Goal: Task Accomplishment & Management: Manage account settings

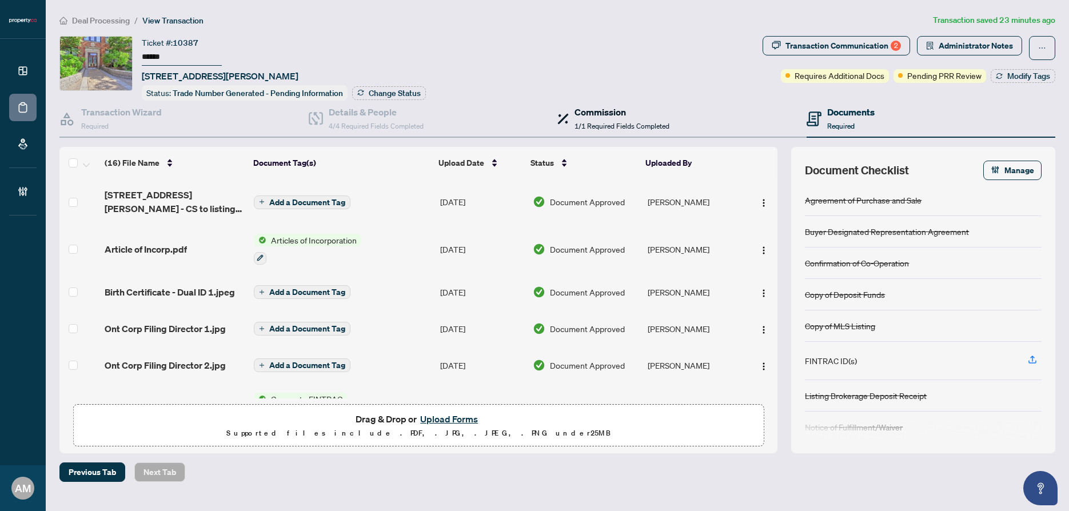
click at [608, 118] on div "Commission 1/1 Required Fields Completed" at bounding box center [621, 118] width 95 height 27
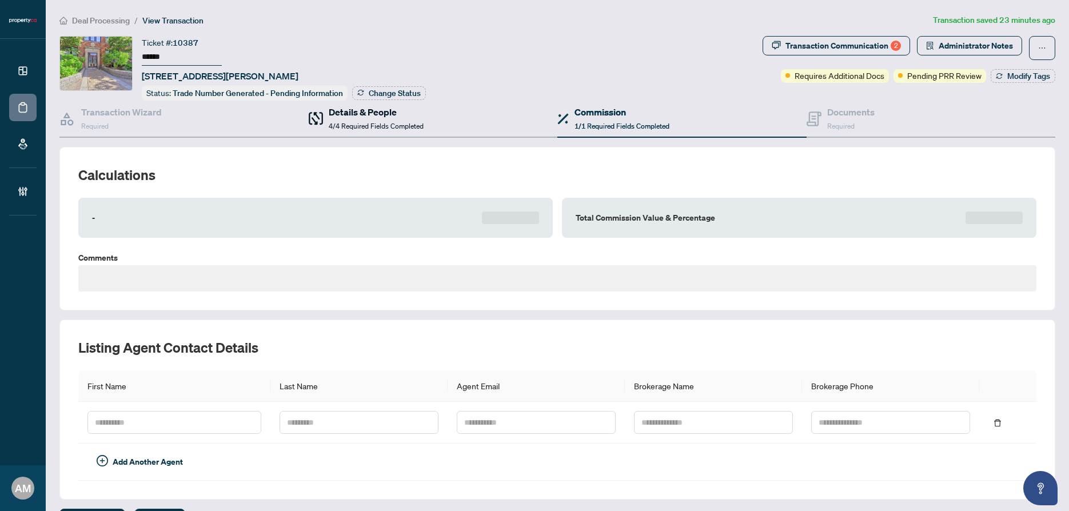
click at [364, 114] on h4 "Details & People" at bounding box center [376, 112] width 95 height 14
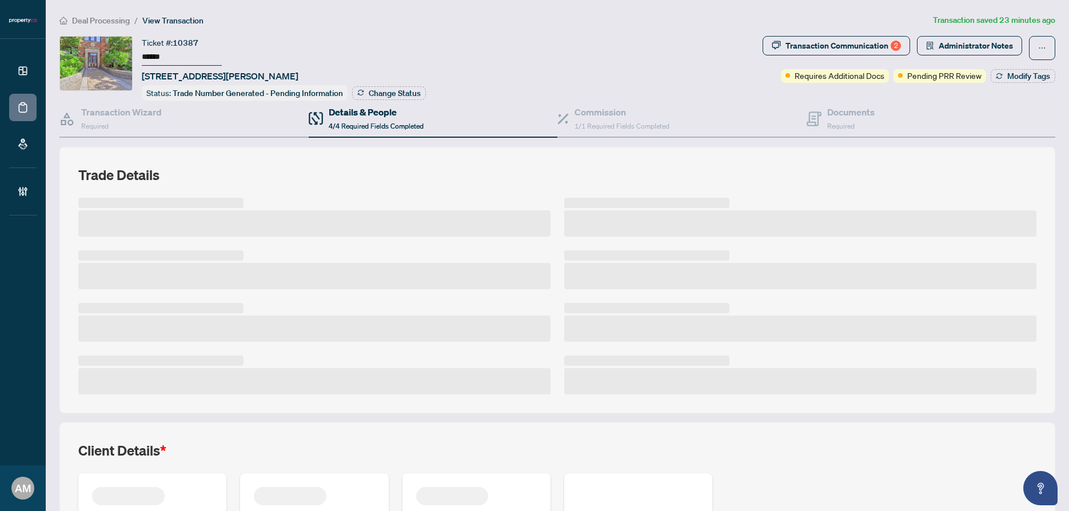
scroll to position [154, 0]
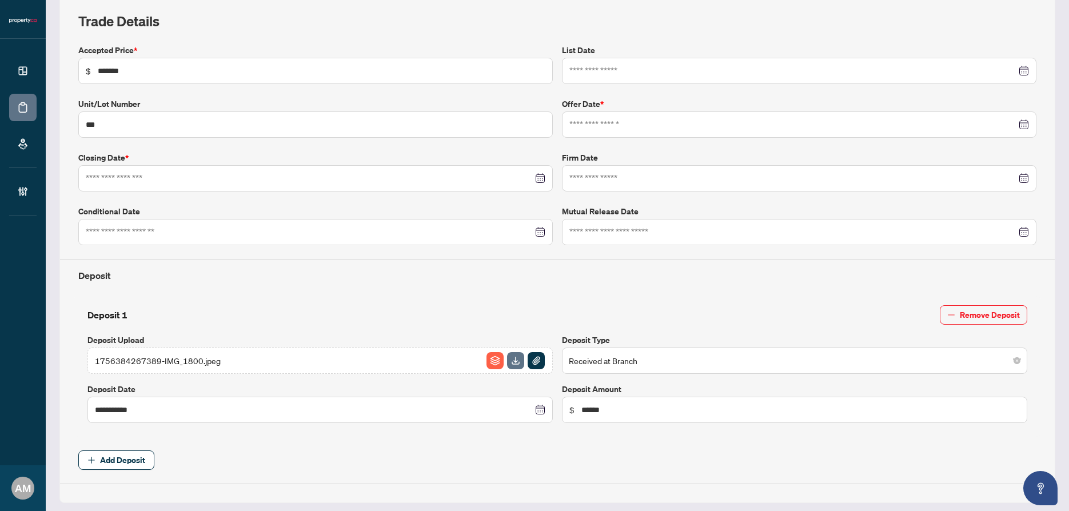
type input "**********"
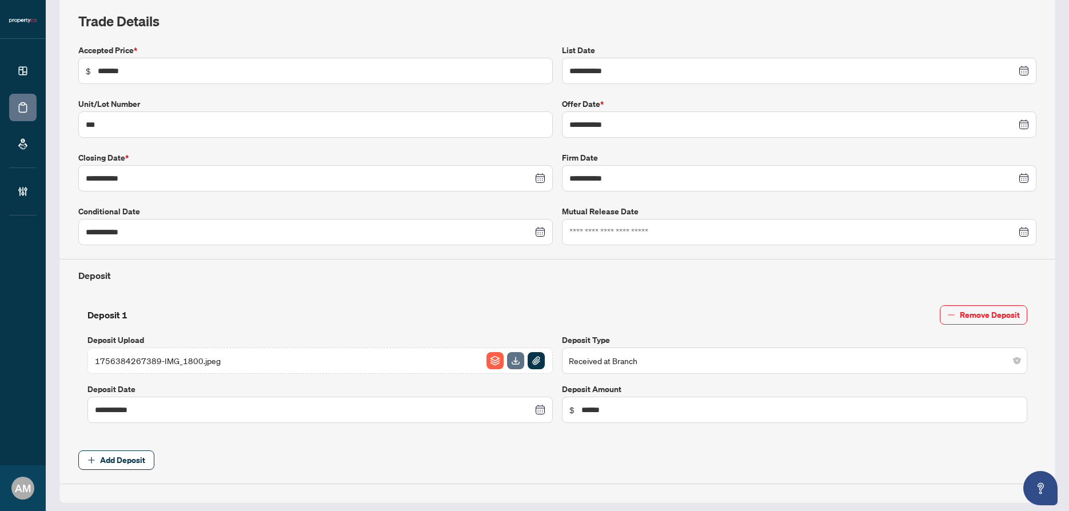
scroll to position [448, 0]
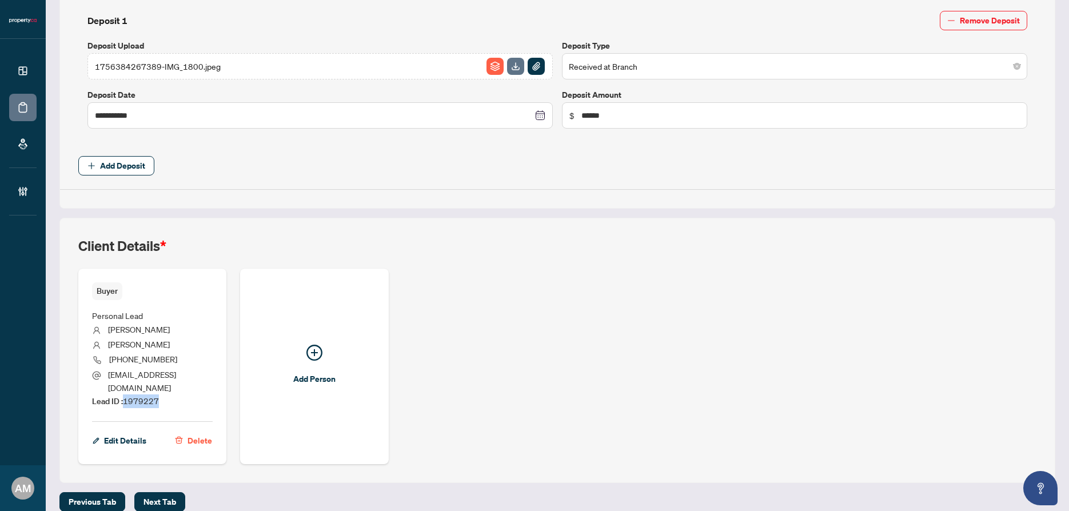
click at [126, 394] on li "Lead ID : 1979227" at bounding box center [152, 401] width 121 height 14
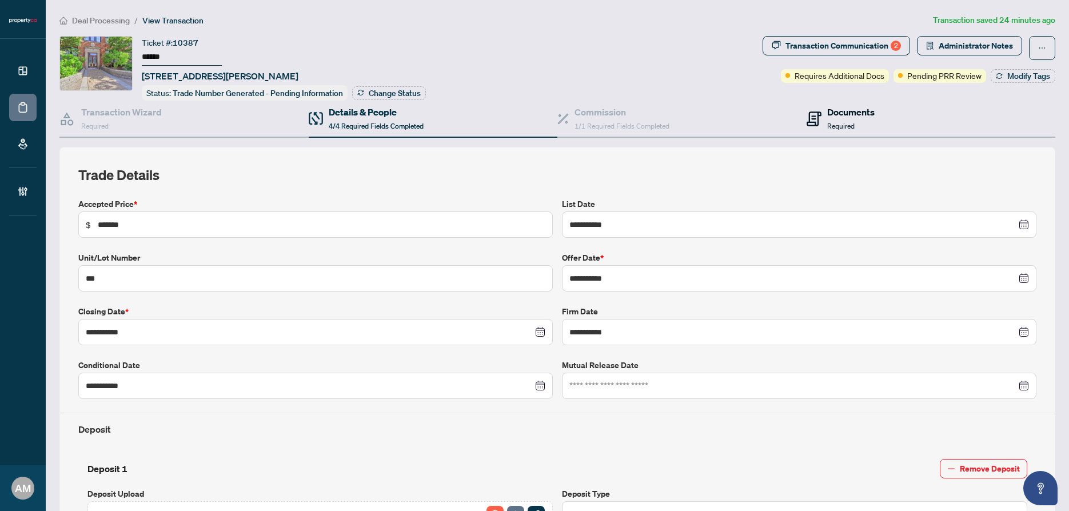
click at [831, 111] on h4 "Documents" at bounding box center [850, 112] width 47 height 14
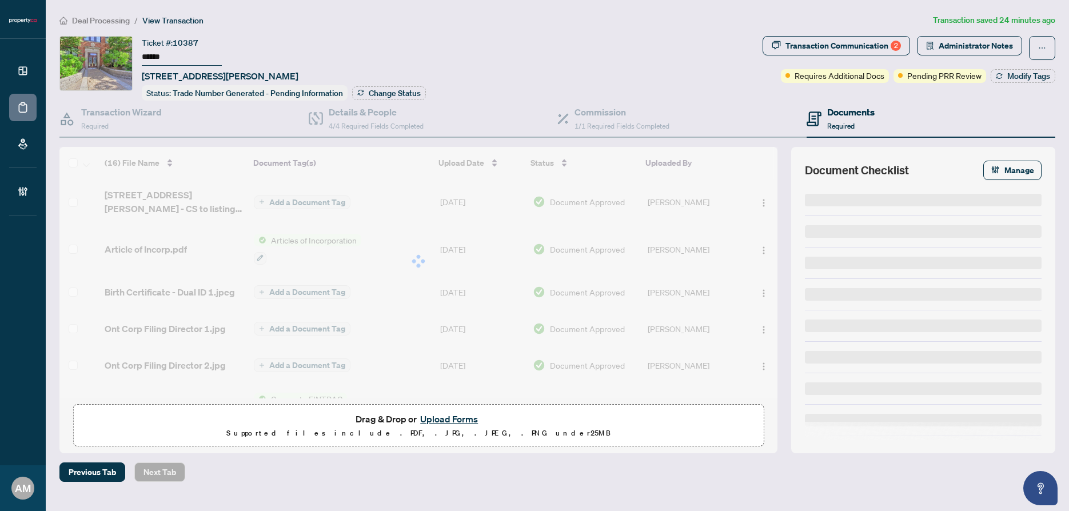
click at [848, 123] on span "Required" at bounding box center [840, 126] width 27 height 9
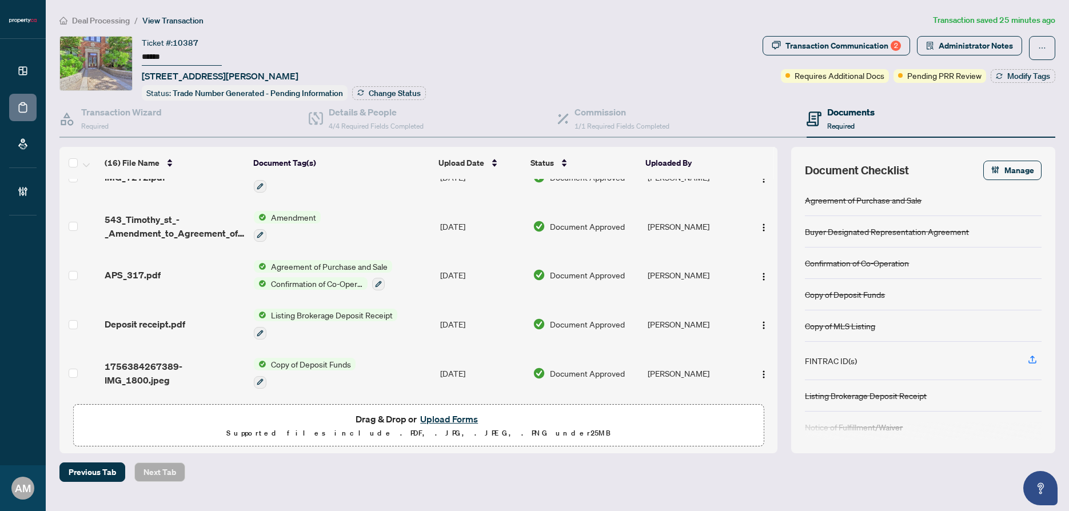
scroll to position [525, 0]
click at [172, 268] on div "APS_317.pdf" at bounding box center [175, 275] width 140 height 14
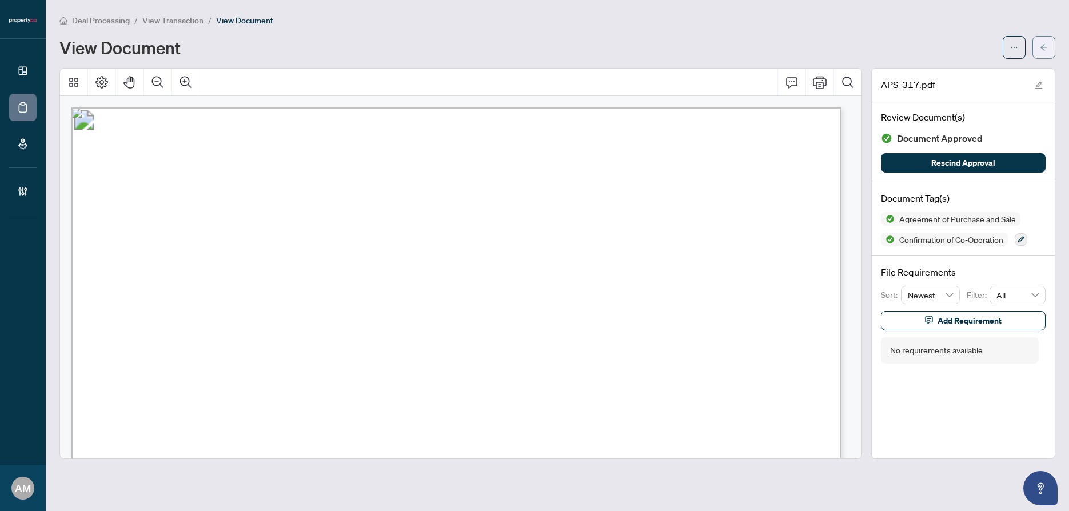
click at [1038, 38] on button "button" at bounding box center [1043, 47] width 23 height 23
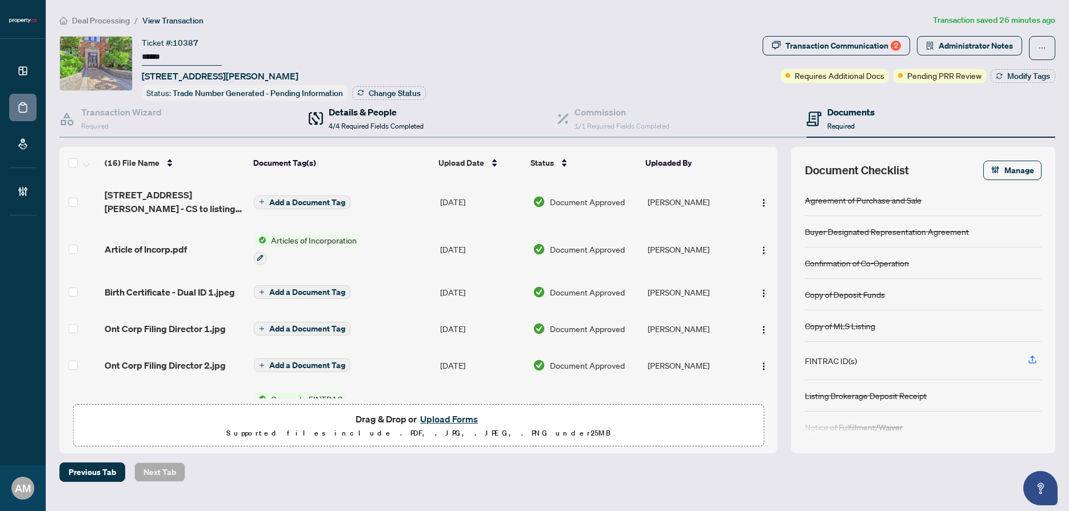
click at [352, 115] on h4 "Details & People" at bounding box center [376, 112] width 95 height 14
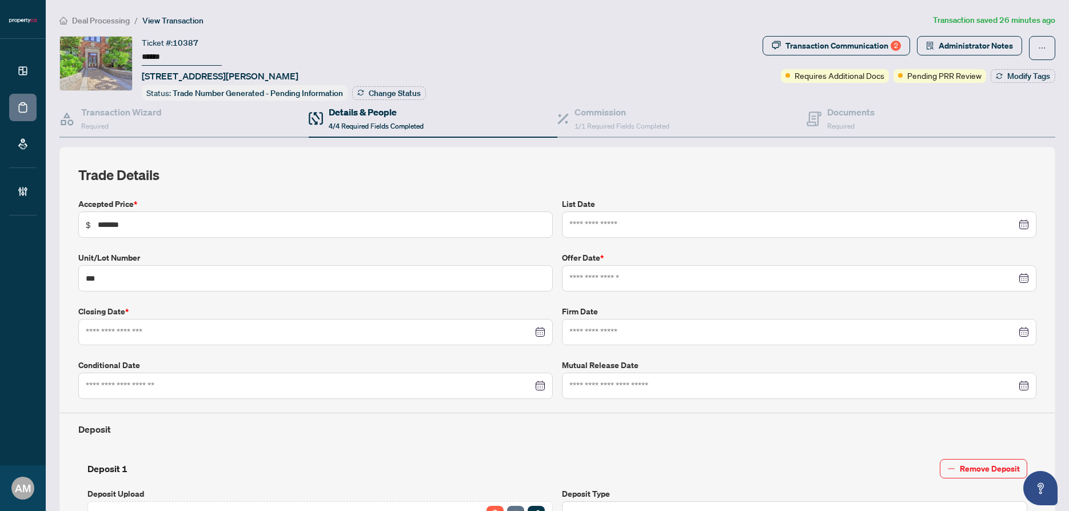
type input "**********"
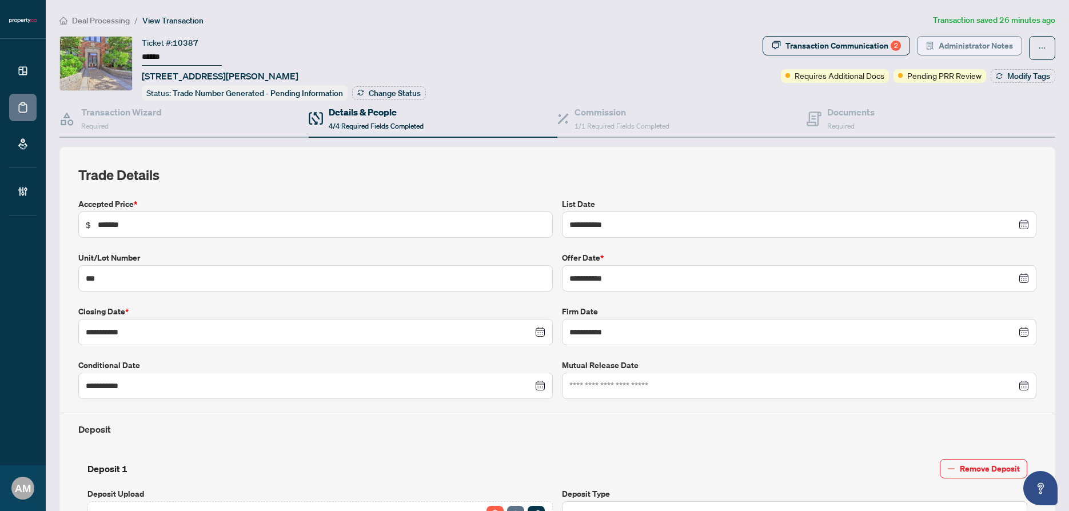
click at [977, 48] on span "Administrator Notes" at bounding box center [976, 46] width 74 height 18
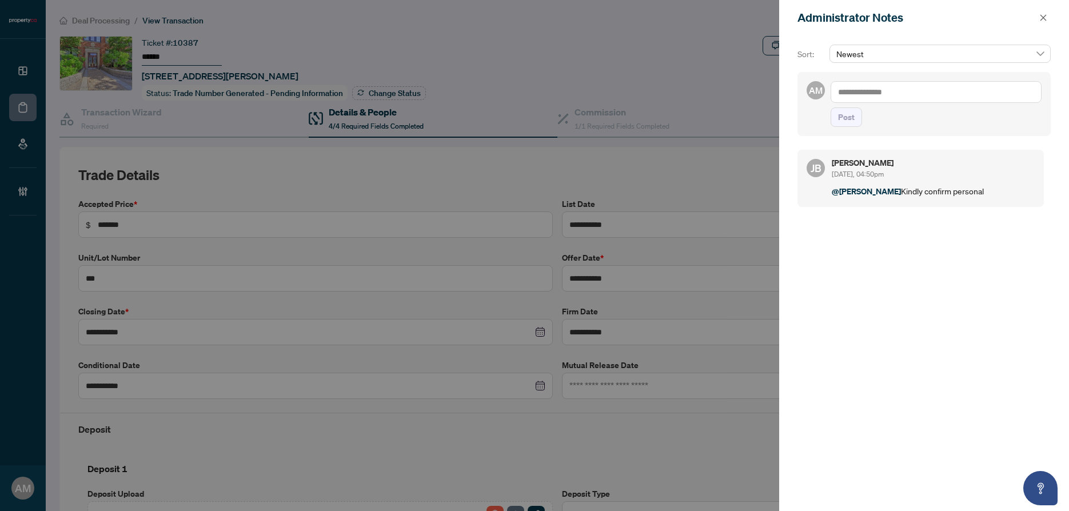
click at [904, 92] on textarea at bounding box center [936, 92] width 211 height 22
click at [881, 102] on span "[PERSON_NAME]" at bounding box center [922, 100] width 123 height 10
type textarea "**********"
click at [835, 127] on button "Post" at bounding box center [846, 116] width 31 height 19
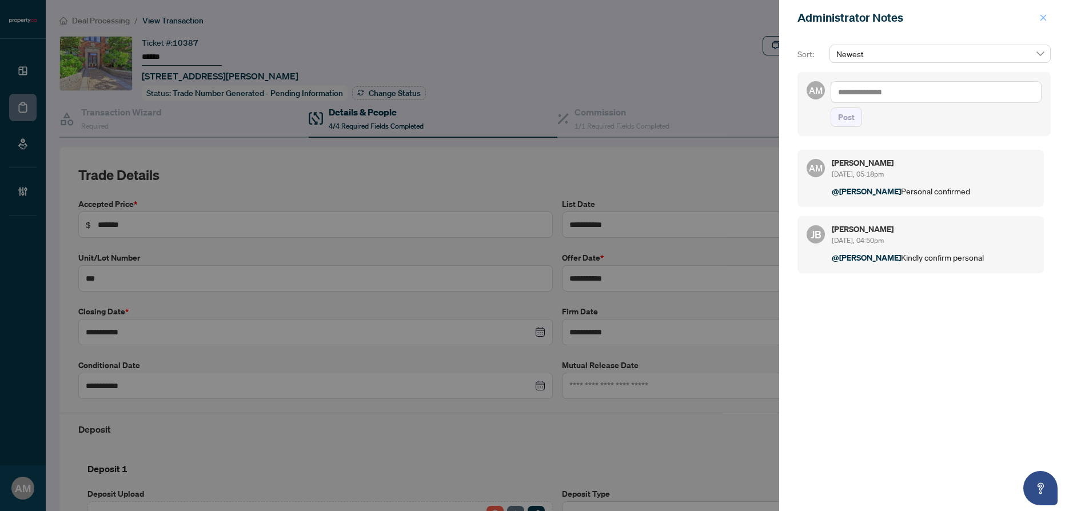
click at [1041, 15] on icon "close" at bounding box center [1043, 17] width 6 height 6
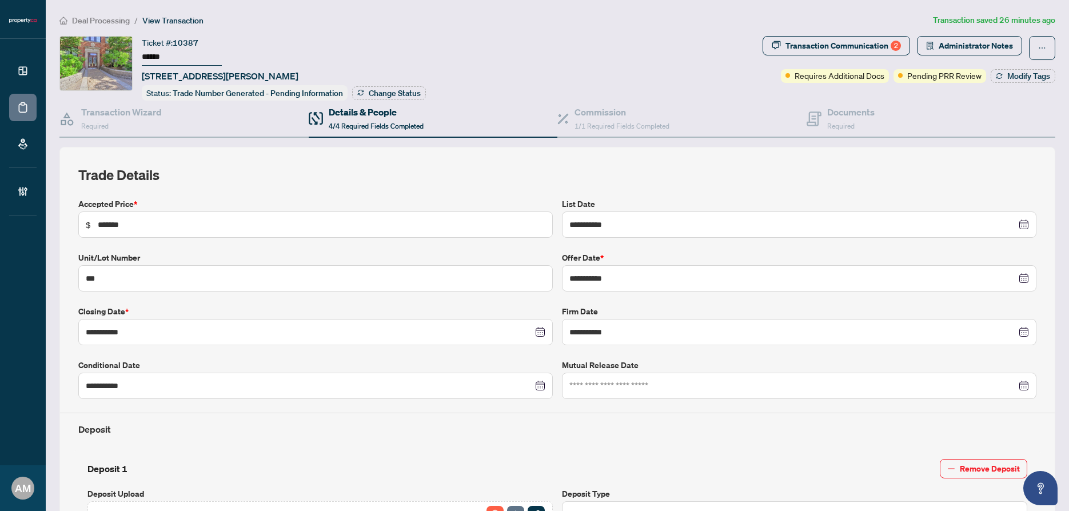
click at [105, 17] on span "Deal Processing" at bounding box center [101, 20] width 58 height 10
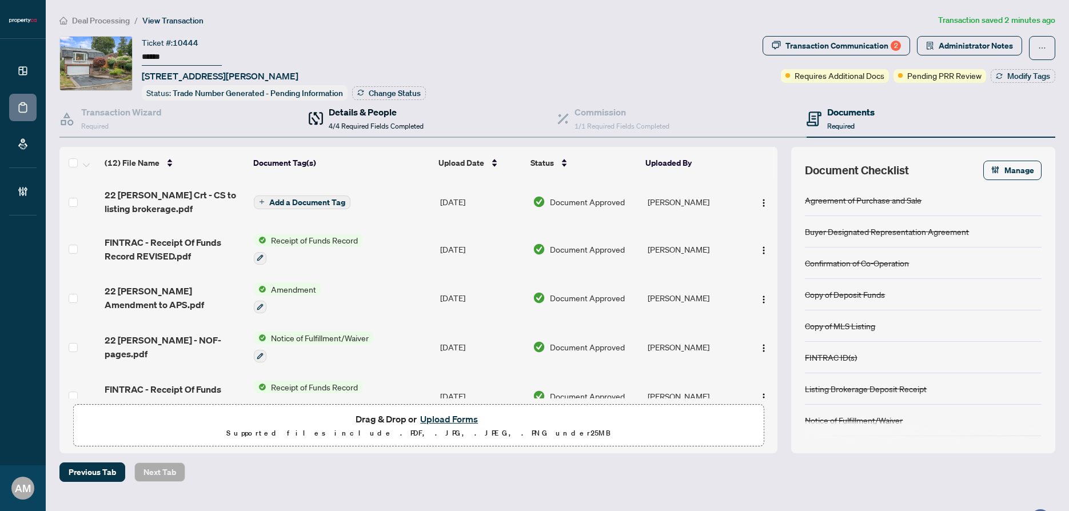
click at [350, 122] on span "4/4 Required Fields Completed" at bounding box center [376, 126] width 95 height 9
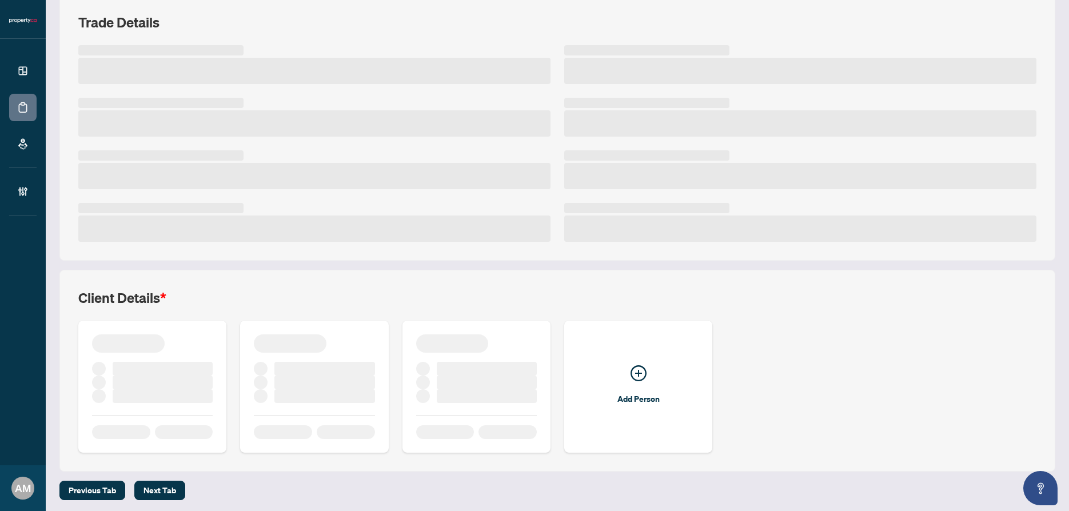
scroll to position [154, 0]
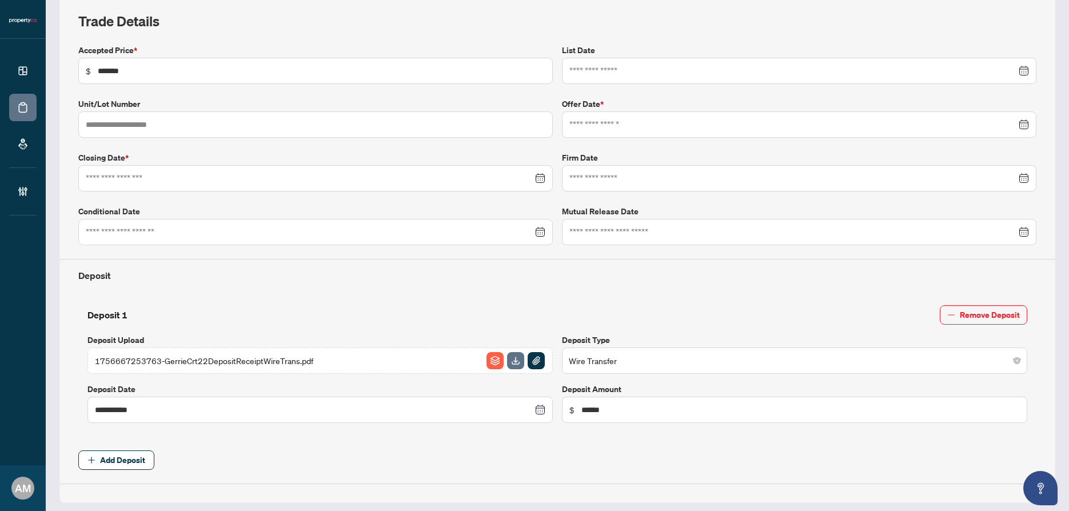
type input "**********"
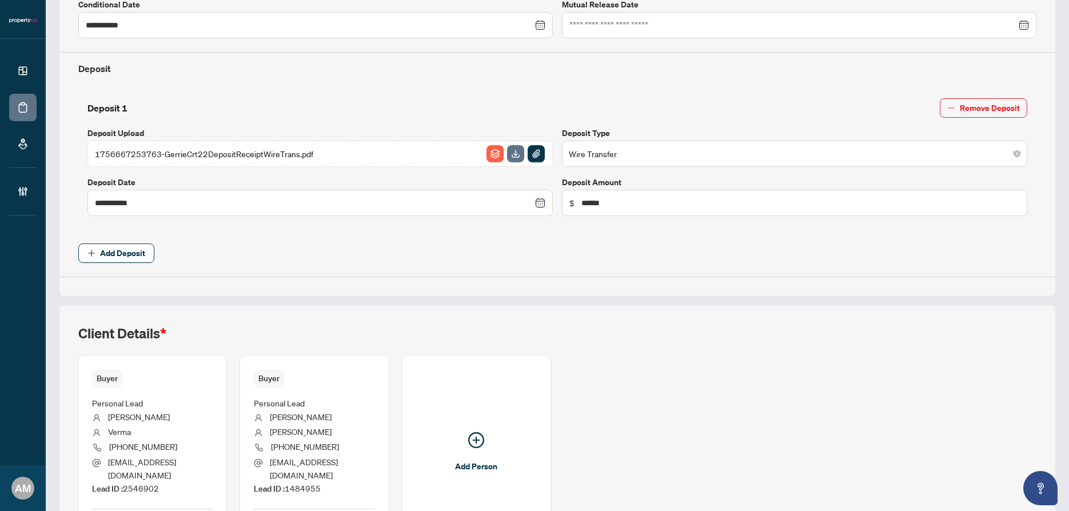
scroll to position [0, 0]
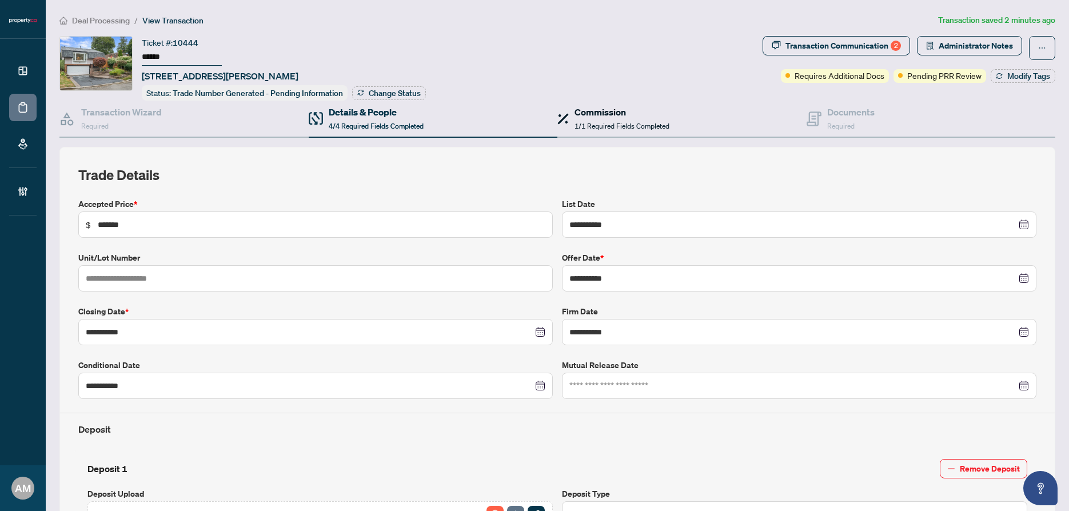
click at [587, 122] on span "1/1 Required Fields Completed" at bounding box center [621, 126] width 95 height 9
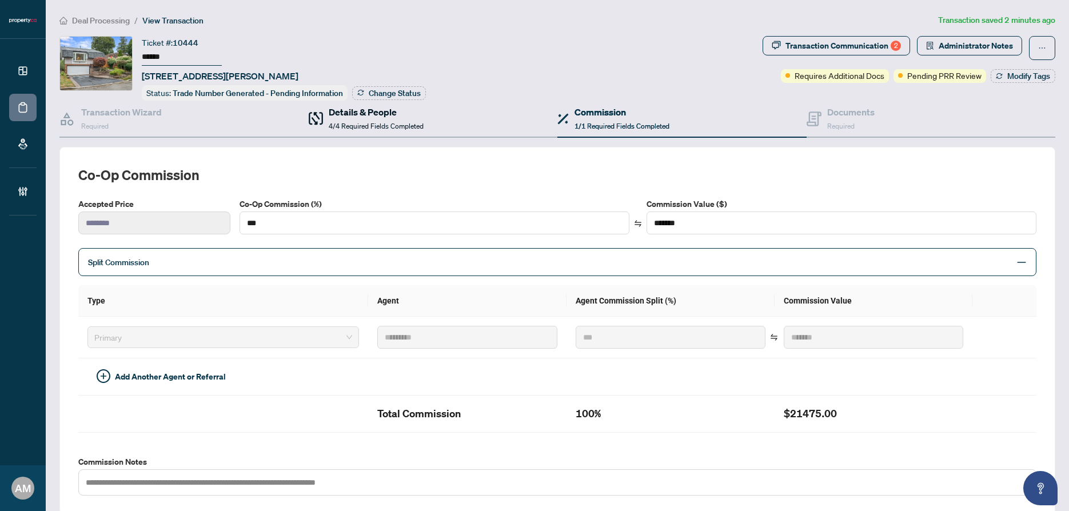
click at [368, 118] on div "Details & People 4/4 Required Fields Completed" at bounding box center [376, 118] width 95 height 27
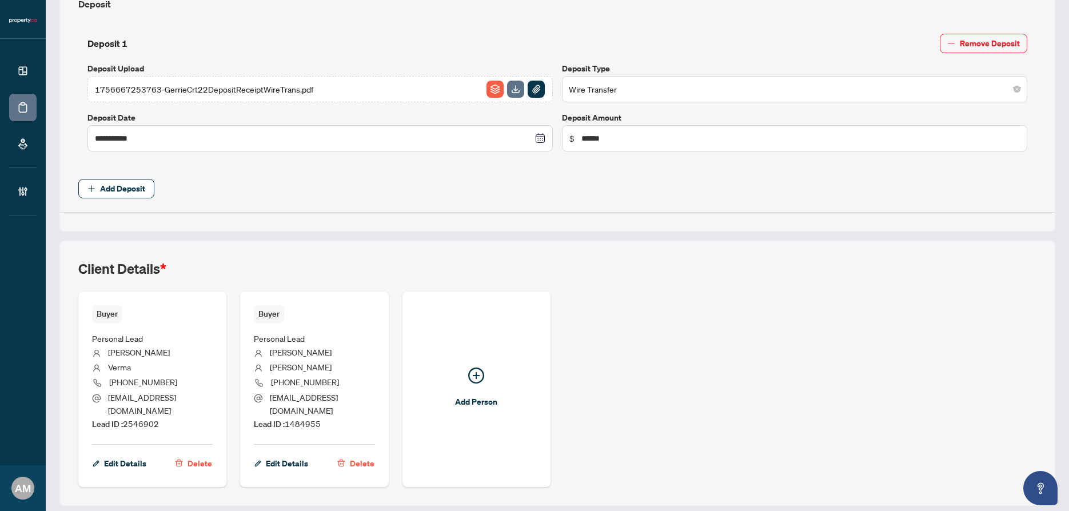
scroll to position [460, 0]
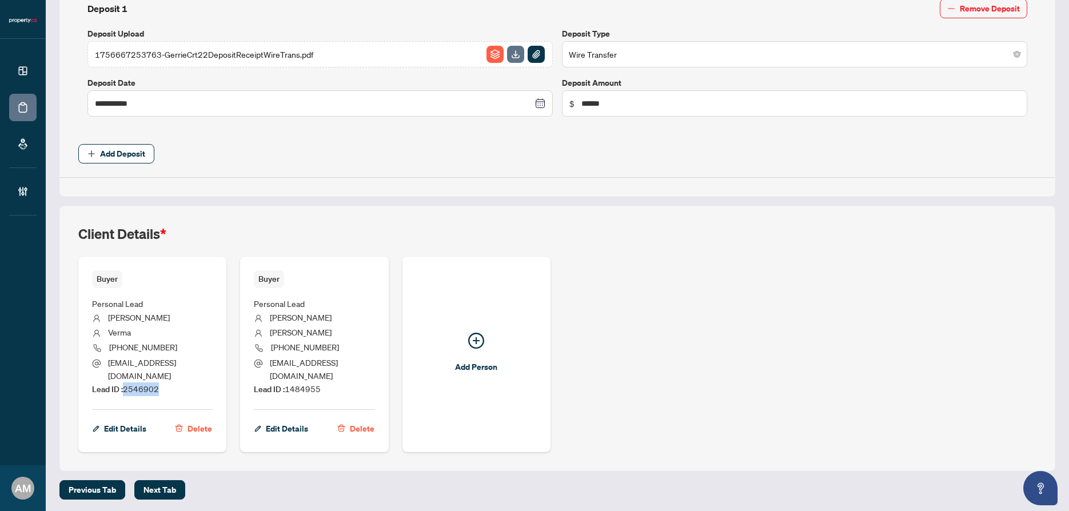
drag, startPoint x: 167, startPoint y: 377, endPoint x: 125, endPoint y: 378, distance: 42.3
click at [125, 382] on li "Lead ID : 2546902" at bounding box center [152, 389] width 121 height 14
copy span "2546902"
drag, startPoint x: 324, startPoint y: 386, endPoint x: 286, endPoint y: 383, distance: 37.3
click at [286, 383] on li "Lead ID : 1484955" at bounding box center [314, 389] width 121 height 14
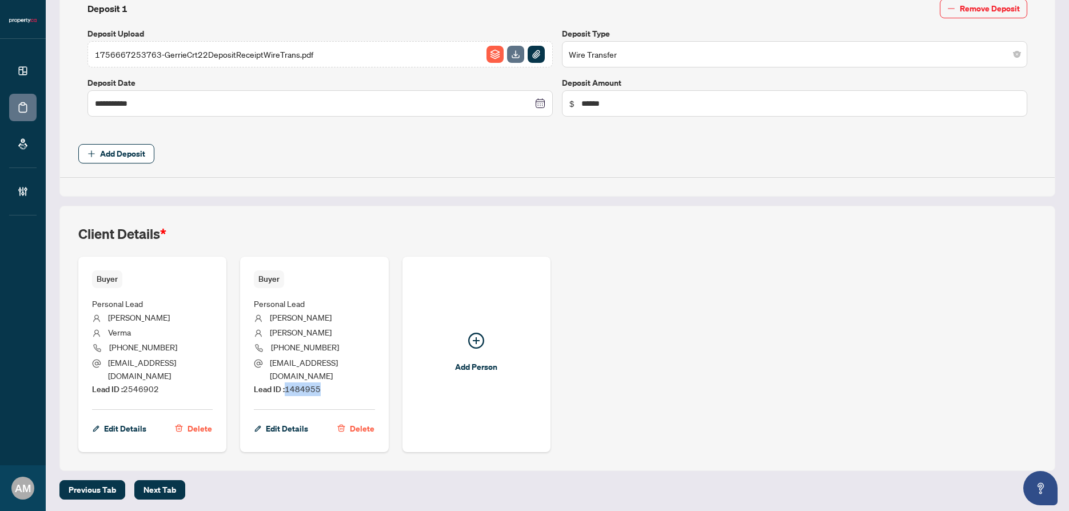
copy span "1484955"
drag, startPoint x: 304, startPoint y: 336, endPoint x: 270, endPoint y: 318, distance: 38.4
click at [270, 318] on ul "Personal Lead Prateeksha Grewal Grewal (647) 573-4322 grewalprateeksha@gmail.co…" at bounding box center [314, 344] width 121 height 113
copy ul "Prateeksha Grewal Grewal"
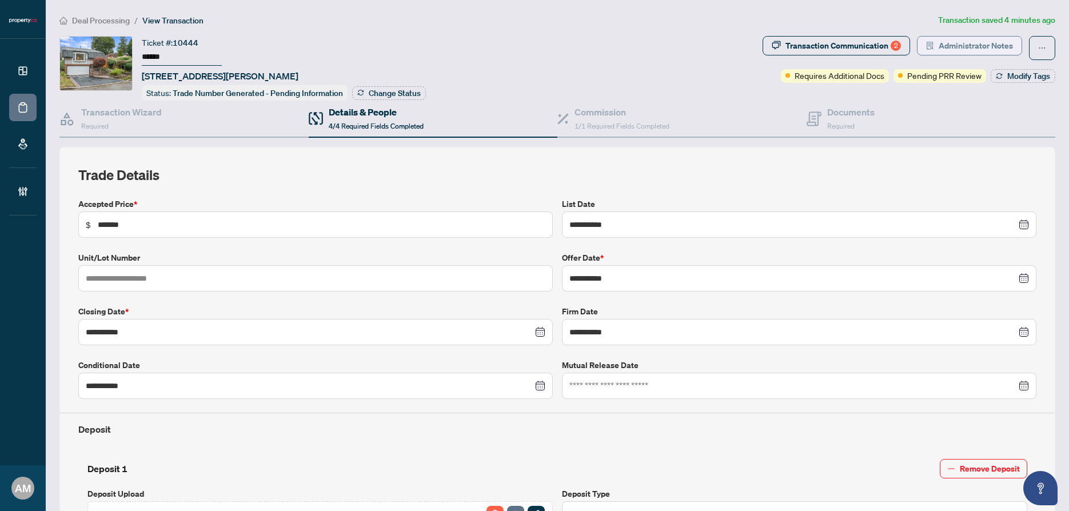
click at [974, 43] on span "Administrator Notes" at bounding box center [976, 46] width 74 height 18
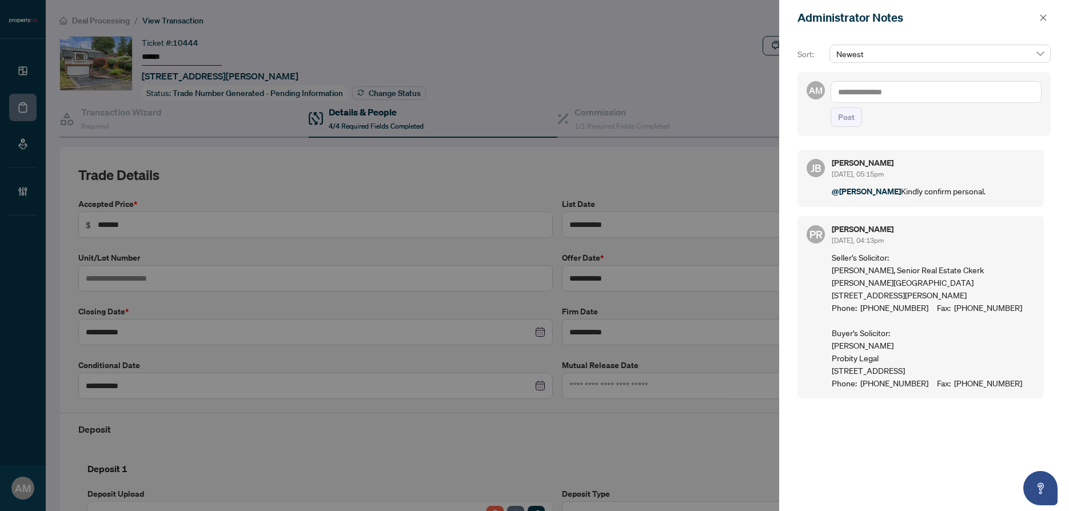
click at [903, 97] on textarea at bounding box center [936, 92] width 211 height 22
click at [884, 98] on span "Jean Belarde" at bounding box center [922, 100] width 123 height 10
type textarea "**********"
click at [847, 119] on span "Post" at bounding box center [846, 117] width 17 height 18
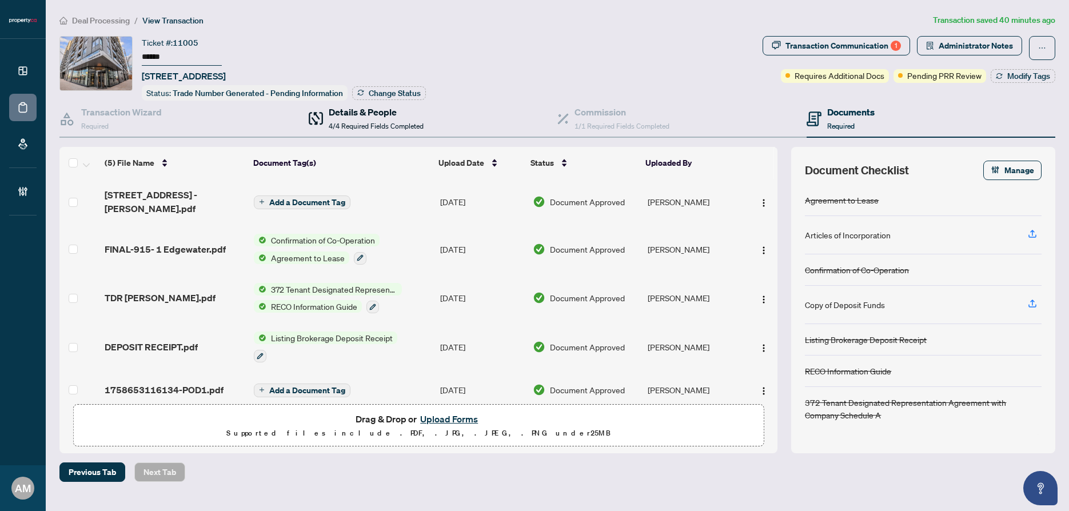
click at [350, 114] on h4 "Details & People" at bounding box center [376, 112] width 95 height 14
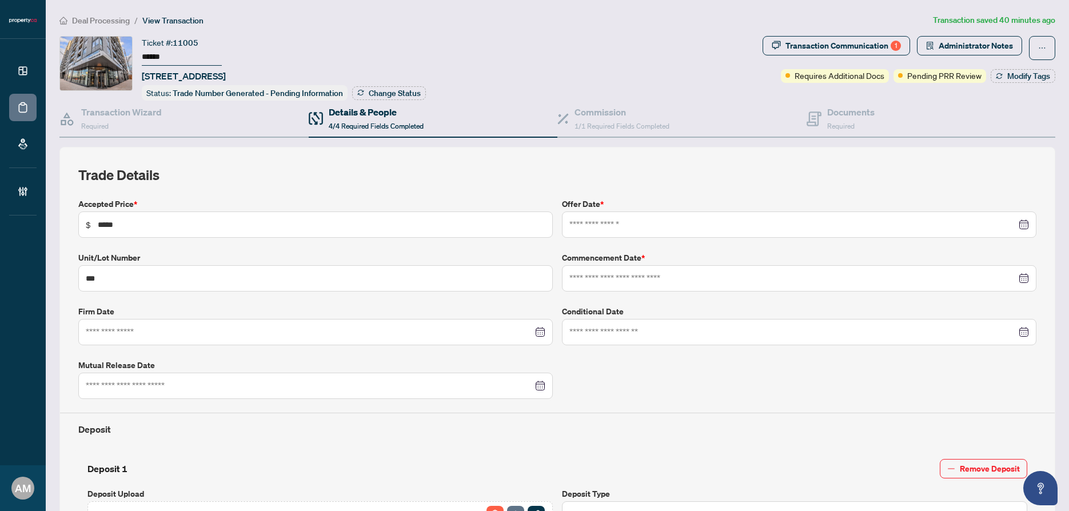
type input "**********"
click at [955, 42] on span "Administrator Notes" at bounding box center [976, 46] width 74 height 18
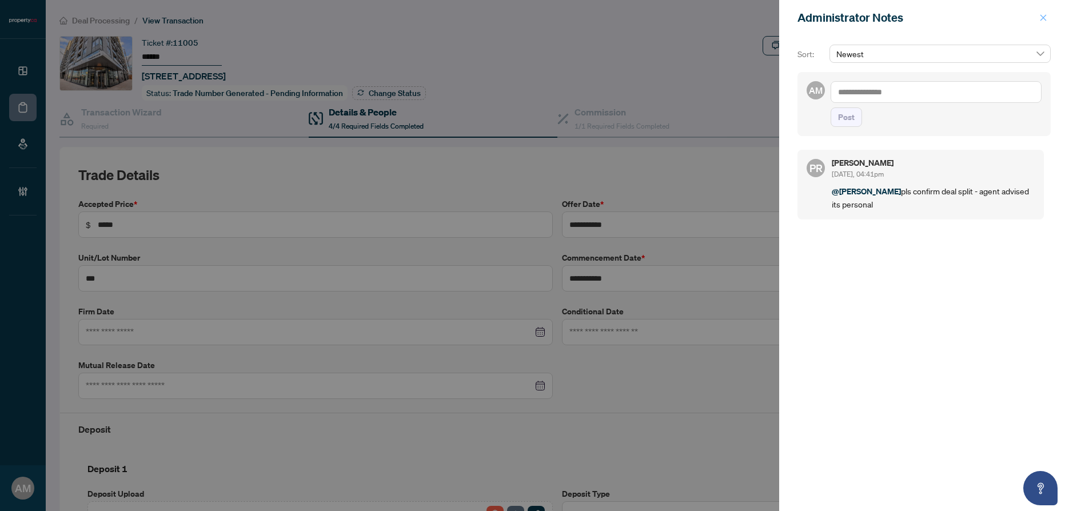
click at [1040, 18] on icon "close" at bounding box center [1043, 18] width 8 height 8
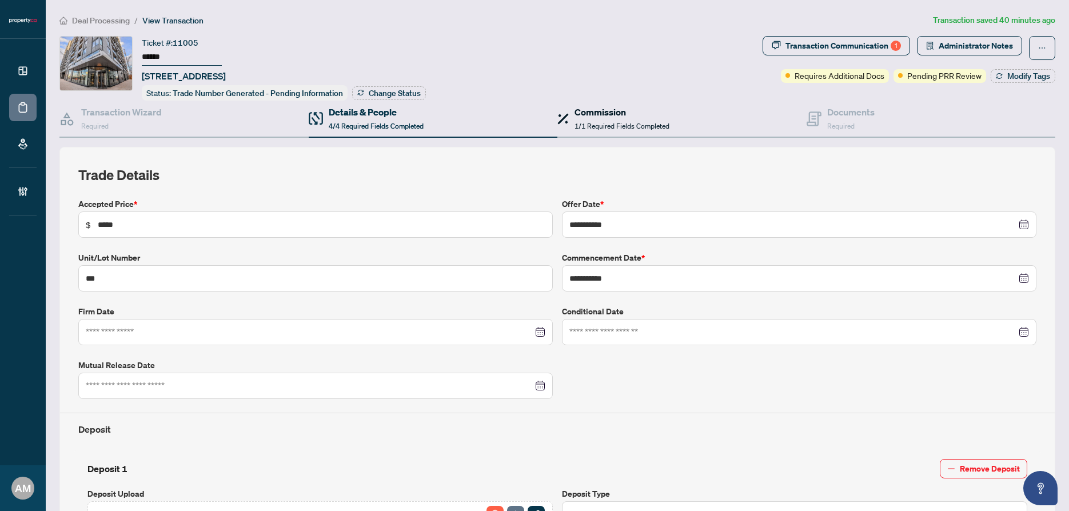
click at [604, 125] on span "1/1 Required Fields Completed" at bounding box center [621, 126] width 95 height 9
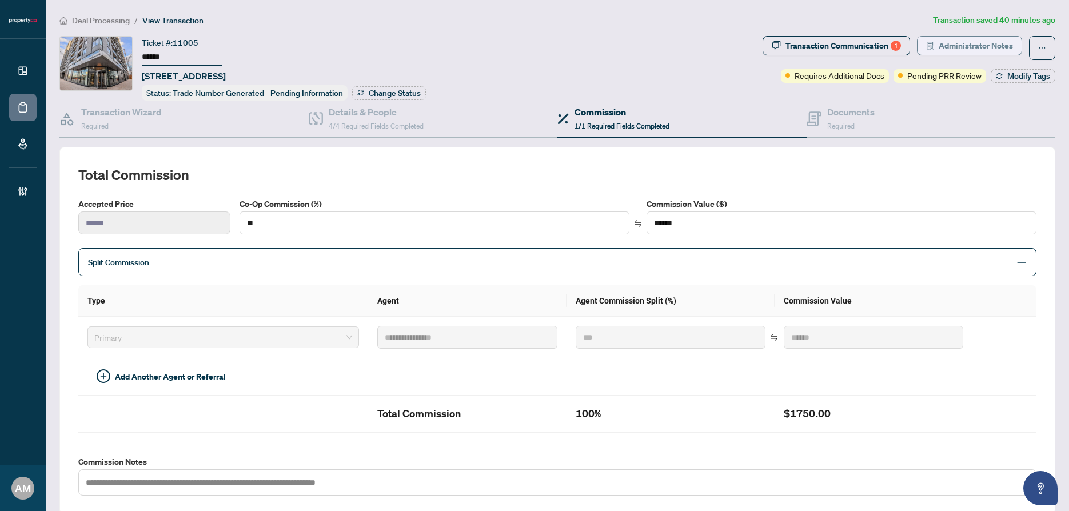
click at [945, 45] on span "Administrator Notes" at bounding box center [976, 46] width 74 height 18
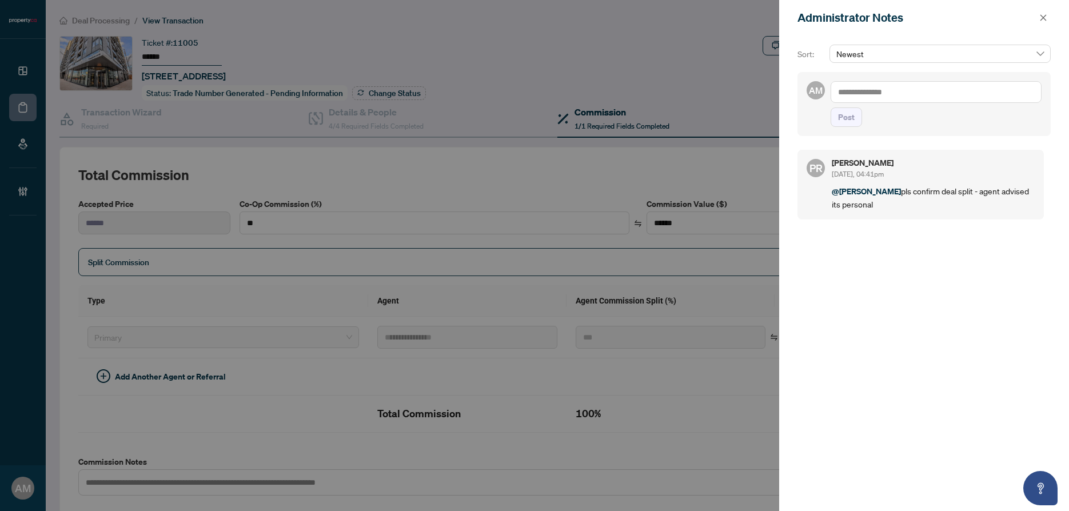
click at [911, 98] on textarea at bounding box center [936, 92] width 211 height 22
click at [1040, 17] on icon "close" at bounding box center [1043, 18] width 8 height 8
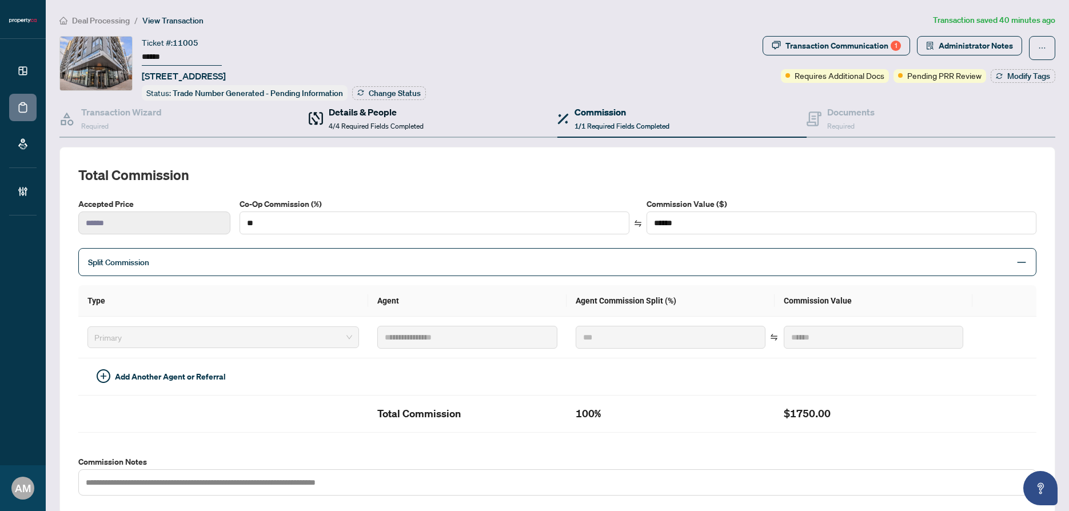
click at [360, 113] on h4 "Details & People" at bounding box center [376, 112] width 95 height 14
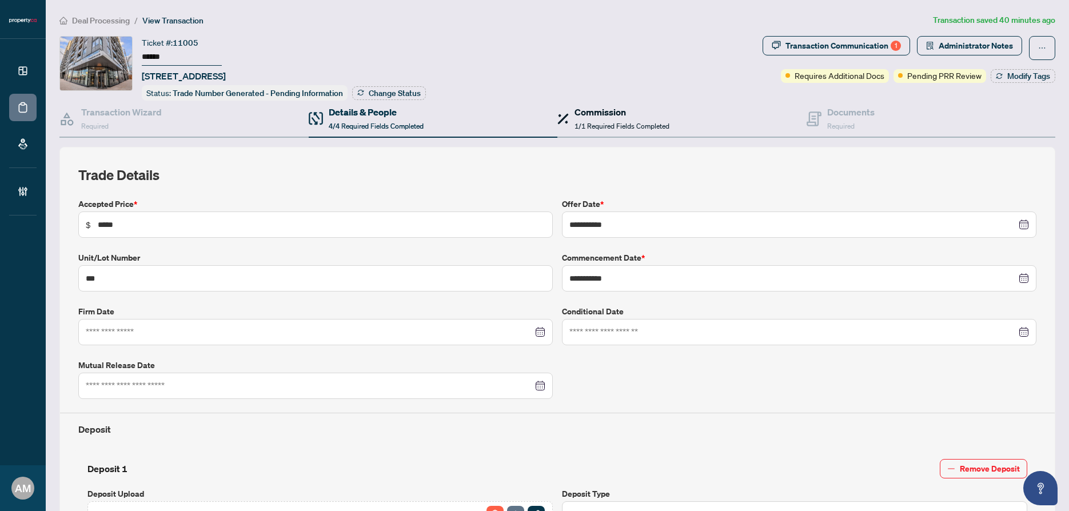
click at [609, 122] on span "1/1 Required Fields Completed" at bounding box center [621, 126] width 95 height 9
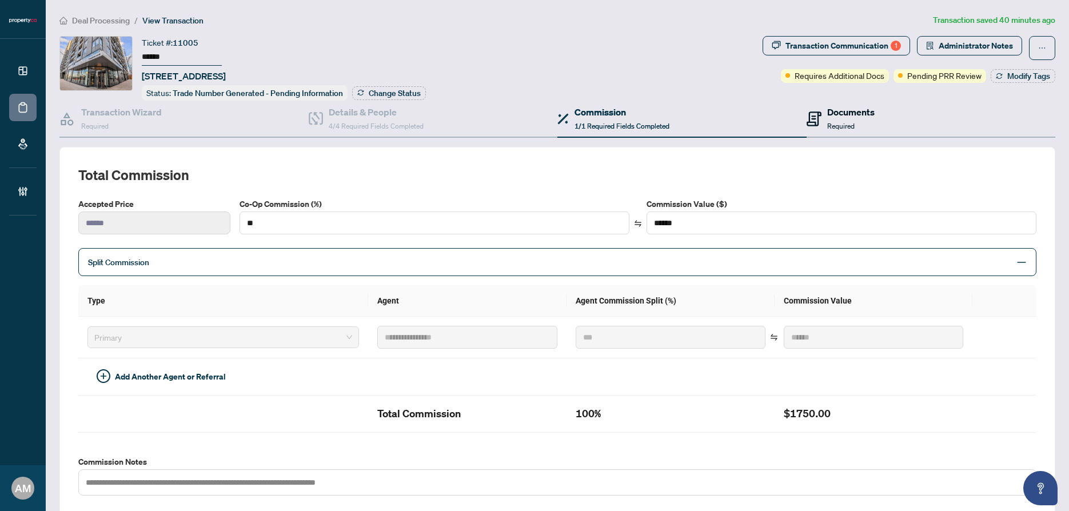
click at [832, 112] on h4 "Documents" at bounding box center [850, 112] width 47 height 14
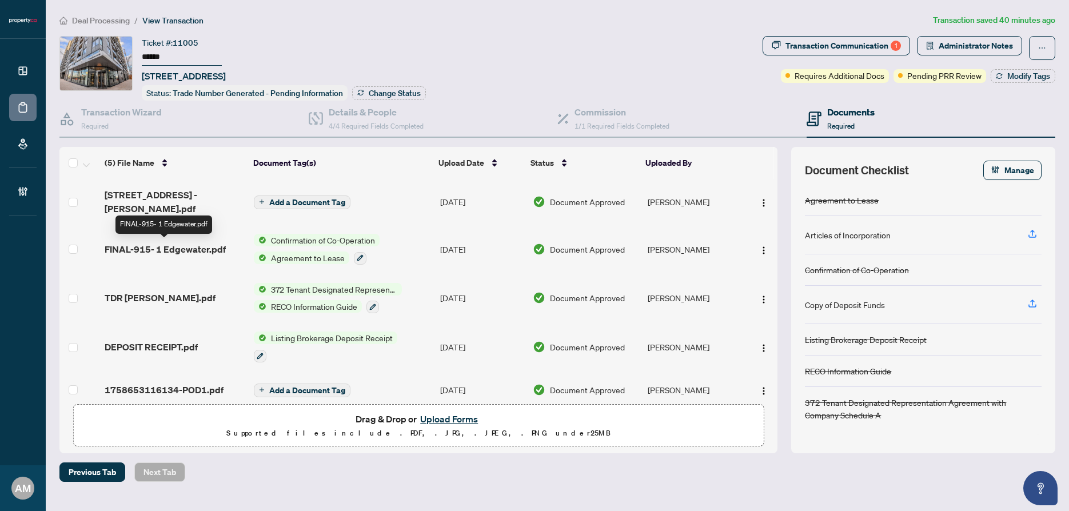
click at [193, 253] on span "FINAL-915- 1 Edgewater.pdf" at bounding box center [165, 249] width 121 height 14
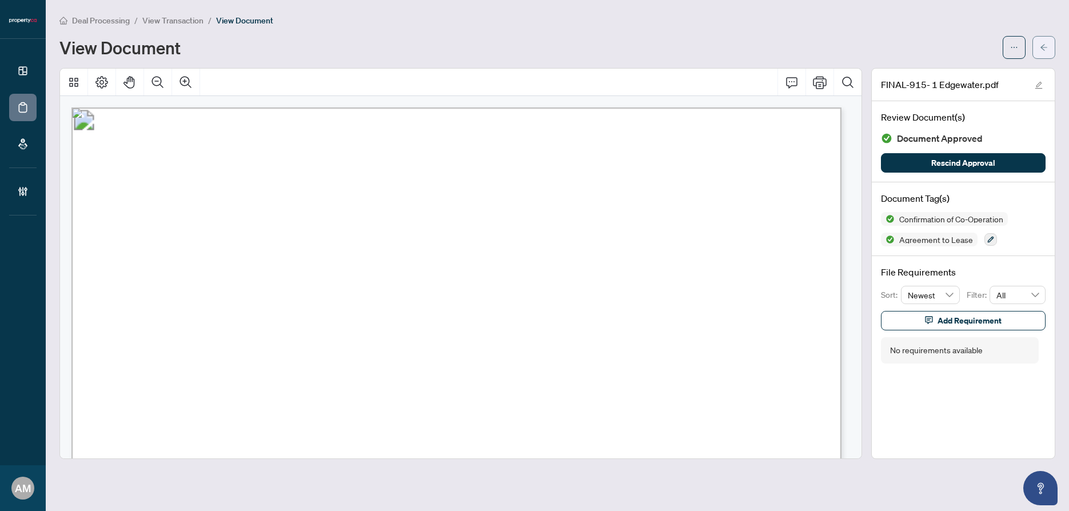
click at [1044, 49] on icon "arrow-left" at bounding box center [1044, 47] width 8 height 8
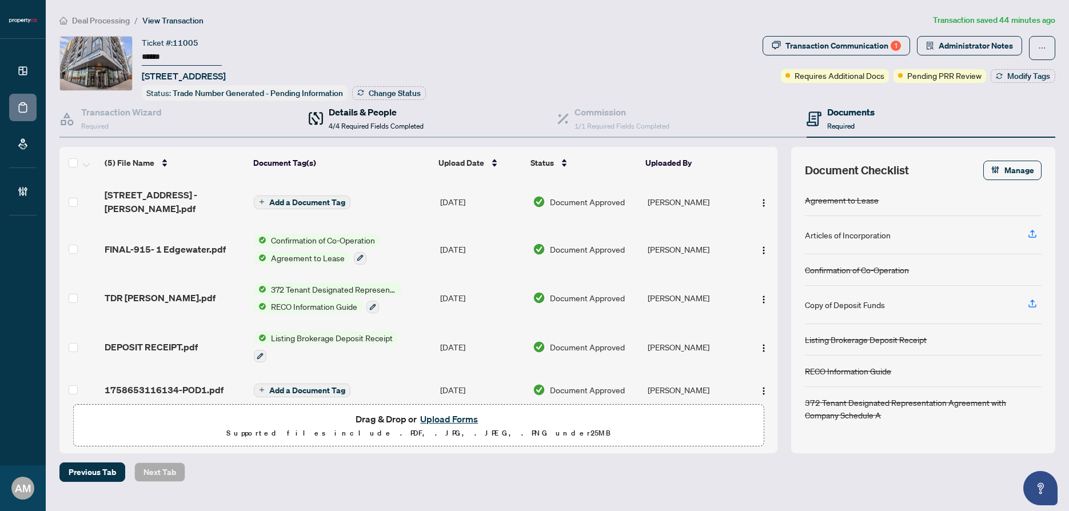
click at [351, 119] on div "Details & People 4/4 Required Fields Completed" at bounding box center [376, 118] width 95 height 27
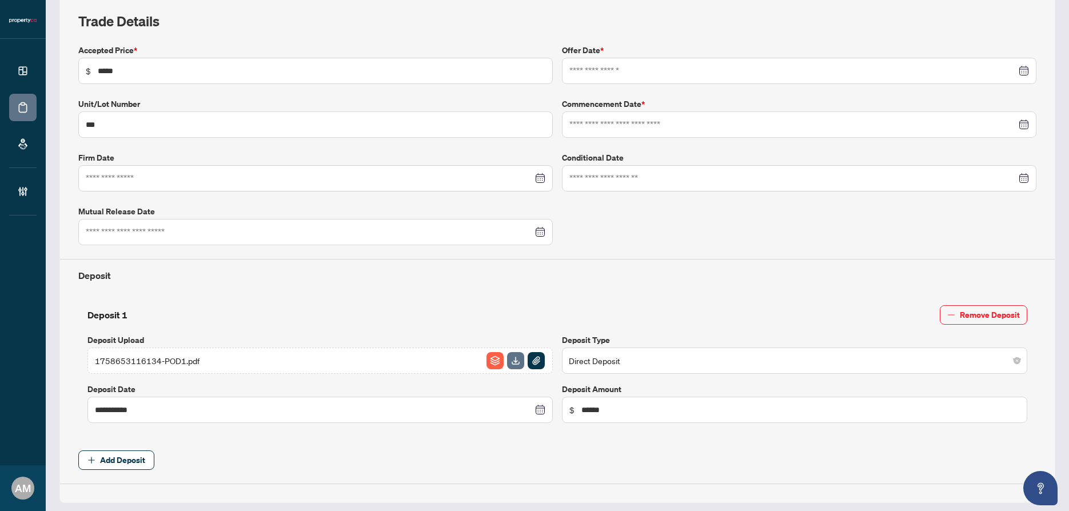
type input "**********"
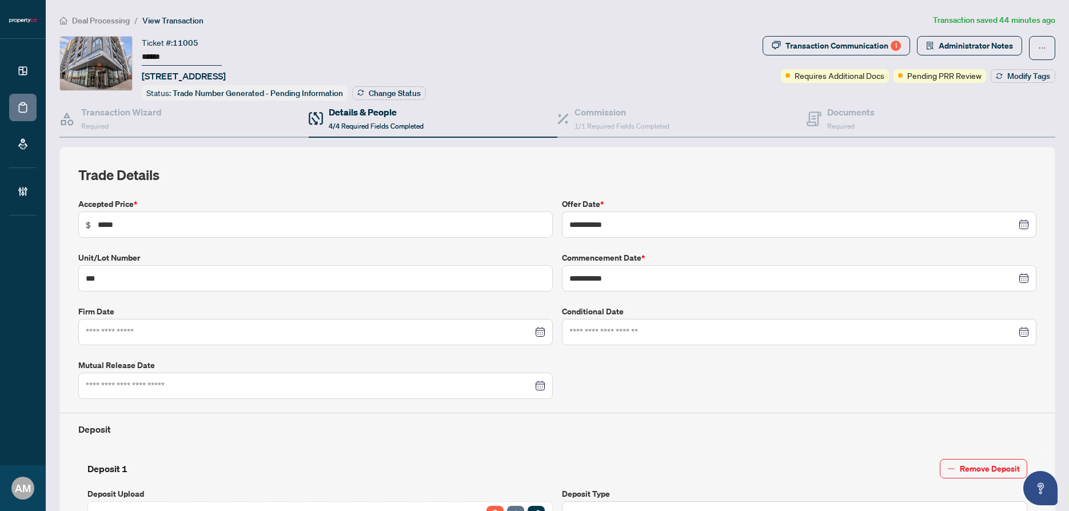
click at [980, 34] on div "**********" at bounding box center [557, 470] width 1005 height 913
click at [974, 42] on span "Administrator Notes" at bounding box center [976, 46] width 74 height 18
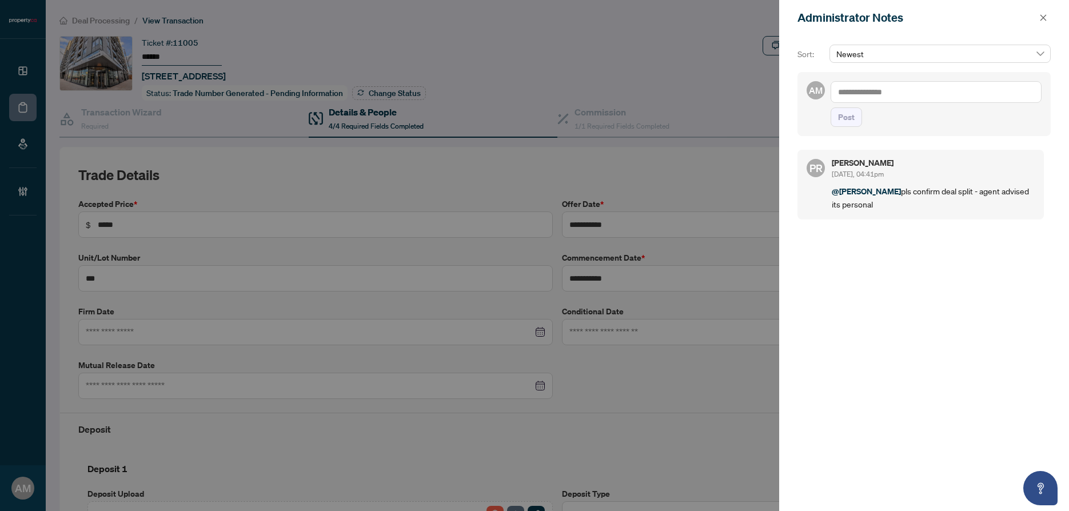
click at [925, 89] on textarea at bounding box center [936, 92] width 211 height 22
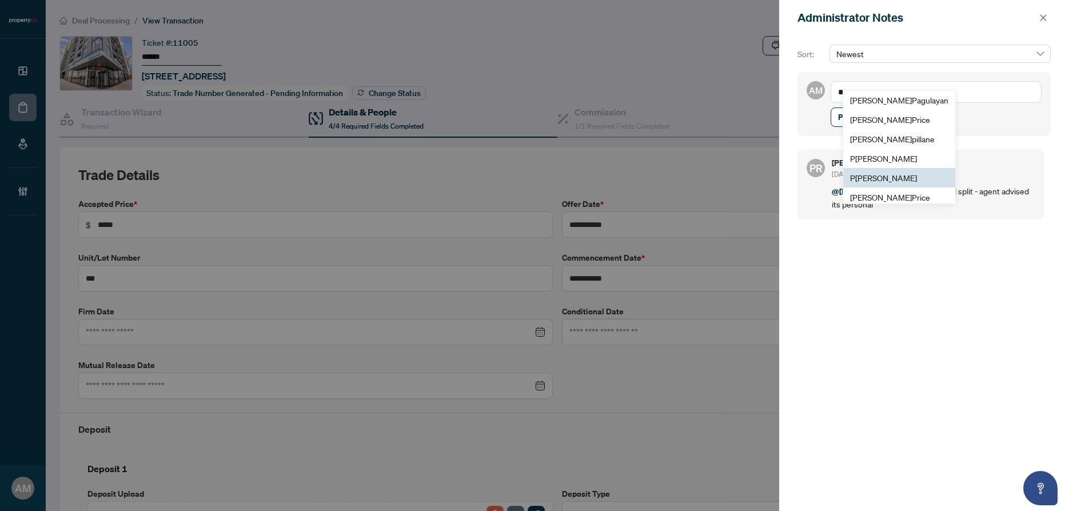
click at [894, 180] on span "P uvitha Ramachandran" at bounding box center [883, 178] width 67 height 10
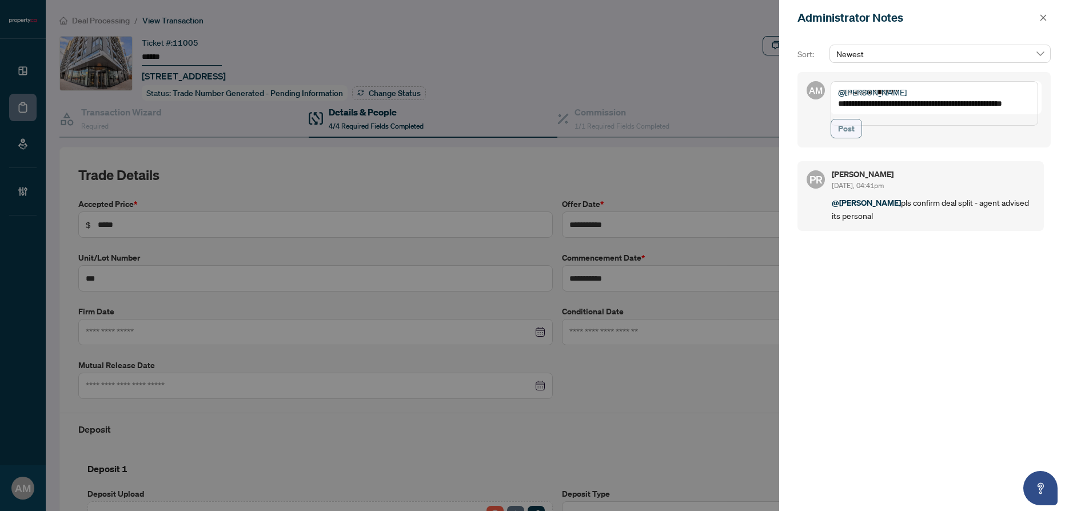
type textarea "**********"
click at [839, 138] on span "Post" at bounding box center [846, 128] width 17 height 18
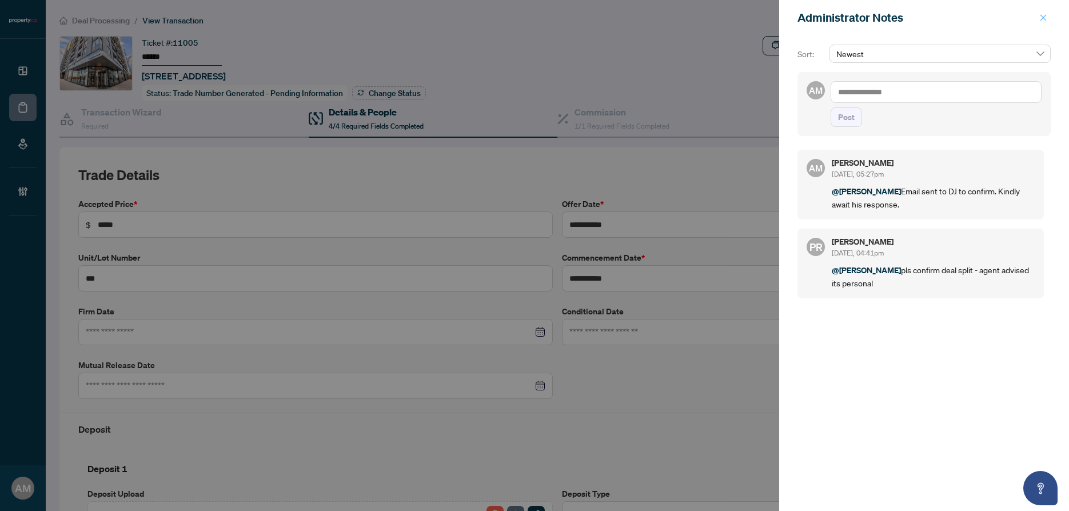
click at [1047, 14] on button "button" at bounding box center [1043, 18] width 15 height 14
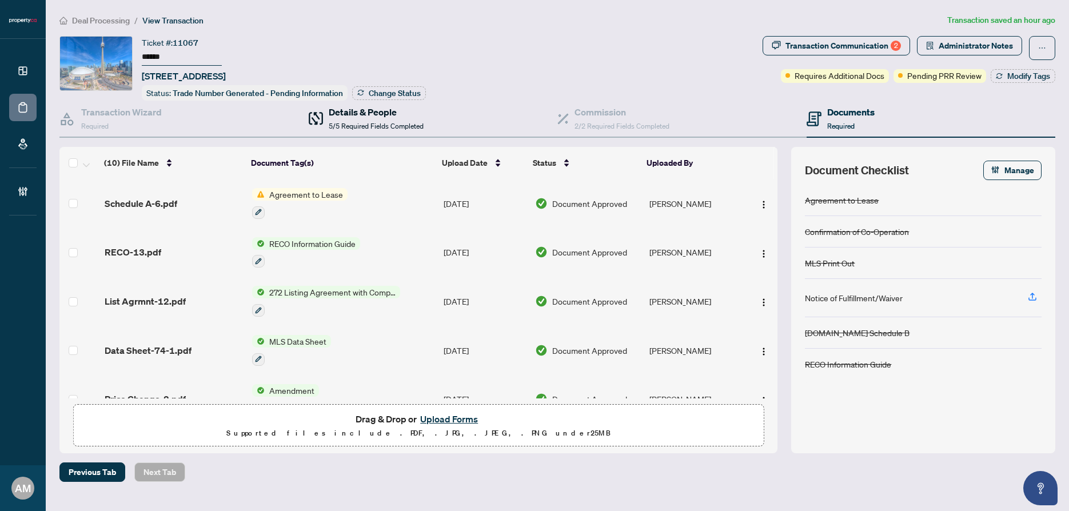
click at [384, 122] on span "5/5 Required Fields Completed" at bounding box center [376, 126] width 95 height 9
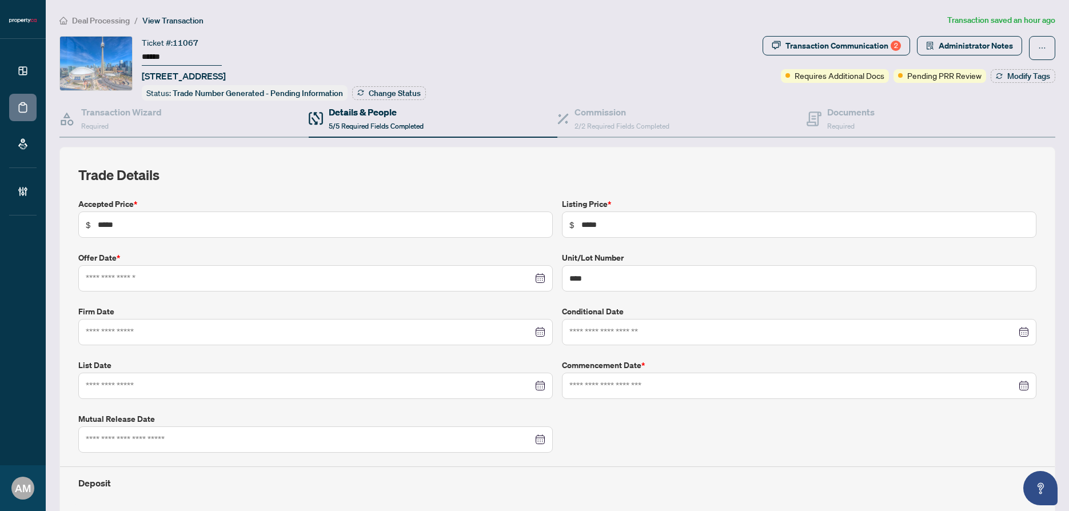
type input "**********"
click at [582, 118] on div "Commission 2/2 Required Fields Completed" at bounding box center [621, 118] width 95 height 27
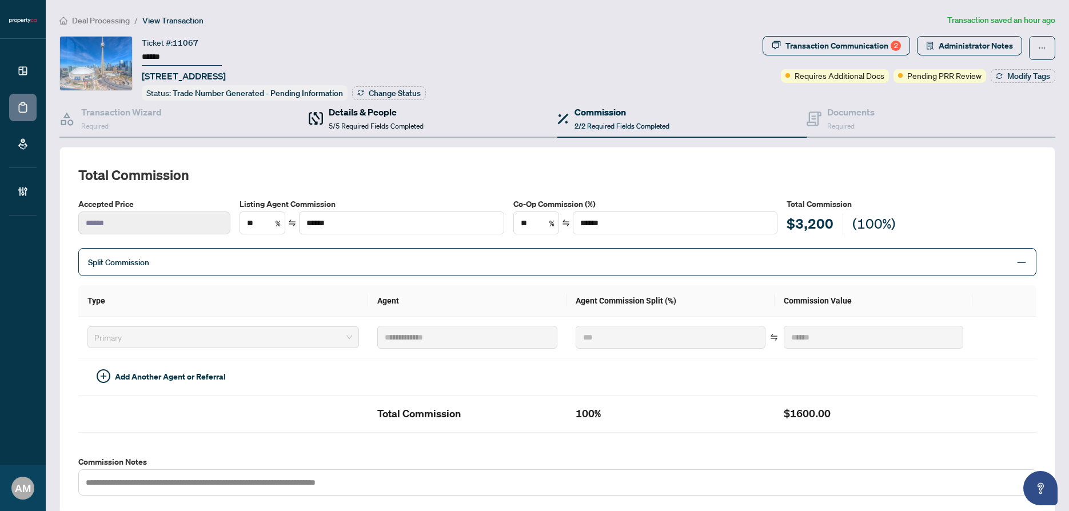
click at [345, 119] on div "Details & People 5/5 Required Fields Completed" at bounding box center [376, 118] width 95 height 27
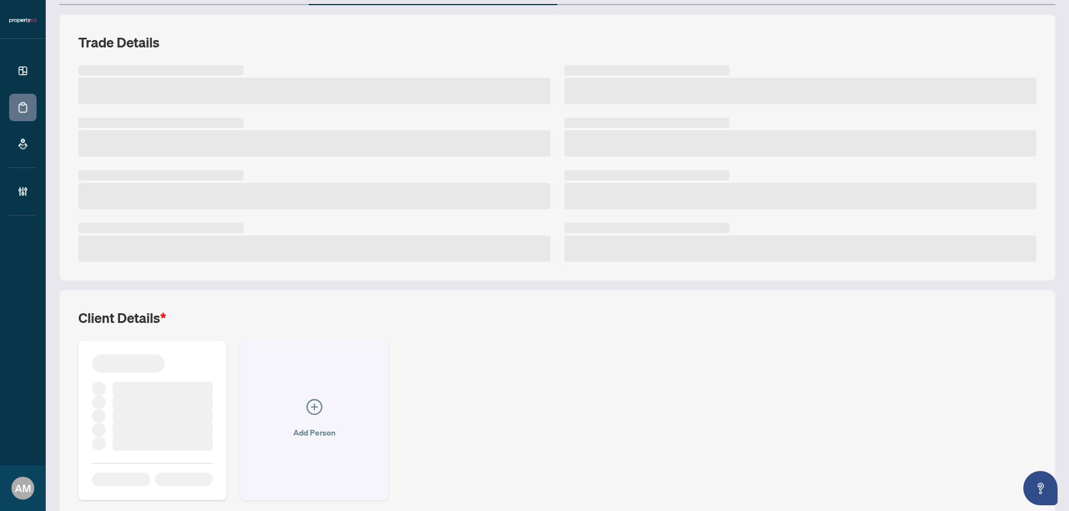
scroll to position [181, 0]
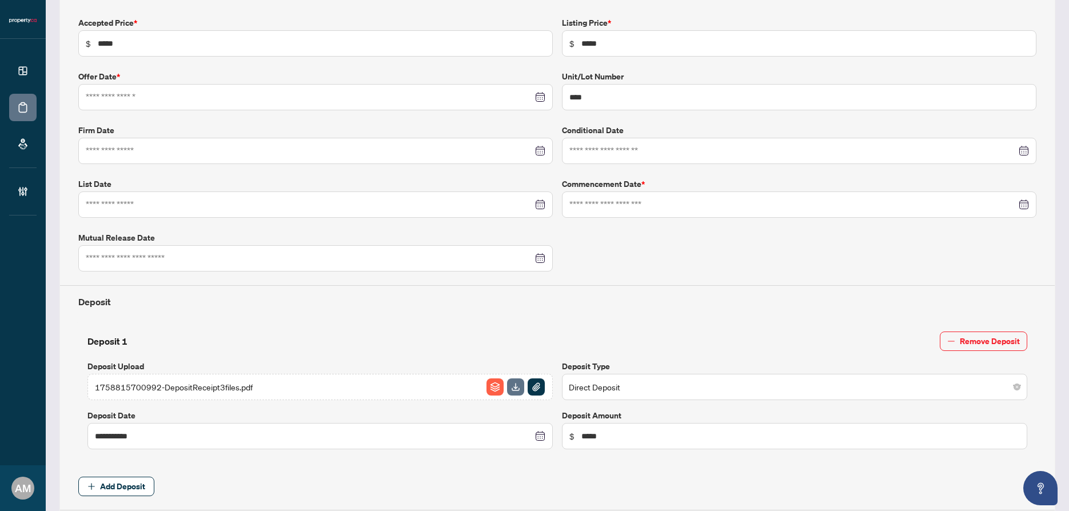
type input "**********"
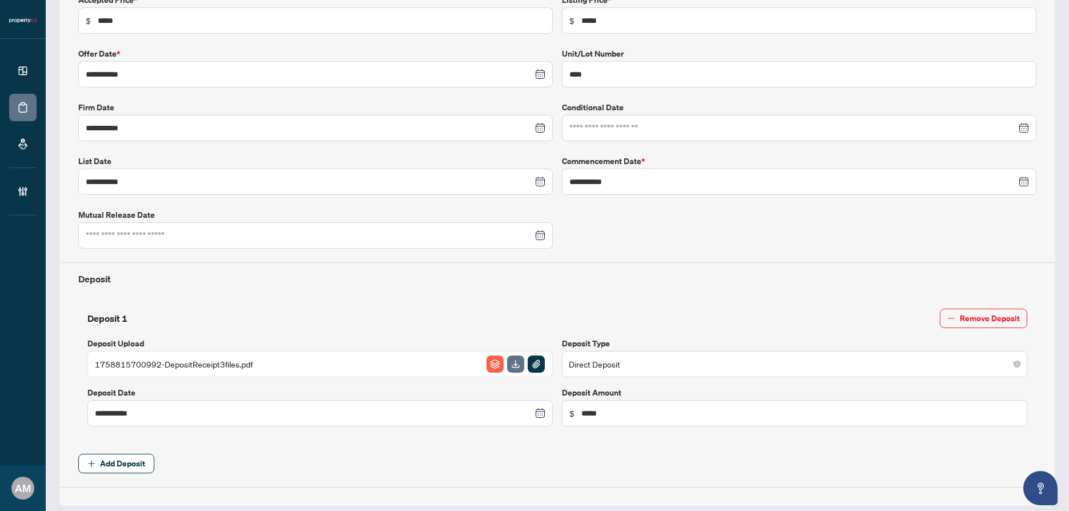
scroll to position [489, 0]
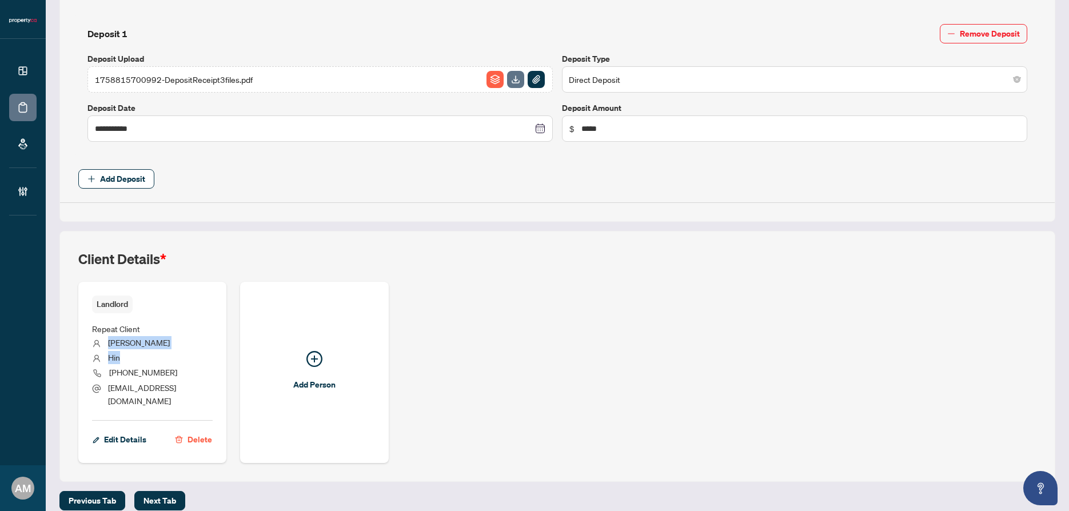
drag, startPoint x: 126, startPoint y: 357, endPoint x: 109, endPoint y: 343, distance: 22.3
click at [109, 343] on ul "Repeat Client [PERSON_NAME] [PHONE_NUMBER] [EMAIL_ADDRESS][DOMAIN_NAME]" at bounding box center [152, 362] width 121 height 99
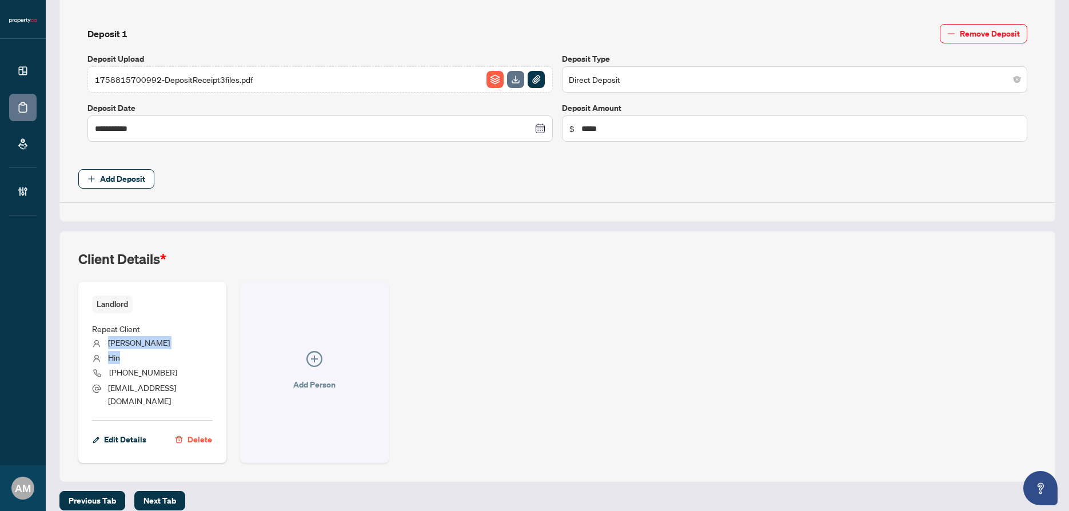
copy ul "[PERSON_NAME]"
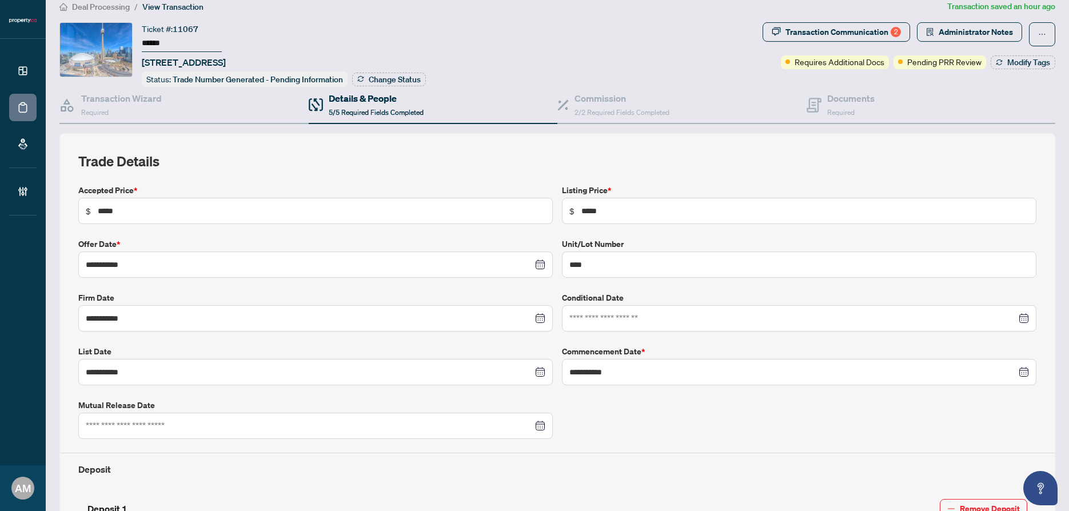
scroll to position [0, 0]
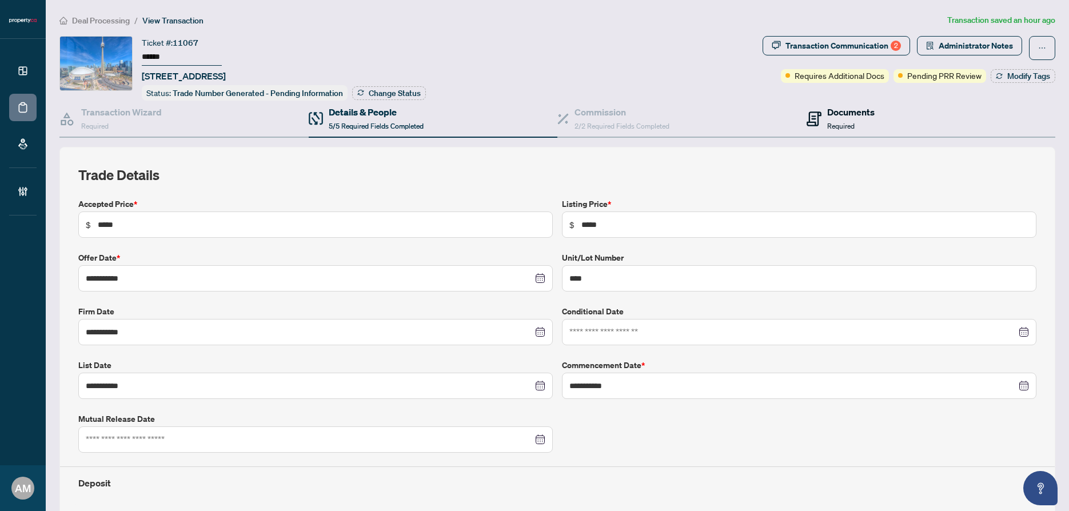
click at [835, 122] on span "Required" at bounding box center [840, 126] width 27 height 9
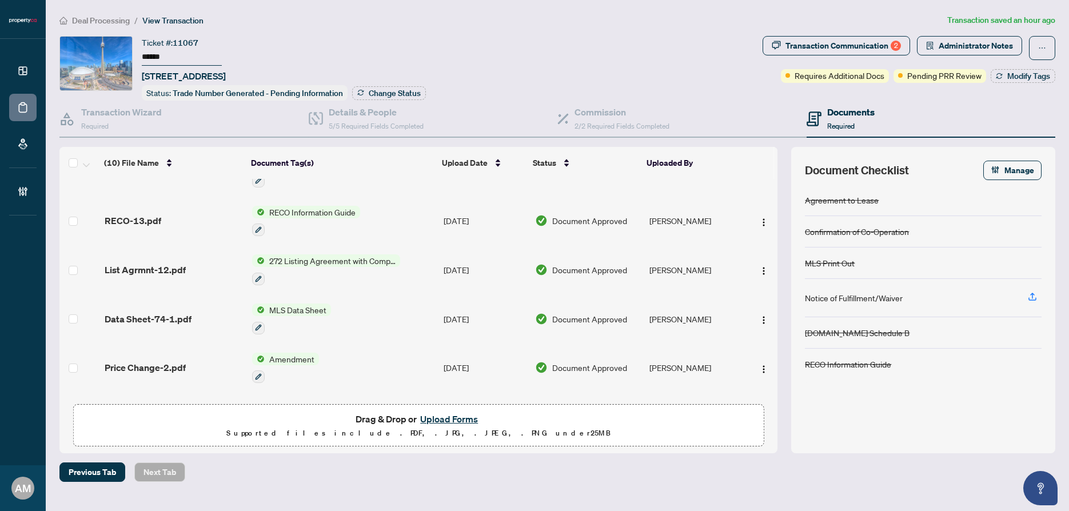
scroll to position [272, 0]
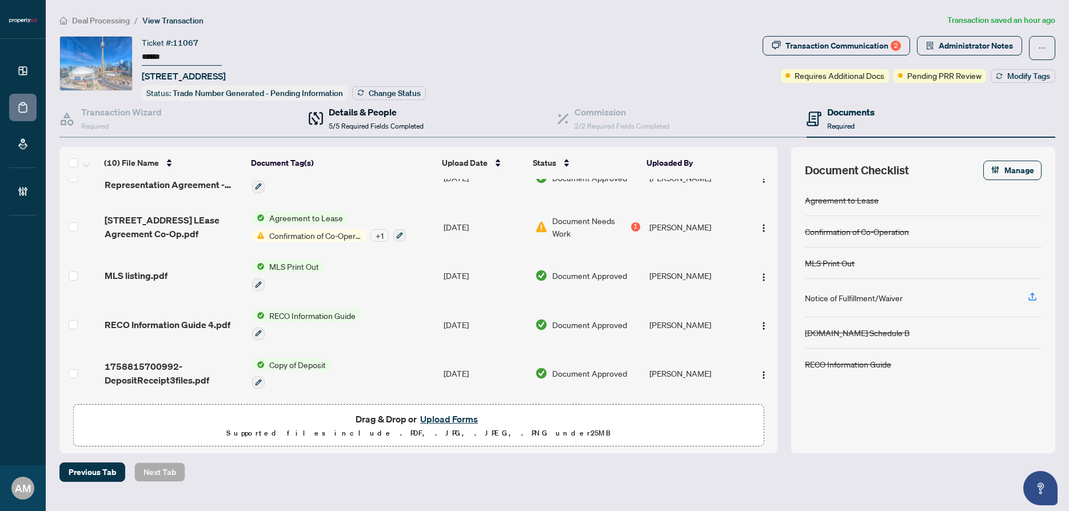
click at [363, 126] on span "5/5 Required Fields Completed" at bounding box center [376, 126] width 95 height 9
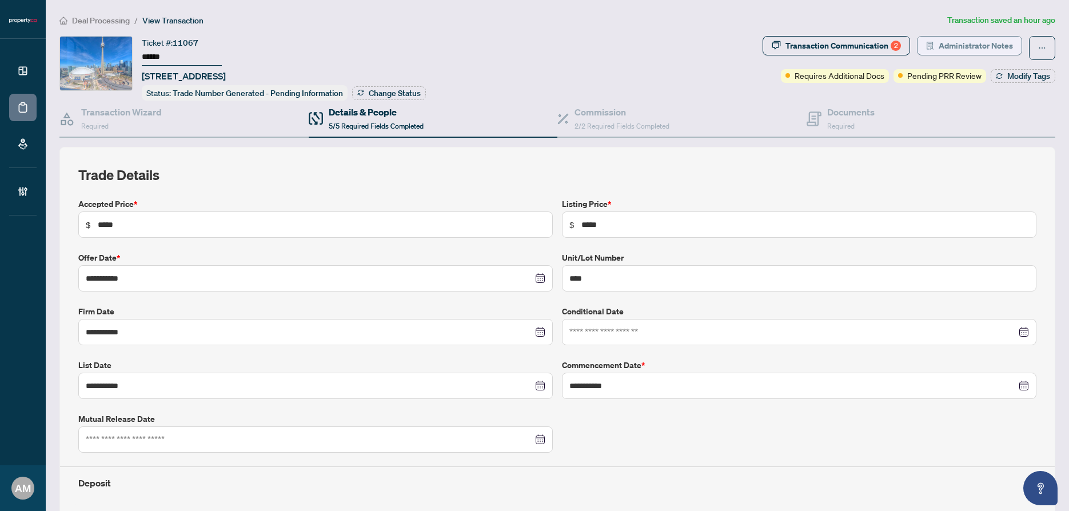
click at [944, 43] on span "Administrator Notes" at bounding box center [976, 46] width 74 height 18
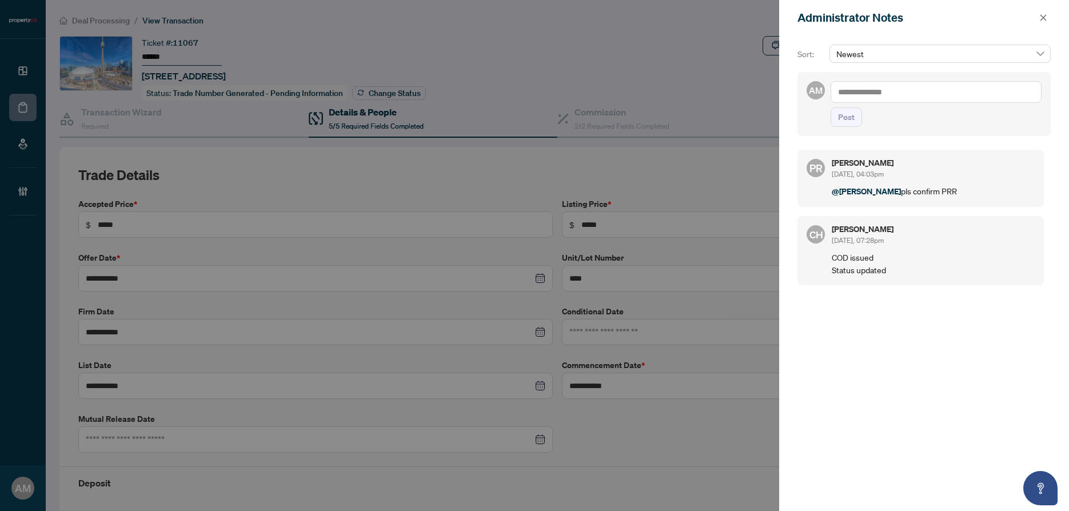
click at [885, 91] on textarea at bounding box center [936, 92] width 211 height 22
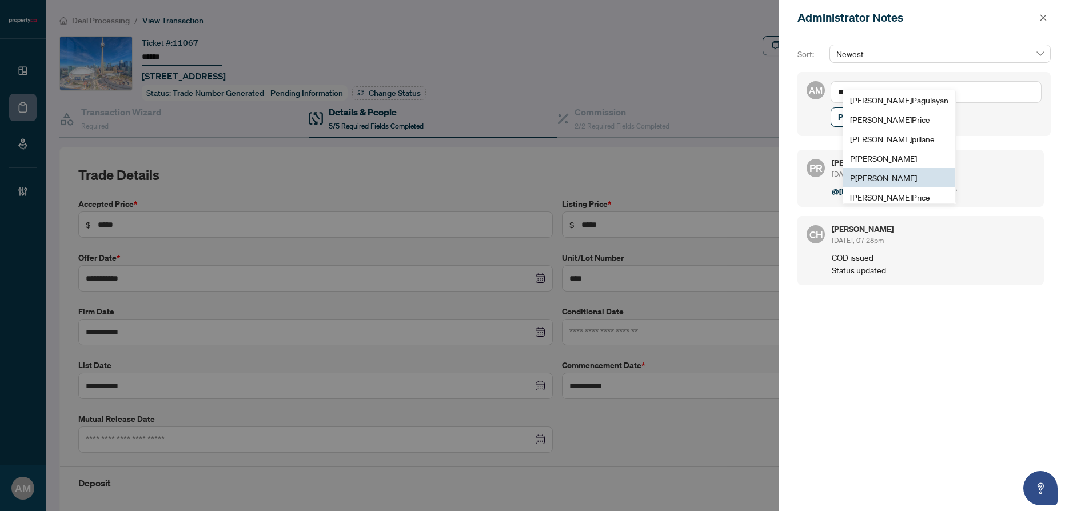
click at [900, 176] on span "P uvitha Ramachandran" at bounding box center [883, 178] width 67 height 10
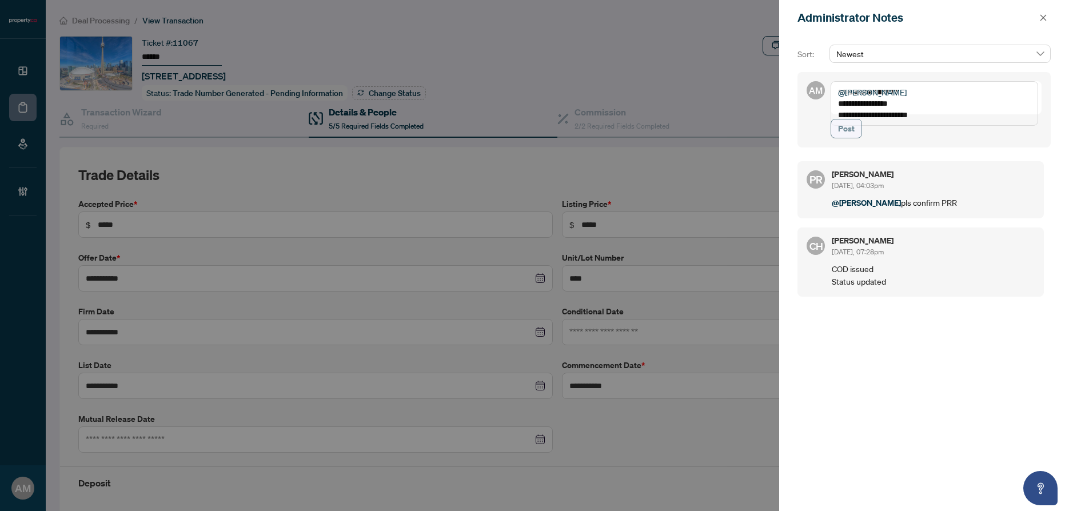
type textarea "**********"
click at [855, 138] on button "Post" at bounding box center [846, 128] width 31 height 19
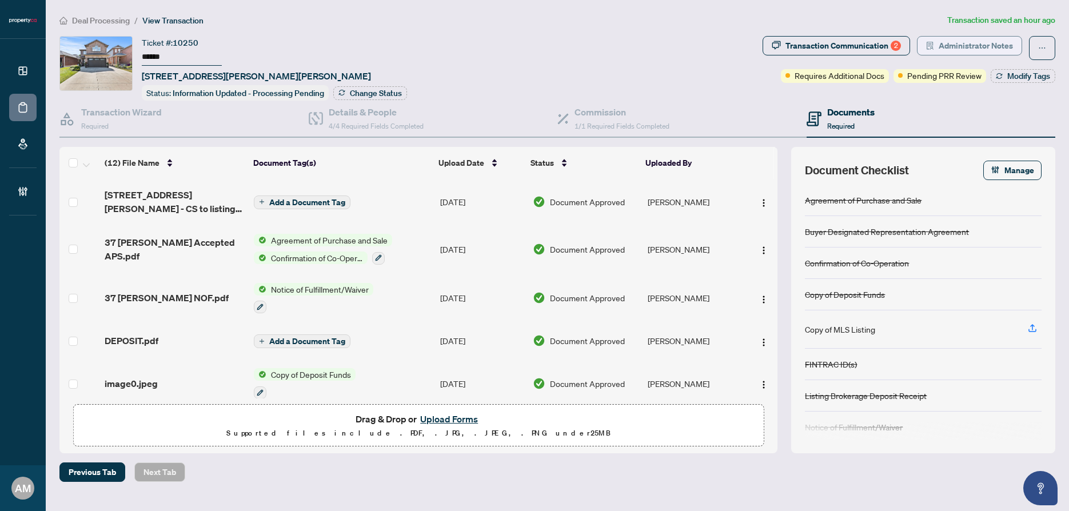
click at [945, 42] on span "Administrator Notes" at bounding box center [976, 46] width 74 height 18
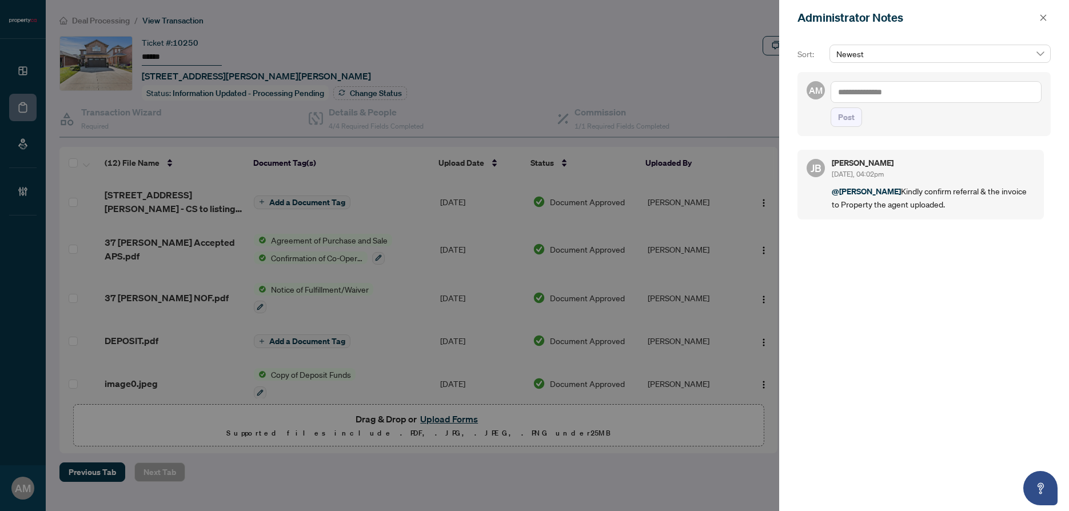
click at [915, 91] on textarea at bounding box center [936, 92] width 211 height 22
paste textarea "**********"
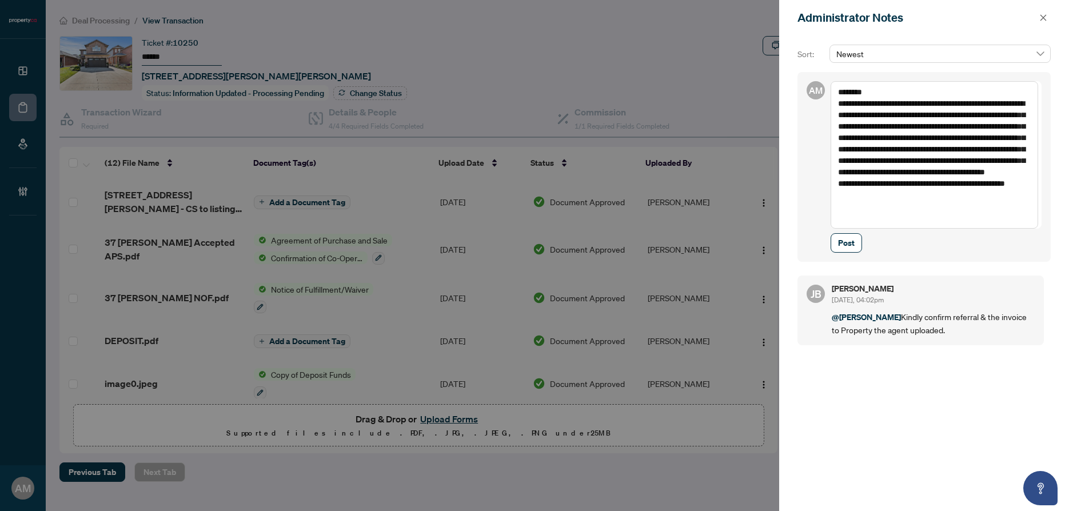
click at [834, 89] on textarea "**********" at bounding box center [934, 154] width 207 height 147
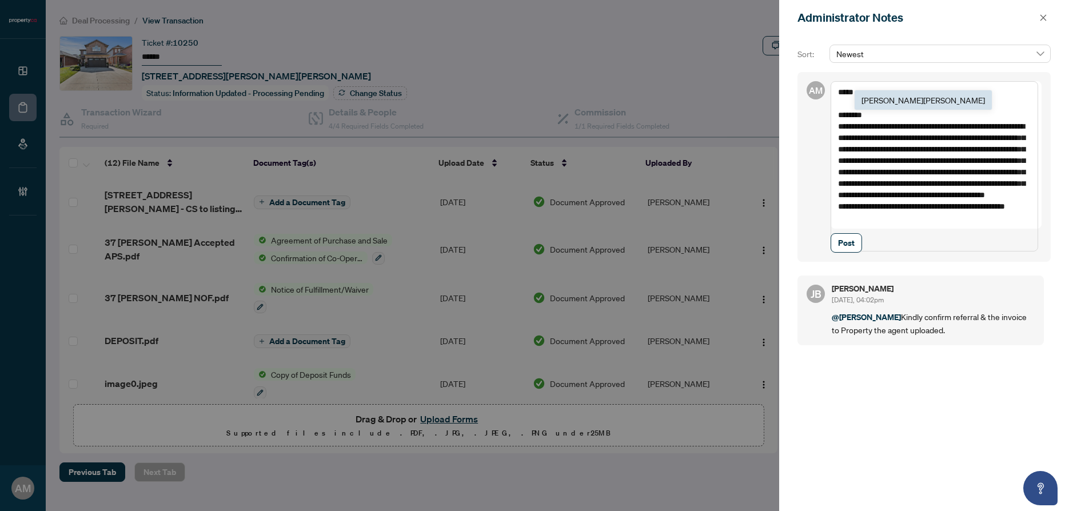
click at [885, 95] on span "[PERSON_NAME]" at bounding box center [922, 100] width 123 height 10
type textarea "**********"
click at [845, 252] on span "Post" at bounding box center [846, 243] width 17 height 18
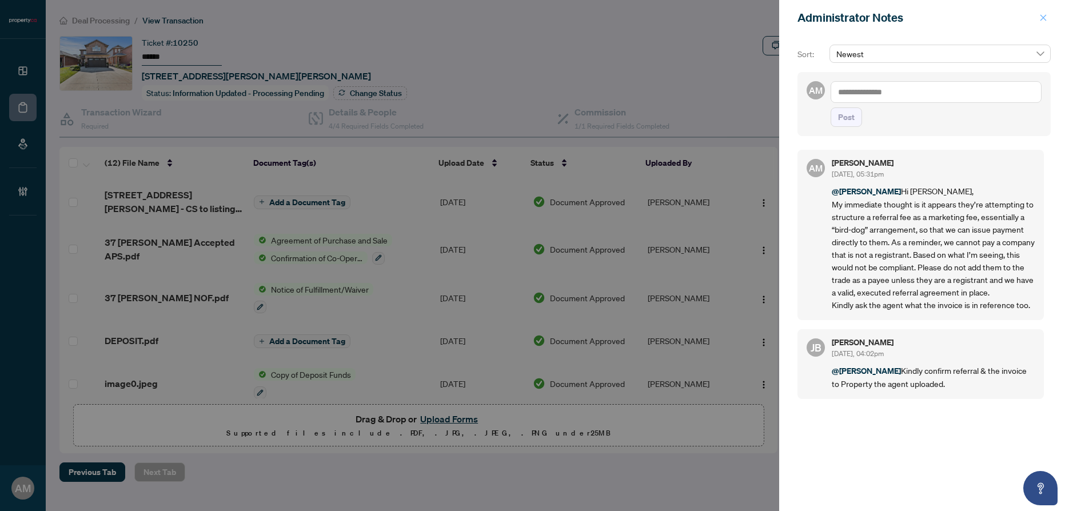
click at [1043, 21] on icon "close" at bounding box center [1043, 18] width 8 height 8
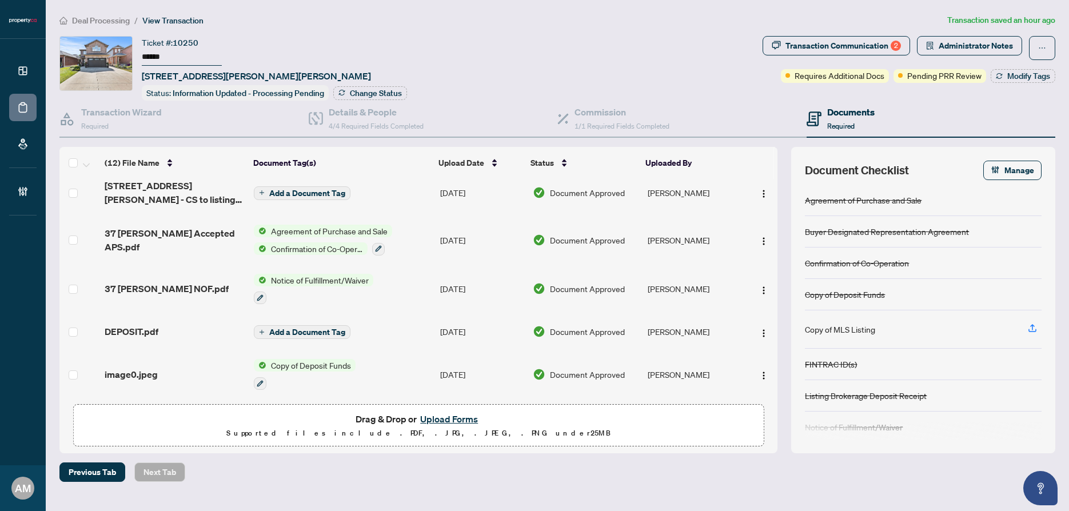
scroll to position [11, 0]
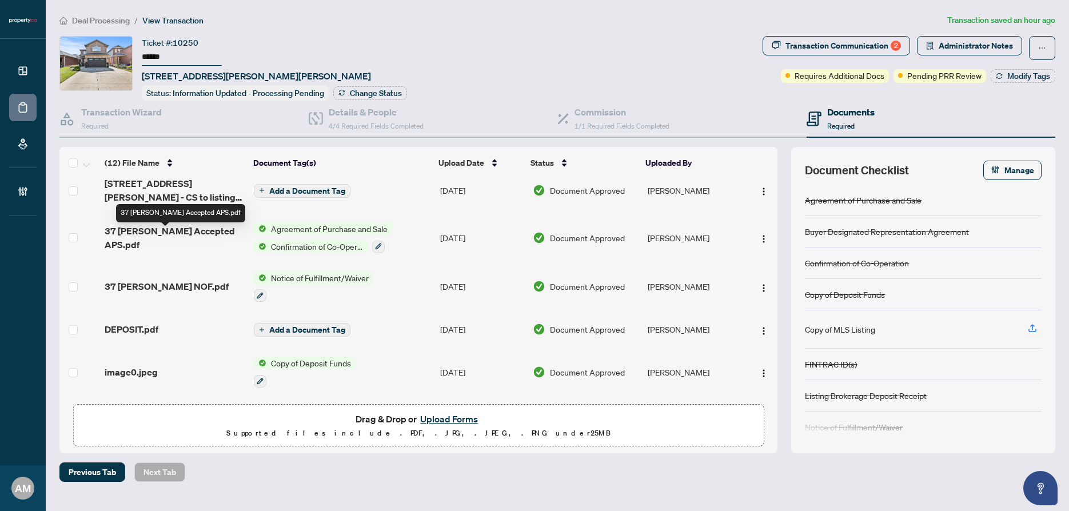
click at [190, 233] on span "37 Darrow Accepted APS.pdf" at bounding box center [175, 237] width 140 height 27
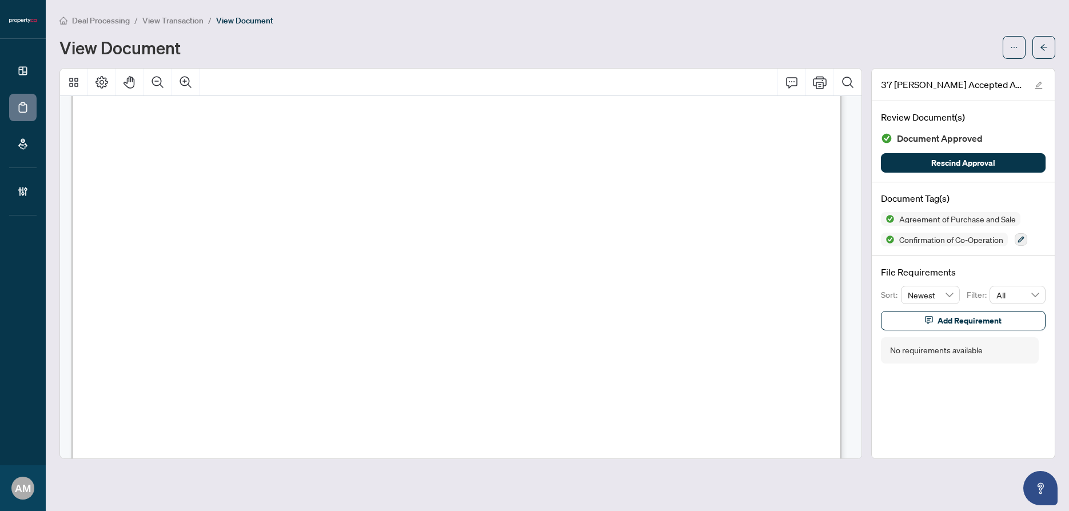
scroll to position [137, 0]
click at [1042, 49] on icon "arrow-left" at bounding box center [1043, 47] width 7 height 6
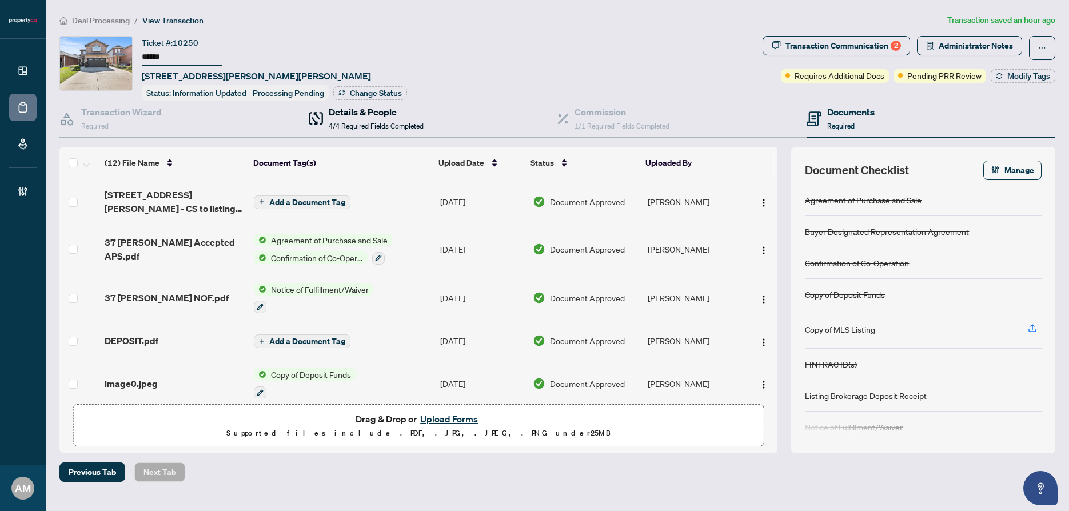
click at [386, 117] on div "Details & People 4/4 Required Fields Completed" at bounding box center [376, 118] width 95 height 27
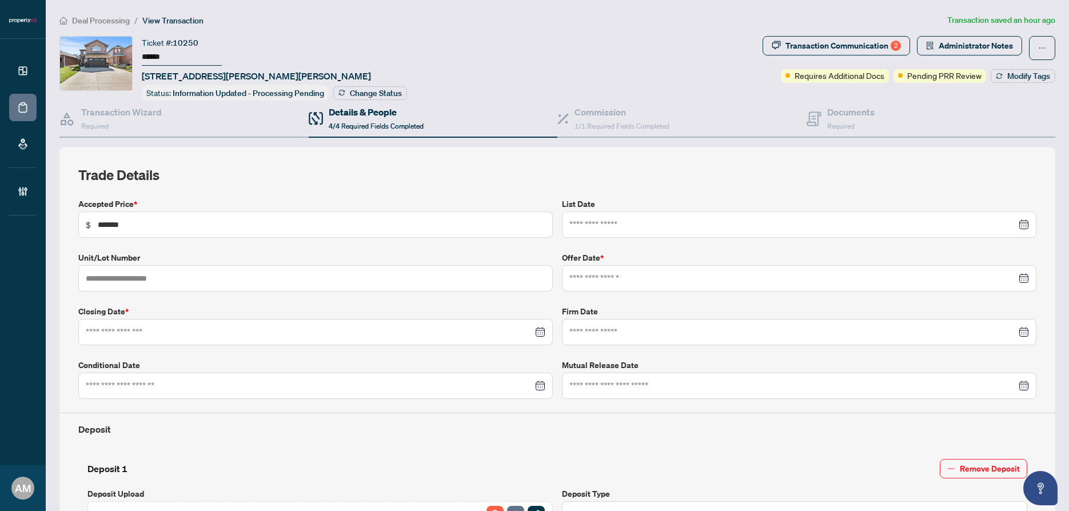
type input "**********"
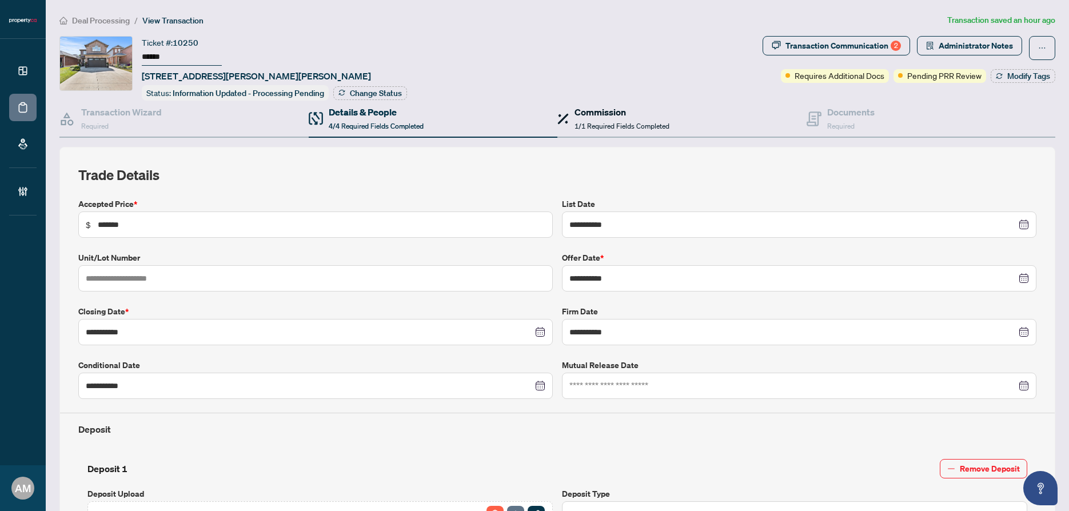
click at [614, 106] on h4 "Commission" at bounding box center [621, 112] width 95 height 14
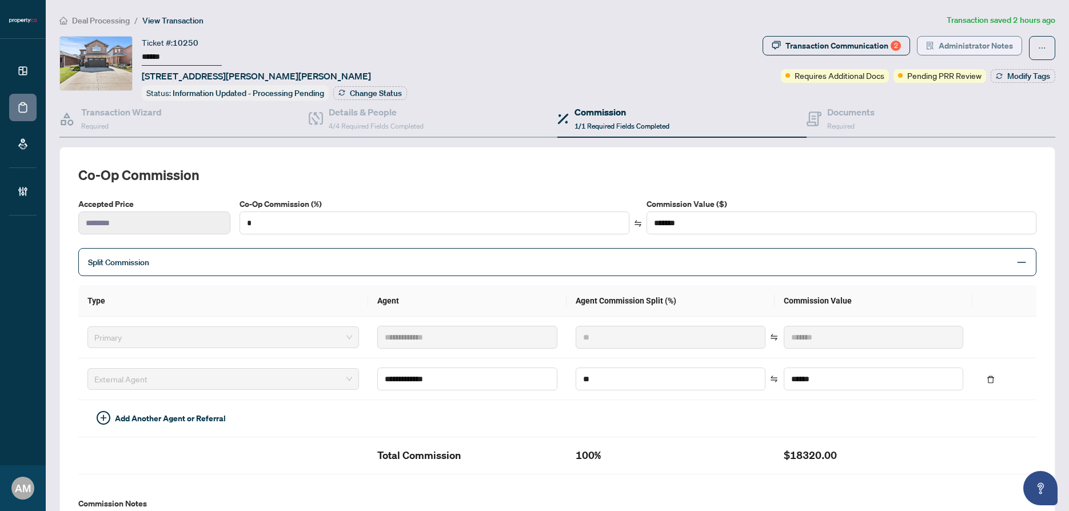
click at [946, 45] on span "Administrator Notes" at bounding box center [976, 46] width 74 height 18
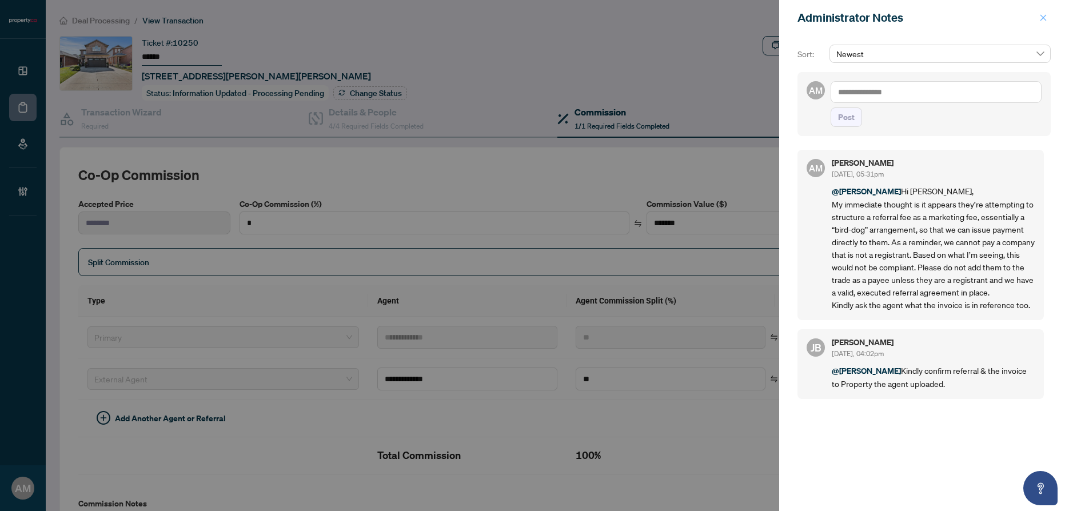
click at [1039, 18] on icon "close" at bounding box center [1043, 18] width 8 height 8
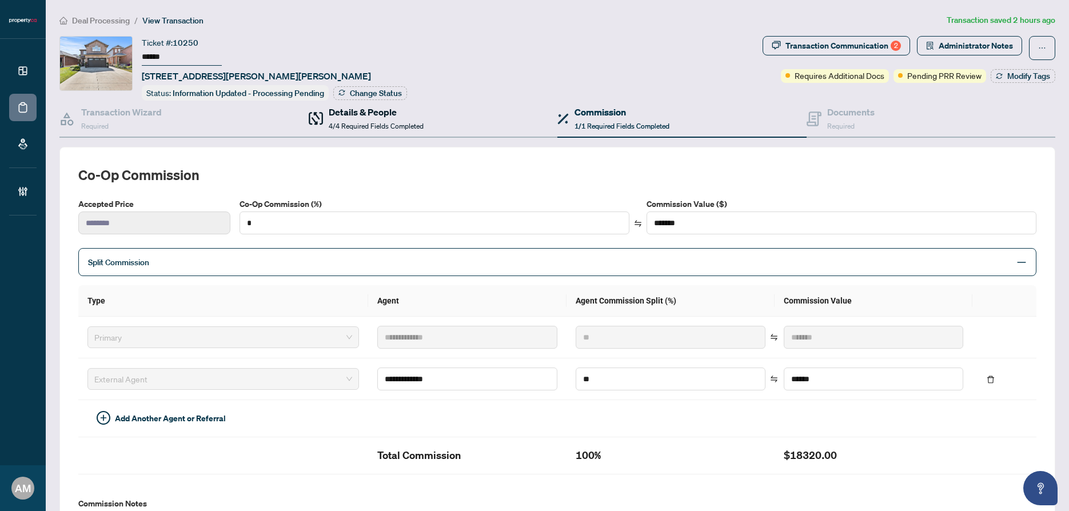
click at [343, 111] on h4 "Details & People" at bounding box center [376, 112] width 95 height 14
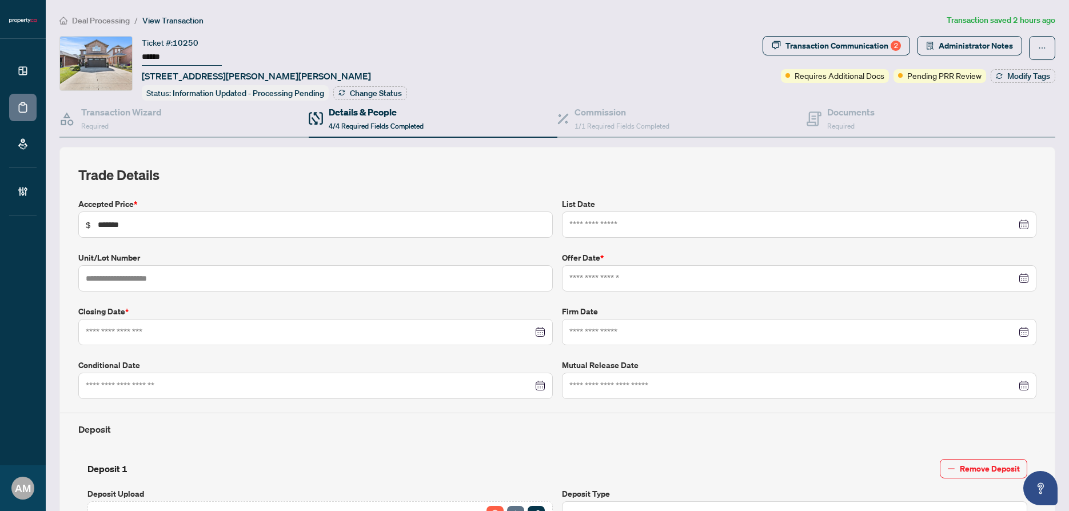
type input "**********"
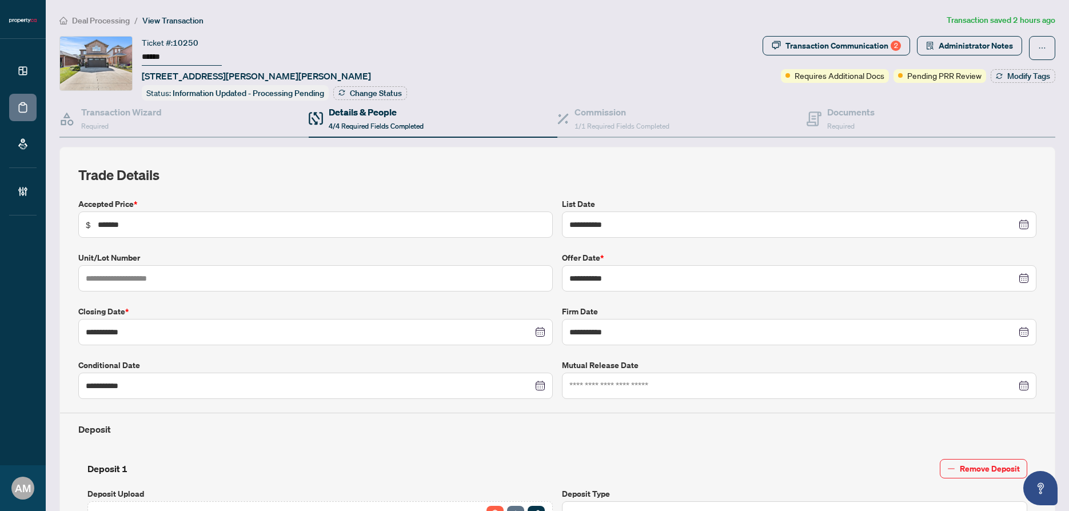
click at [94, 23] on span "Deal Processing" at bounding box center [101, 20] width 58 height 10
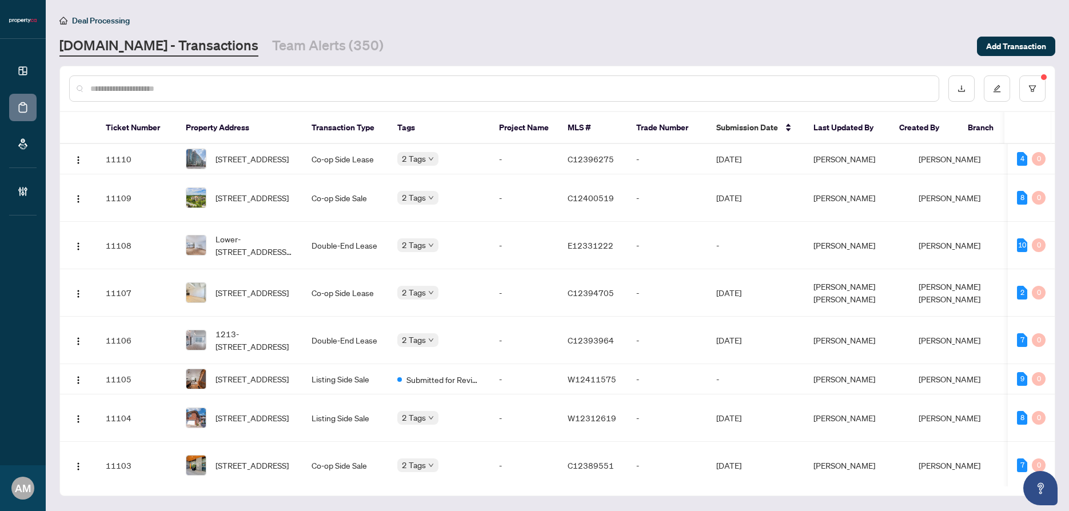
click at [187, 86] on input "text" at bounding box center [509, 88] width 839 height 13
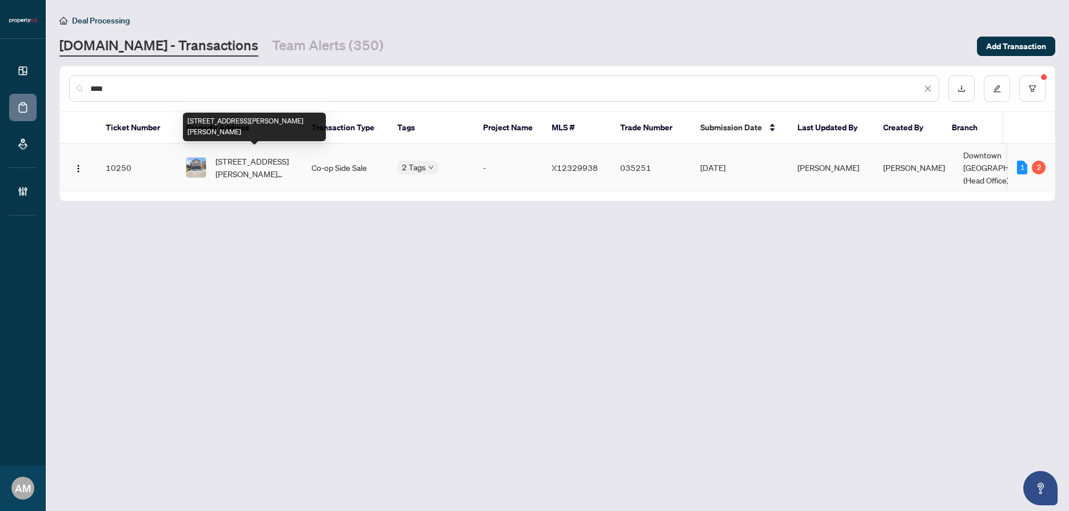
type input "****"
click at [241, 155] on span "37 Darrow Dr, Hamilton, Ontario L8E 4P4, Canada" at bounding box center [254, 167] width 78 height 25
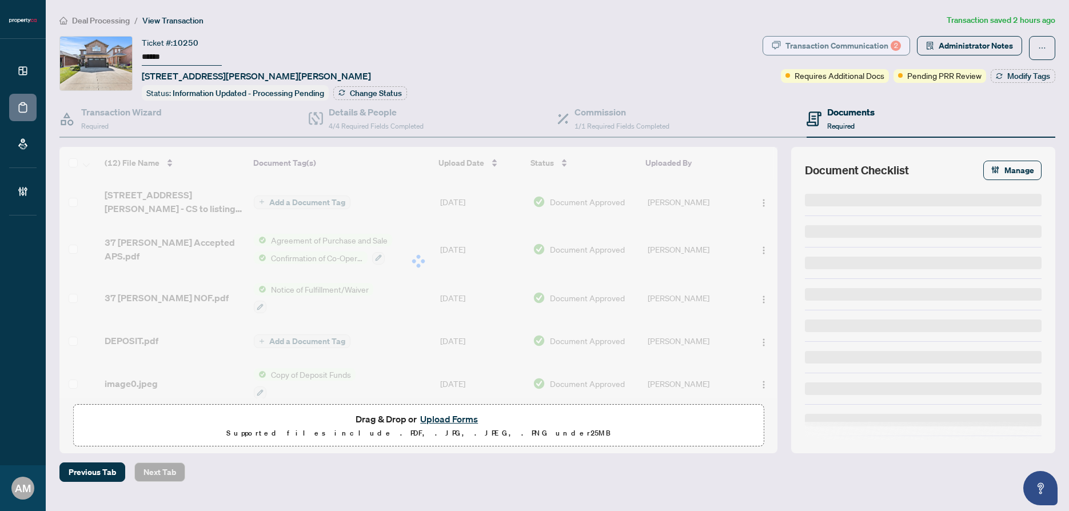
click at [848, 50] on div "Transaction Communication 2" at bounding box center [842, 46] width 115 height 18
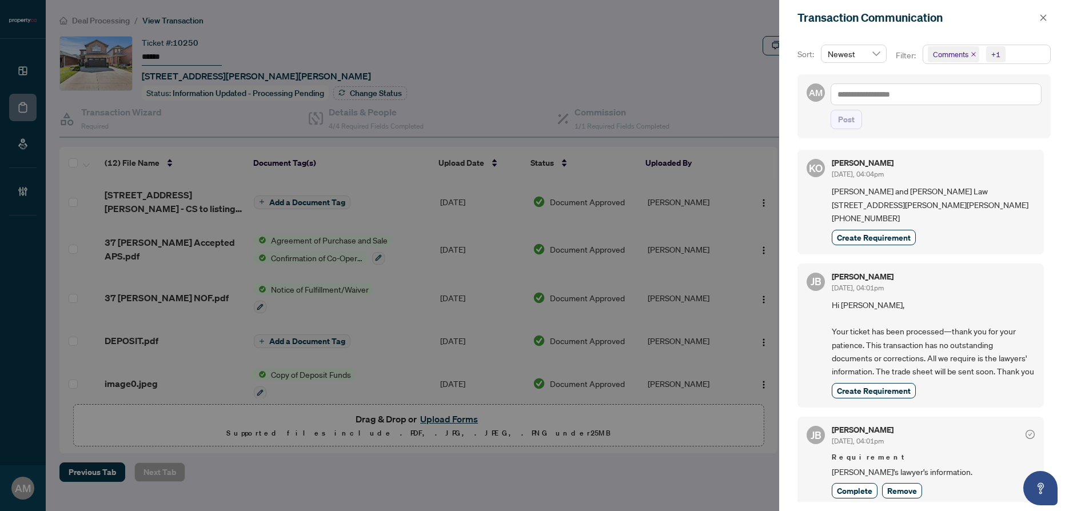
click at [151, 195] on div at bounding box center [534, 255] width 1069 height 511
click at [1049, 18] on button "button" at bounding box center [1043, 18] width 15 height 14
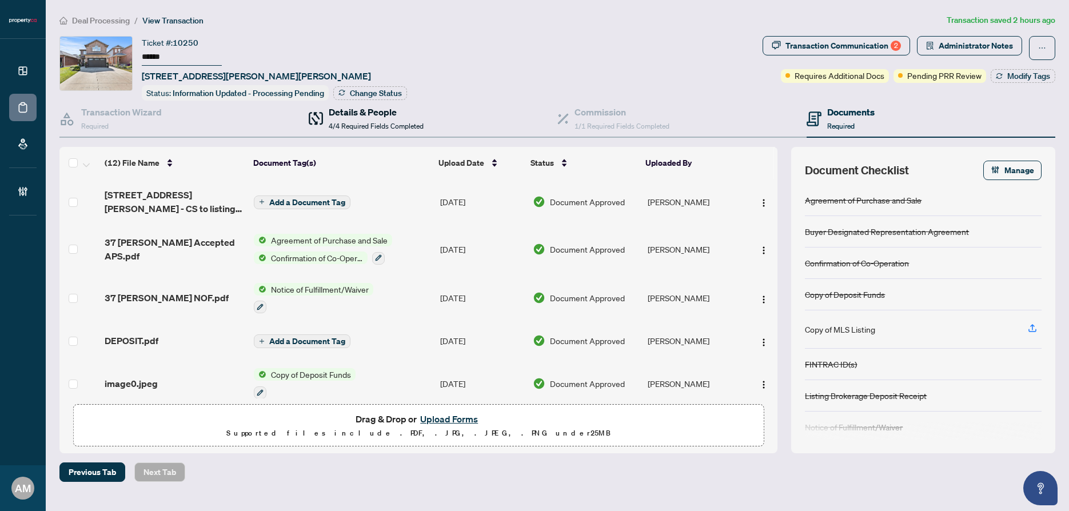
click at [382, 112] on h4 "Details & People" at bounding box center [376, 112] width 95 height 14
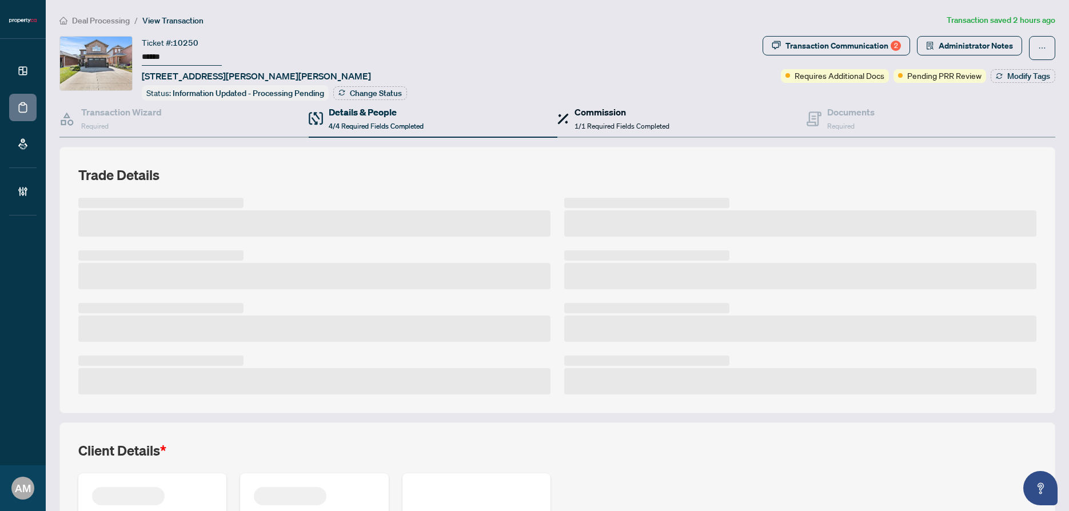
click at [596, 117] on div "Commission 1/1 Required Fields Completed" at bounding box center [621, 118] width 95 height 27
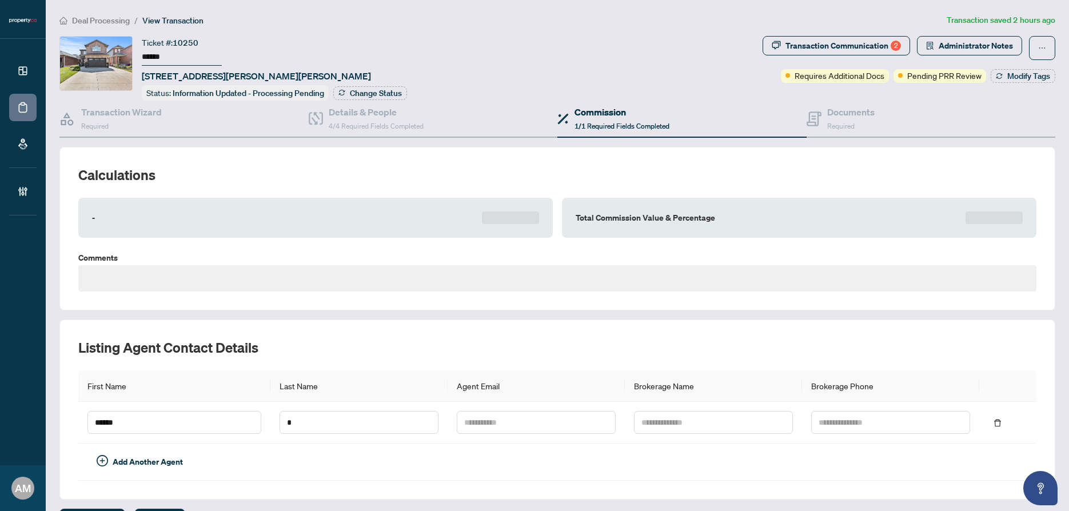
type textarea "**********"
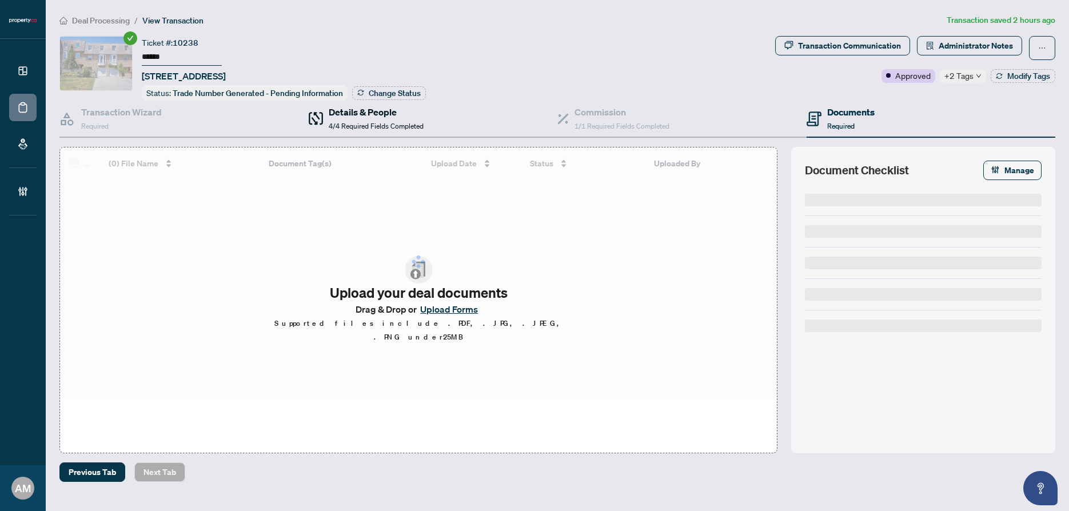
click at [390, 122] on span "4/4 Required Fields Completed" at bounding box center [376, 126] width 95 height 9
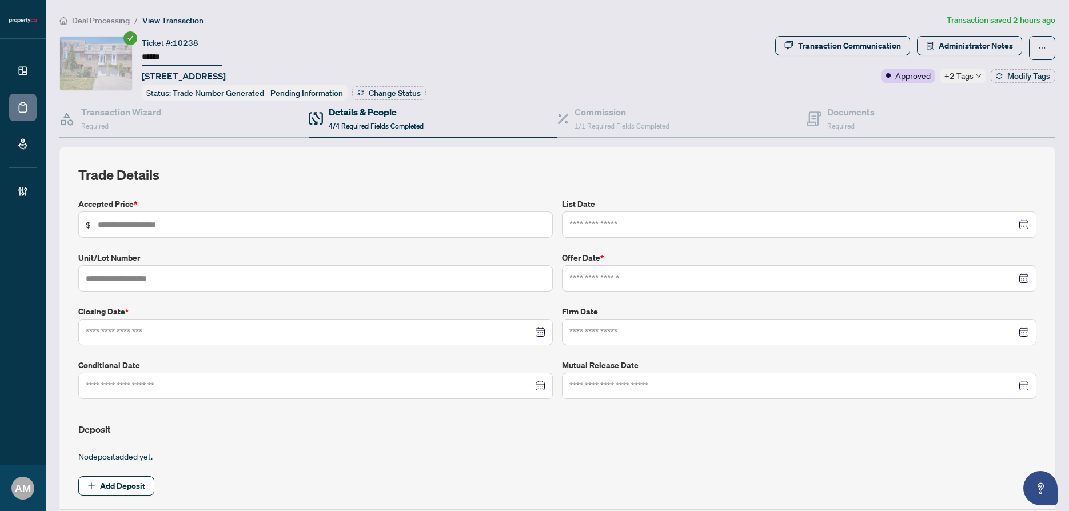
type input "*******"
type input "**"
type input "**********"
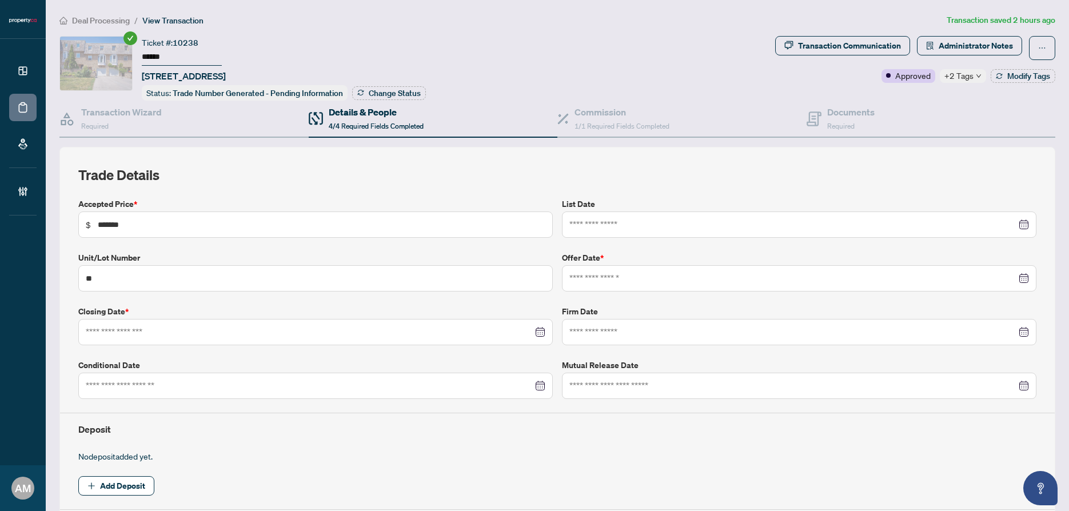
type input "**********"
click at [601, 130] on div "Commission 1/1 Required Fields Completed" at bounding box center [621, 118] width 95 height 27
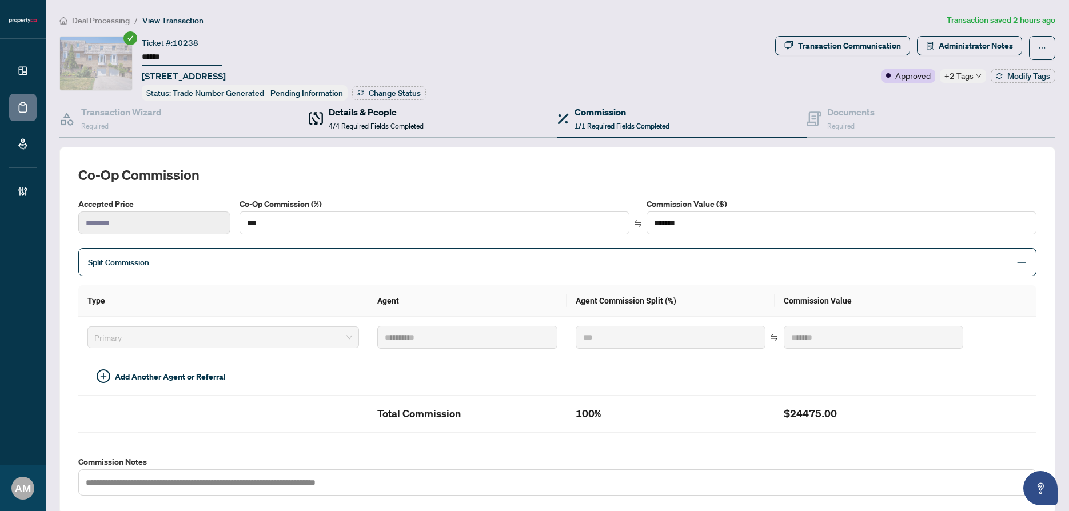
click at [361, 113] on h4 "Details & People" at bounding box center [376, 112] width 95 height 14
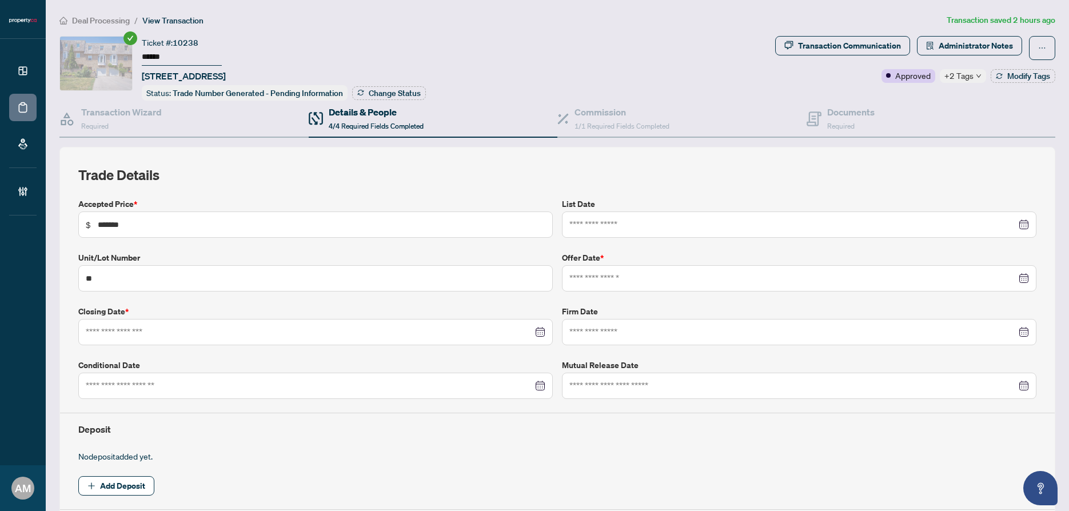
type input "**********"
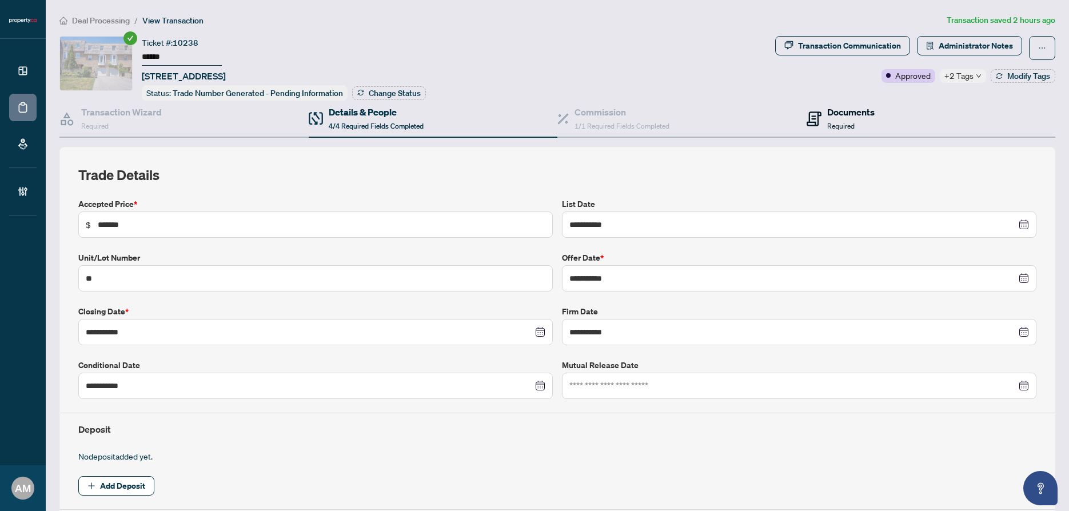
click at [852, 112] on h4 "Documents" at bounding box center [850, 112] width 47 height 14
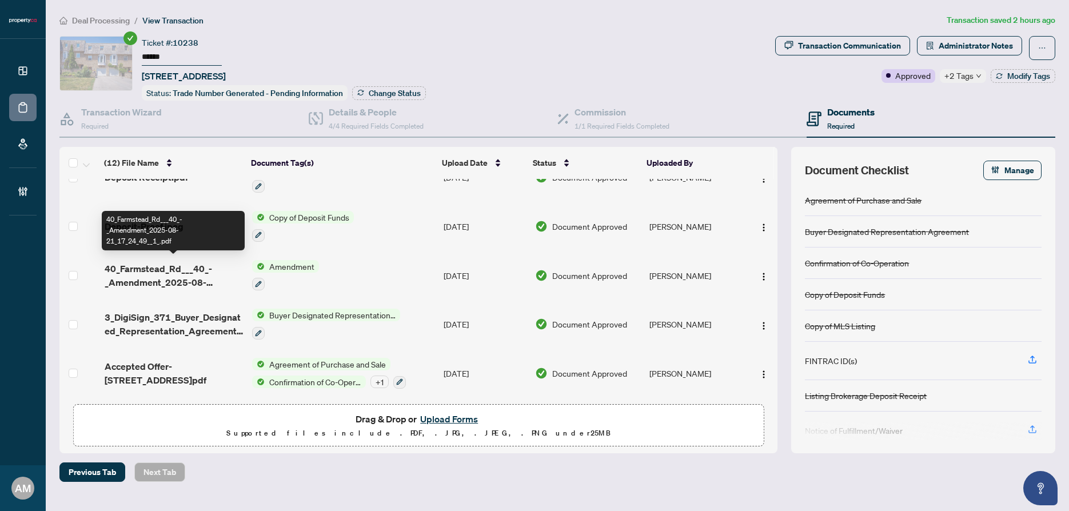
scroll to position [328, 0]
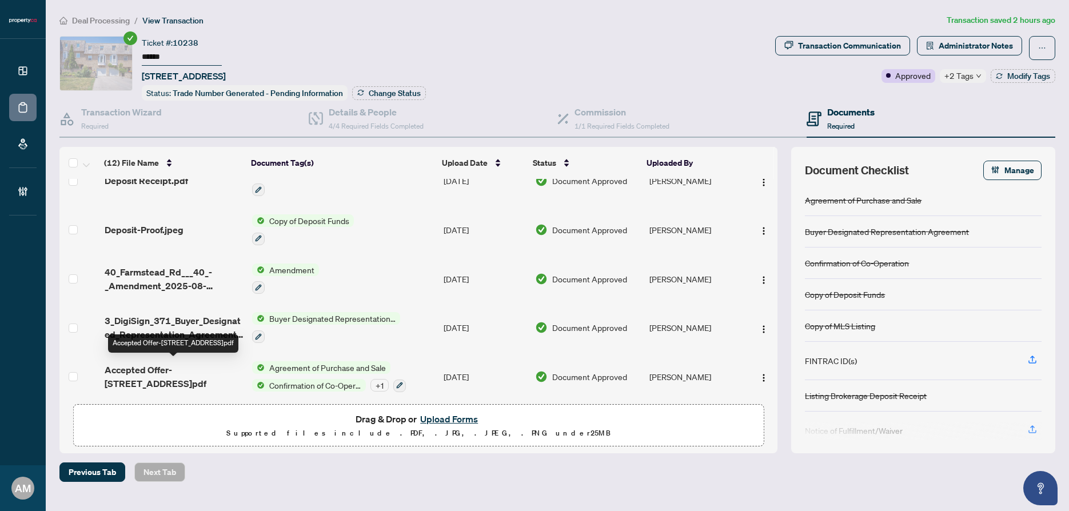
click at [194, 370] on span "Accepted Offer-40 Farmstead Road.pdf" at bounding box center [174, 376] width 139 height 27
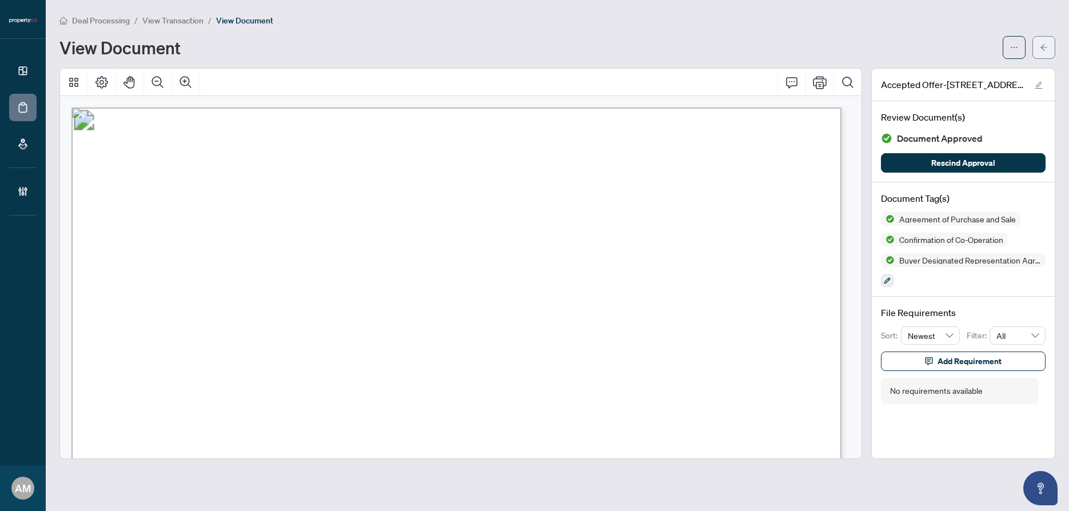
click at [1044, 48] on icon "arrow-left" at bounding box center [1044, 47] width 8 height 8
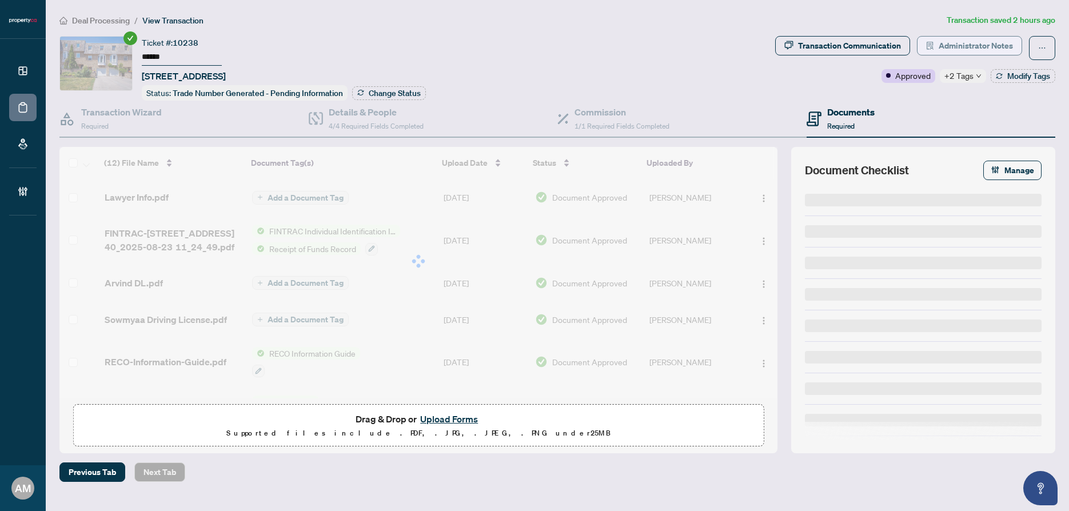
click at [988, 45] on span "Administrator Notes" at bounding box center [976, 46] width 74 height 18
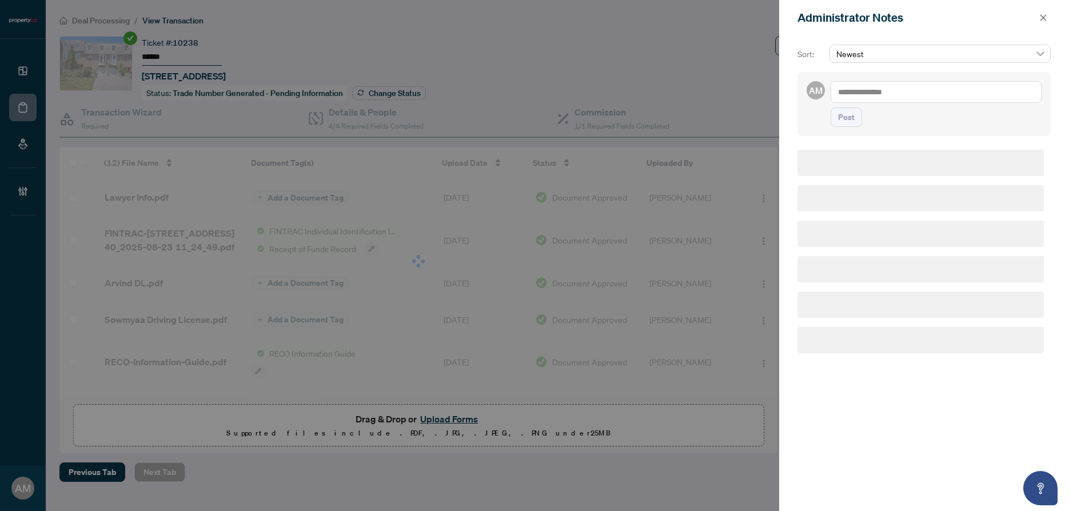
click at [880, 93] on textarea at bounding box center [936, 92] width 211 height 22
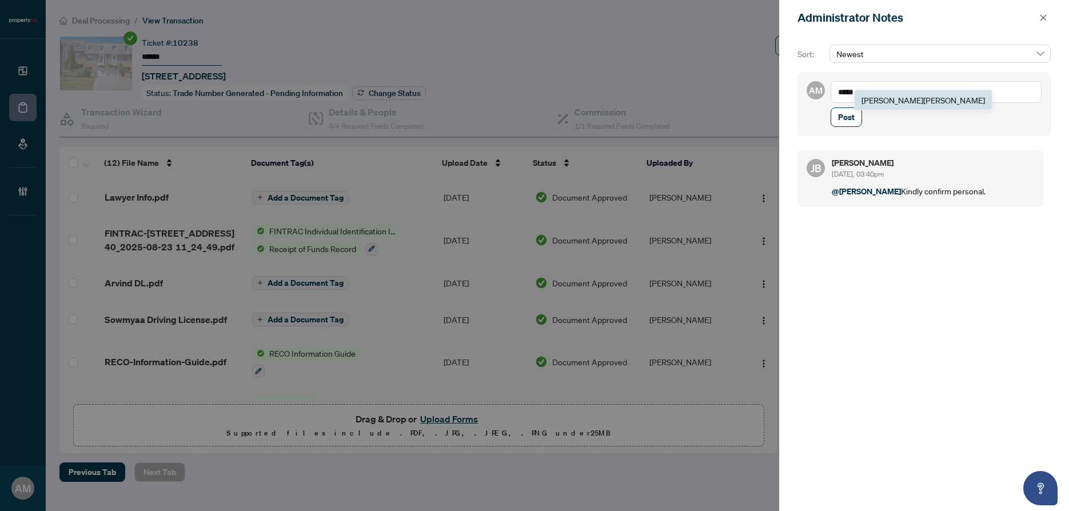
click at [883, 95] on span "Jean Belarde" at bounding box center [922, 100] width 123 height 10
type textarea "**********"
click at [848, 117] on span "Post" at bounding box center [846, 117] width 17 height 18
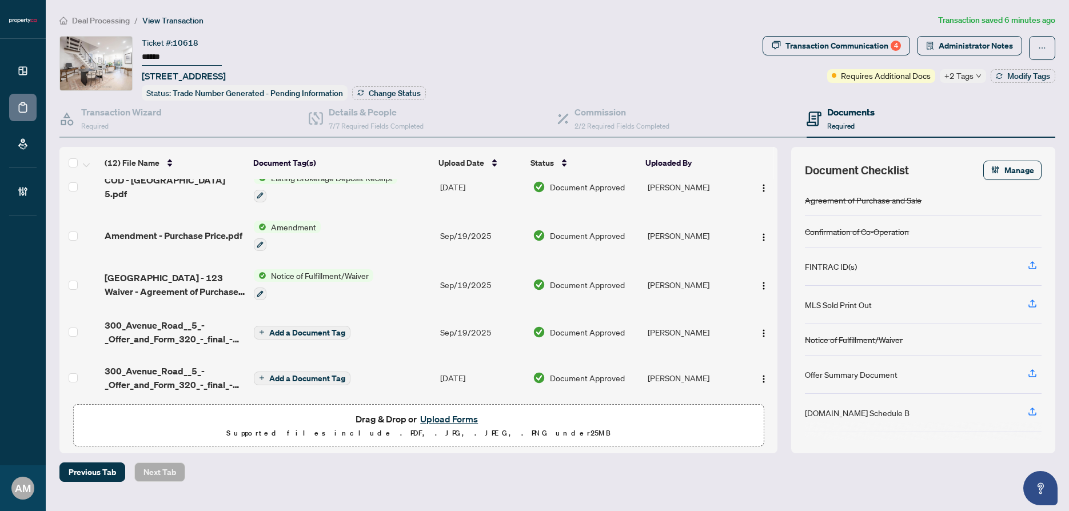
scroll to position [81, 0]
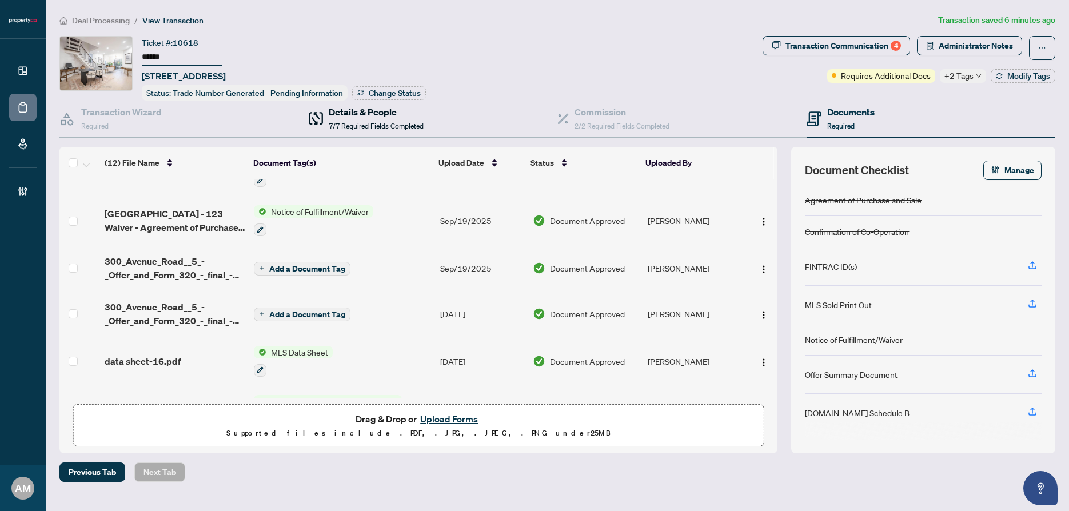
click at [368, 111] on h4 "Details & People" at bounding box center [376, 112] width 95 height 14
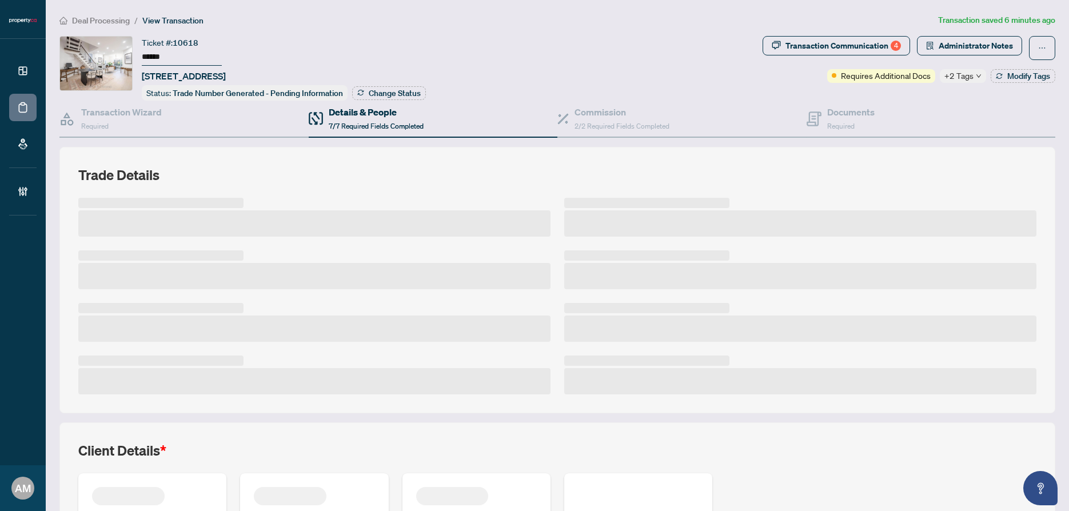
click at [365, 115] on h4 "Details & People" at bounding box center [376, 112] width 95 height 14
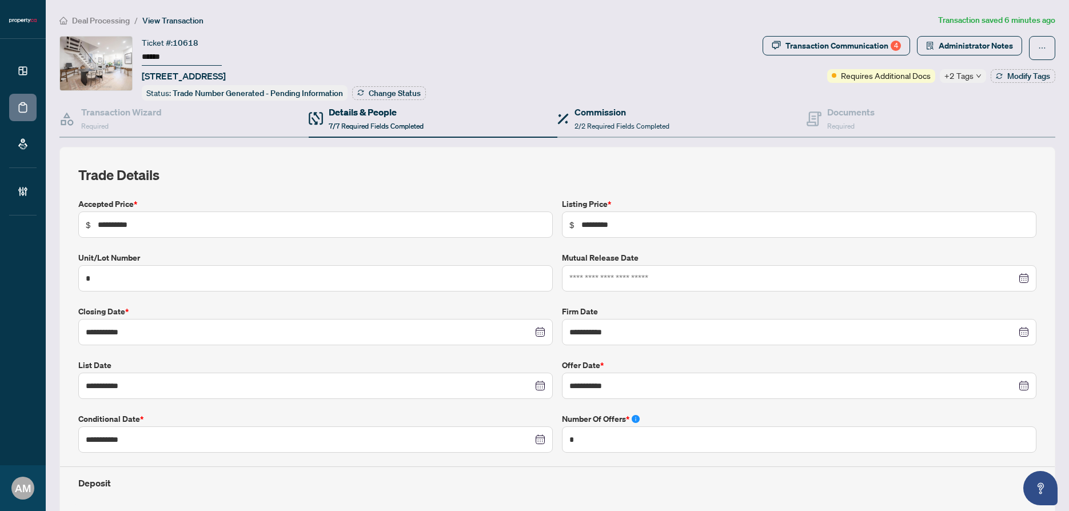
click at [614, 131] on div "Commission 2/2 Required Fields Completed" at bounding box center [681, 119] width 249 height 37
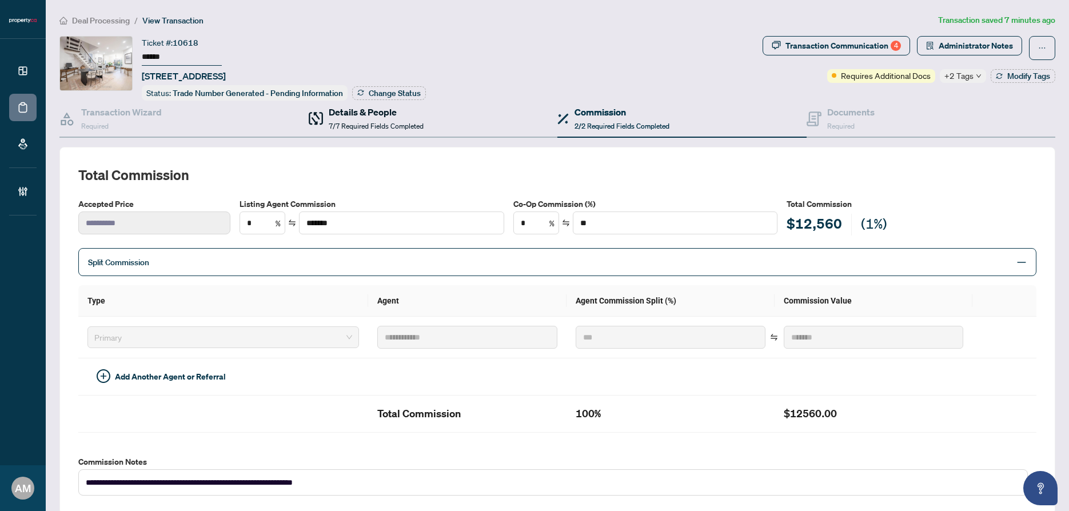
click at [330, 116] on h4 "Details & People" at bounding box center [376, 112] width 95 height 14
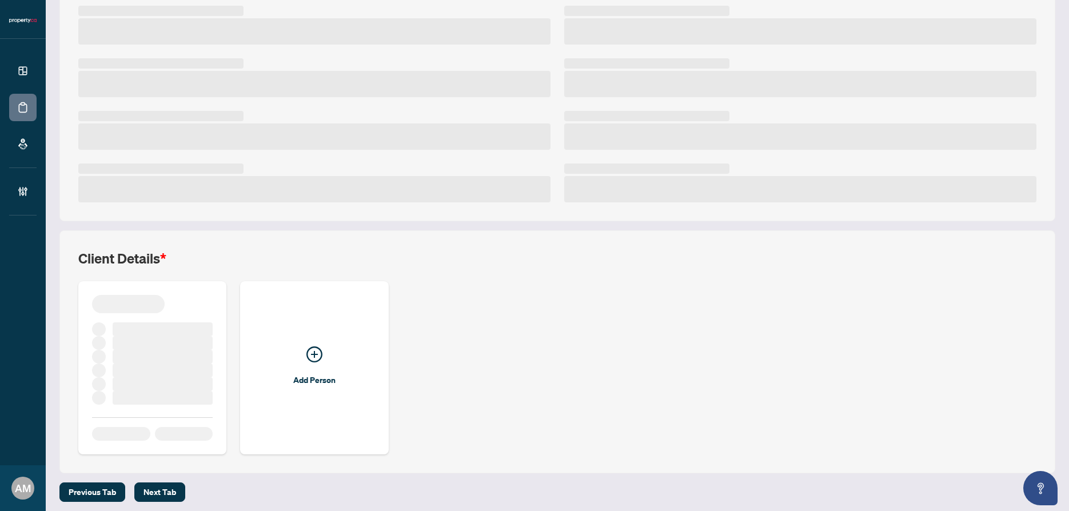
scroll to position [195, 0]
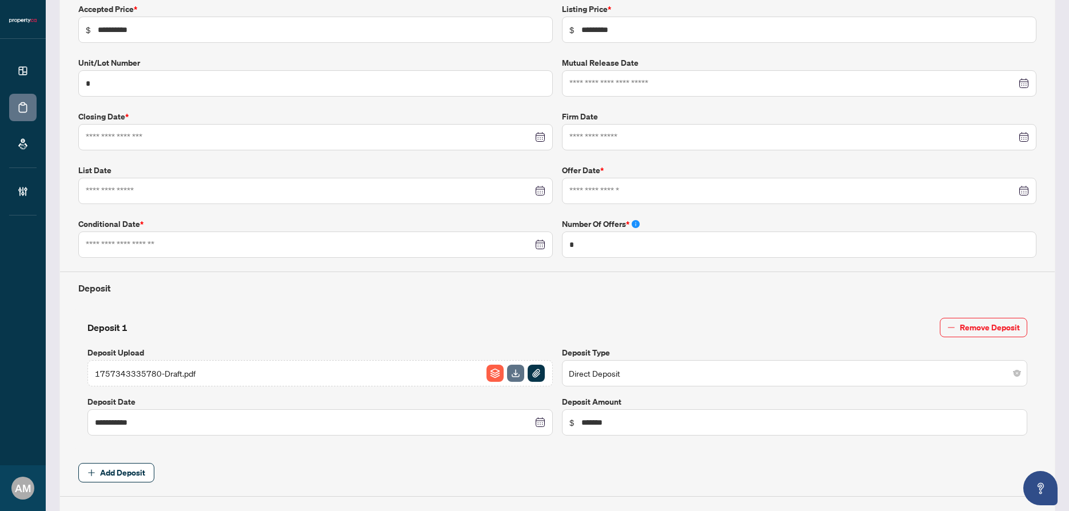
type input "**********"
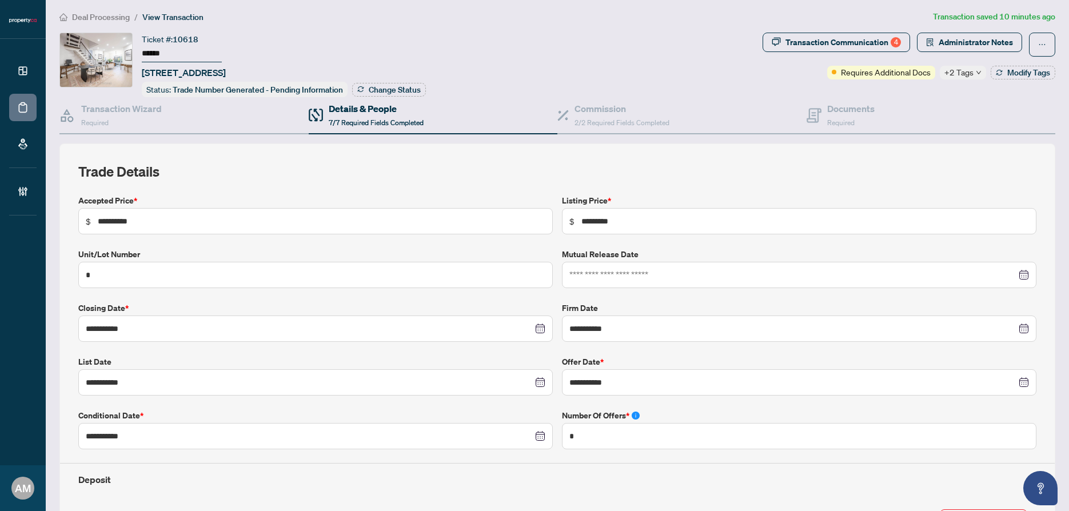
scroll to position [0, 0]
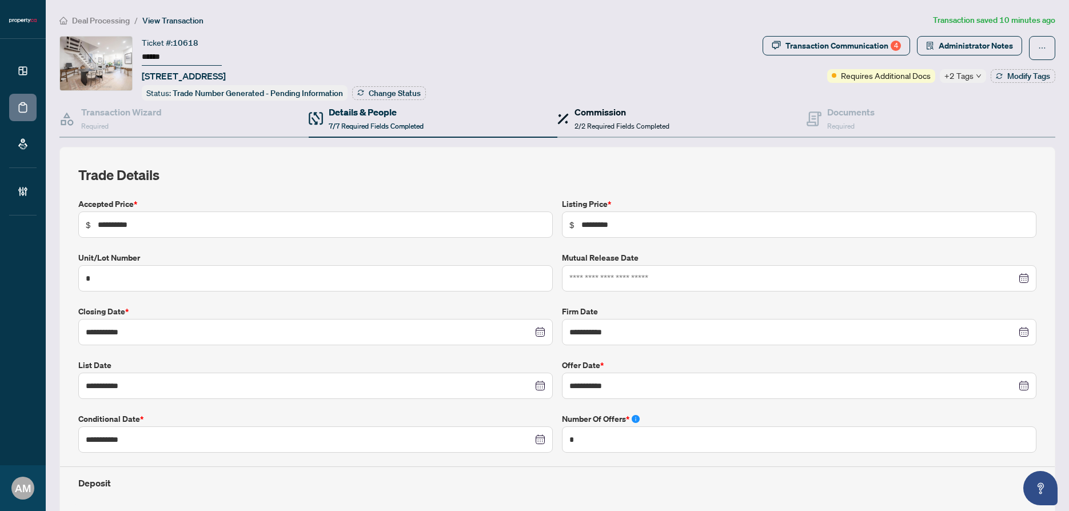
click at [598, 118] on div "Commission 2/2 Required Fields Completed" at bounding box center [621, 118] width 95 height 27
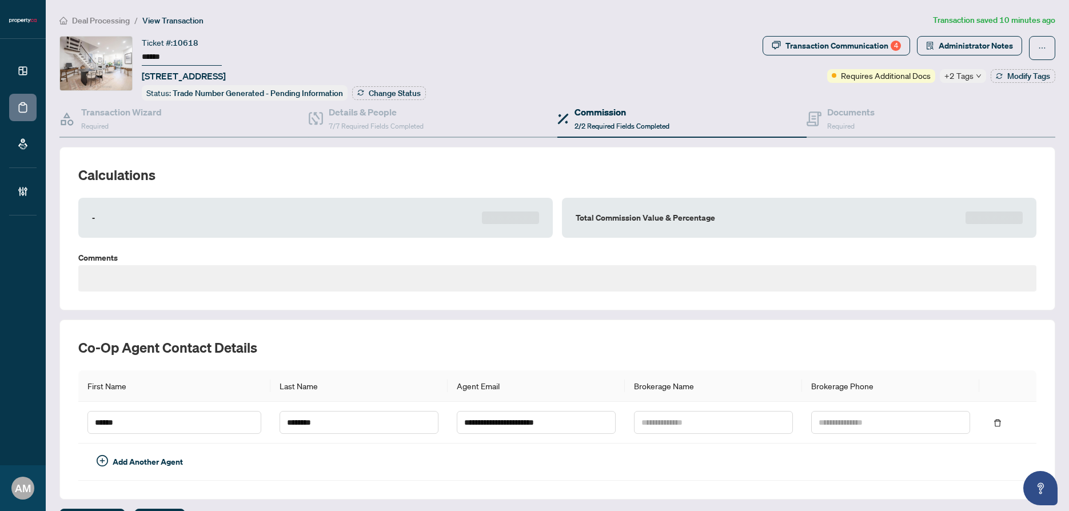
type textarea "**********"
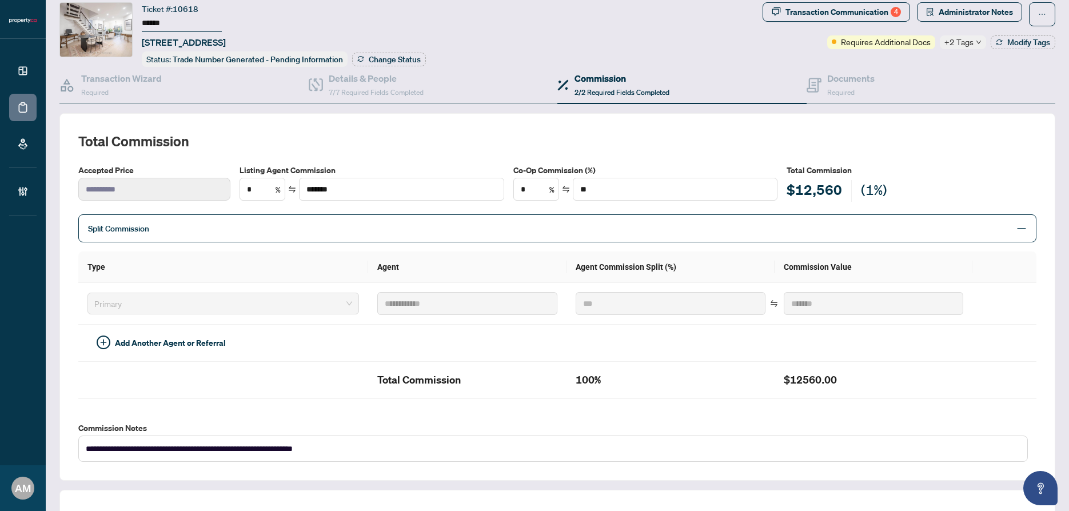
scroll to position [36, 0]
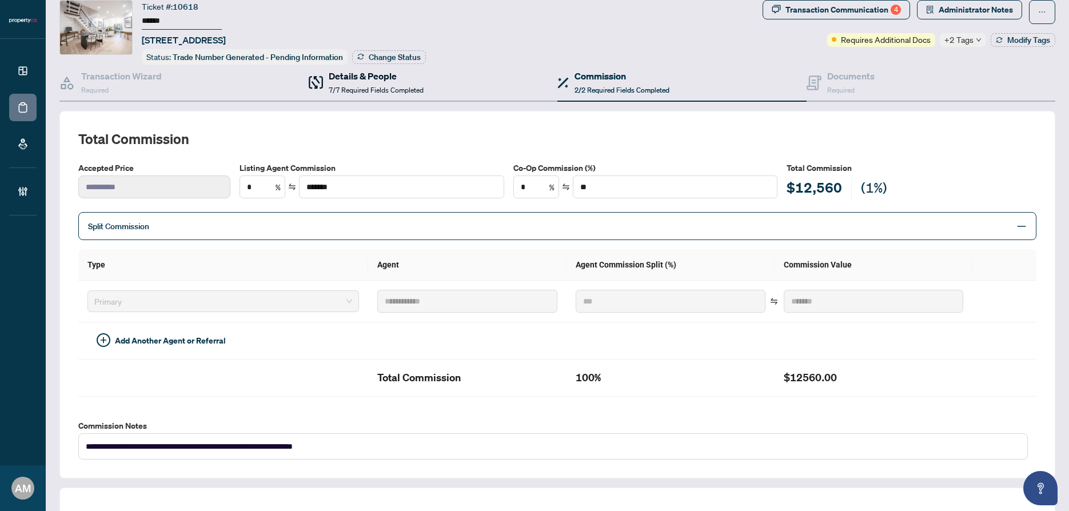
click at [361, 87] on span "7/7 Required Fields Completed" at bounding box center [376, 90] width 95 height 9
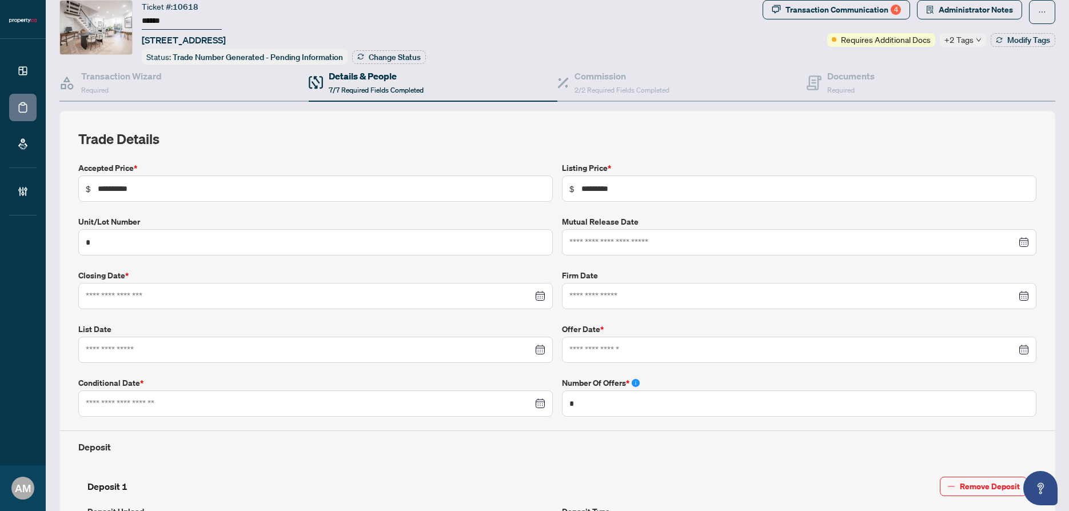
type input "**********"
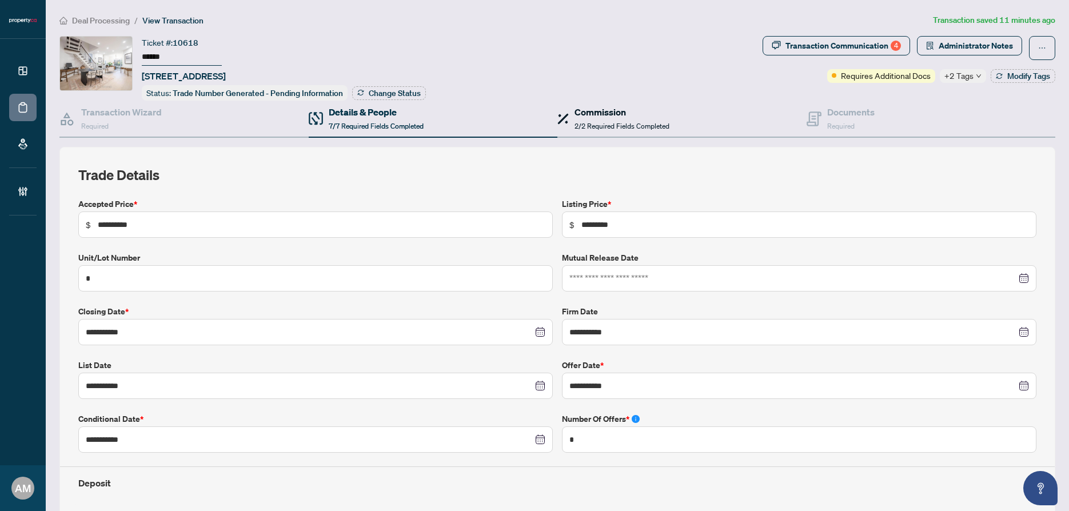
click at [621, 117] on div "Commission 2/2 Required Fields Completed" at bounding box center [621, 118] width 95 height 27
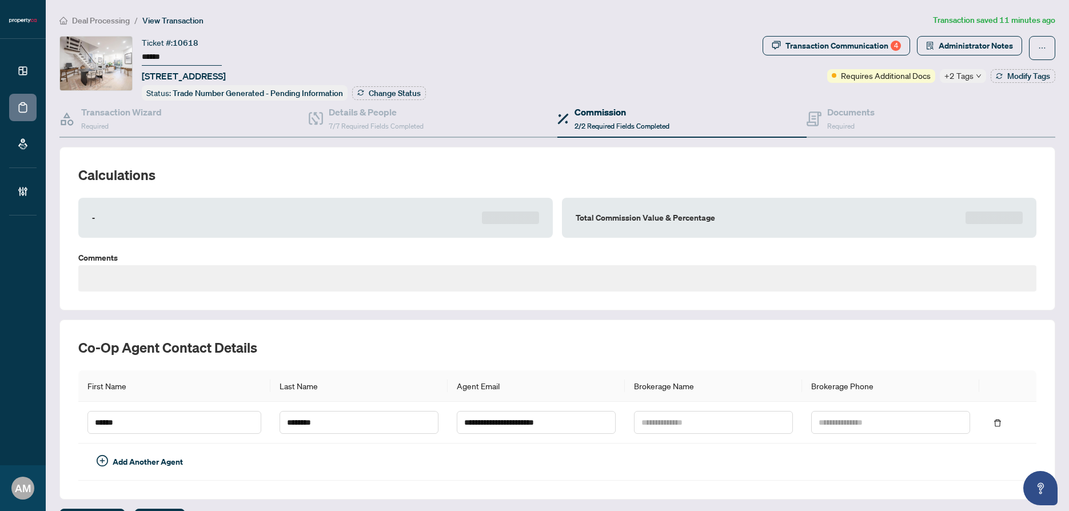
type textarea "**********"
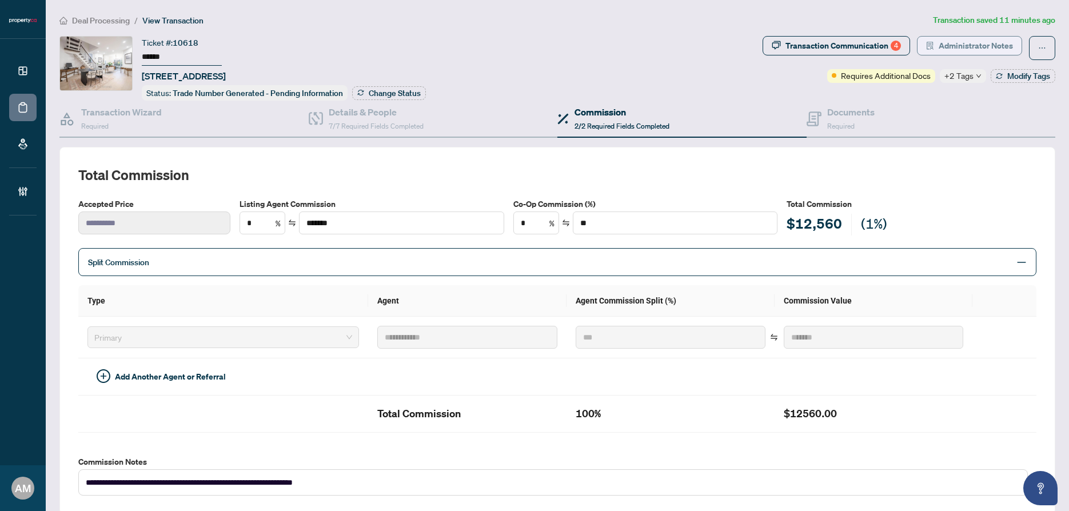
click at [968, 50] on span "Administrator Notes" at bounding box center [976, 46] width 74 height 18
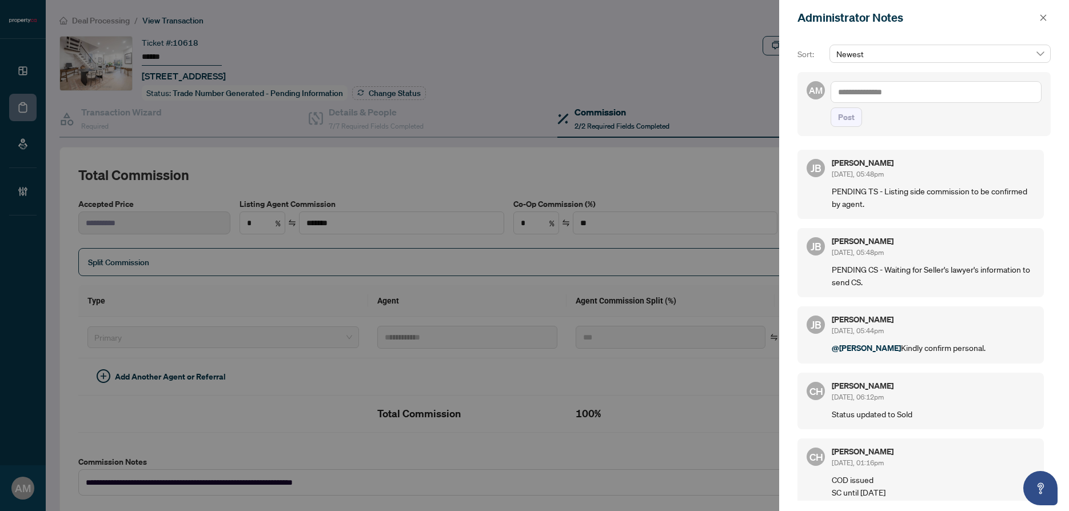
click at [919, 95] on textarea at bounding box center [936, 92] width 211 height 22
click at [884, 98] on span "[PERSON_NAME]" at bounding box center [922, 100] width 123 height 10
paste textarea "*******"
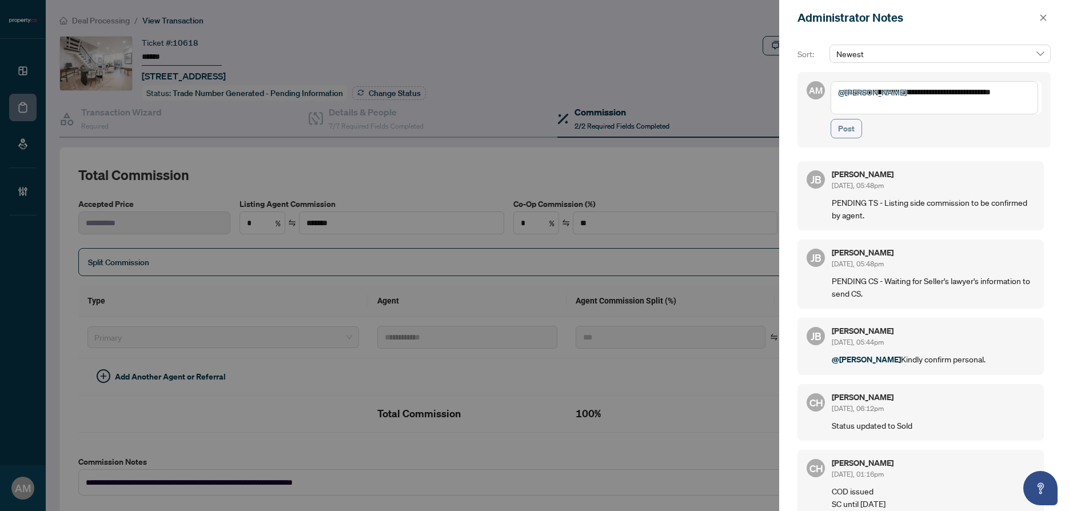
type textarea "**********"
click at [838, 131] on span "Post" at bounding box center [846, 128] width 17 height 18
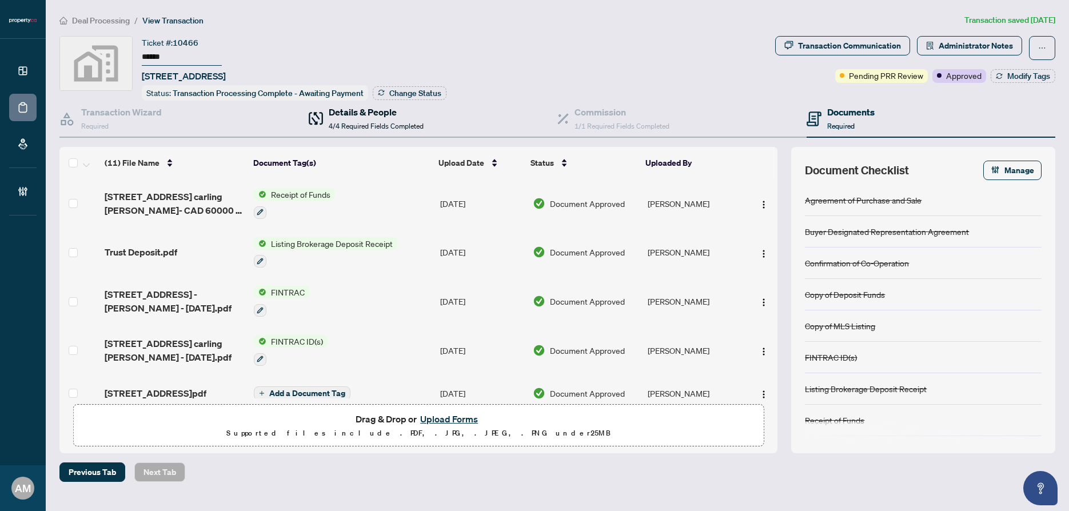
click at [348, 122] on span "4/4 Required Fields Completed" at bounding box center [376, 126] width 95 height 9
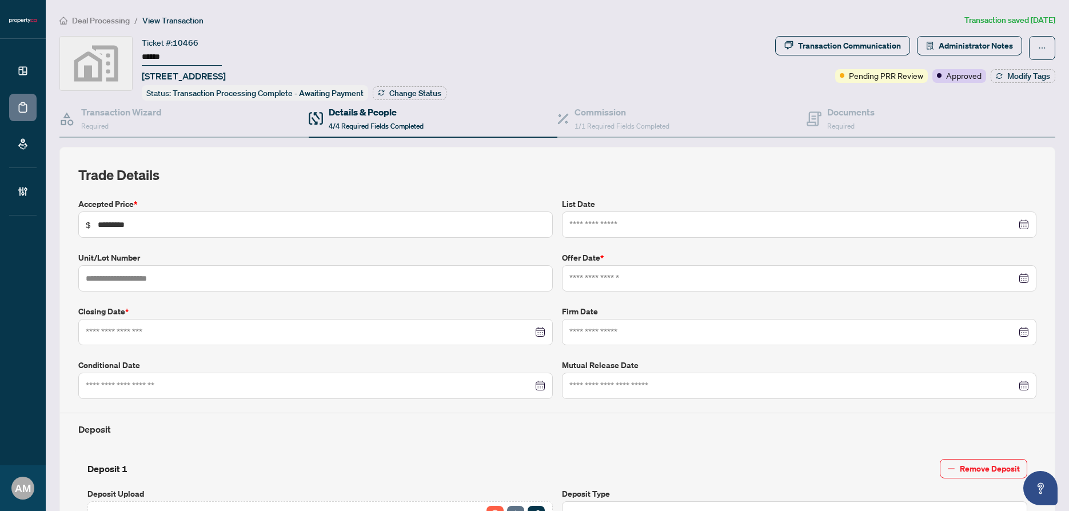
type input "**********"
click at [965, 53] on span "Administrator Notes" at bounding box center [976, 46] width 74 height 18
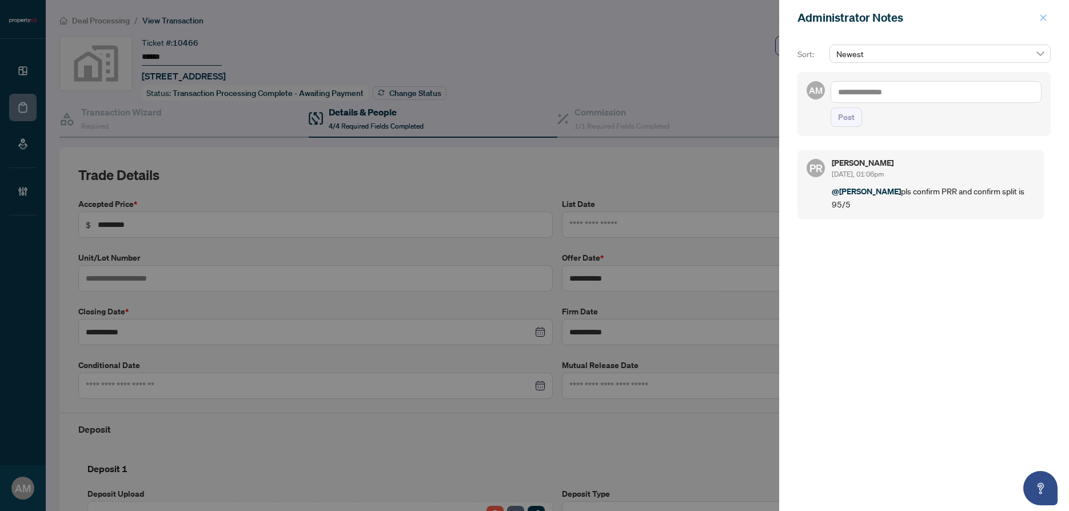
click at [1047, 15] on icon "close" at bounding box center [1043, 18] width 8 height 8
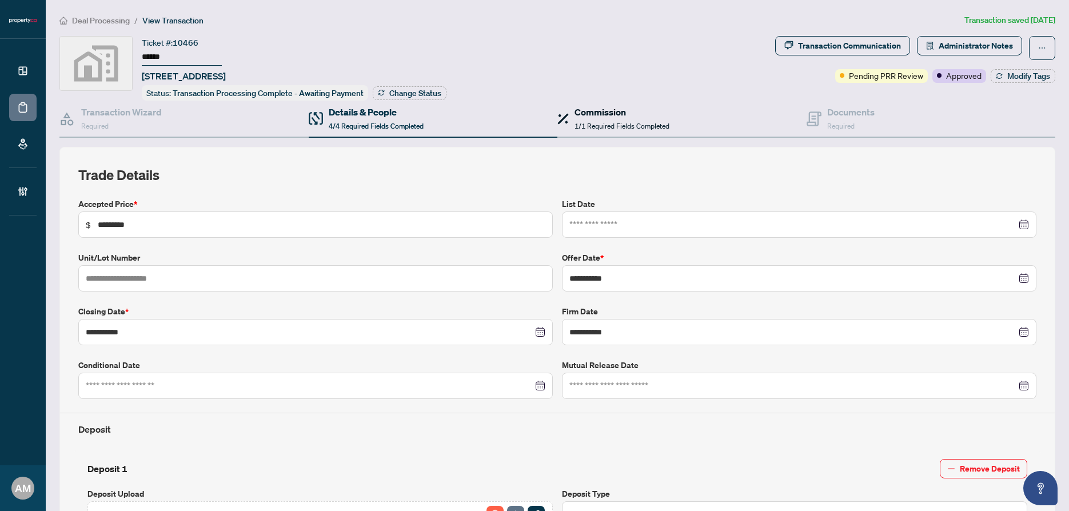
click at [630, 110] on h4 "Commission" at bounding box center [621, 112] width 95 height 14
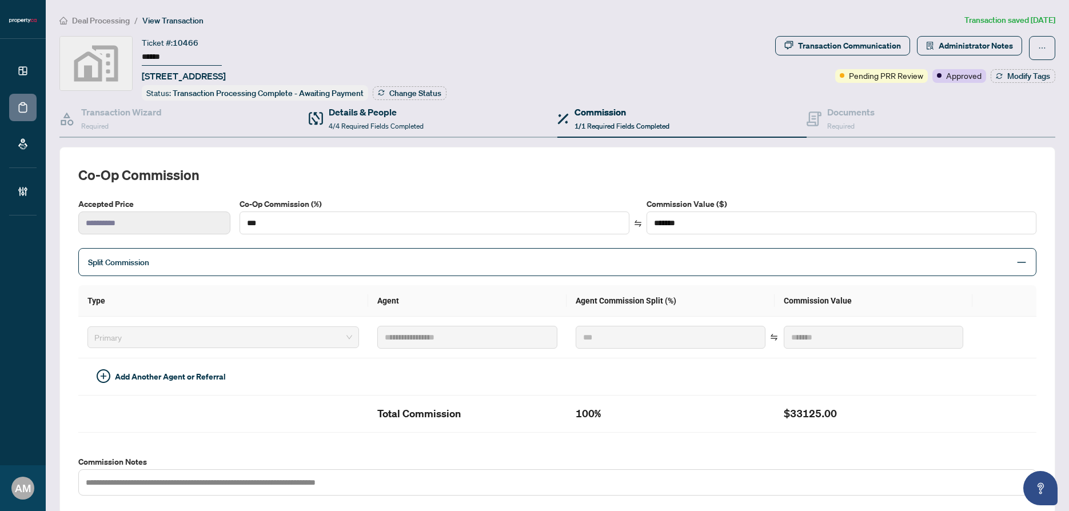
click at [350, 131] on div "Details & People 4/4 Required Fields Completed" at bounding box center [433, 119] width 249 height 37
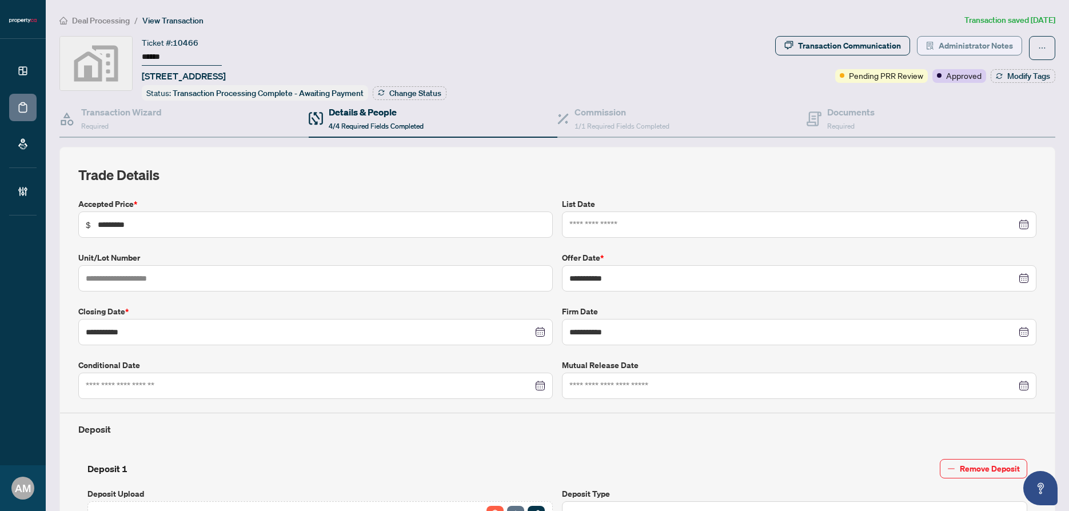
click at [943, 42] on span "Administrator Notes" at bounding box center [976, 46] width 74 height 18
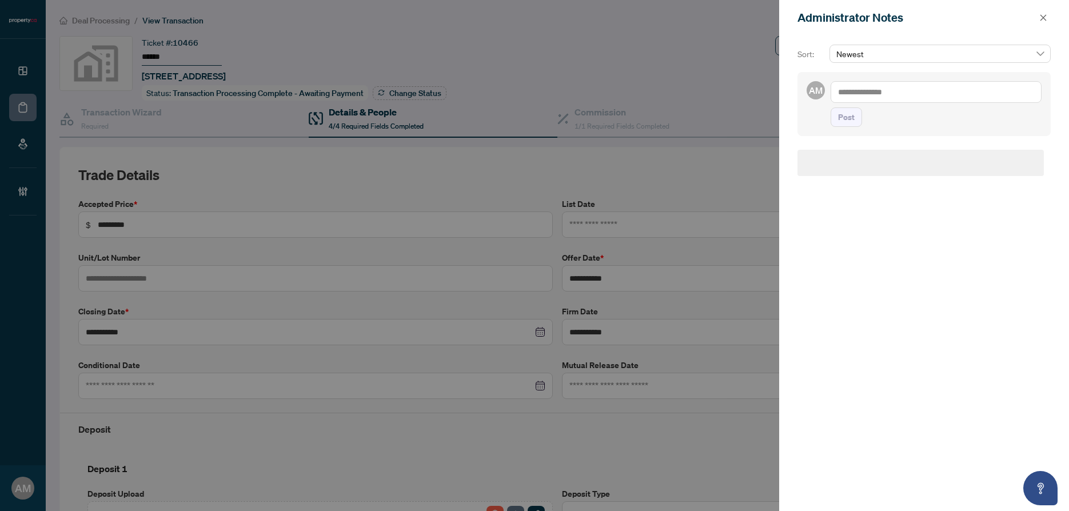
click at [908, 92] on textarea at bounding box center [936, 92] width 211 height 22
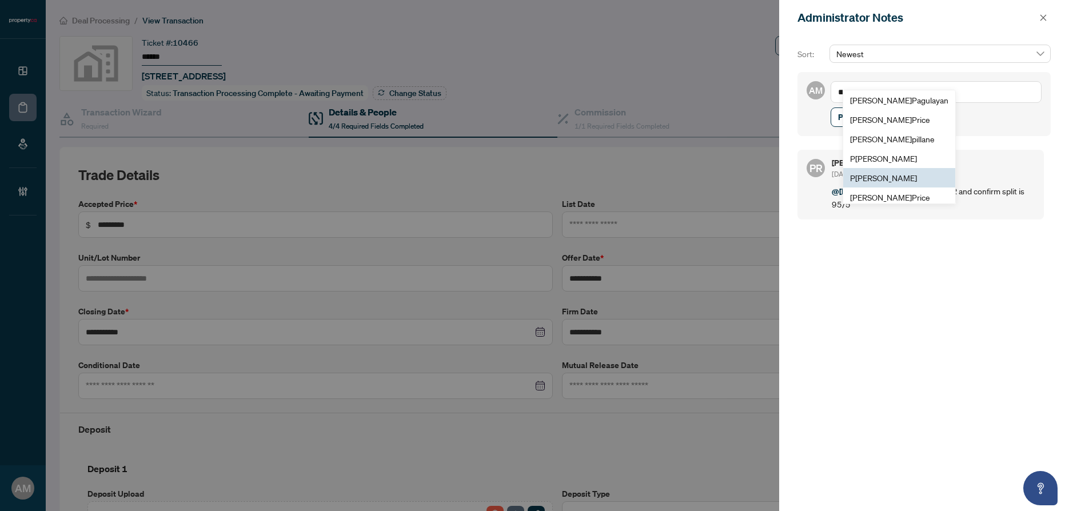
click at [903, 168] on li "P uvitha Ramachandran" at bounding box center [899, 177] width 112 height 19
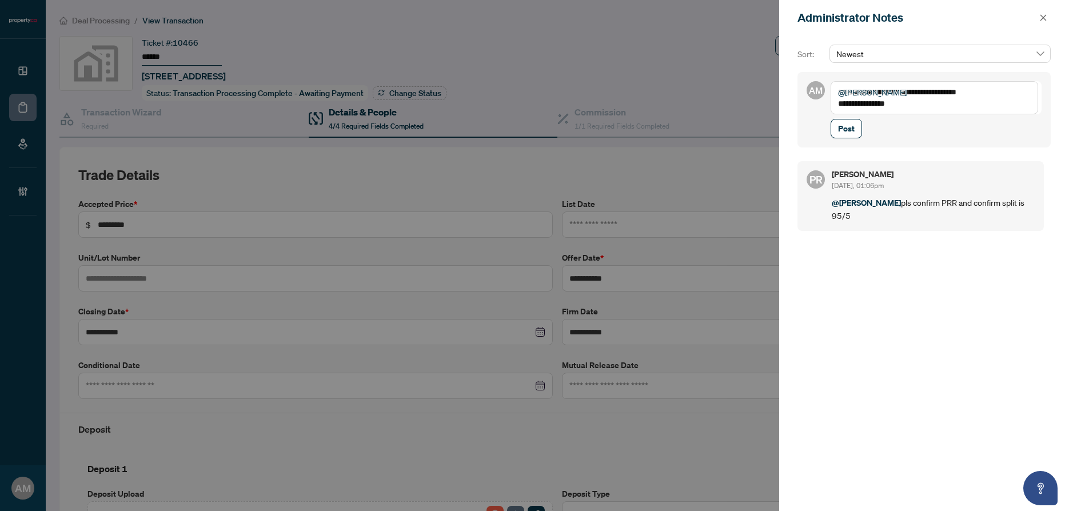
type textarea "**********"
click at [848, 123] on span "Post" at bounding box center [846, 128] width 17 height 18
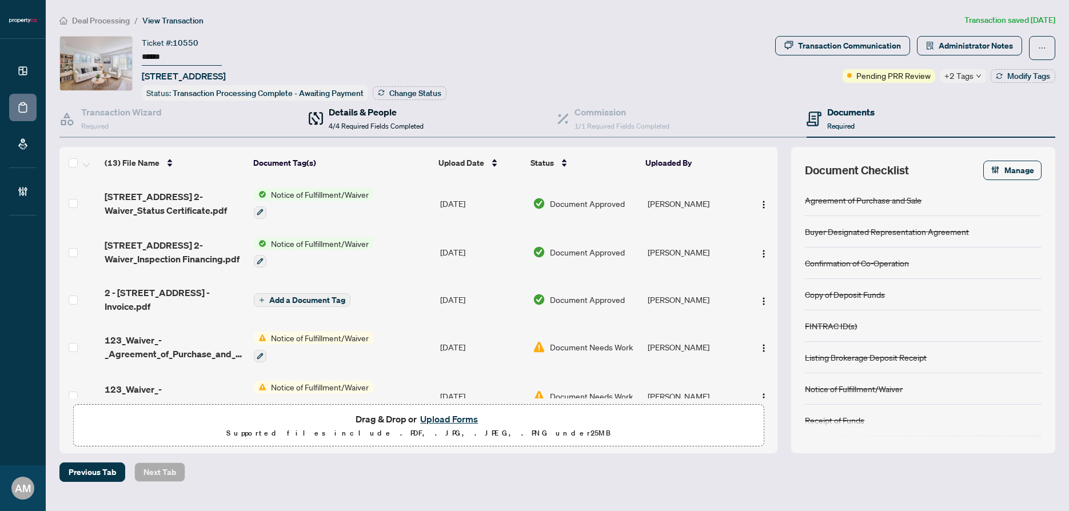
click at [353, 130] on div "Details & People 4/4 Required Fields Completed" at bounding box center [376, 118] width 95 height 27
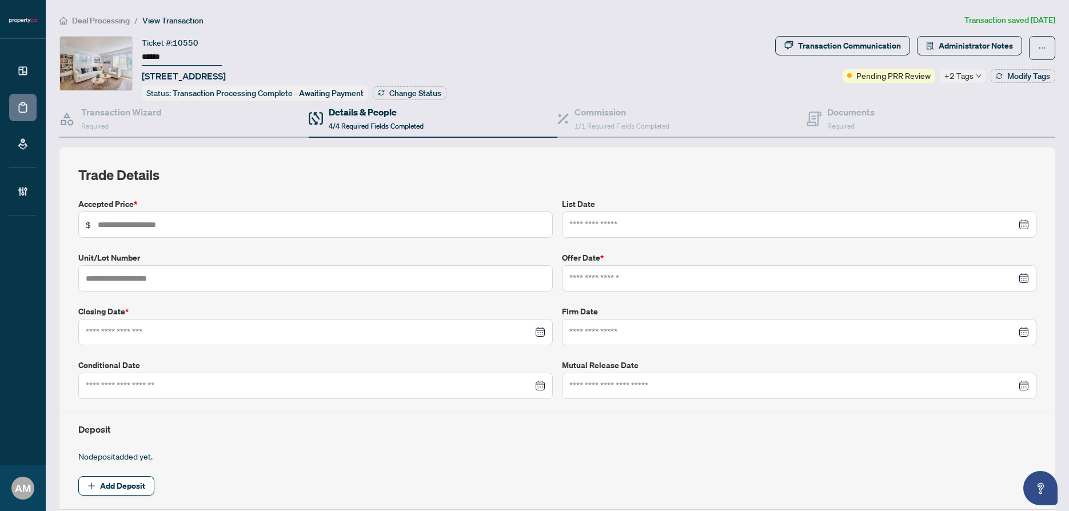
type input "*******"
type input "*"
type input "**********"
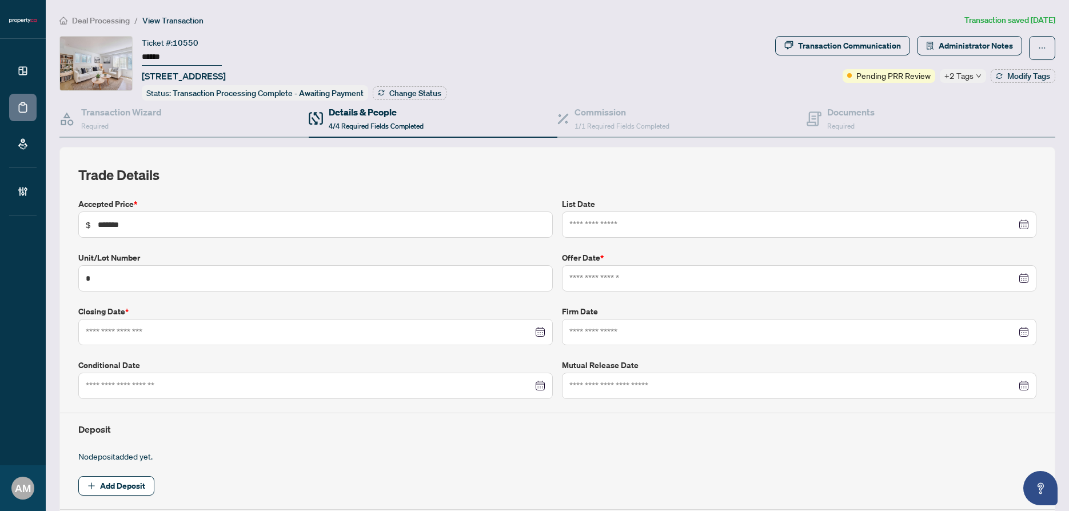
type input "**********"
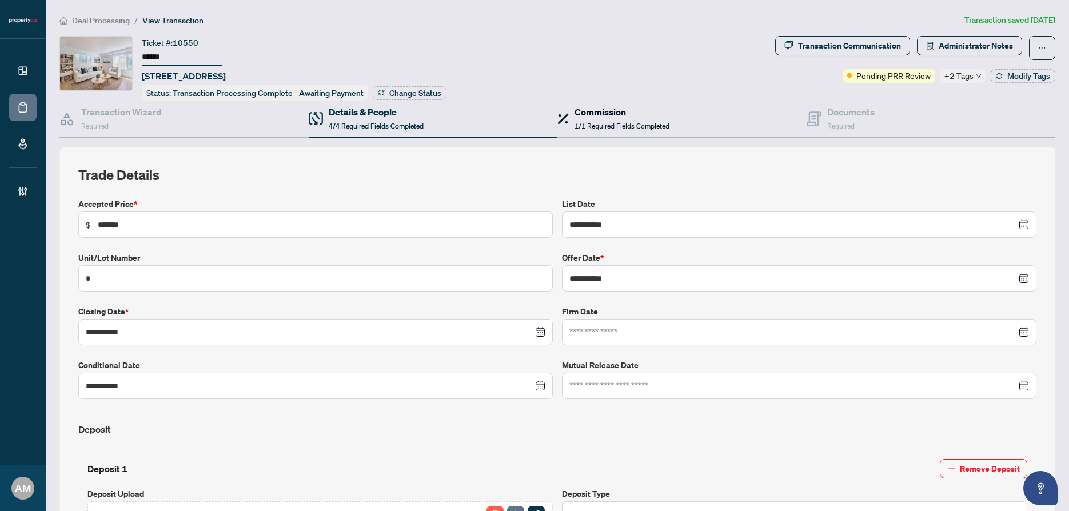
click at [624, 126] on span "1/1 Required Fields Completed" at bounding box center [621, 126] width 95 height 9
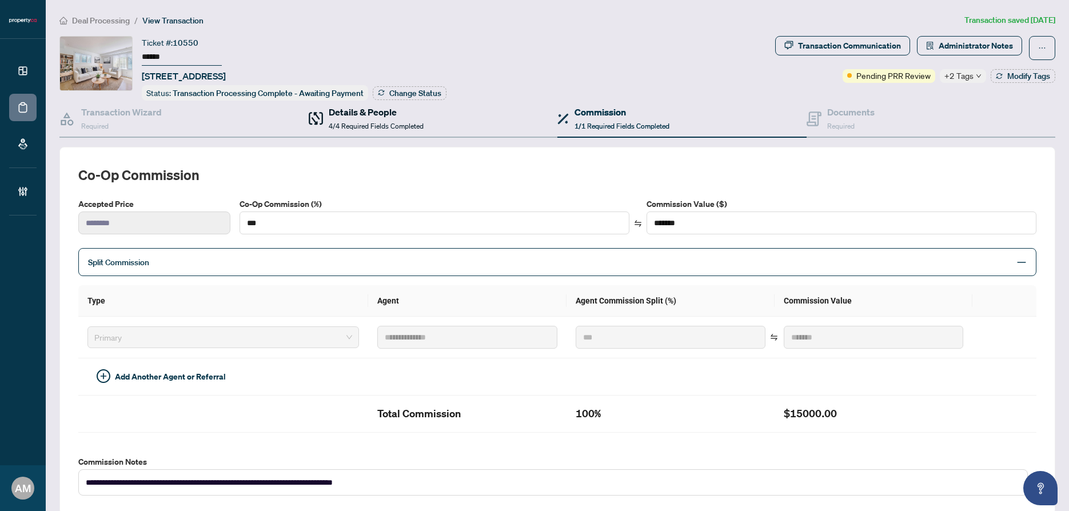
click at [365, 122] on span "4/4 Required Fields Completed" at bounding box center [376, 126] width 95 height 9
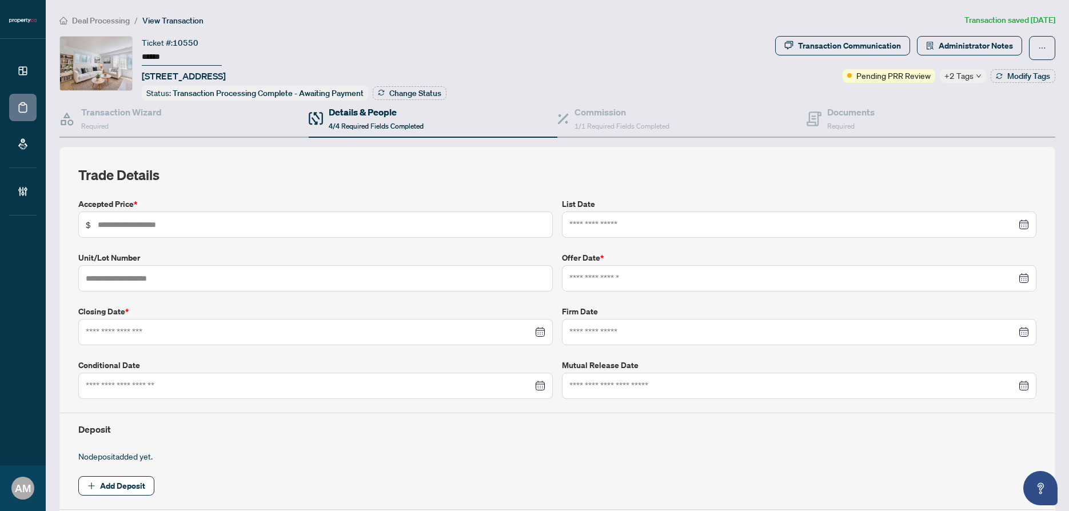
type input "*******"
type input "*"
type input "**********"
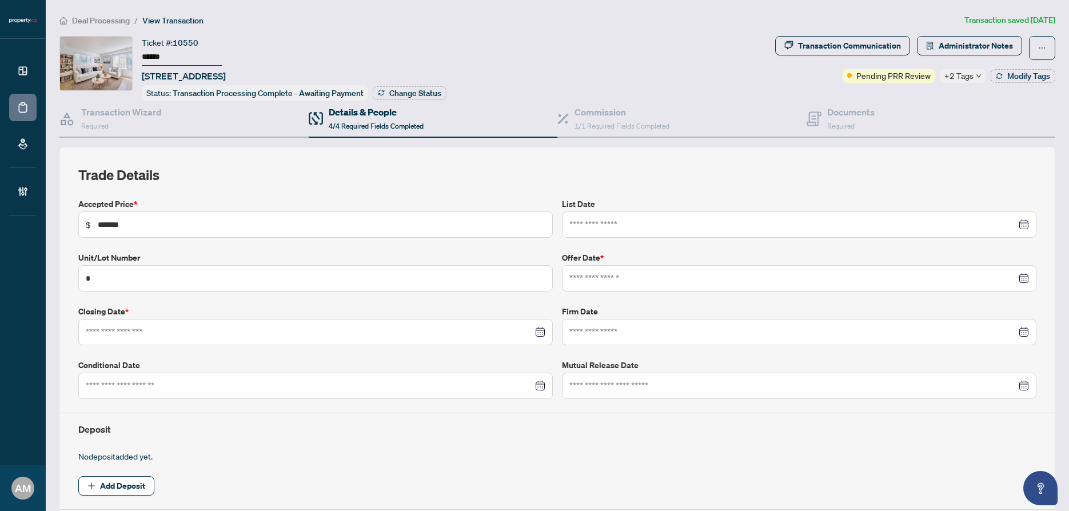
type input "**********"
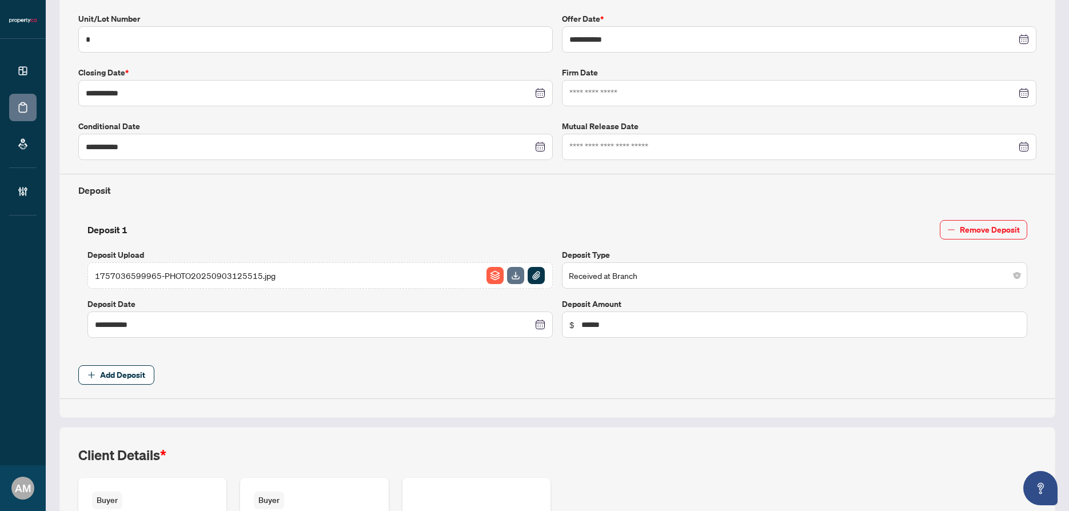
scroll to position [435, 0]
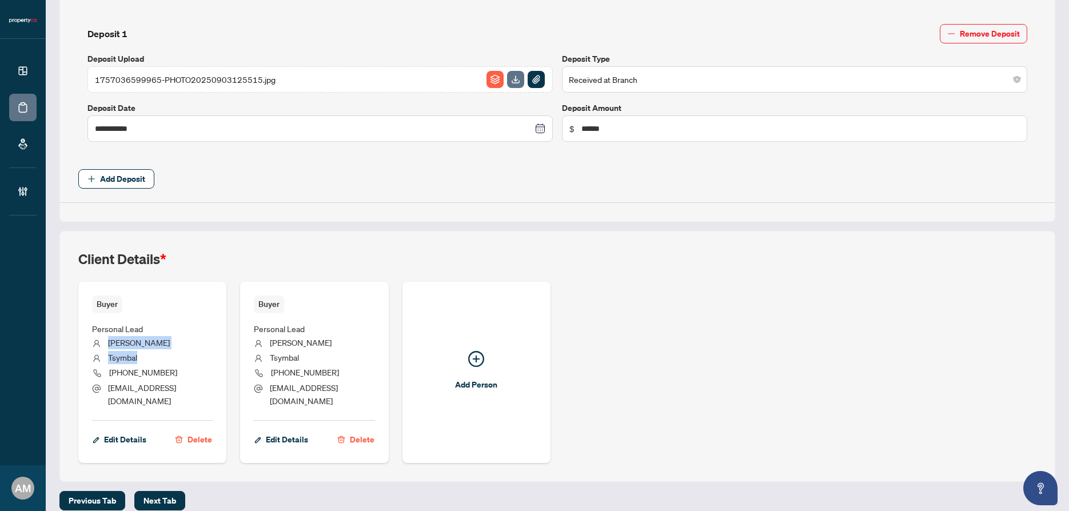
drag, startPoint x: 146, startPoint y: 357, endPoint x: 109, endPoint y: 341, distance: 40.2
click at [109, 341] on ul "Personal Lead [PERSON_NAME] [PHONE_NUMBER] [EMAIL_ADDRESS][DOMAIN_NAME]" at bounding box center [152, 362] width 121 height 99
copy ul "[PERSON_NAME]"
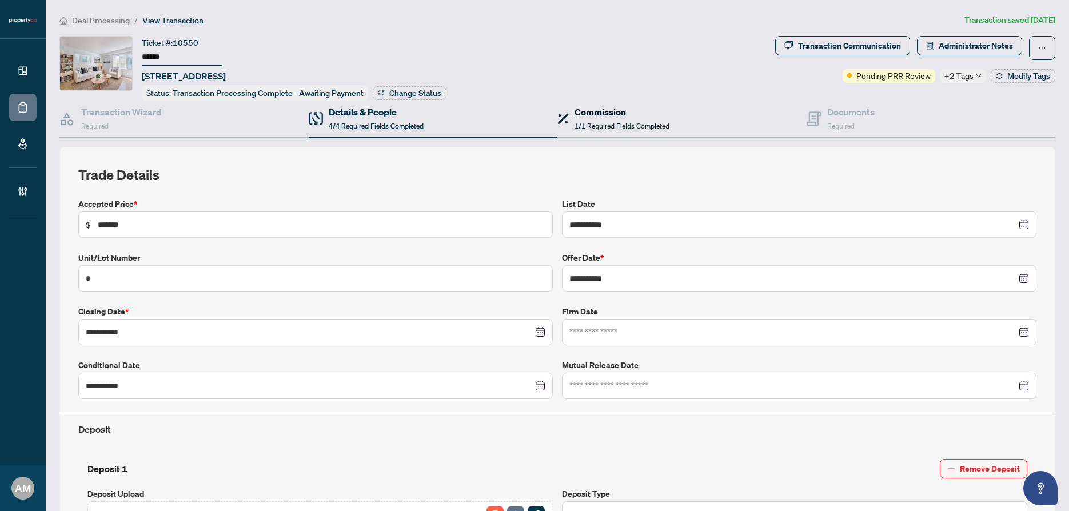
click at [581, 124] on span "1/1 Required Fields Completed" at bounding box center [621, 126] width 95 height 9
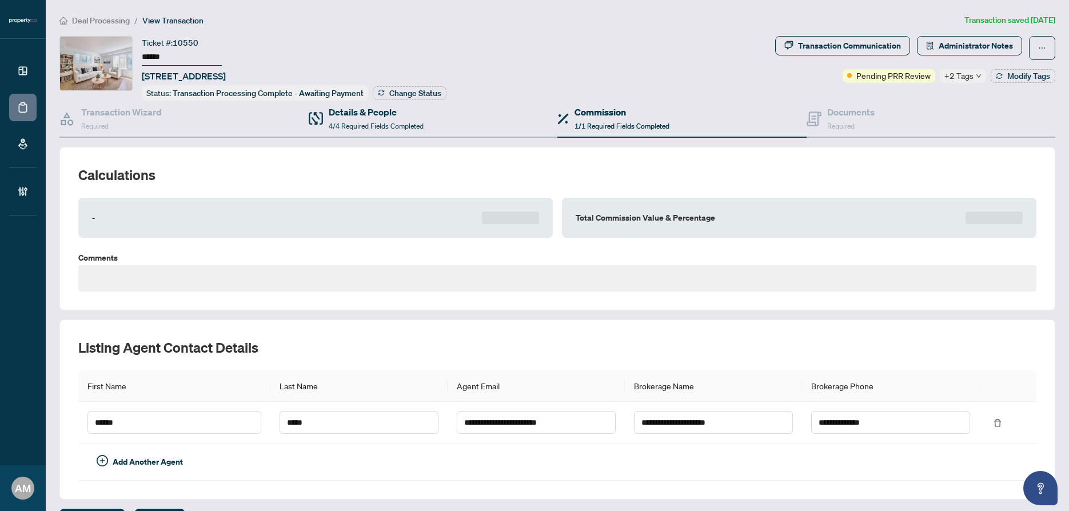
type textarea "**********"
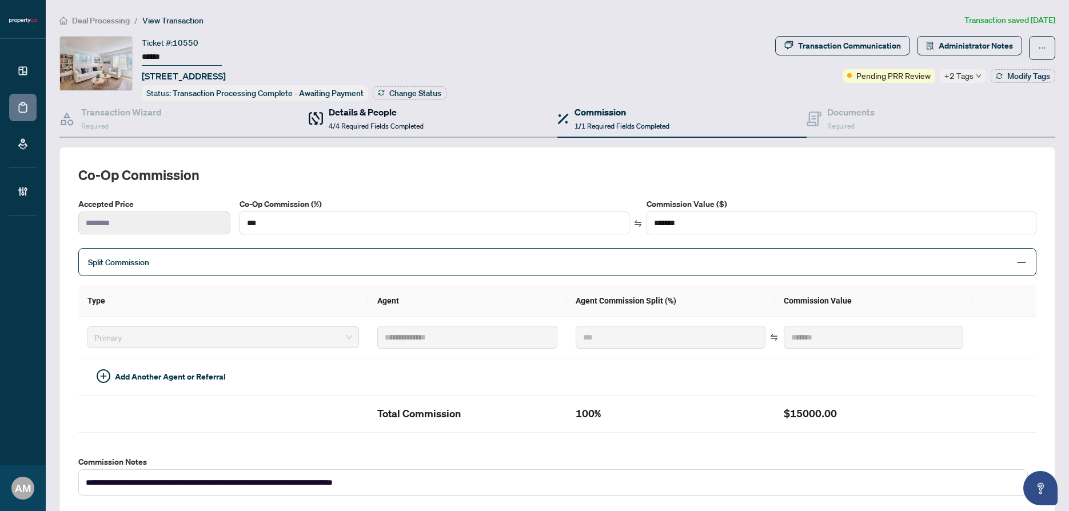
click at [377, 113] on h4 "Details & People" at bounding box center [376, 112] width 95 height 14
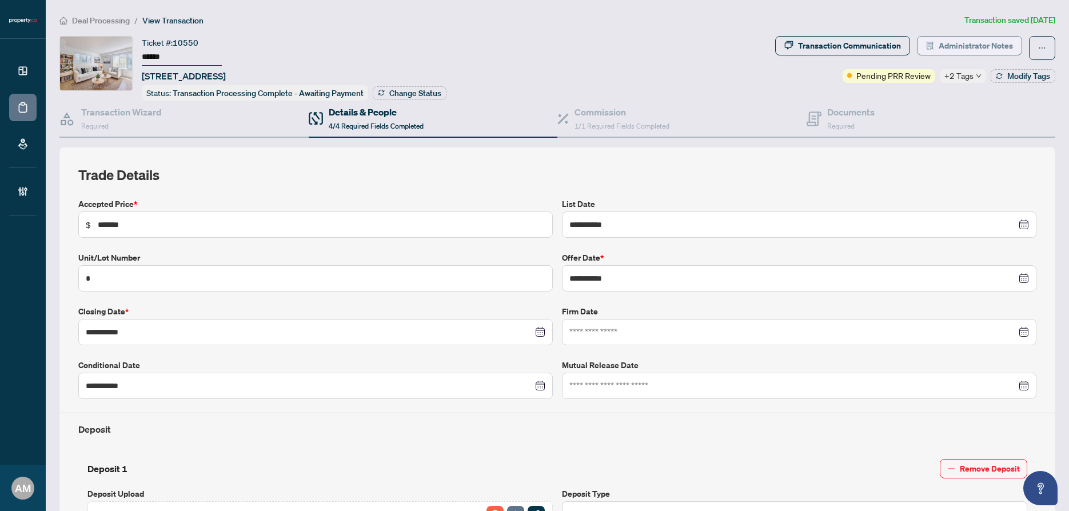
click at [964, 52] on span "Administrator Notes" at bounding box center [976, 46] width 74 height 18
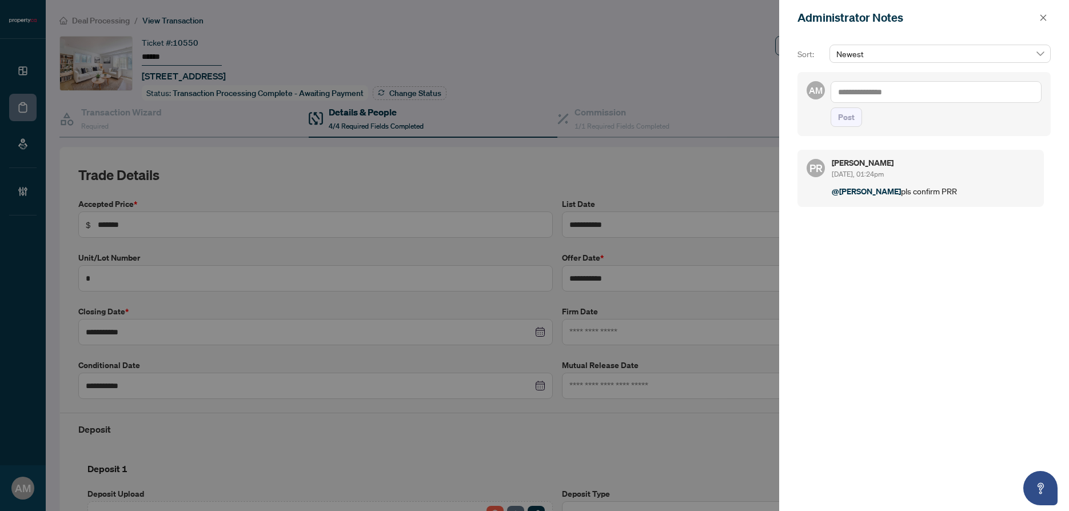
click at [916, 87] on textarea at bounding box center [936, 92] width 211 height 22
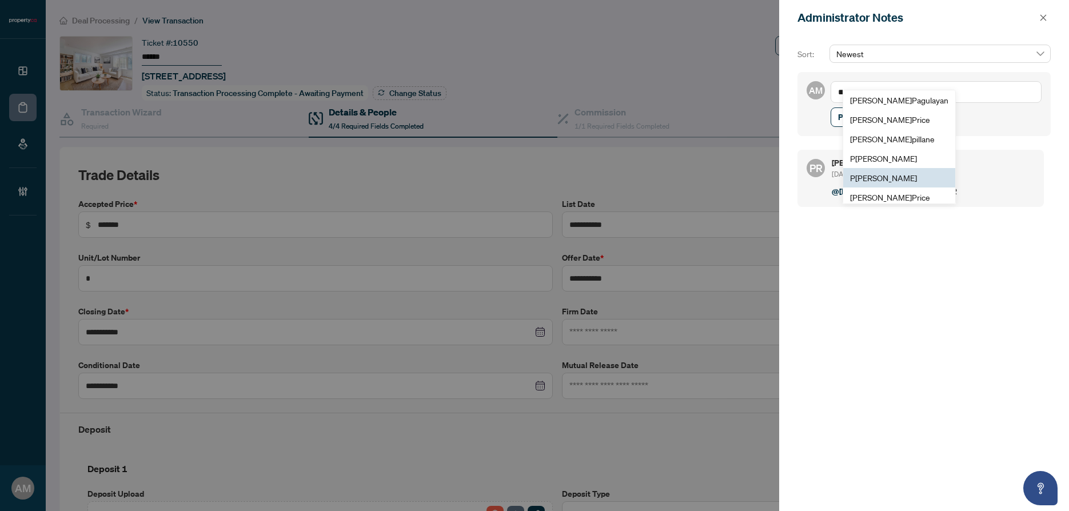
click at [896, 179] on span "P [PERSON_NAME]" at bounding box center [883, 178] width 67 height 10
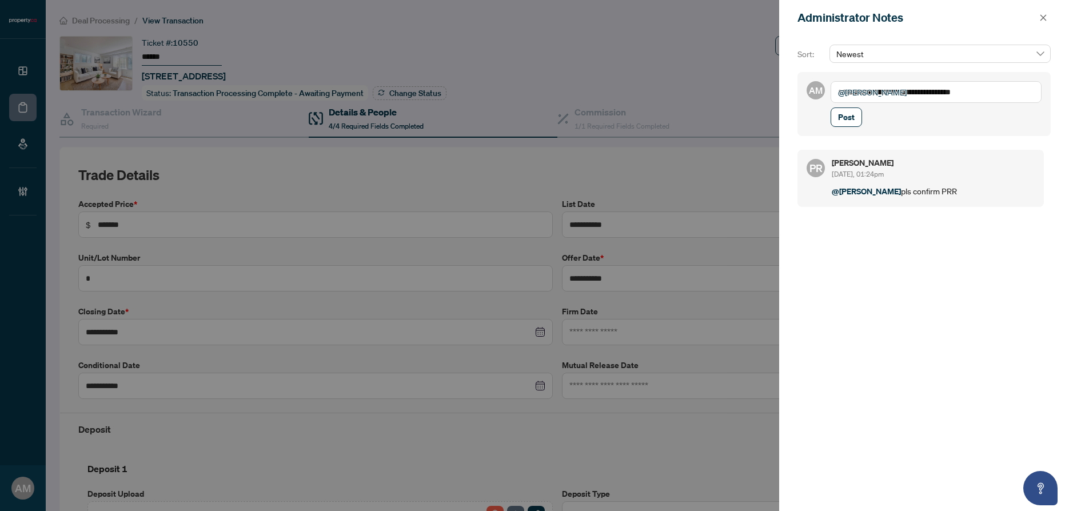
paste textarea "*******"
click at [993, 92] on textarea "**********" at bounding box center [936, 92] width 211 height 22
type textarea "**********"
click at [851, 126] on span "Post" at bounding box center [846, 117] width 17 height 18
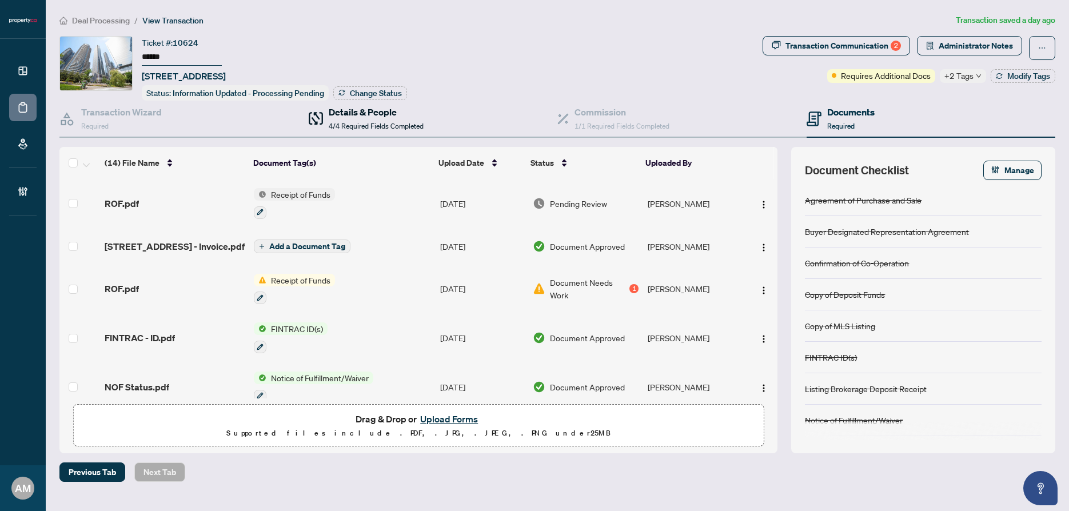
click at [388, 122] on span "4/4 Required Fields Completed" at bounding box center [376, 126] width 95 height 9
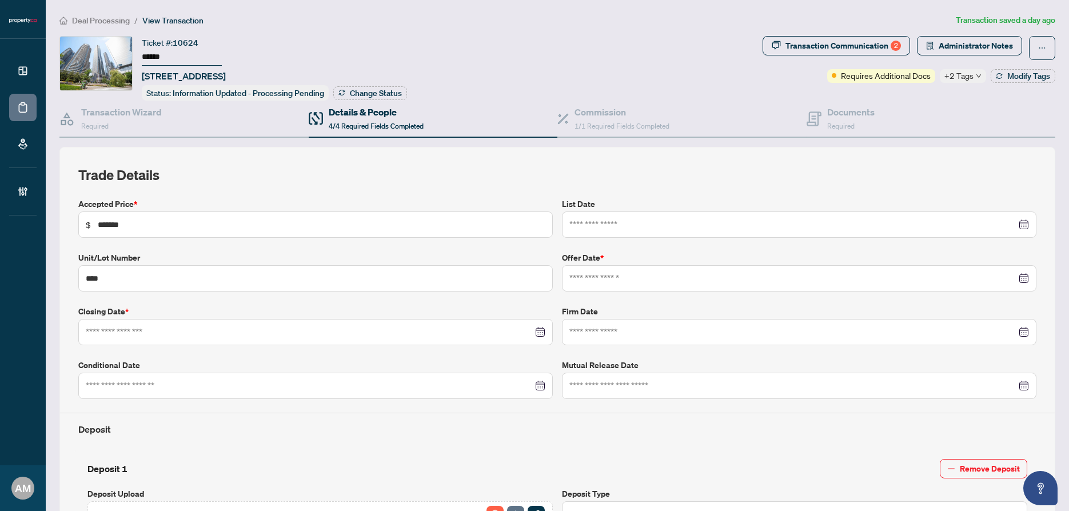
type input "**********"
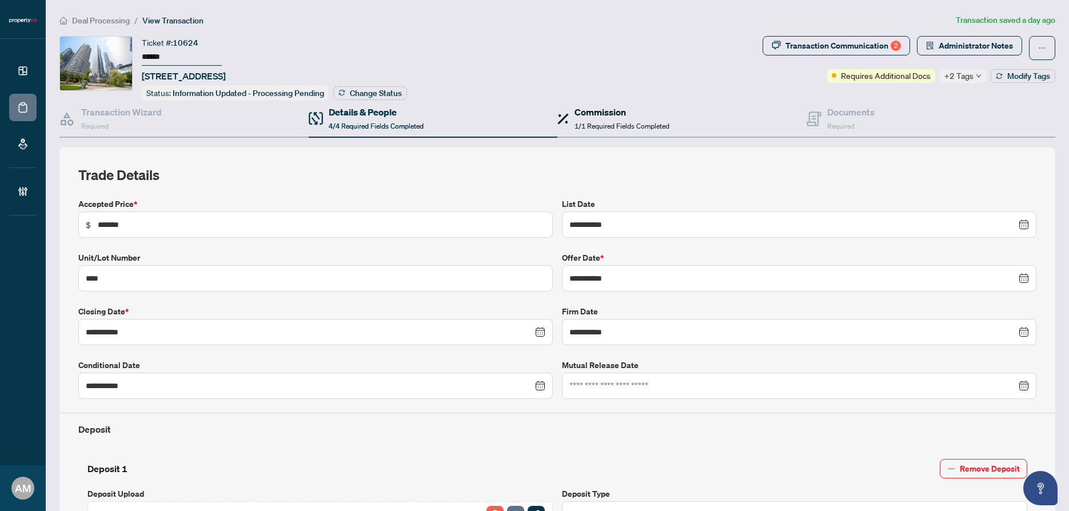
click at [584, 122] on span "1/1 Required Fields Completed" at bounding box center [621, 126] width 95 height 9
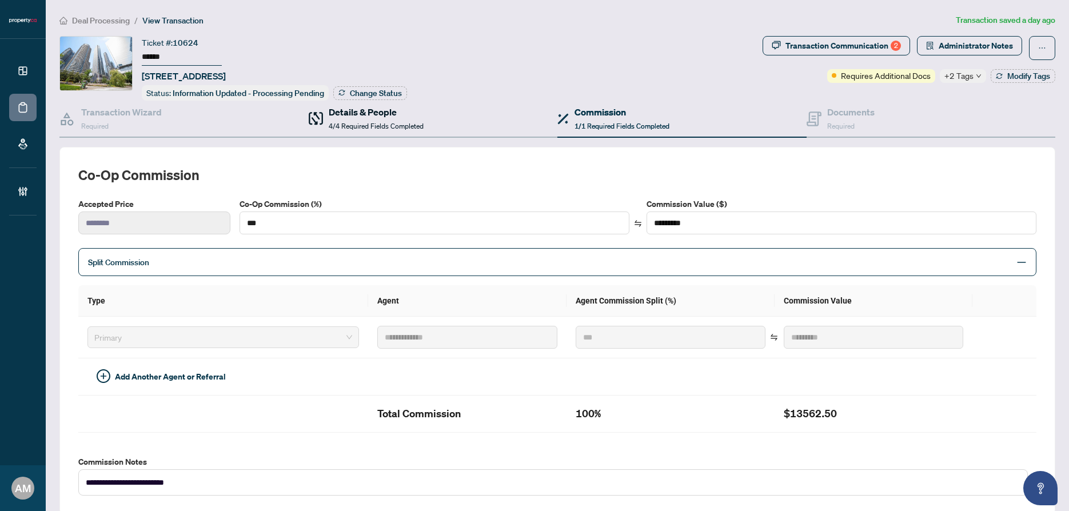
click at [377, 115] on h4 "Details & People" at bounding box center [376, 112] width 95 height 14
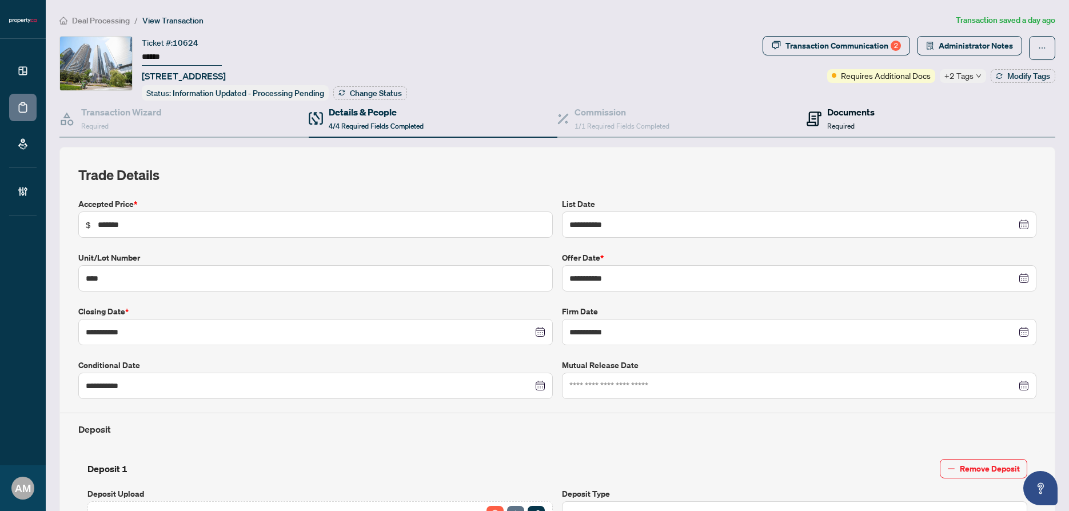
click at [816, 113] on div "Documents Required" at bounding box center [841, 118] width 68 height 27
click at [839, 122] on span "Required" at bounding box center [840, 126] width 27 height 9
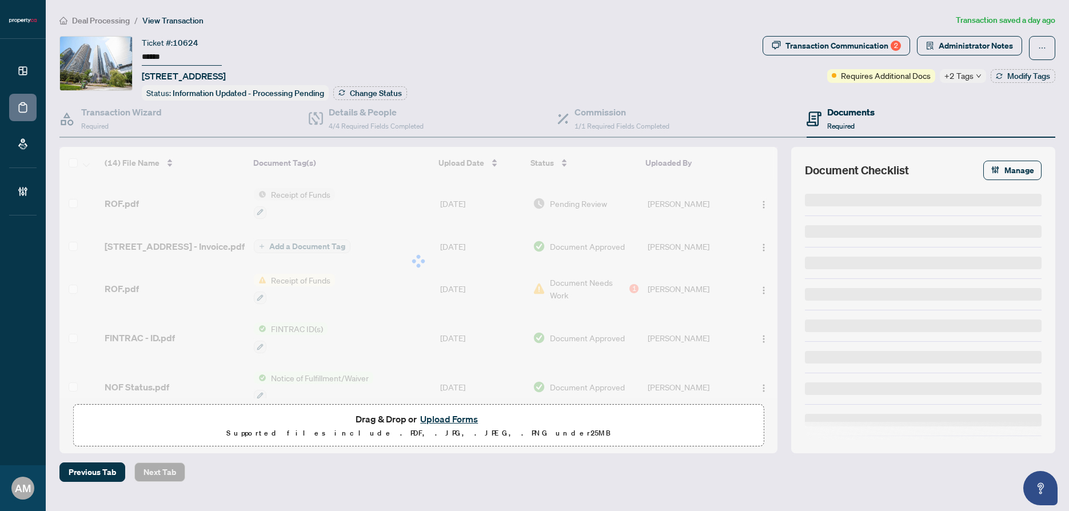
click at [828, 117] on div "Documents Required" at bounding box center [850, 118] width 47 height 27
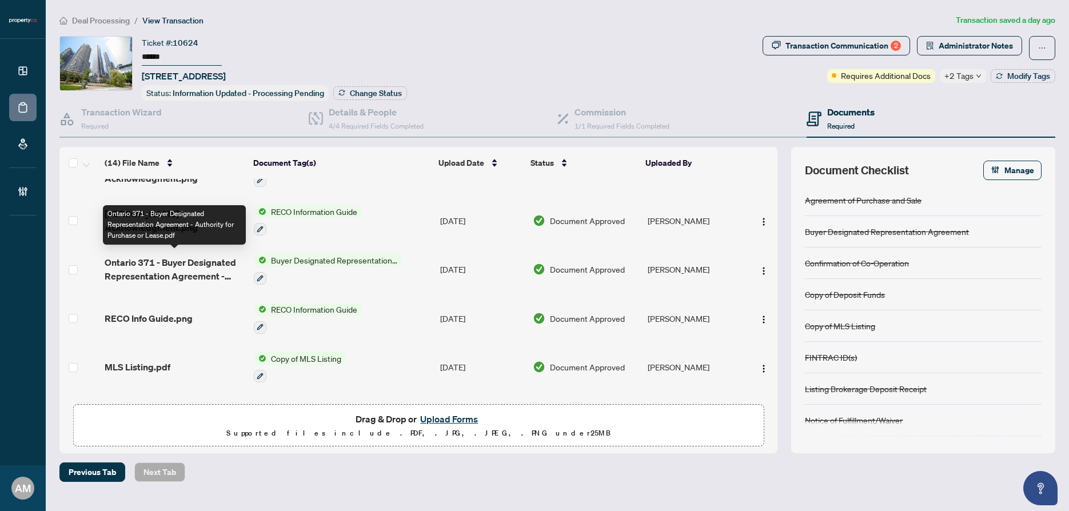
scroll to position [454, 0]
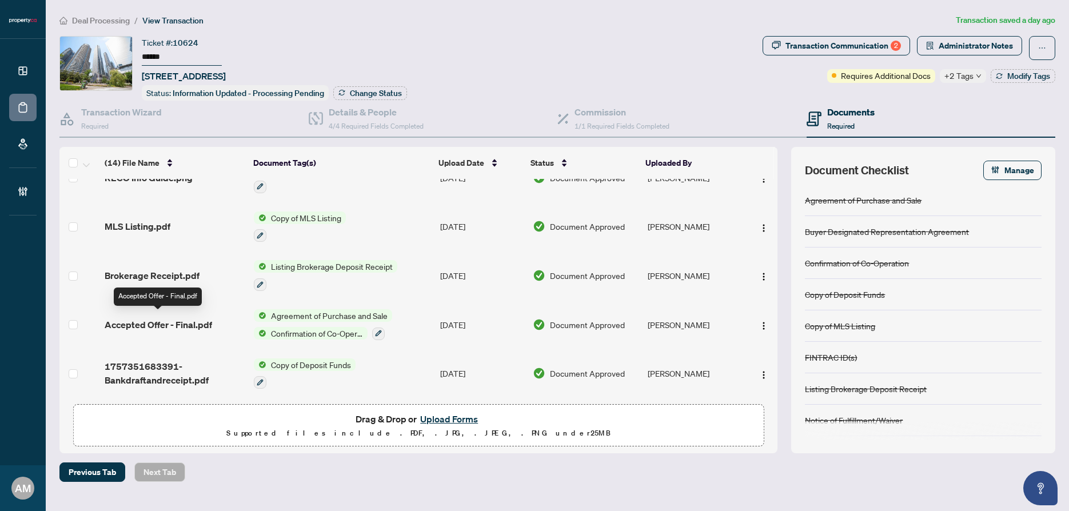
click at [184, 320] on span "Accepted Offer - Final.pdf" at bounding box center [158, 325] width 107 height 14
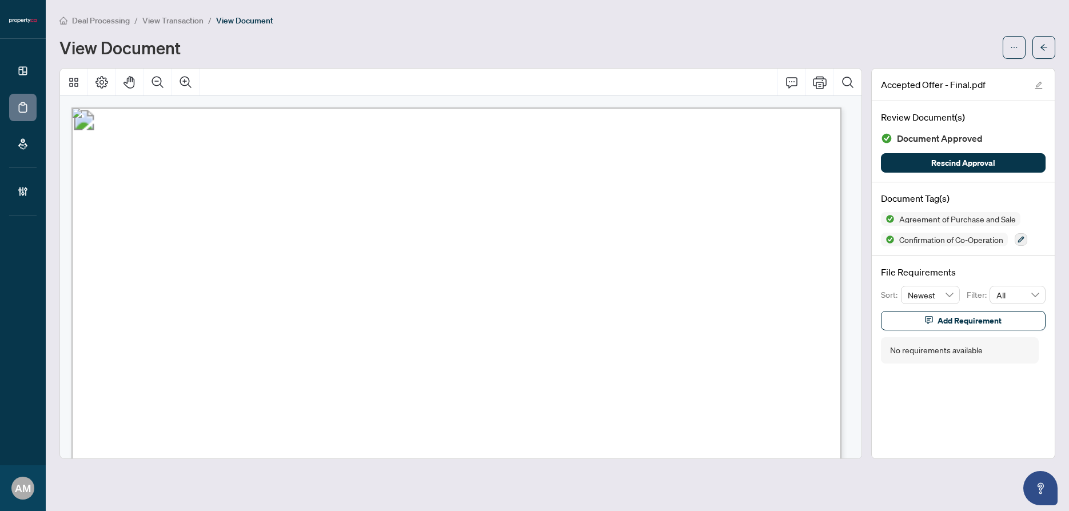
drag, startPoint x: 337, startPoint y: 273, endPoint x: 243, endPoint y: 272, distance: 93.8
click at [243, 272] on span "Aishni Arora" at bounding box center [288, 271] width 90 height 13
click at [1036, 49] on button "button" at bounding box center [1043, 47] width 23 height 23
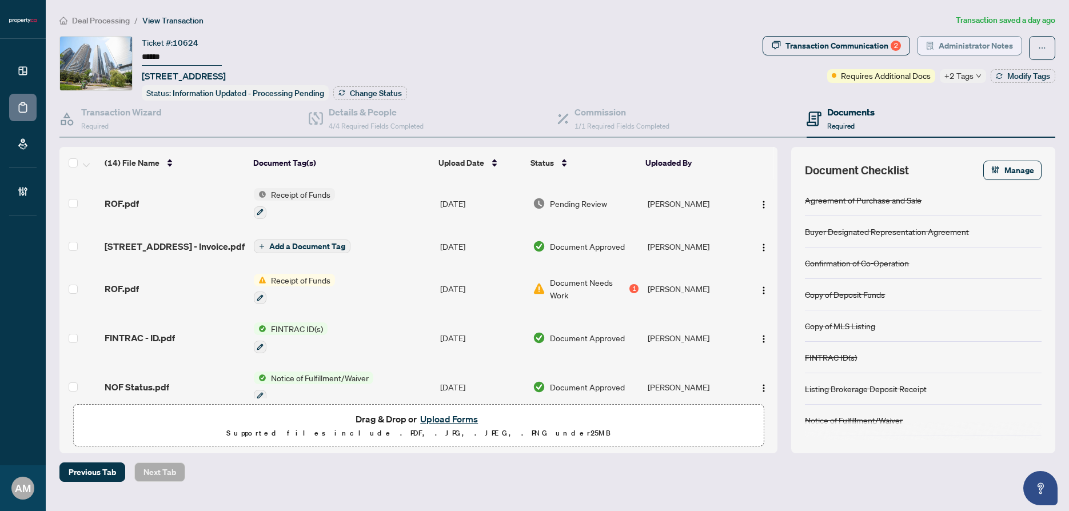
click at [991, 45] on span "Administrator Notes" at bounding box center [976, 46] width 74 height 18
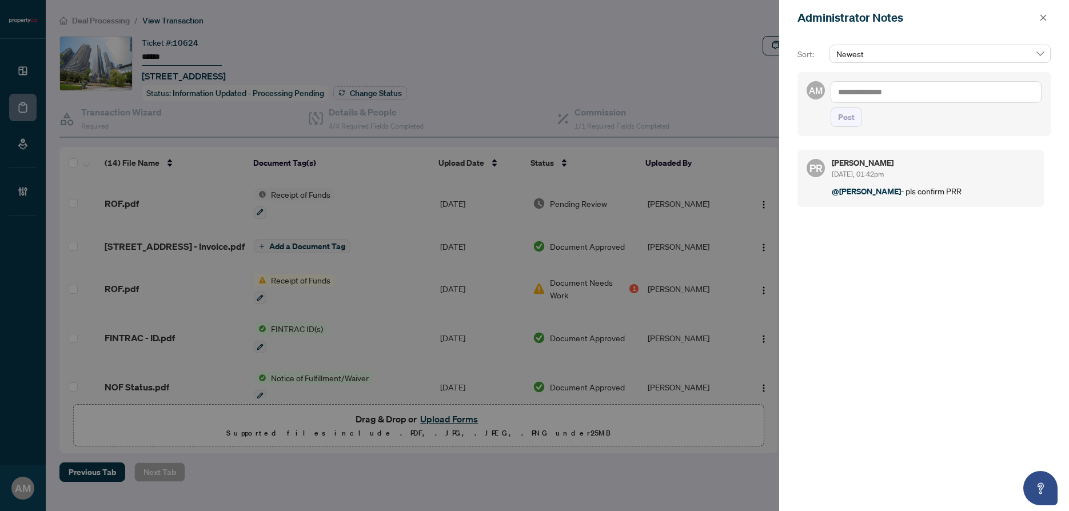
click at [943, 54] on span "Newest" at bounding box center [939, 53] width 207 height 17
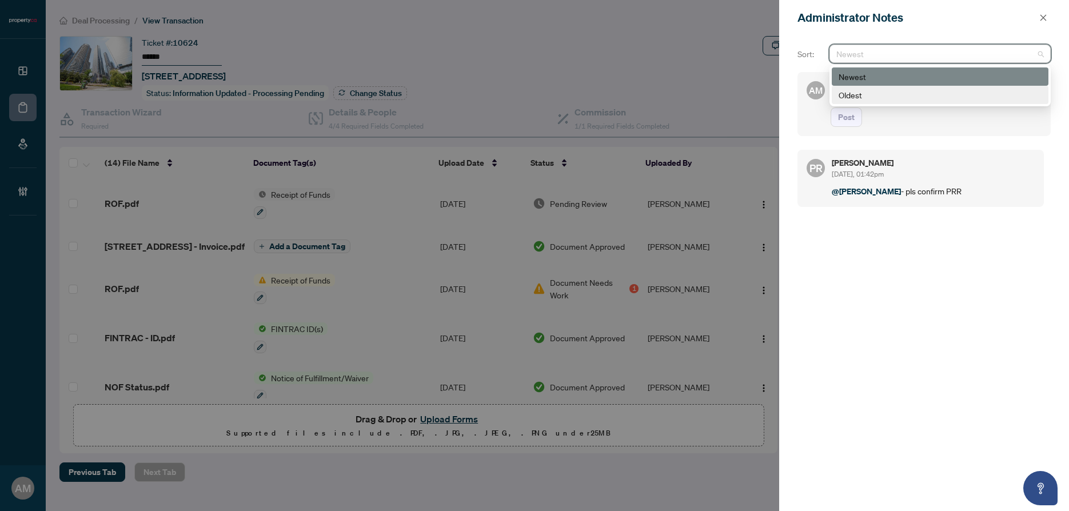
click at [893, 130] on div "AM Post" at bounding box center [923, 104] width 253 height 64
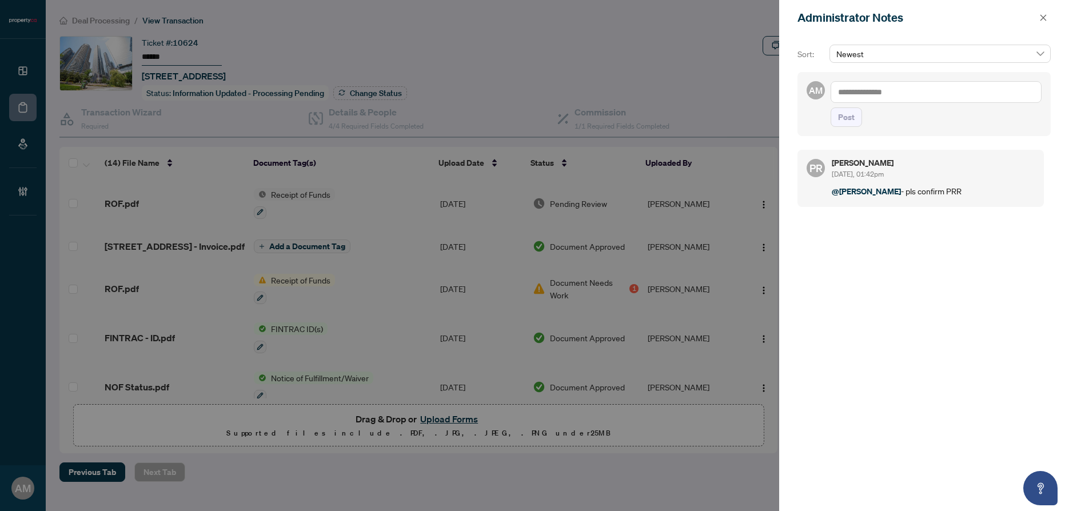
click at [867, 93] on textarea at bounding box center [936, 92] width 211 height 22
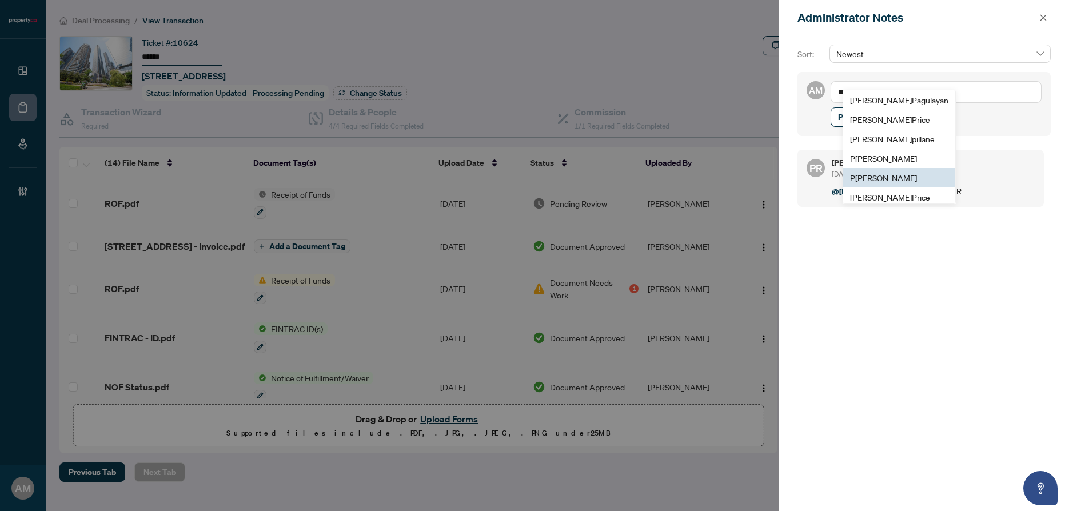
click at [893, 178] on span "P uvitha Ramachandran" at bounding box center [883, 178] width 67 height 10
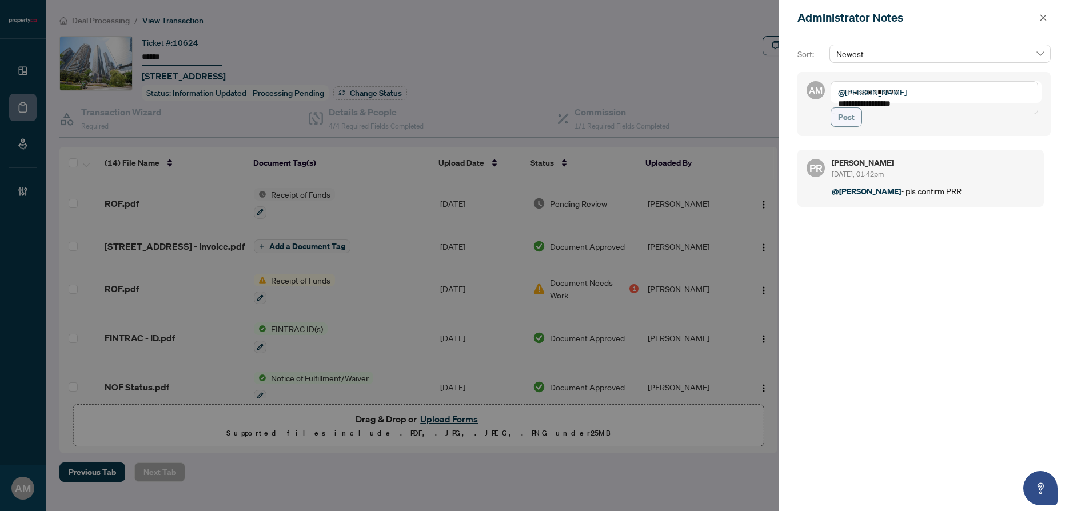
type textarea "**********"
click at [846, 125] on span "Post" at bounding box center [846, 117] width 17 height 18
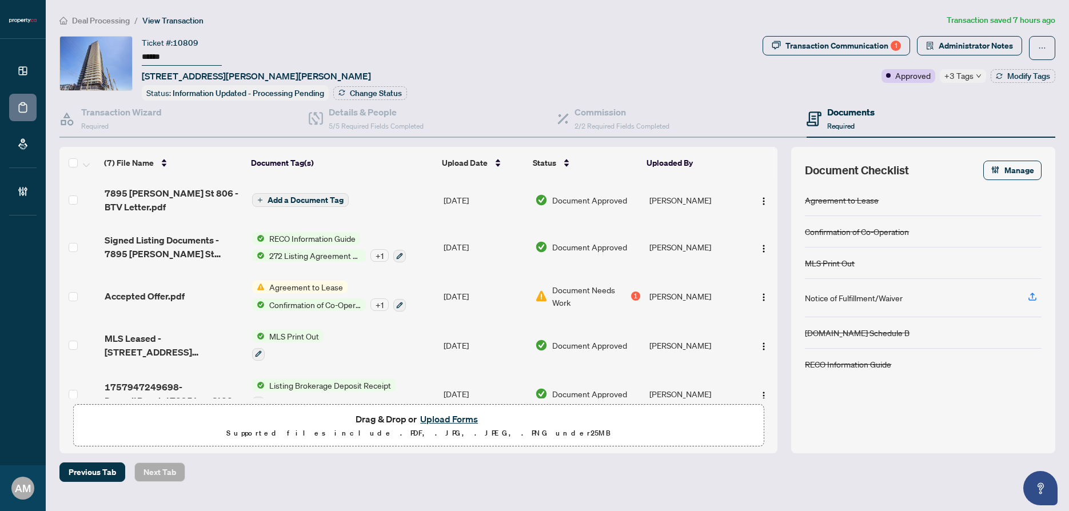
scroll to position [110, 0]
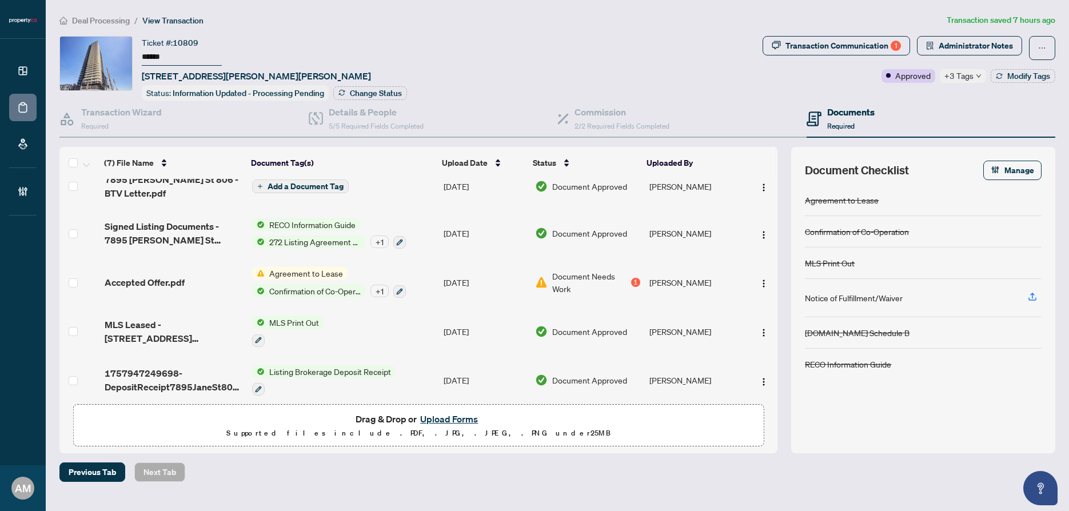
click at [176, 276] on span "Accepted Offer.pdf" at bounding box center [145, 283] width 80 height 14
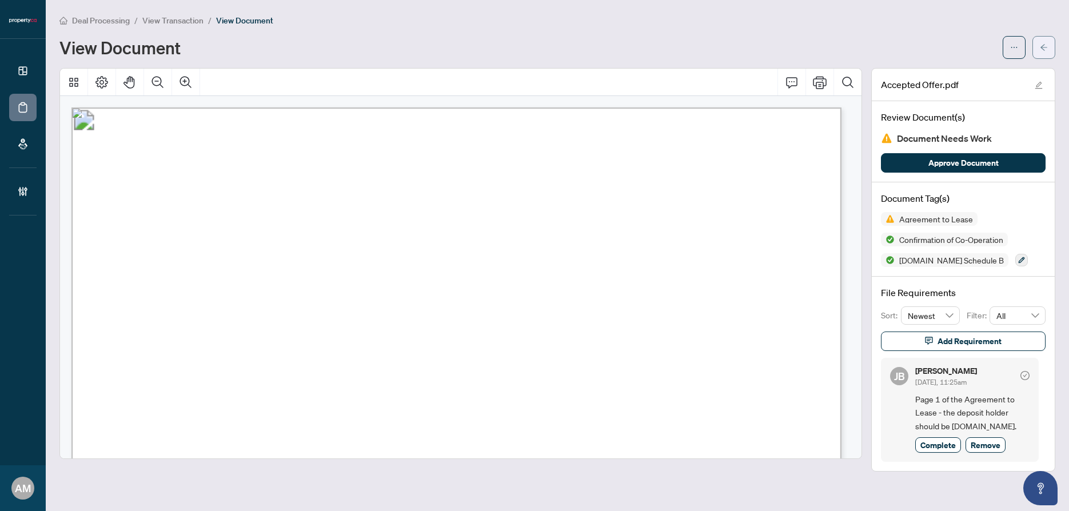
click at [1046, 47] on icon "arrow-left" at bounding box center [1043, 47] width 7 height 6
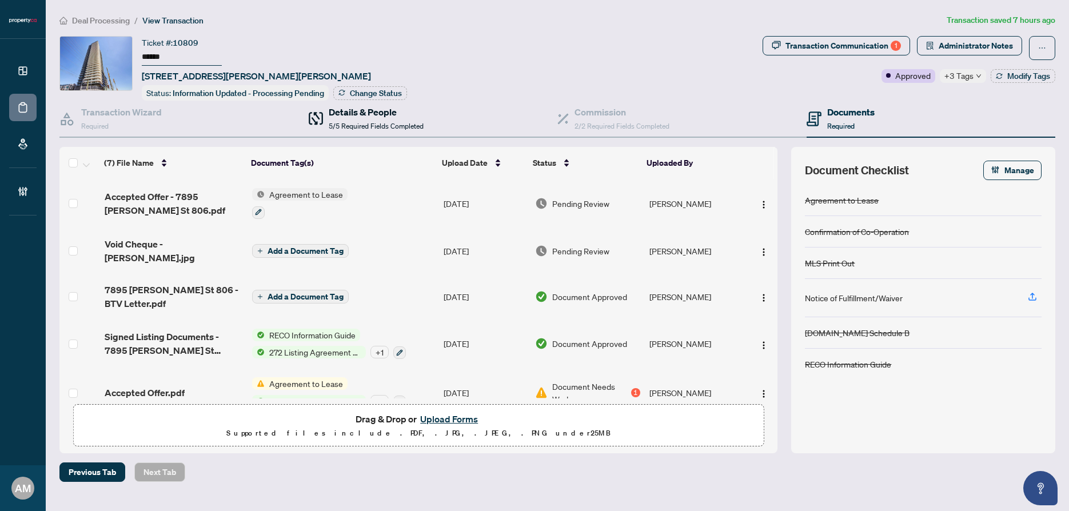
click at [324, 122] on div "Details & People 5/5 Required Fields Completed" at bounding box center [366, 118] width 115 height 27
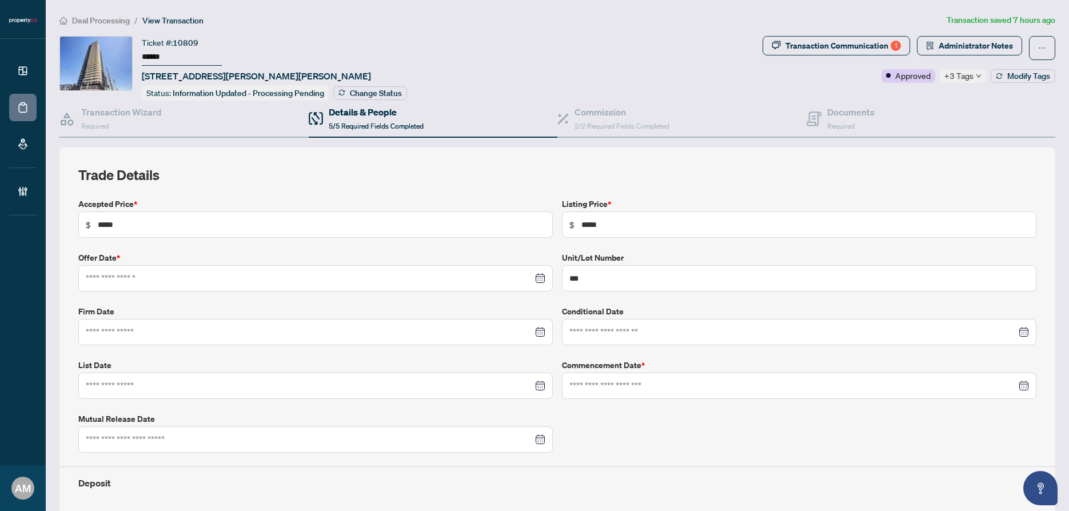
type input "**********"
click at [650, 128] on span "2/2 Required Fields Completed" at bounding box center [621, 126] width 95 height 9
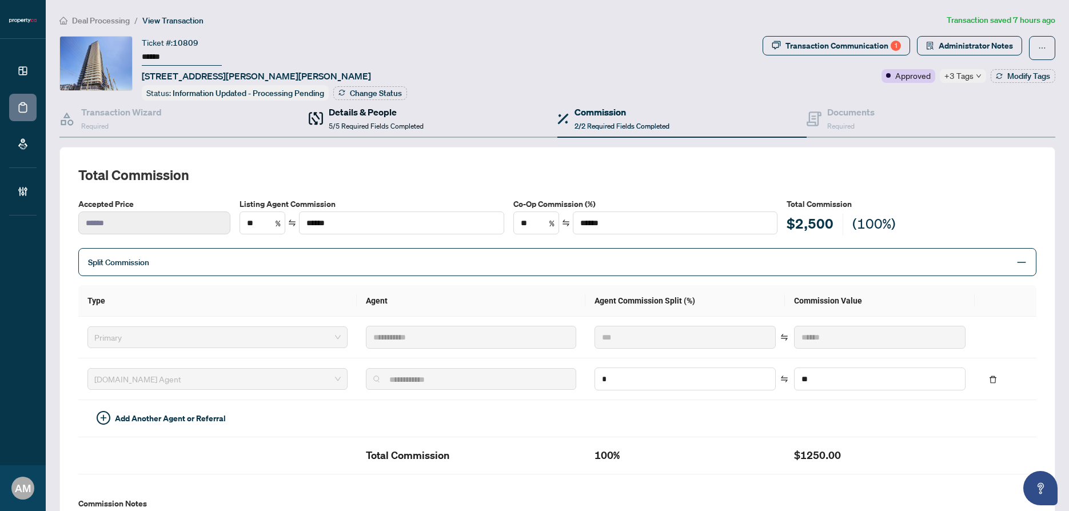
click at [360, 111] on h4 "Details & People" at bounding box center [376, 112] width 95 height 14
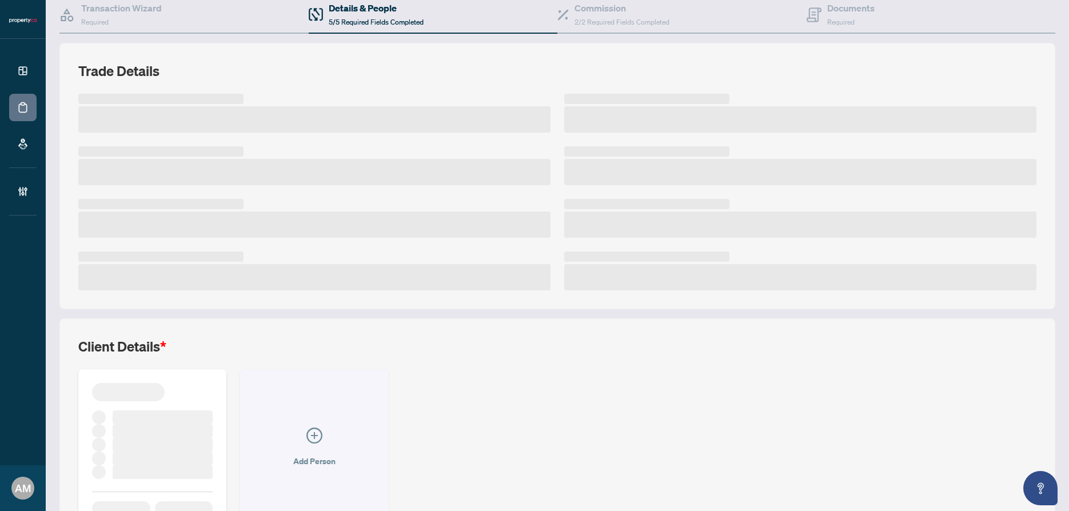
scroll to position [181, 0]
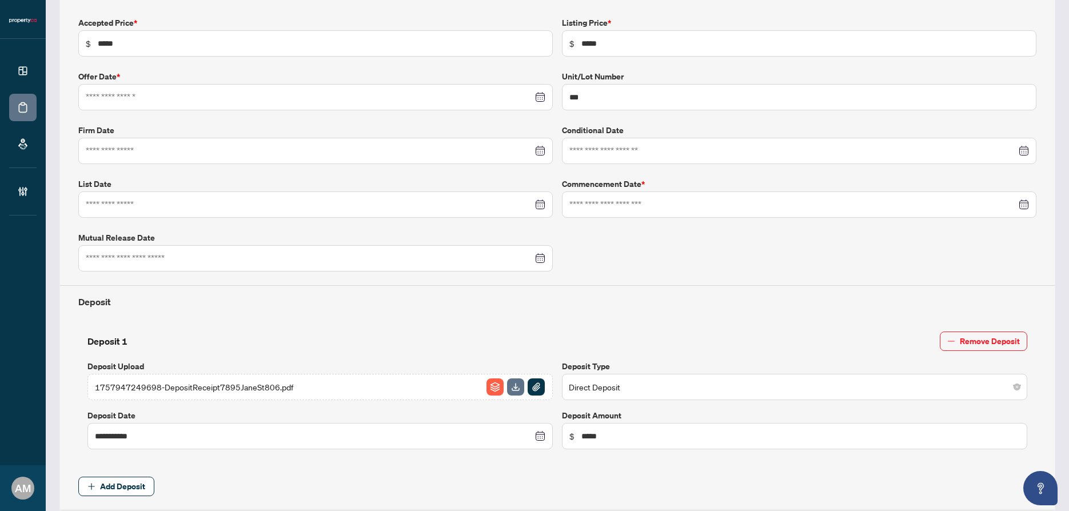
type input "**********"
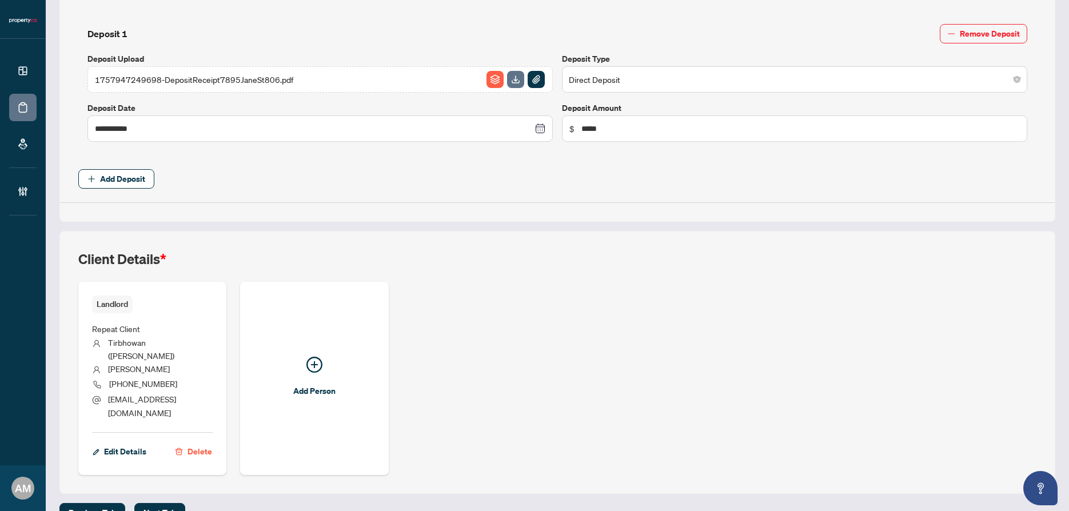
scroll to position [0, 0]
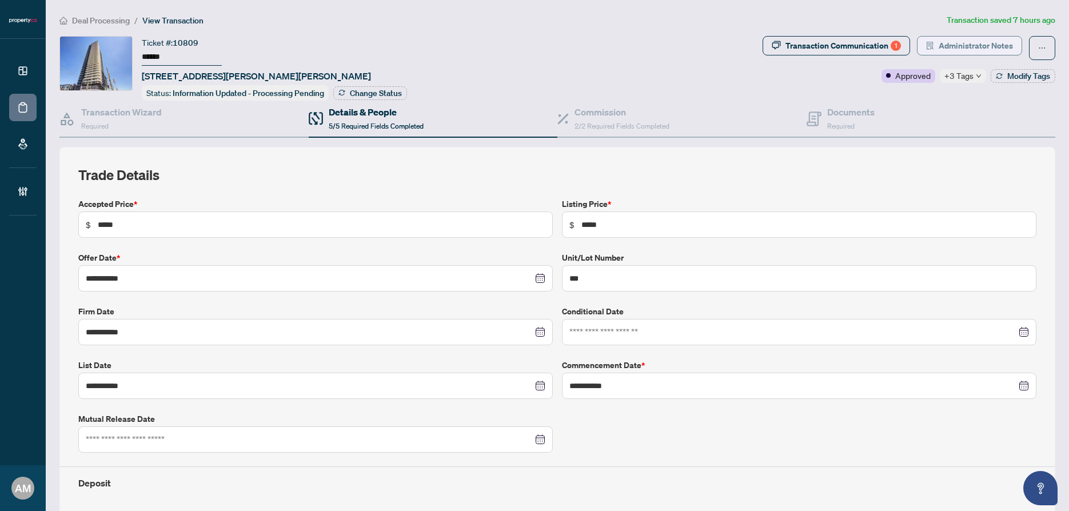
click at [970, 41] on span "Administrator Notes" at bounding box center [976, 46] width 74 height 18
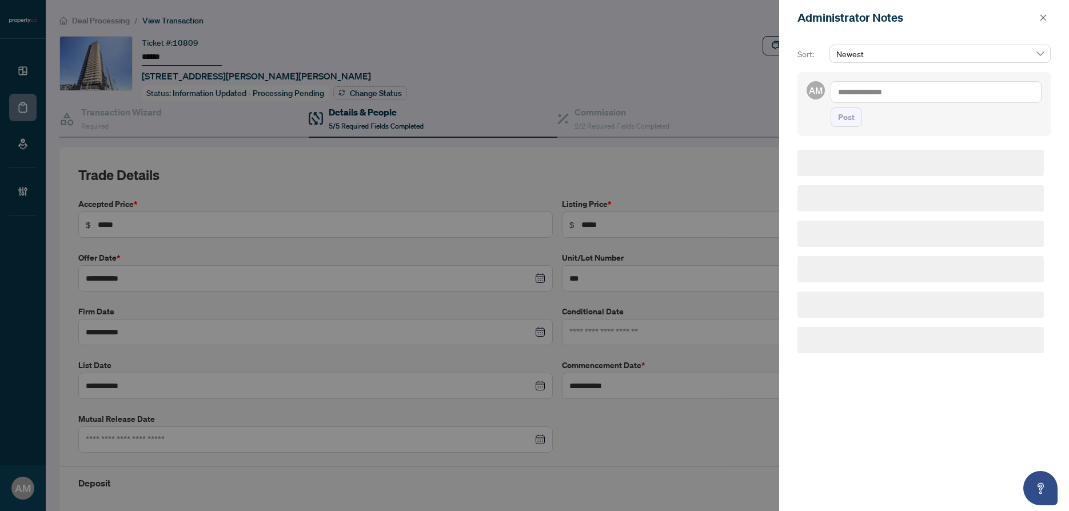
click at [901, 93] on textarea at bounding box center [936, 92] width 211 height 22
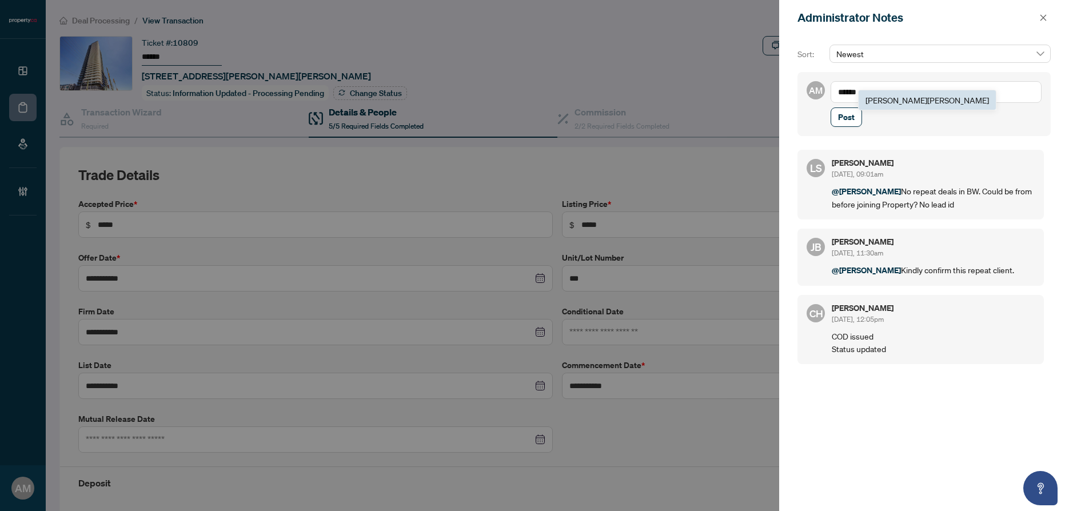
click at [879, 99] on b "[PERSON_NAME]" at bounding box center [896, 100] width 62 height 10
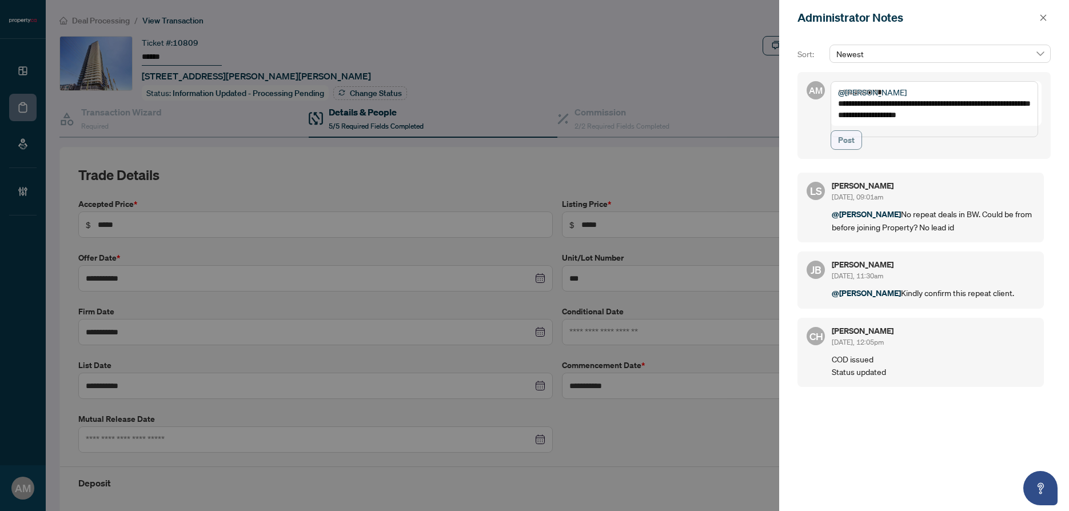
type textarea "**********"
click at [855, 150] on button "Post" at bounding box center [846, 139] width 31 height 19
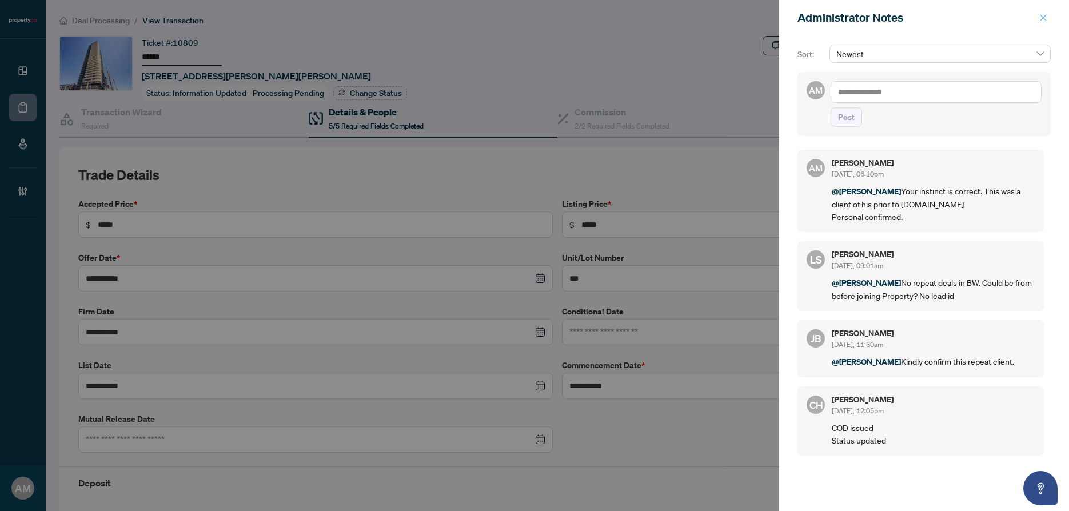
click at [1044, 22] on span "button" at bounding box center [1043, 18] width 8 height 18
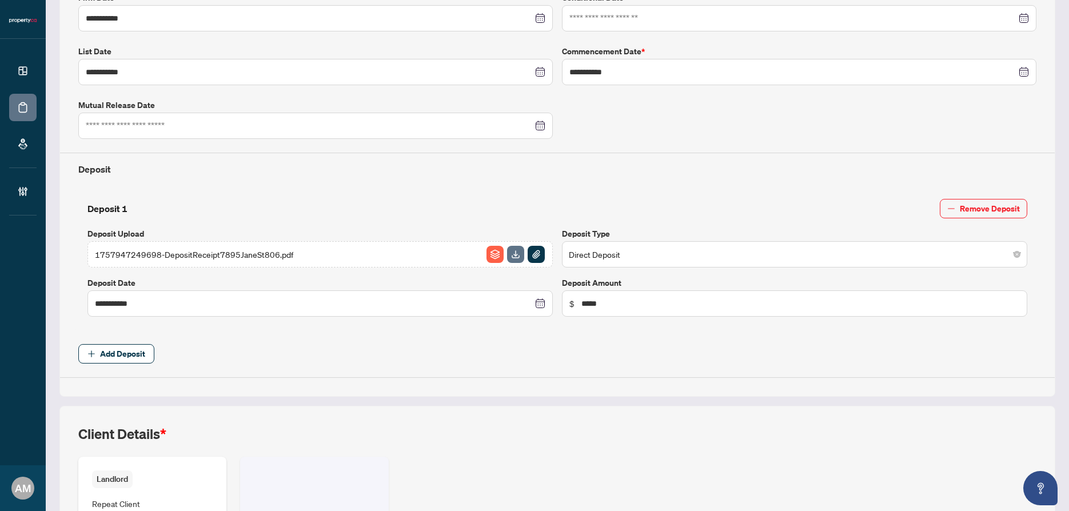
scroll to position [489, 0]
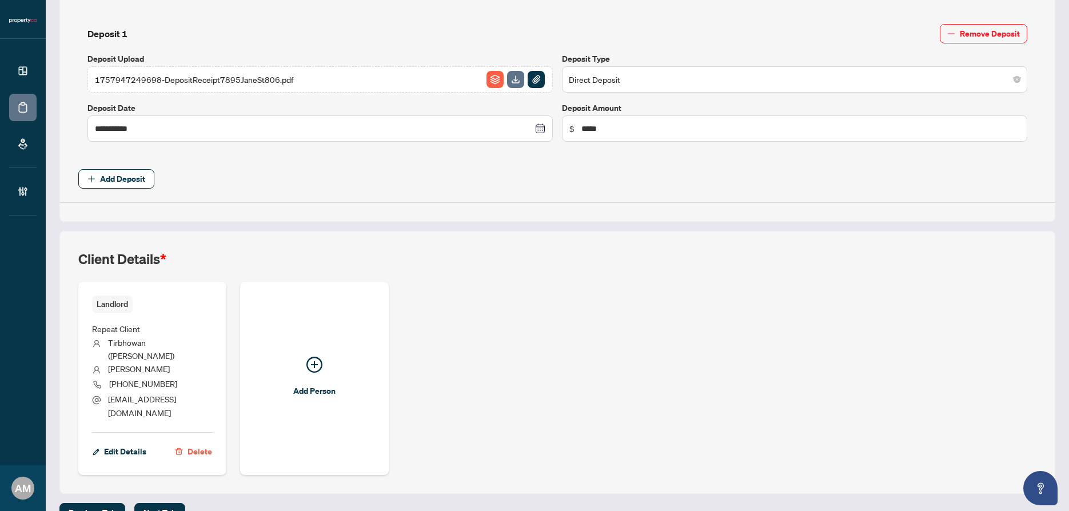
click at [122, 332] on span "Repeat Client" at bounding box center [116, 329] width 48 height 10
click at [119, 331] on span "Repeat Client" at bounding box center [116, 329] width 48 height 10
click at [134, 442] on span "Edit Details" at bounding box center [125, 451] width 42 height 18
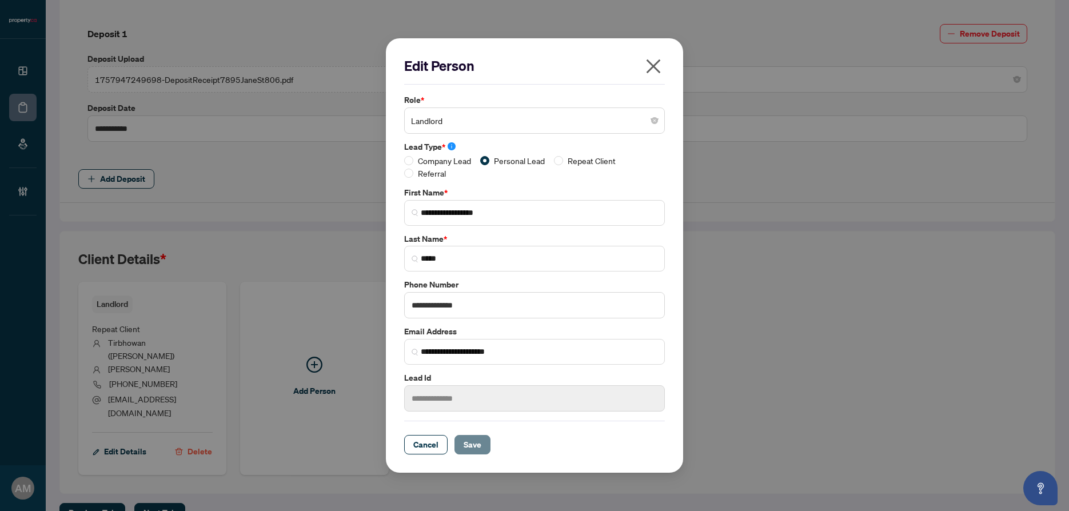
click at [460, 446] on button "Save" at bounding box center [472, 444] width 36 height 19
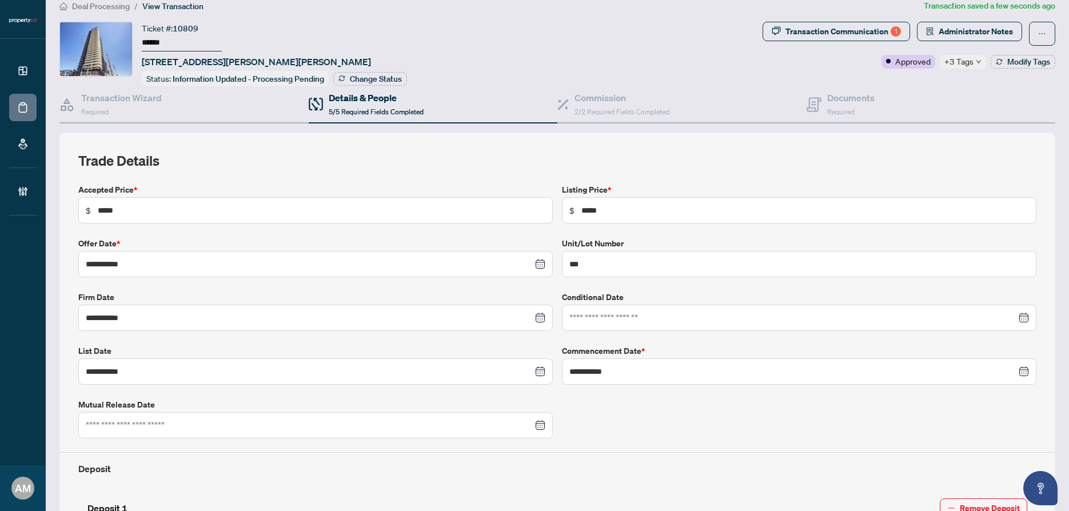
scroll to position [0, 0]
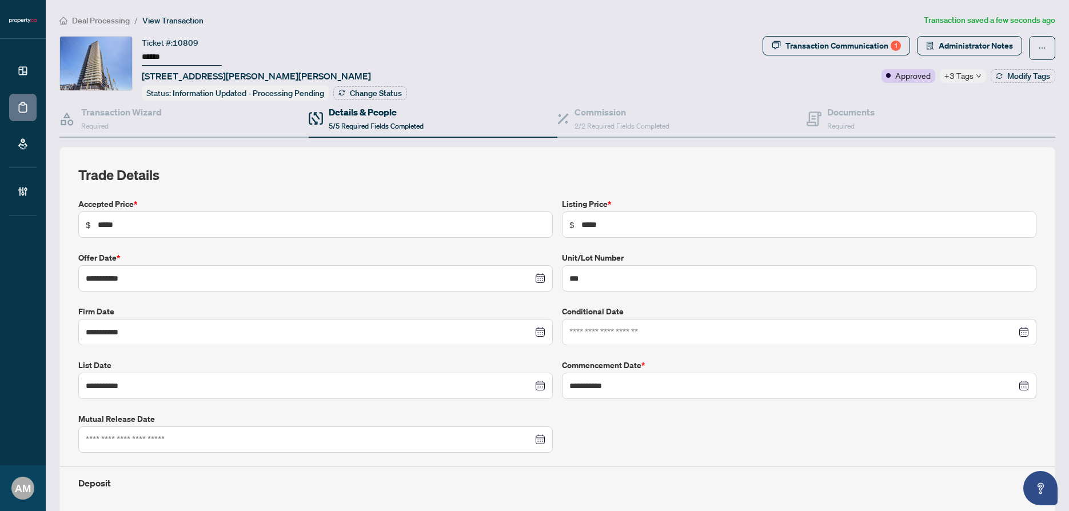
click at [115, 21] on span "Deal Processing" at bounding box center [101, 20] width 58 height 10
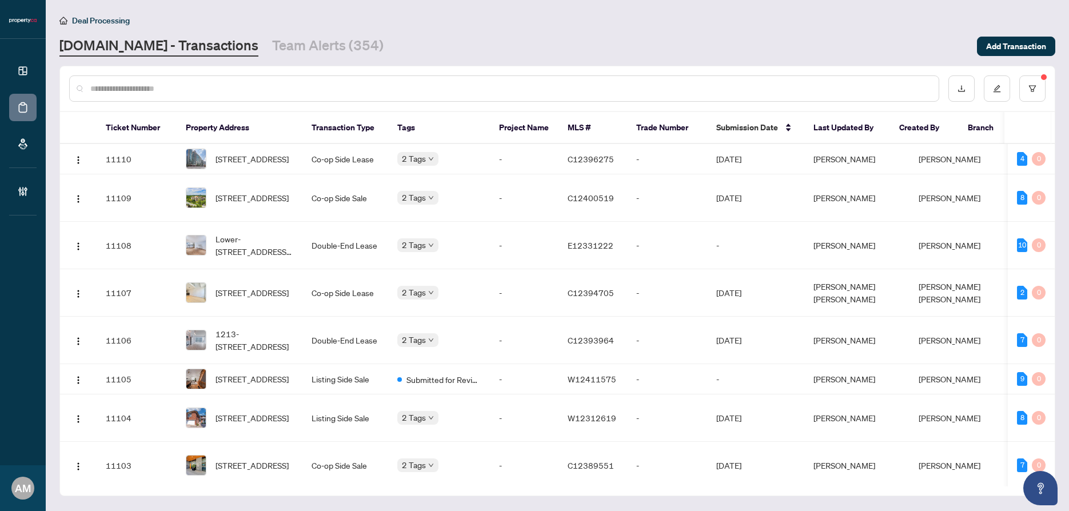
click at [274, 93] on input "text" at bounding box center [509, 88] width 839 height 13
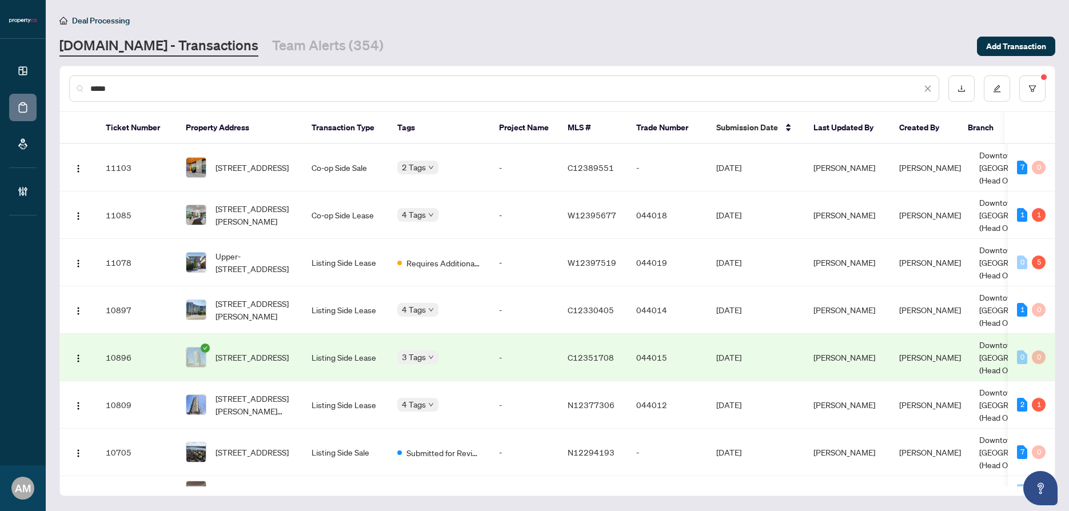
click at [194, 84] on input "****" at bounding box center [505, 88] width 831 height 13
drag, startPoint x: 124, startPoint y: 90, endPoint x: 40, endPoint y: 81, distance: 84.6
click at [55, 85] on main "Deal Processing Property.ca - Transactions Team Alerts (354) Add Transaction **…" at bounding box center [557, 255] width 1023 height 511
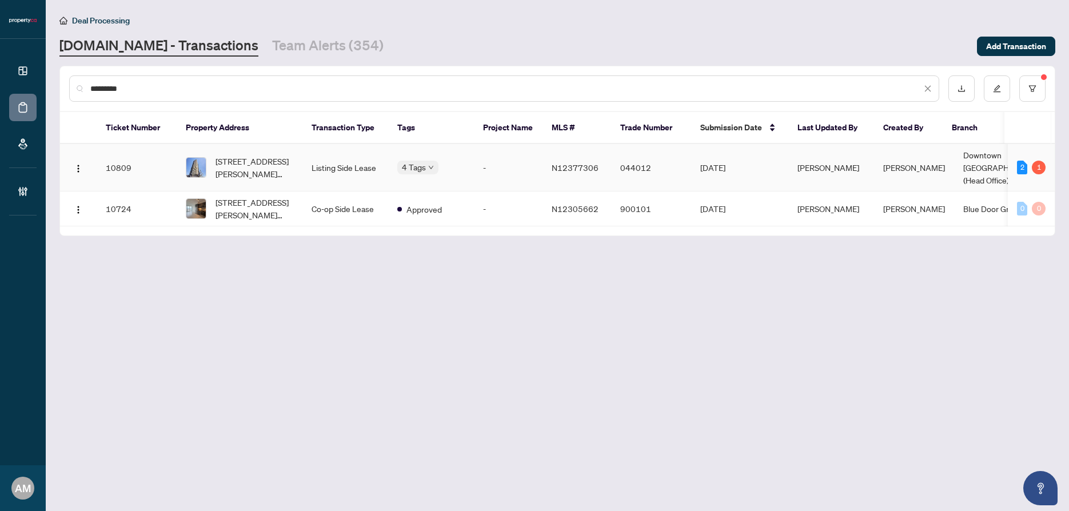
type input "*********"
click at [558, 162] on span "N12377306" at bounding box center [575, 167] width 47 height 10
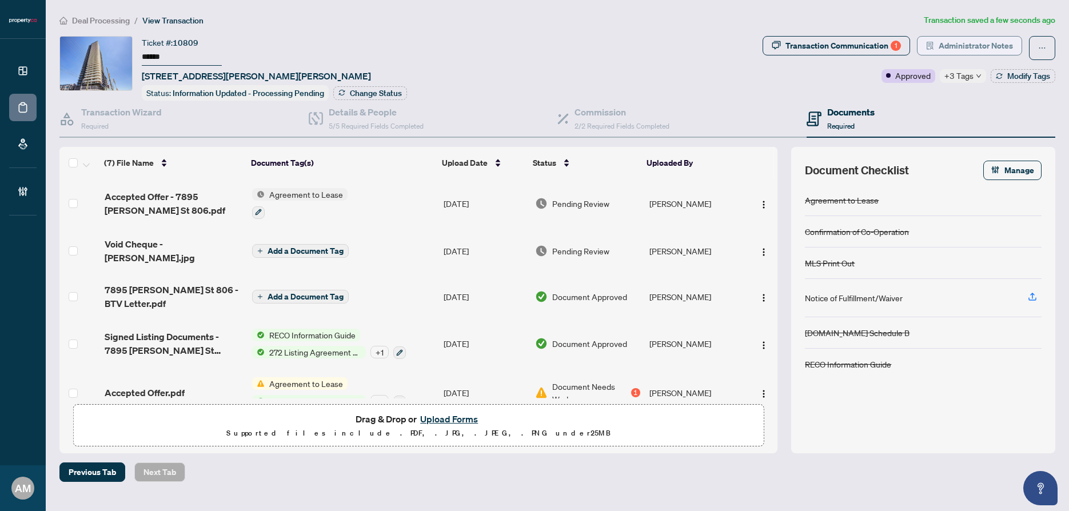
click at [959, 44] on span "Administrator Notes" at bounding box center [976, 46] width 74 height 18
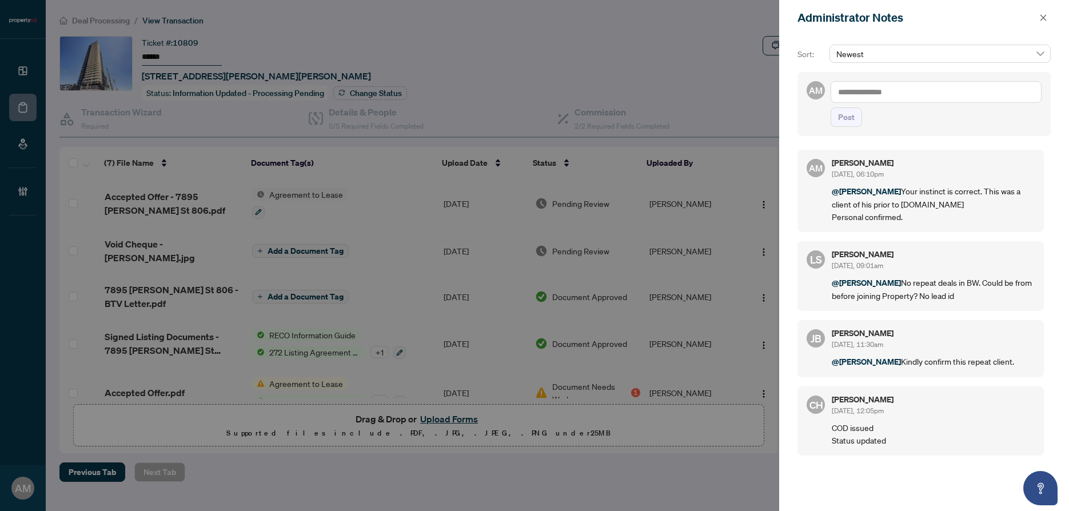
click at [886, 94] on textarea at bounding box center [936, 92] width 211 height 22
click at [883, 102] on span "Jean Belarde" at bounding box center [922, 100] width 123 height 10
type textarea "**********"
click at [843, 126] on span "Post" at bounding box center [846, 117] width 17 height 18
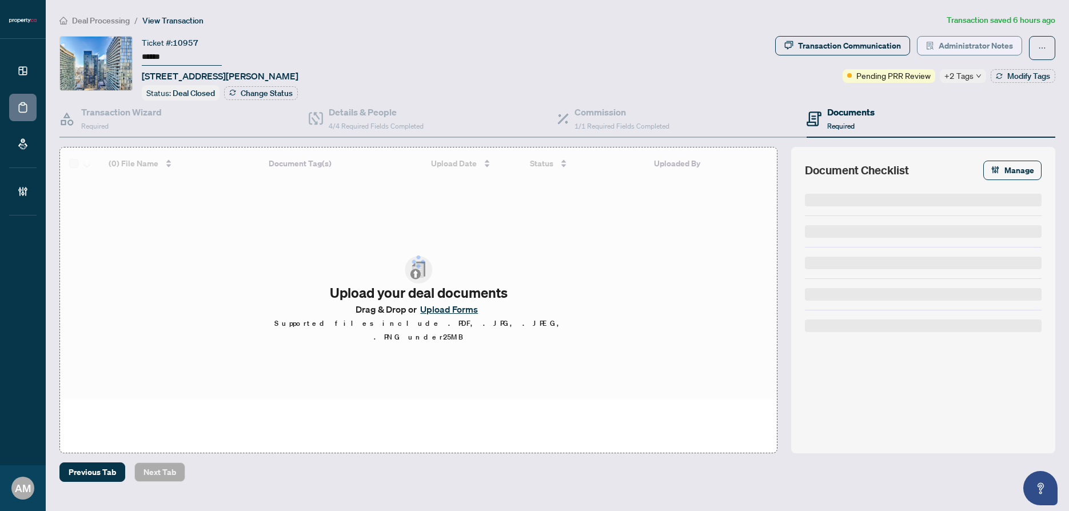
click at [979, 47] on span "Administrator Notes" at bounding box center [976, 46] width 74 height 18
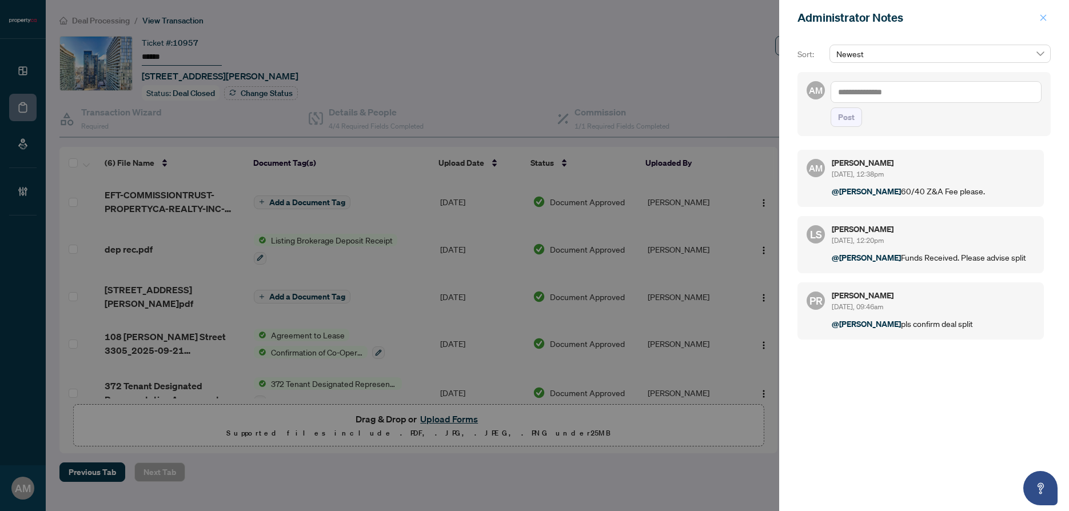
click at [1040, 17] on icon "close" at bounding box center [1043, 18] width 8 height 8
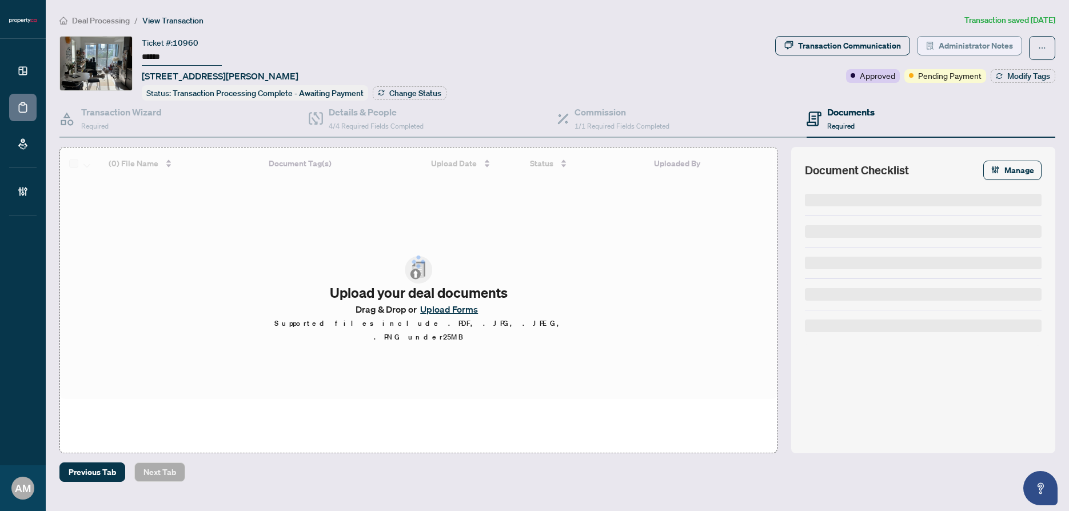
click at [970, 47] on span "Administrator Notes" at bounding box center [976, 46] width 74 height 18
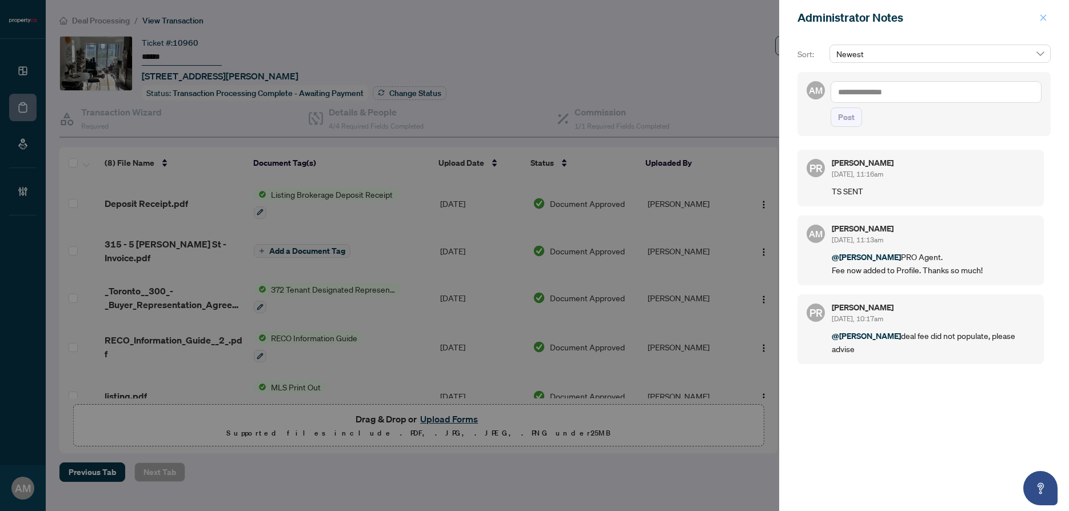
click at [1043, 15] on icon "close" at bounding box center [1043, 18] width 8 height 8
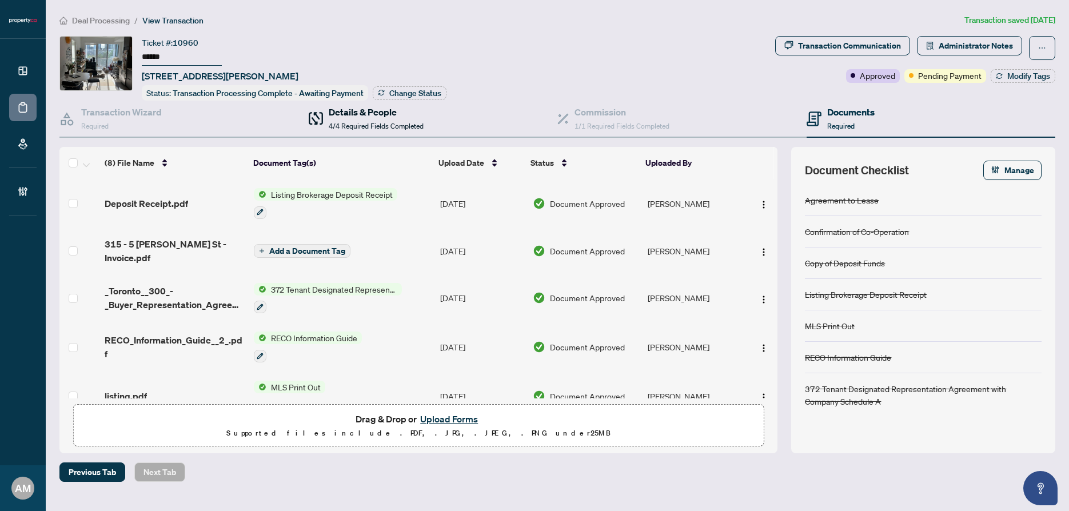
click at [378, 122] on span "4/4 Required Fields Completed" at bounding box center [376, 126] width 95 height 9
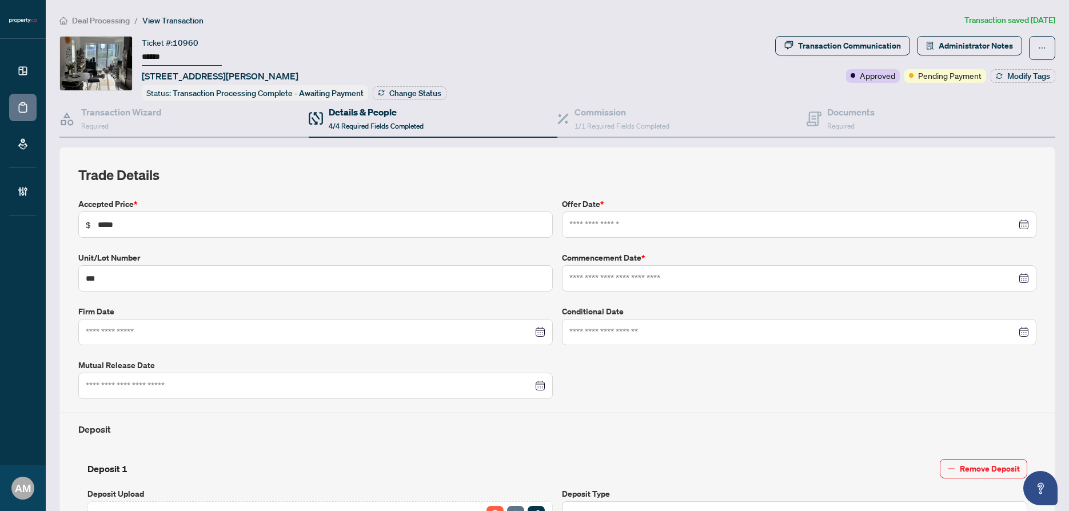
type input "**********"
click at [969, 47] on span "Administrator Notes" at bounding box center [976, 46] width 74 height 18
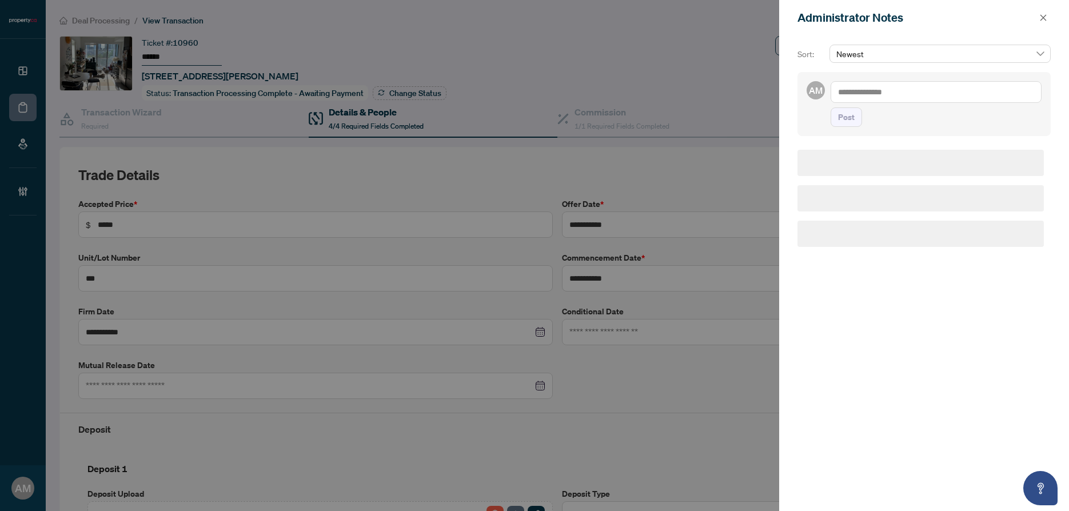
click at [895, 95] on textarea at bounding box center [936, 92] width 211 height 22
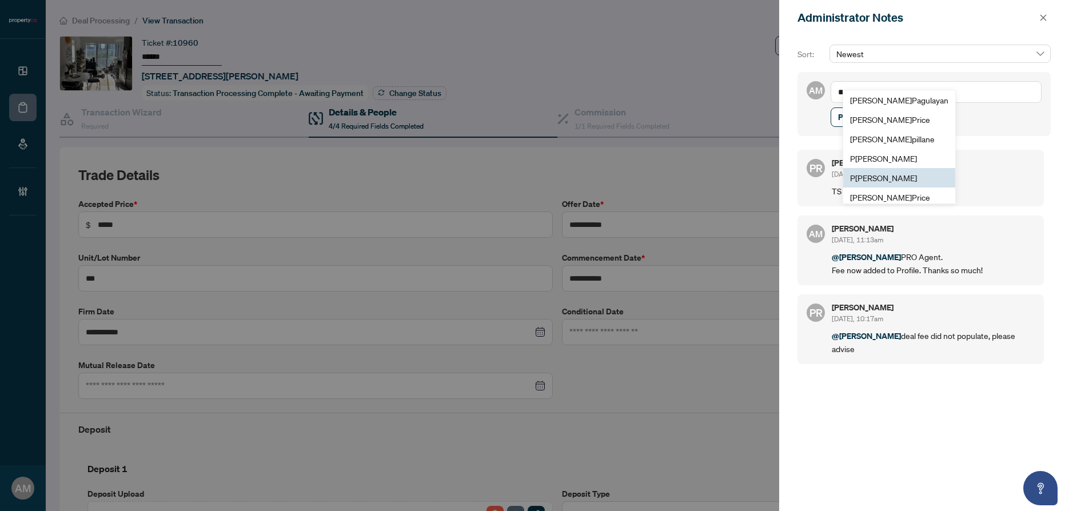
click at [898, 178] on span "P uvitha Ramachandran" at bounding box center [883, 178] width 67 height 10
type textarea "**********"
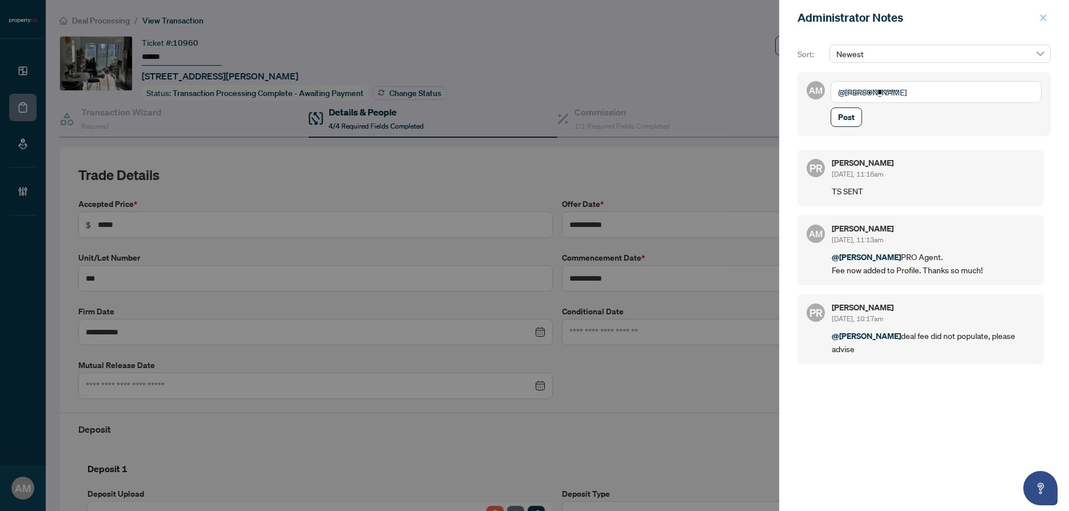
click at [1041, 18] on icon "close" at bounding box center [1043, 18] width 8 height 8
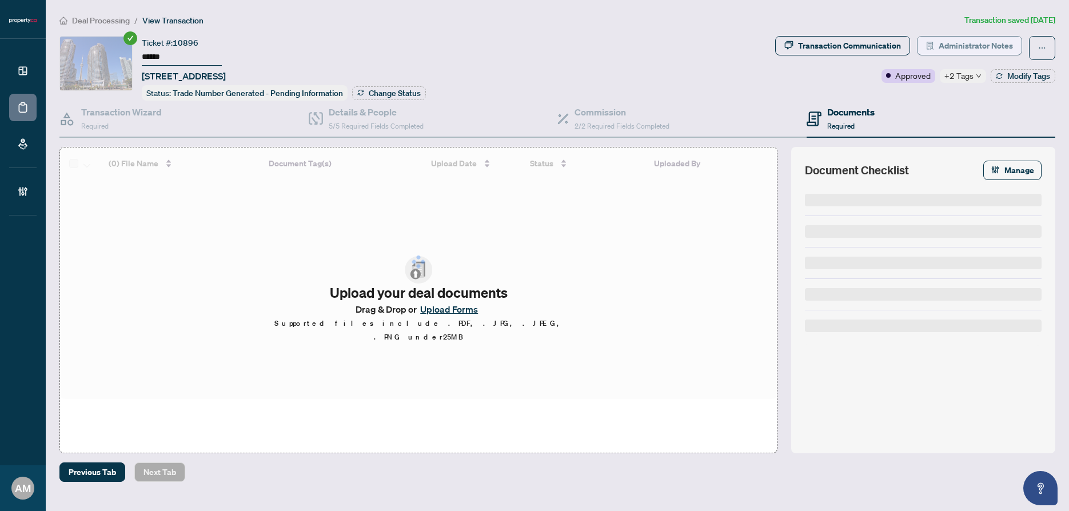
click at [993, 45] on span "Administrator Notes" at bounding box center [976, 46] width 74 height 18
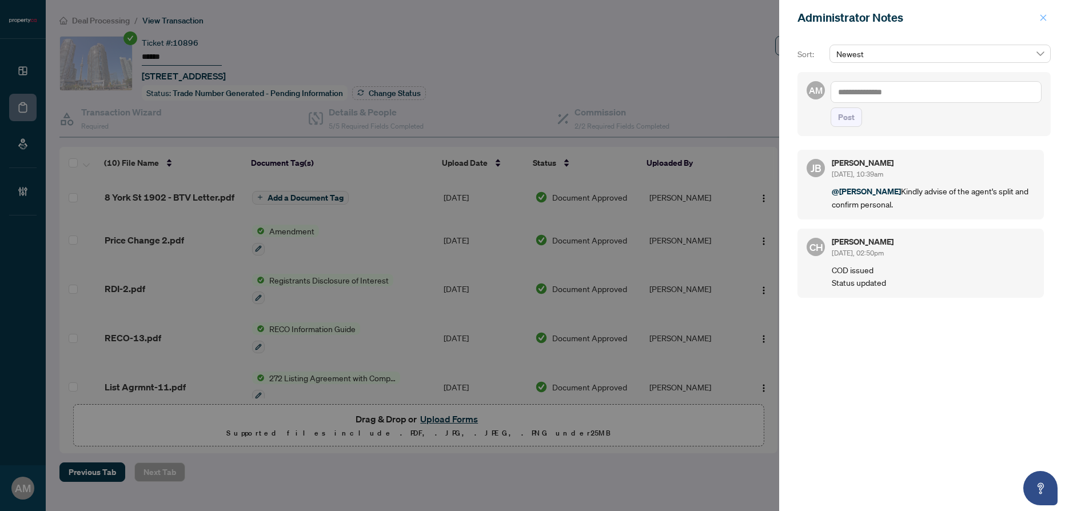
click at [1042, 18] on icon "close" at bounding box center [1043, 17] width 6 height 6
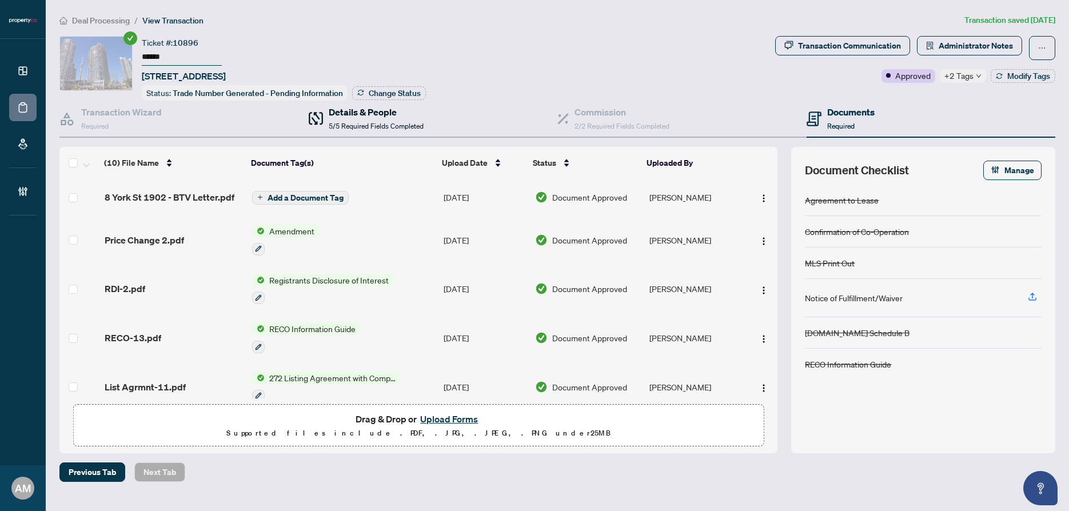
click at [356, 115] on h4 "Details & People" at bounding box center [376, 112] width 95 height 14
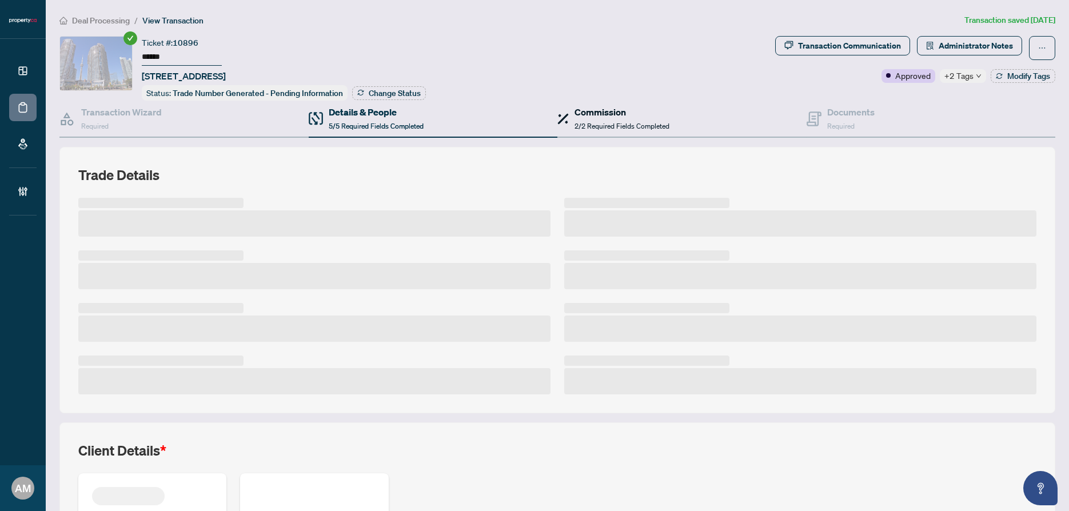
click at [579, 117] on div "Commission 2/2 Required Fields Completed" at bounding box center [621, 118] width 95 height 27
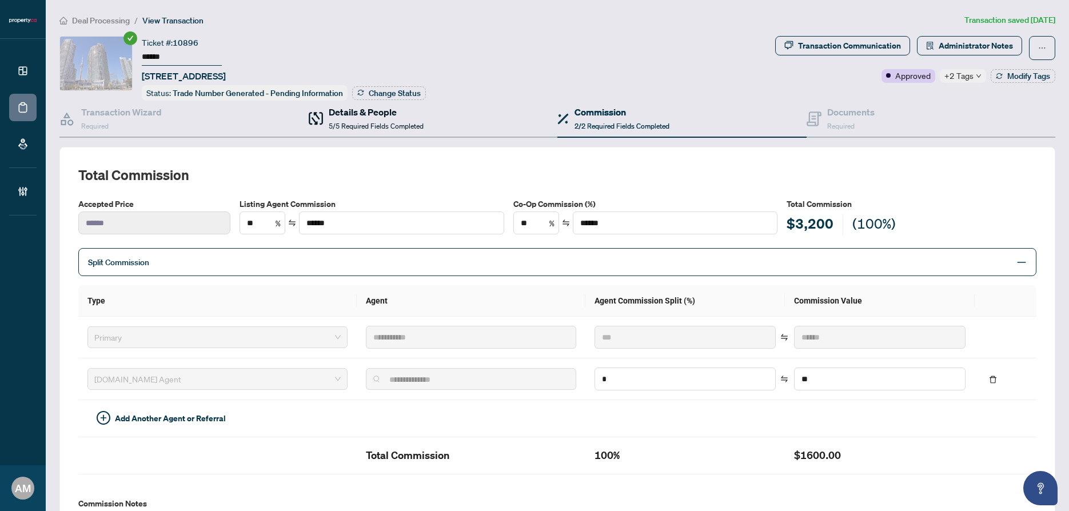
click at [411, 116] on h4 "Details & People" at bounding box center [376, 112] width 95 height 14
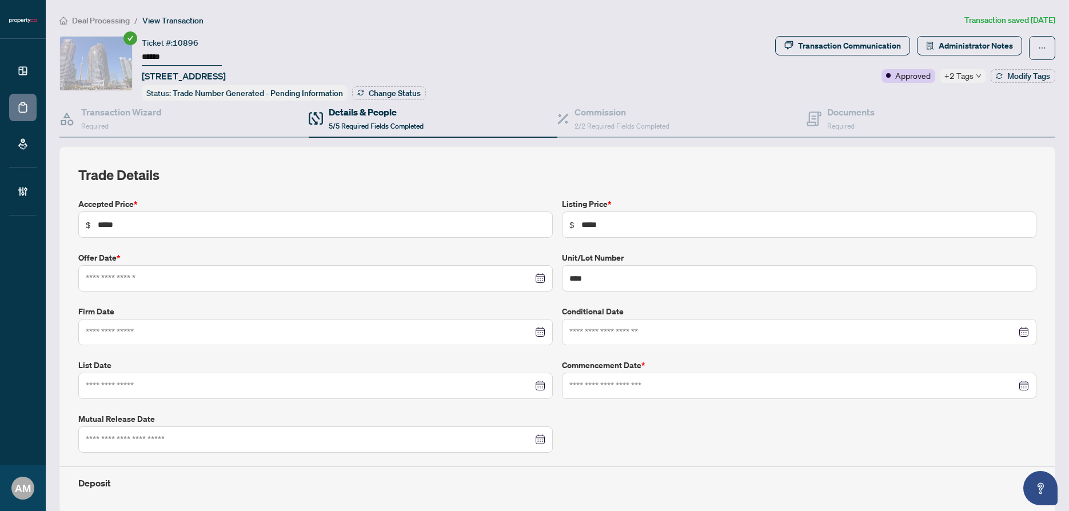
type input "**********"
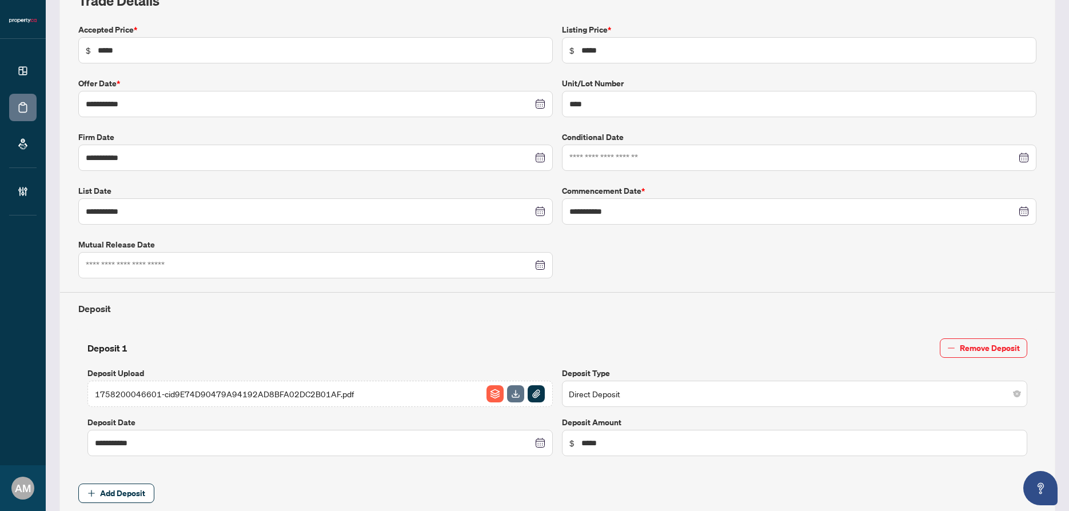
scroll to position [458, 0]
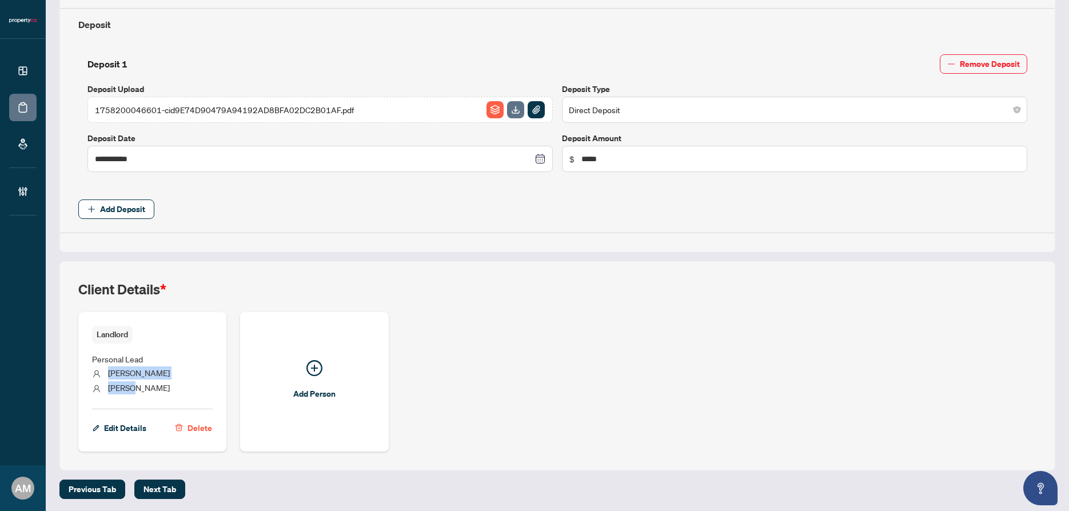
drag, startPoint x: 142, startPoint y: 386, endPoint x: 109, endPoint y: 370, distance: 36.6
click at [109, 370] on ul "Personal Lead William Cheung" at bounding box center [152, 372] width 121 height 57
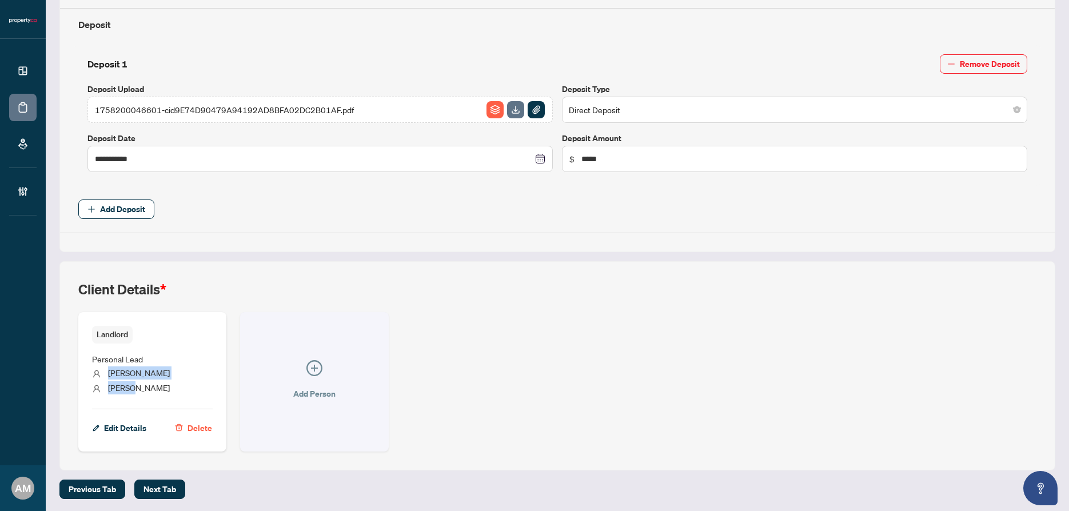
copy ul "William Cheung"
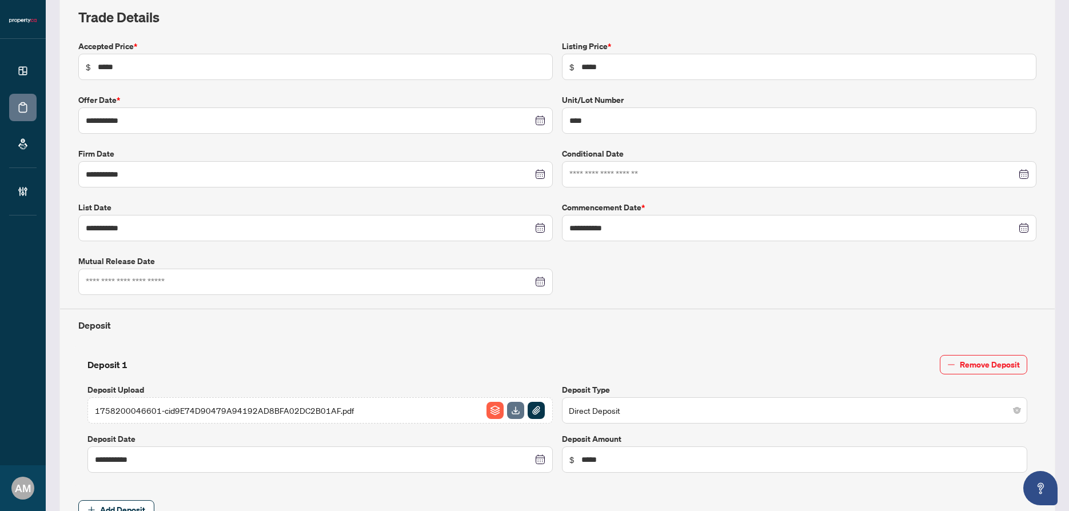
scroll to position [0, 0]
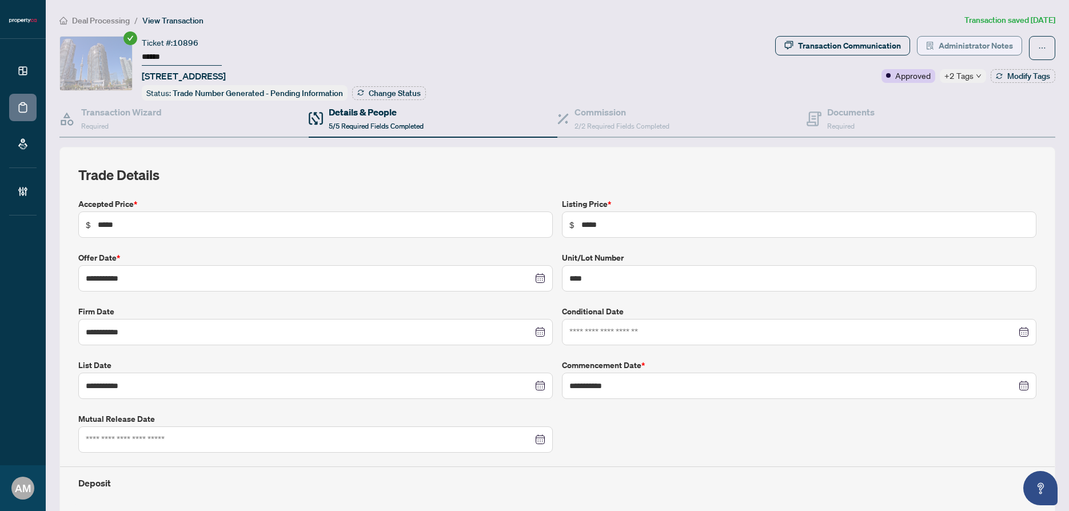
click at [981, 43] on span "Administrator Notes" at bounding box center [976, 46] width 74 height 18
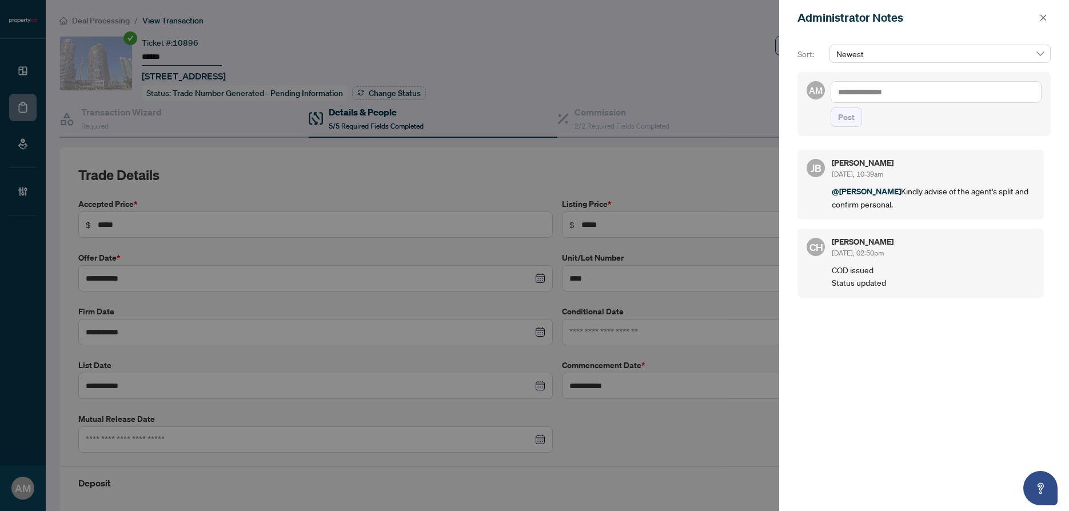
click at [885, 92] on textarea at bounding box center [936, 92] width 211 height 22
click at [887, 101] on span "Jean Belarde" at bounding box center [922, 100] width 123 height 10
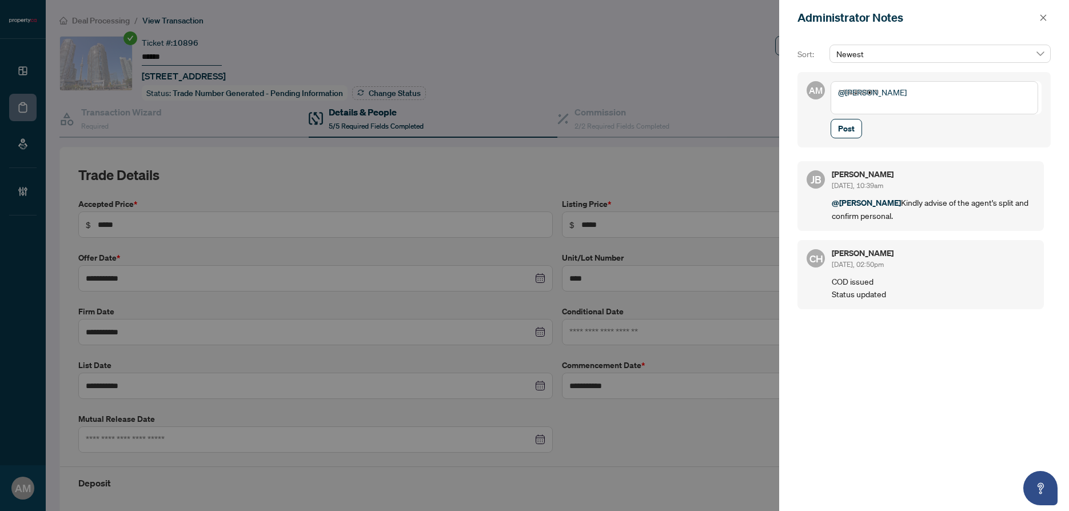
type textarea "**********"
click at [1042, 17] on icon "close" at bounding box center [1043, 17] width 6 height 6
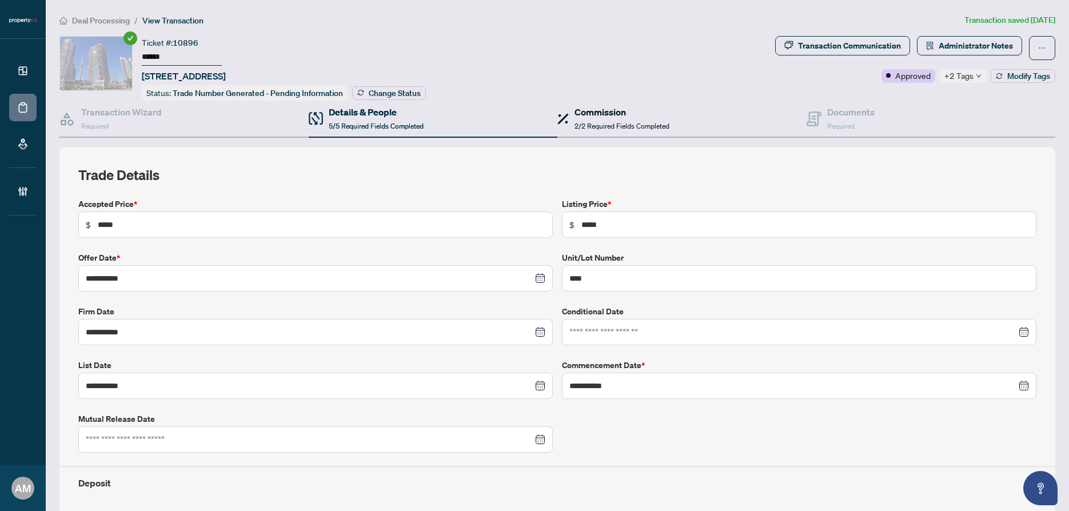
click at [584, 111] on h4 "Commission" at bounding box center [621, 112] width 95 height 14
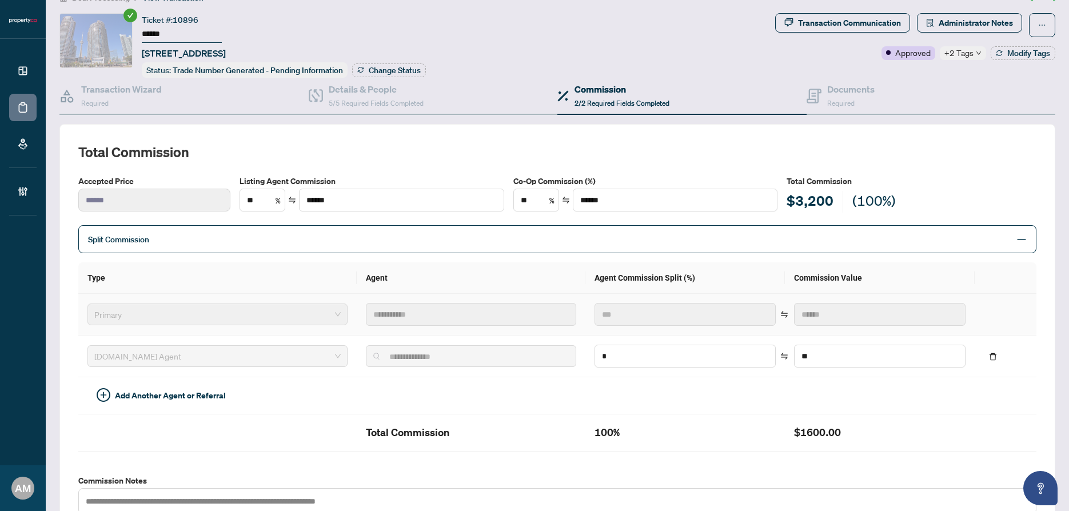
scroll to position [21, 0]
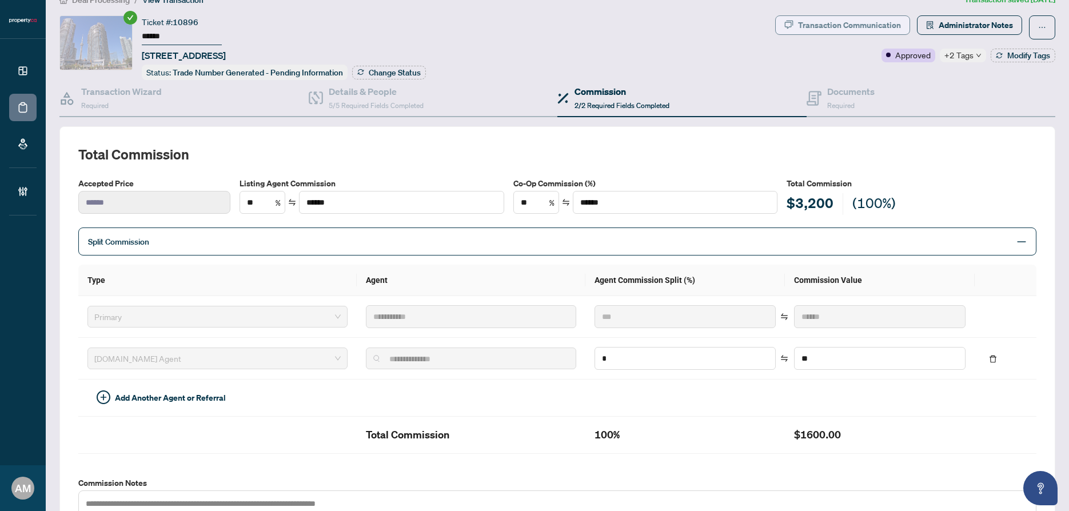
click at [847, 21] on div "Transaction Communication" at bounding box center [849, 25] width 103 height 18
type textarea "**********"
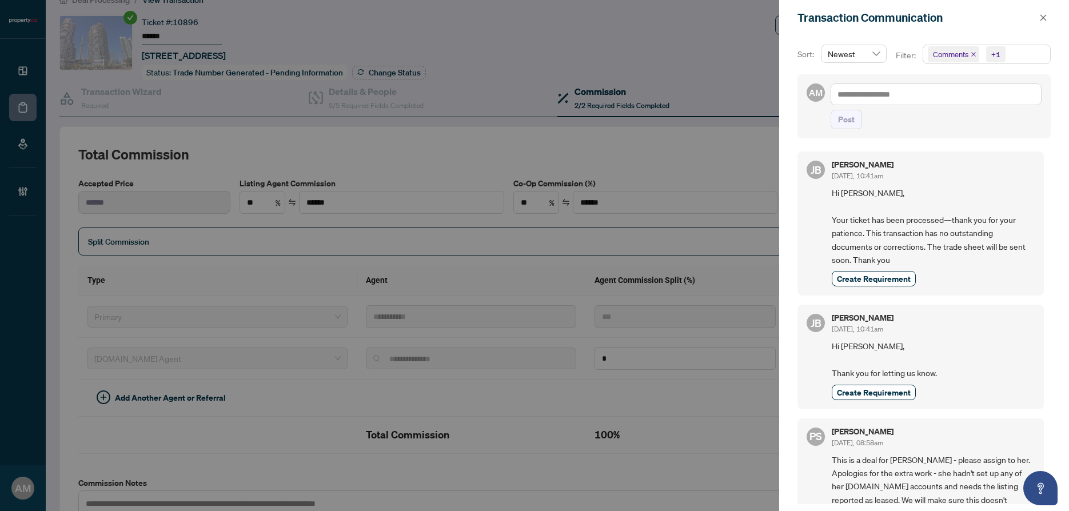
scroll to position [413, 0]
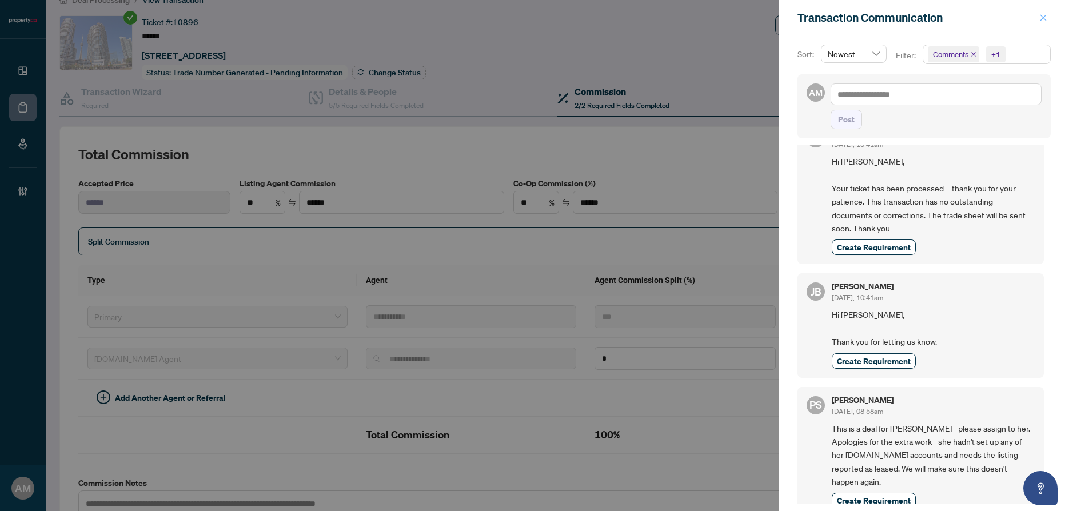
click at [1041, 15] on icon "close" at bounding box center [1043, 18] width 8 height 8
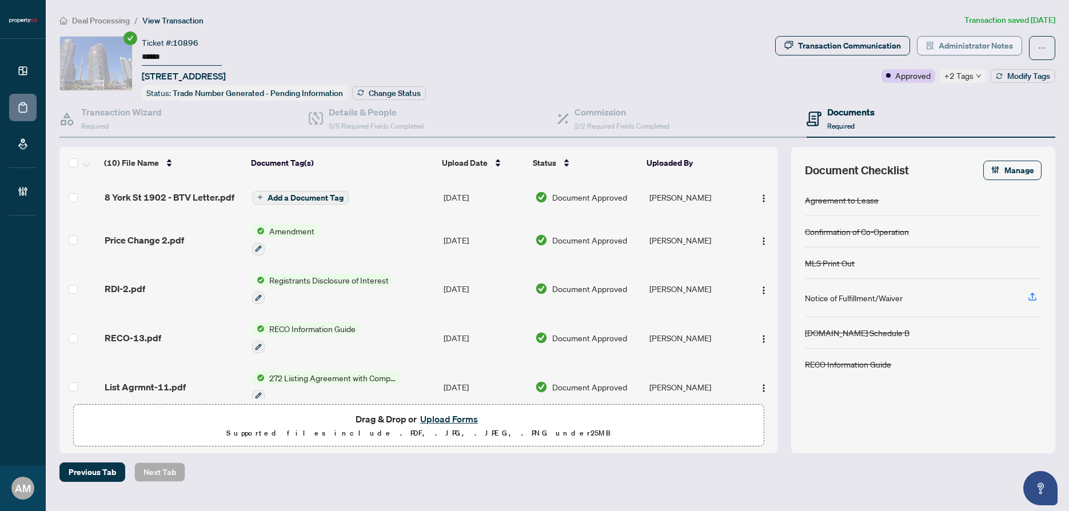
click at [967, 45] on span "Administrator Notes" at bounding box center [976, 46] width 74 height 18
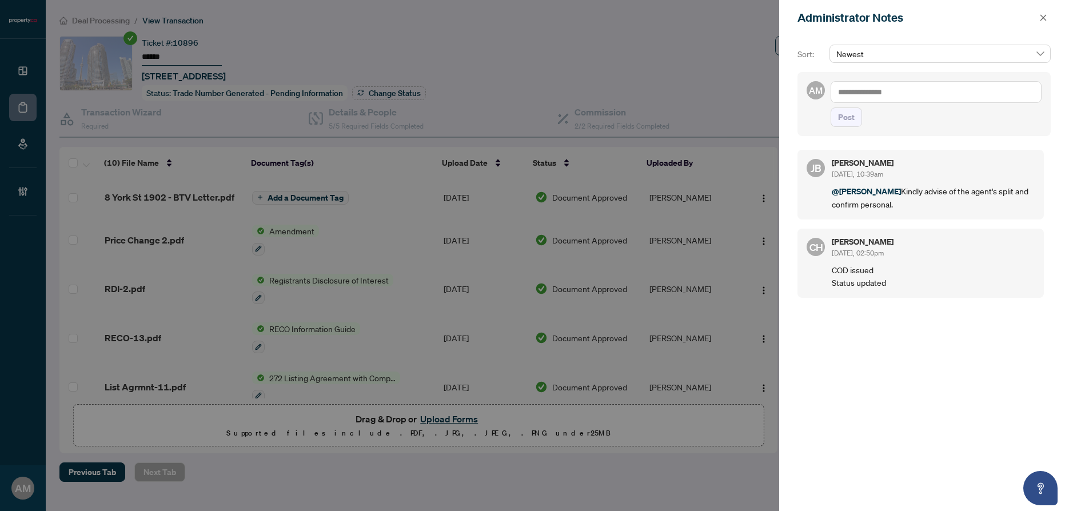
click at [944, 93] on textarea at bounding box center [936, 92] width 211 height 22
click at [885, 101] on span "[PERSON_NAME]" at bounding box center [922, 100] width 123 height 10
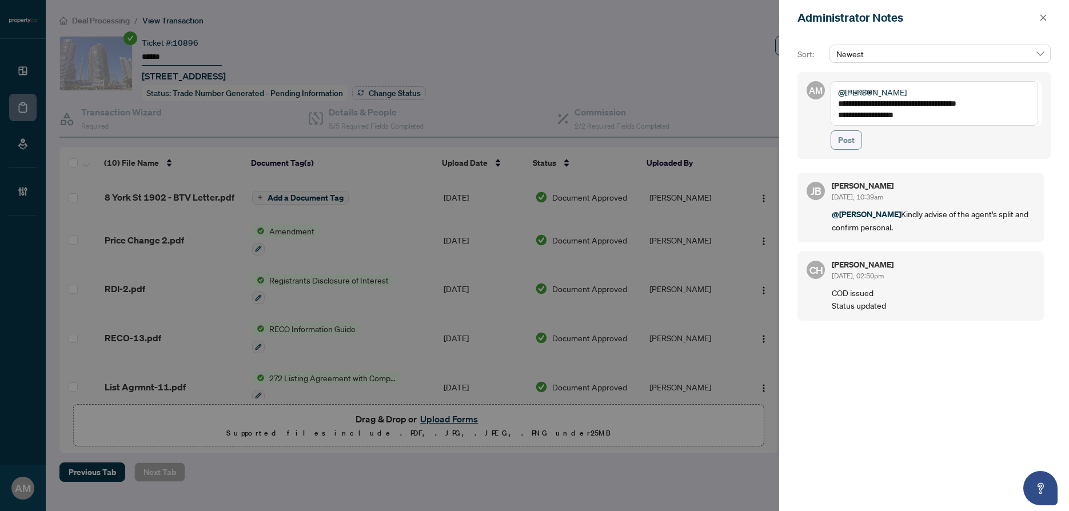
type textarea "**********"
click at [845, 142] on span "Post" at bounding box center [846, 140] width 17 height 18
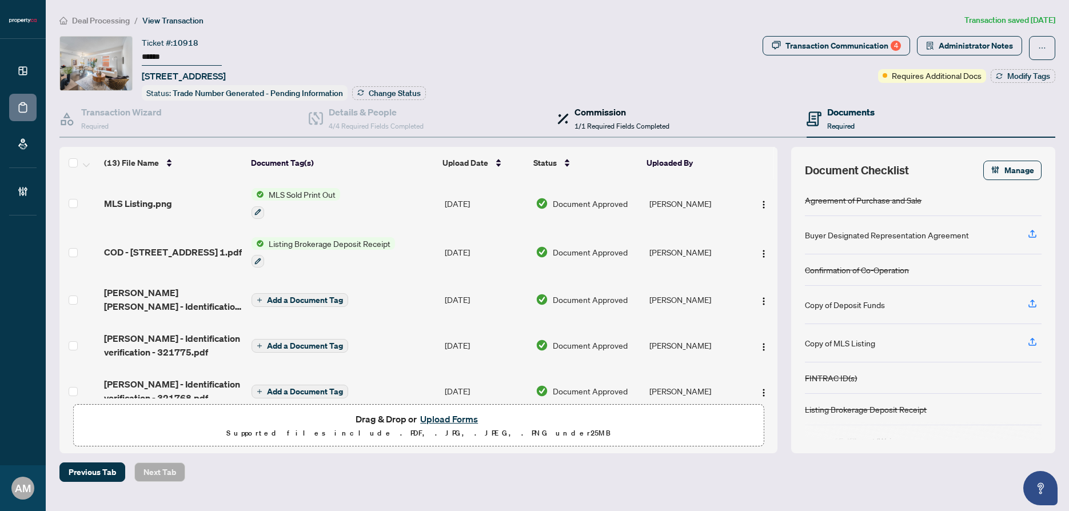
click at [612, 126] on span "1/1 Required Fields Completed" at bounding box center [621, 126] width 95 height 9
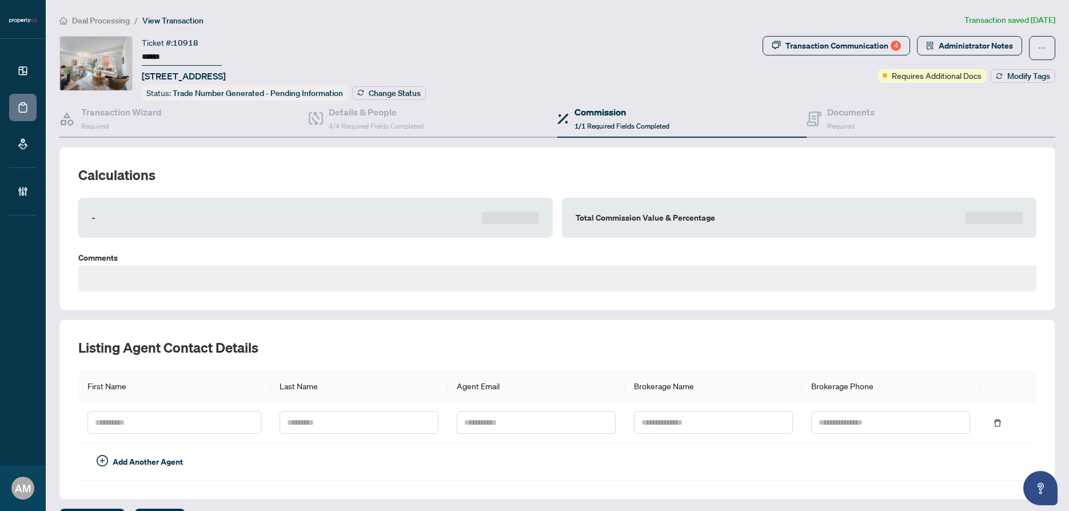
click at [345, 95] on div "Status: Trade Number Generated - Pending Information" at bounding box center [245, 92] width 206 height 15
click at [349, 115] on h4 "Details & People" at bounding box center [376, 112] width 95 height 14
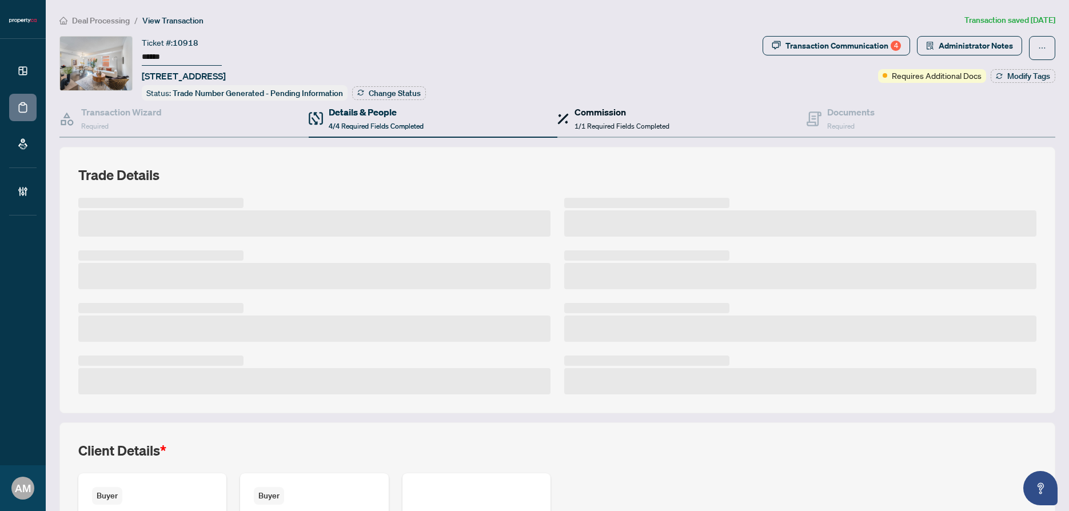
click at [591, 118] on div "Commission 1/1 Required Fields Completed" at bounding box center [621, 118] width 95 height 27
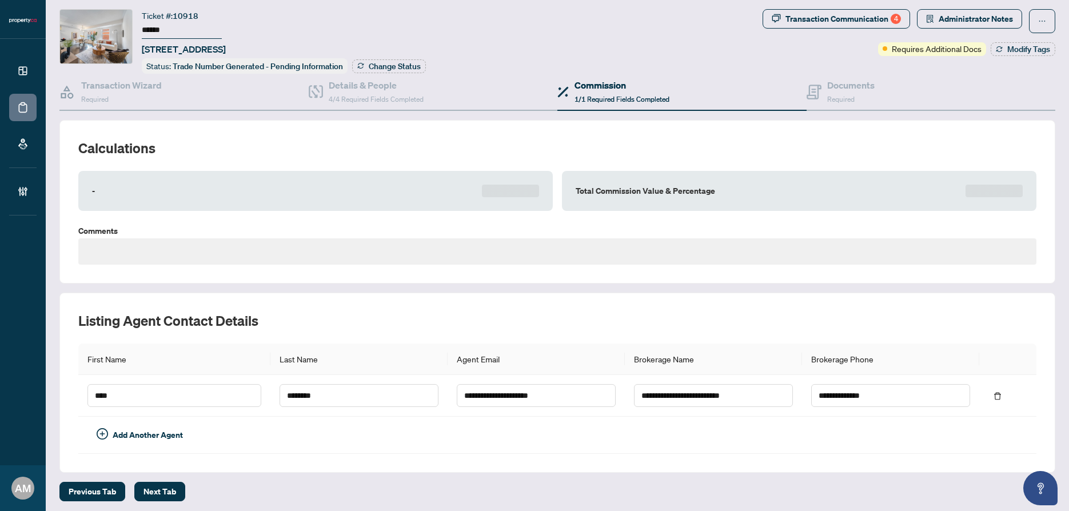
scroll to position [29, 0]
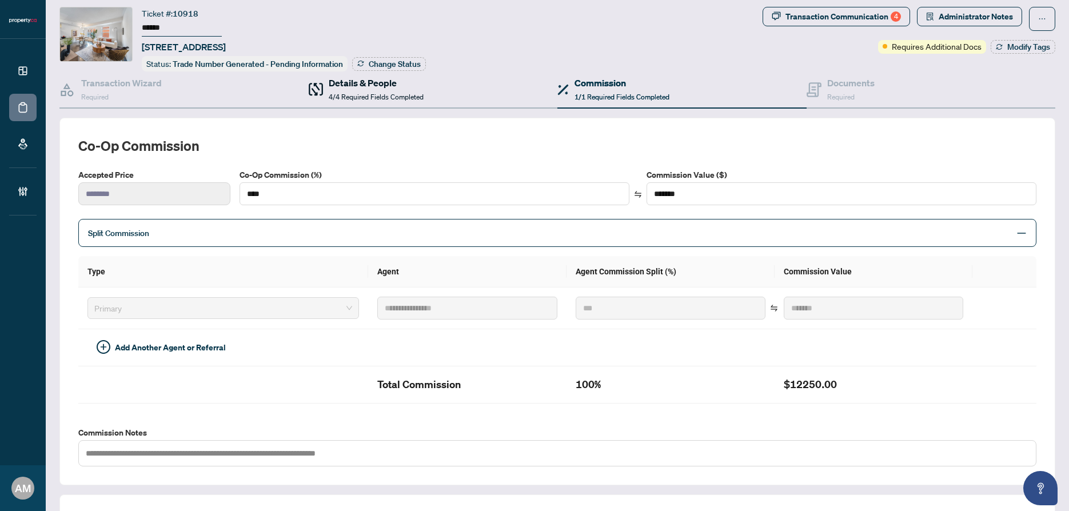
click at [393, 95] on span "4/4 Required Fields Completed" at bounding box center [376, 97] width 95 height 9
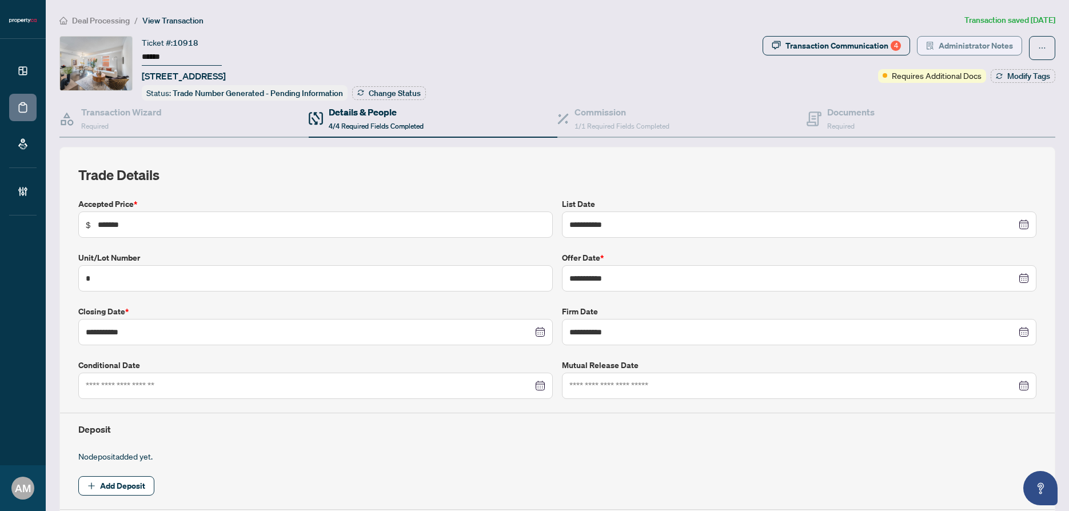
click at [953, 43] on span "Administrator Notes" at bounding box center [976, 46] width 74 height 18
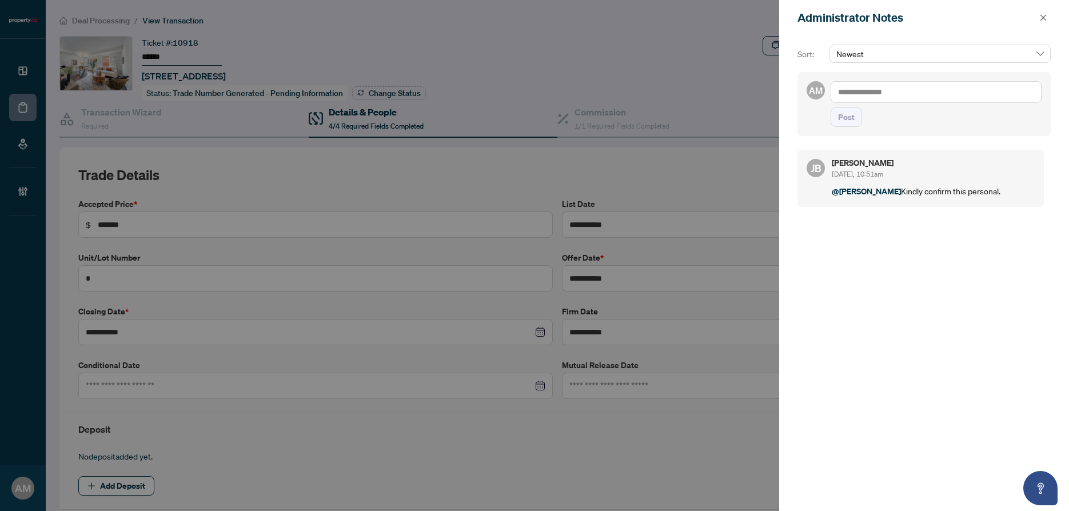
click at [908, 95] on textarea at bounding box center [936, 92] width 211 height 22
click at [876, 95] on b "Jean" at bounding box center [892, 100] width 62 height 10
type textarea "**********"
click at [860, 127] on button "Post" at bounding box center [846, 116] width 31 height 19
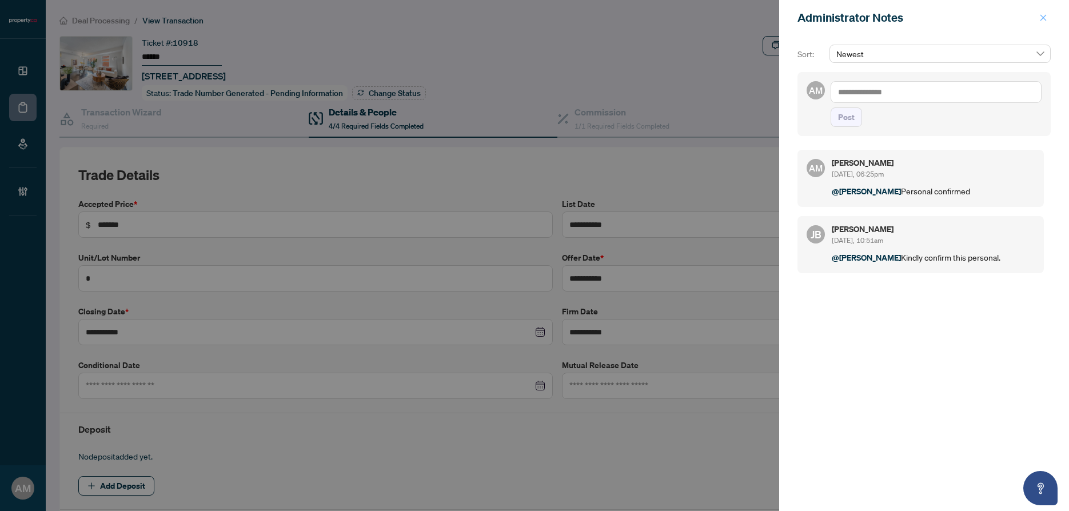
click at [1045, 18] on icon "close" at bounding box center [1043, 18] width 8 height 8
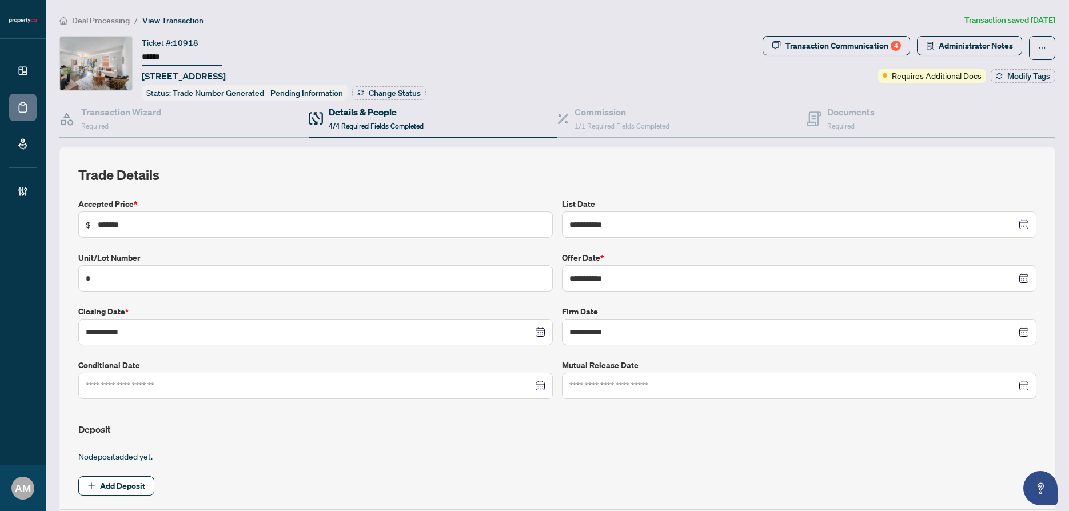
click at [114, 23] on span "Deal Processing" at bounding box center [101, 20] width 58 height 10
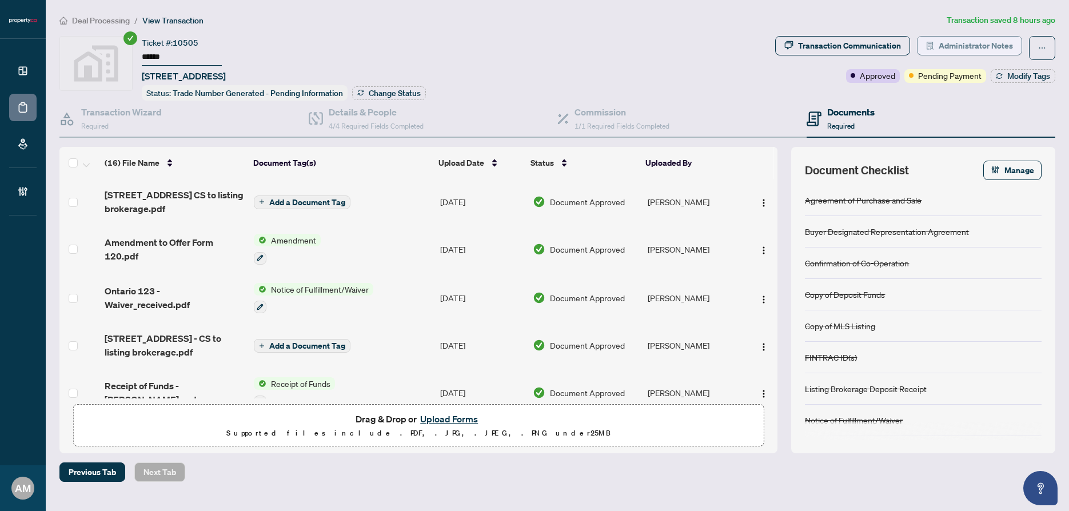
click at [983, 43] on span "Administrator Notes" at bounding box center [976, 46] width 74 height 18
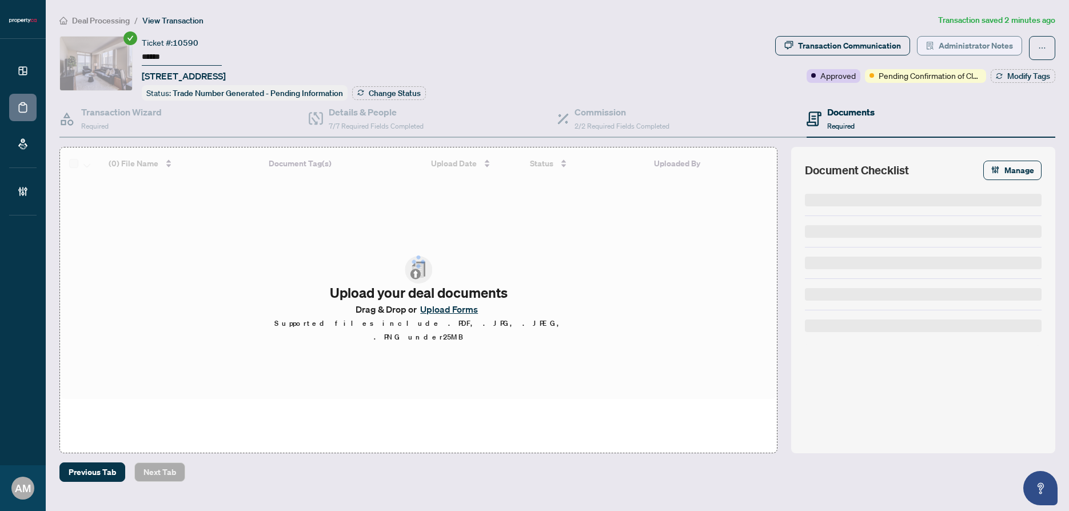
click at [982, 46] on span "Administrator Notes" at bounding box center [976, 46] width 74 height 18
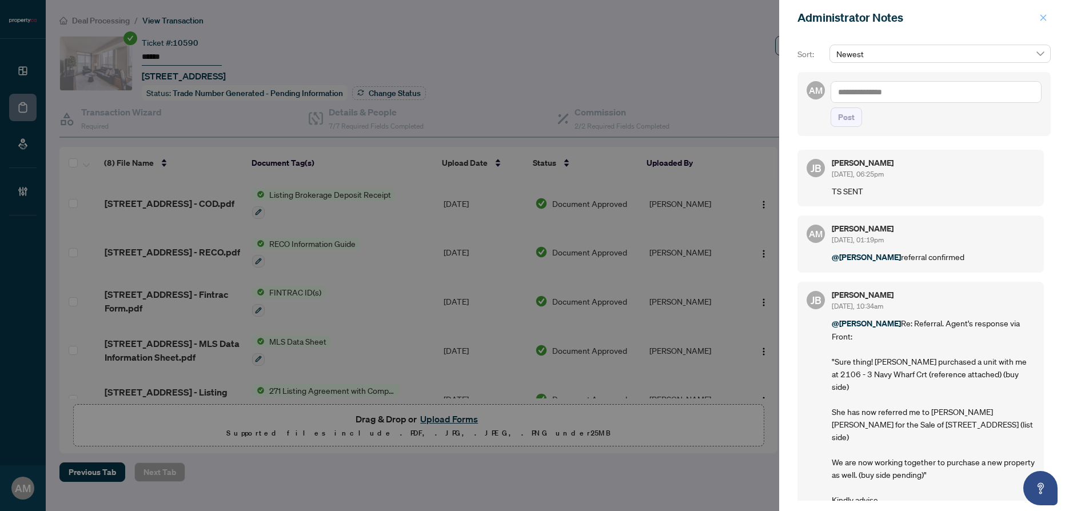
click at [1044, 15] on icon "close" at bounding box center [1043, 18] width 8 height 8
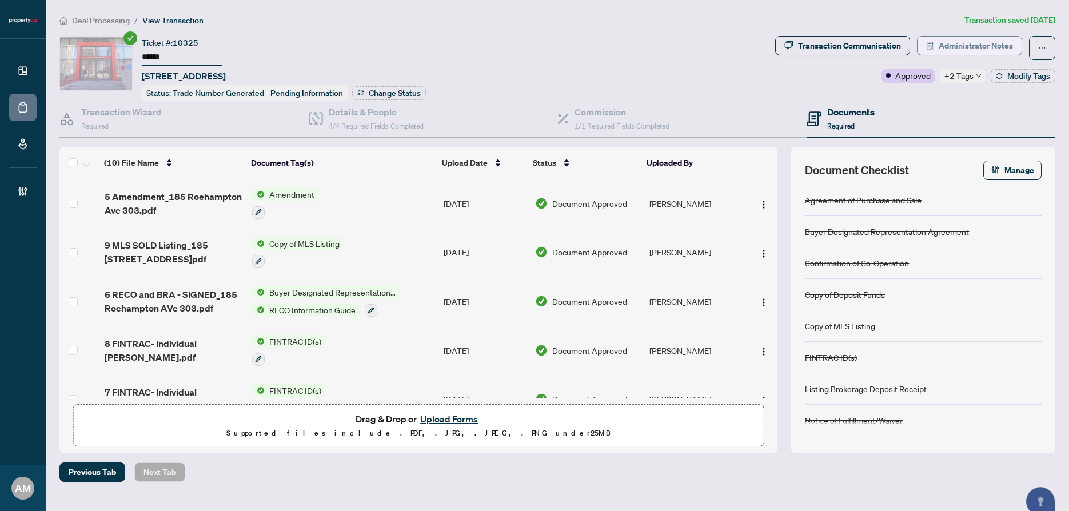
click at [983, 48] on span "Administrator Notes" at bounding box center [976, 46] width 74 height 18
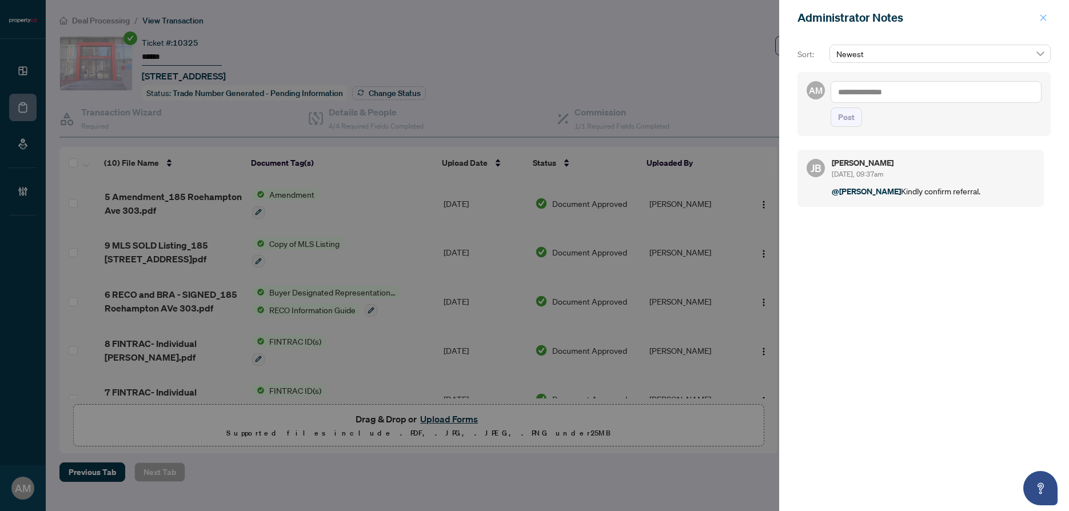
click at [1041, 23] on span "button" at bounding box center [1043, 18] width 8 height 18
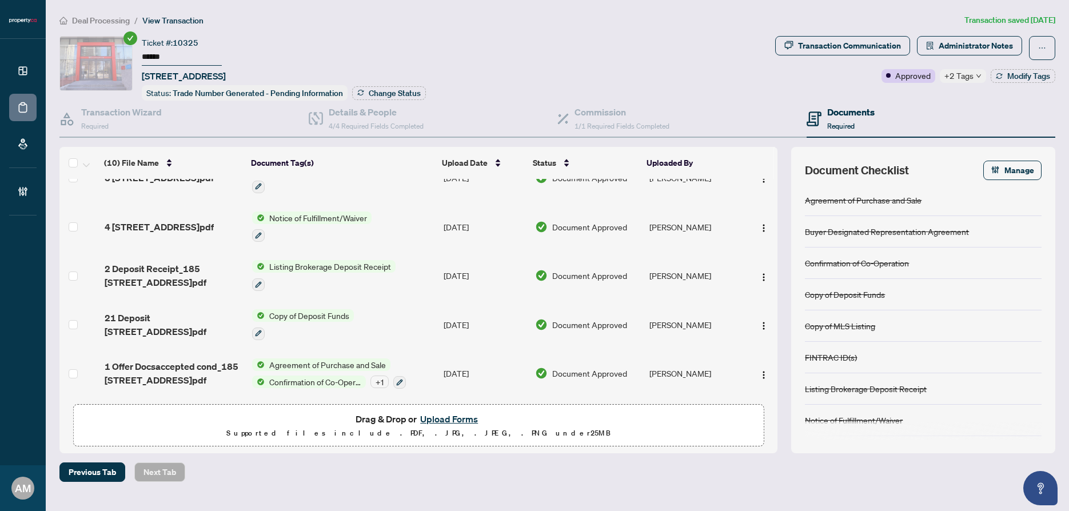
scroll to position [272, 0]
click at [340, 113] on h4 "Details & People" at bounding box center [376, 112] width 95 height 14
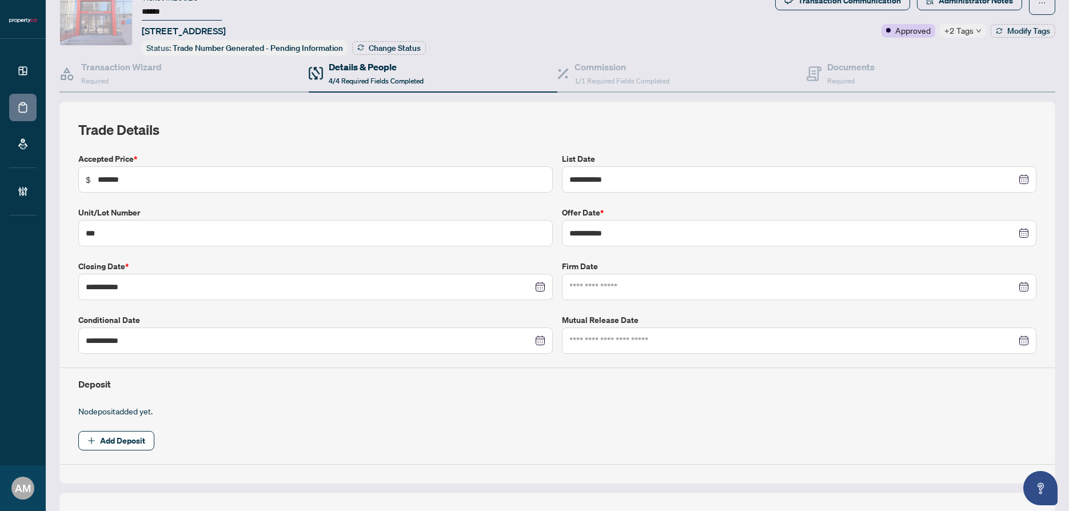
scroll to position [308, 0]
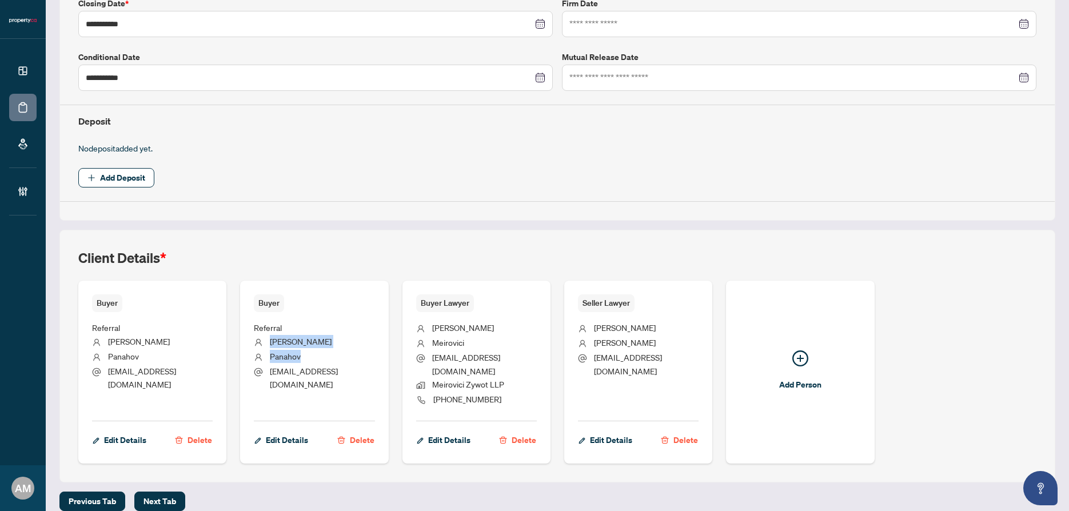
drag, startPoint x: 312, startPoint y: 358, endPoint x: 270, endPoint y: 339, distance: 45.3
click at [270, 339] on ul "Referral Viktoriya Panahov murshudliv@gmail.com" at bounding box center [314, 362] width 121 height 101
copy ul "Viktoriya Panahov"
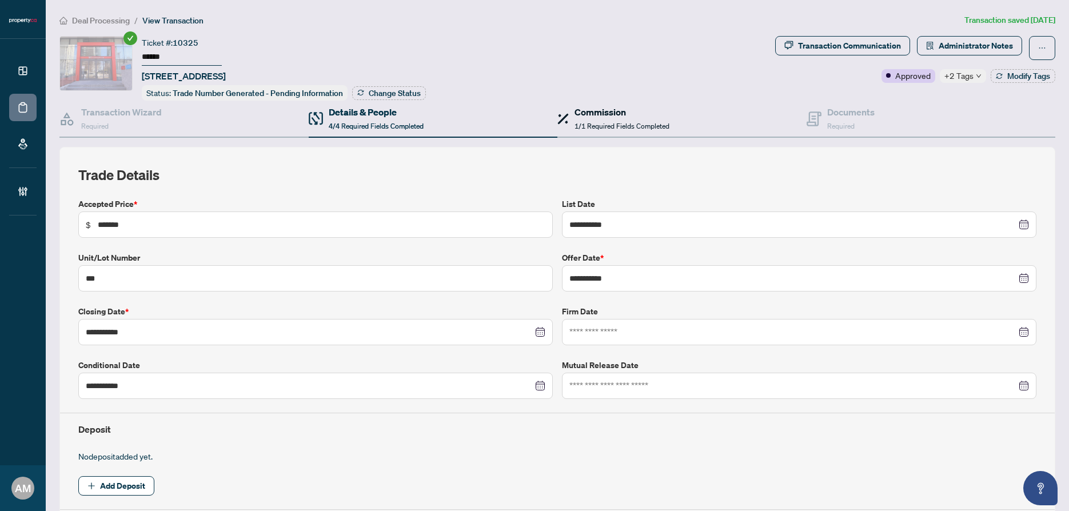
click at [585, 122] on span "1/1 Required Fields Completed" at bounding box center [621, 126] width 95 height 9
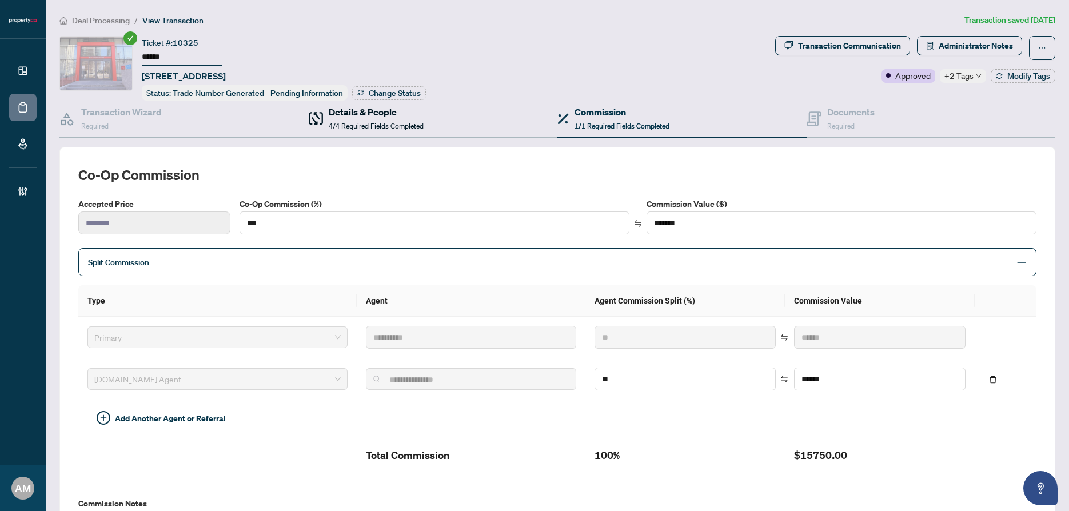
click at [379, 119] on div "Details & People 4/4 Required Fields Completed" at bounding box center [376, 118] width 95 height 27
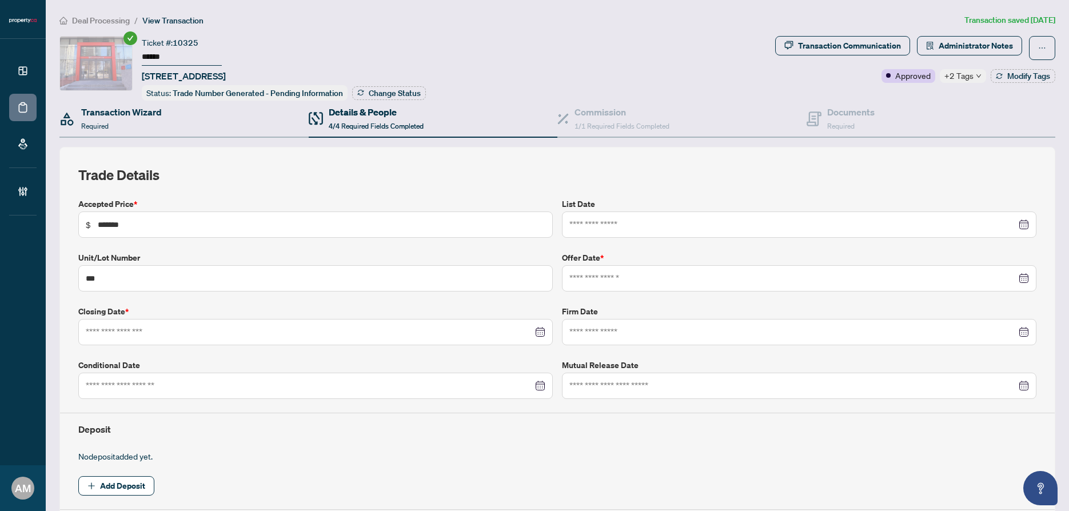
type input "**********"
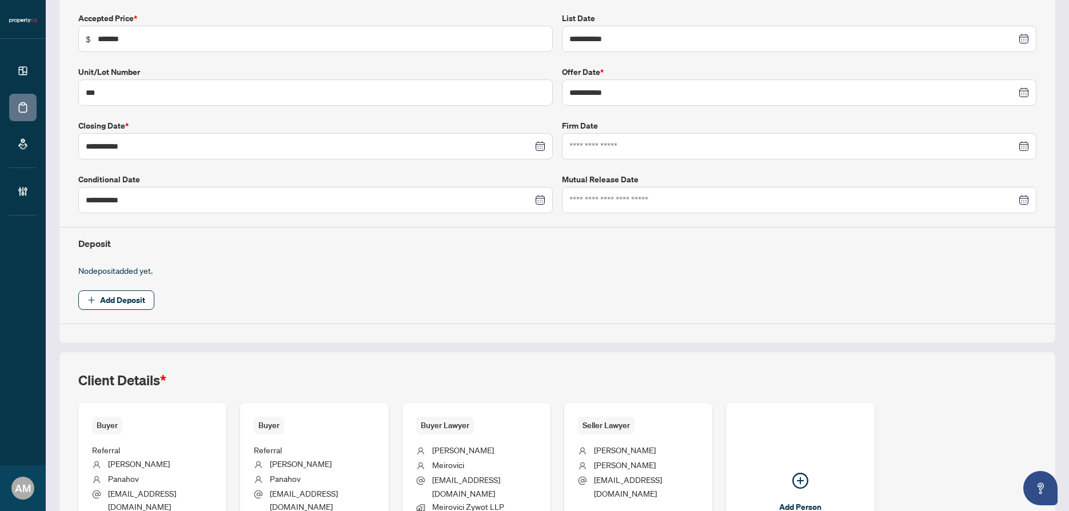
scroll to position [308, 0]
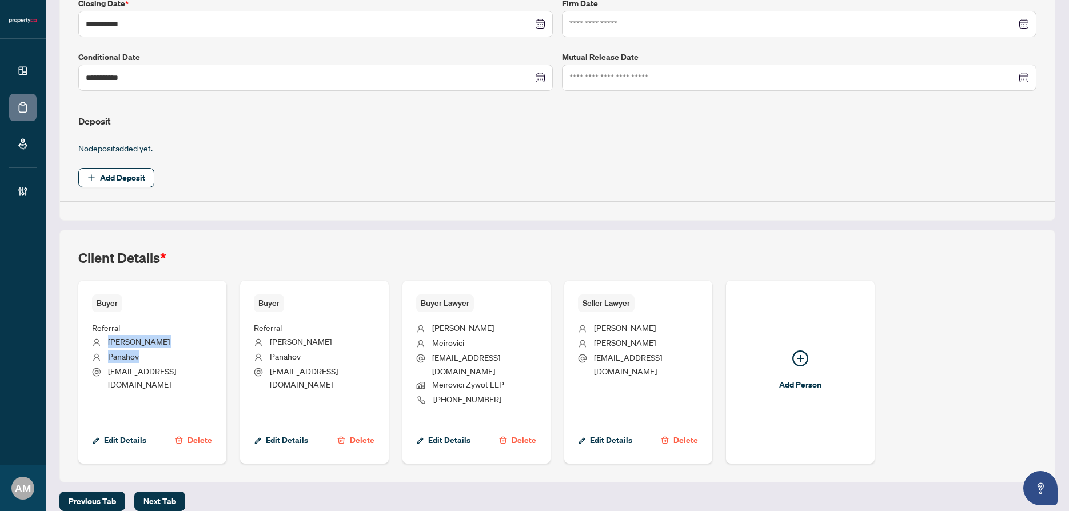
drag, startPoint x: 162, startPoint y: 357, endPoint x: 110, endPoint y: 340, distance: 55.1
click at [110, 340] on ul "Referral Farhad Panahov panahovf93@gmail.com" at bounding box center [152, 362] width 121 height 101
copy ul "Farhad Panahov"
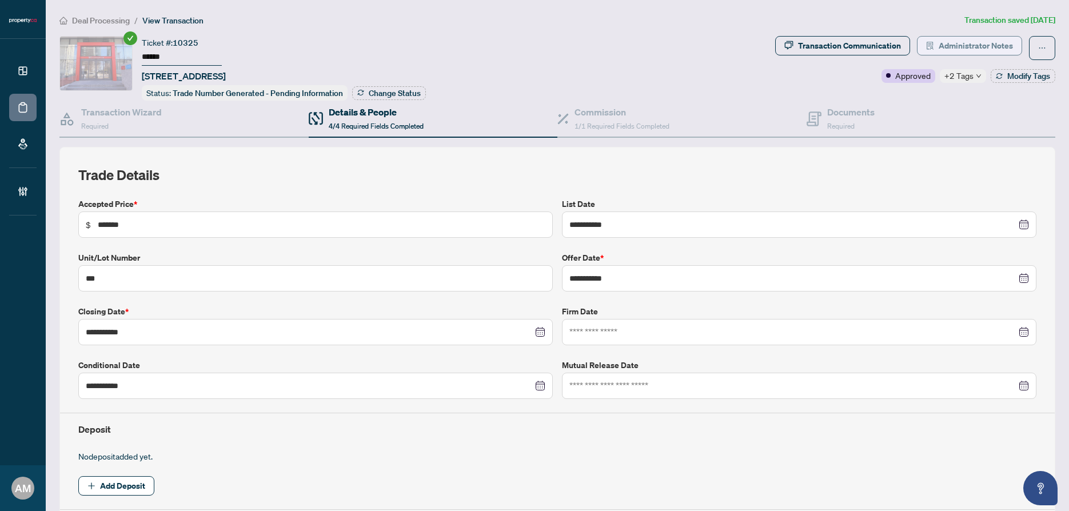
click at [961, 46] on span "Administrator Notes" at bounding box center [976, 46] width 74 height 18
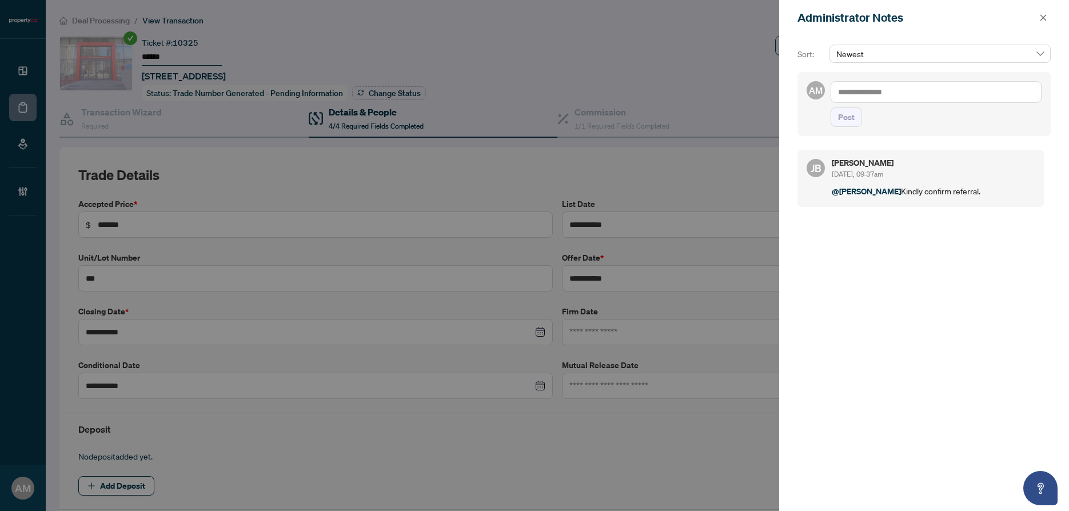
click at [867, 94] on textarea at bounding box center [936, 92] width 211 height 22
click at [881, 101] on span "[PERSON_NAME]" at bounding box center [922, 100] width 123 height 10
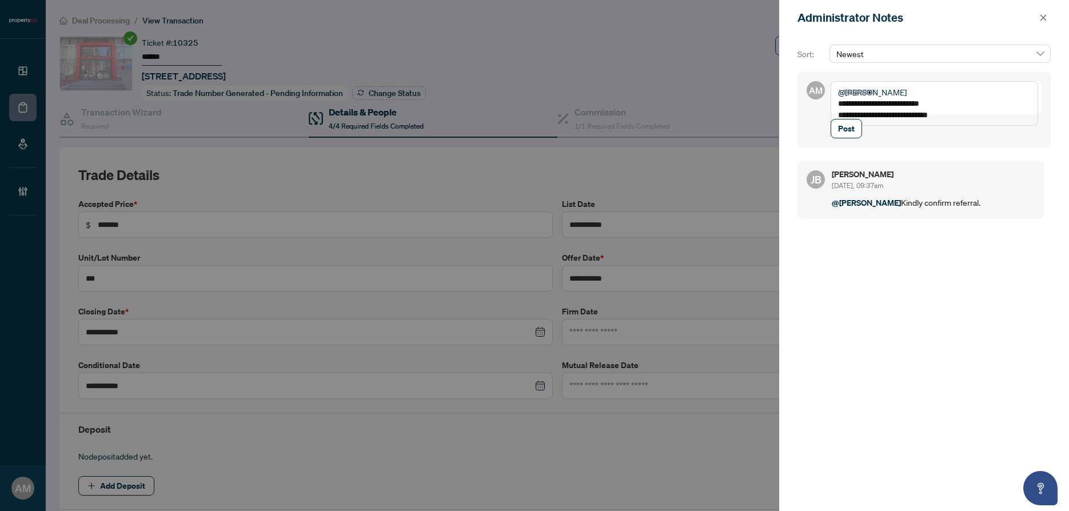
click at [916, 105] on textarea "**********" at bounding box center [934, 103] width 207 height 45
type textarea "**********"
click at [845, 138] on span "Post" at bounding box center [846, 128] width 17 height 18
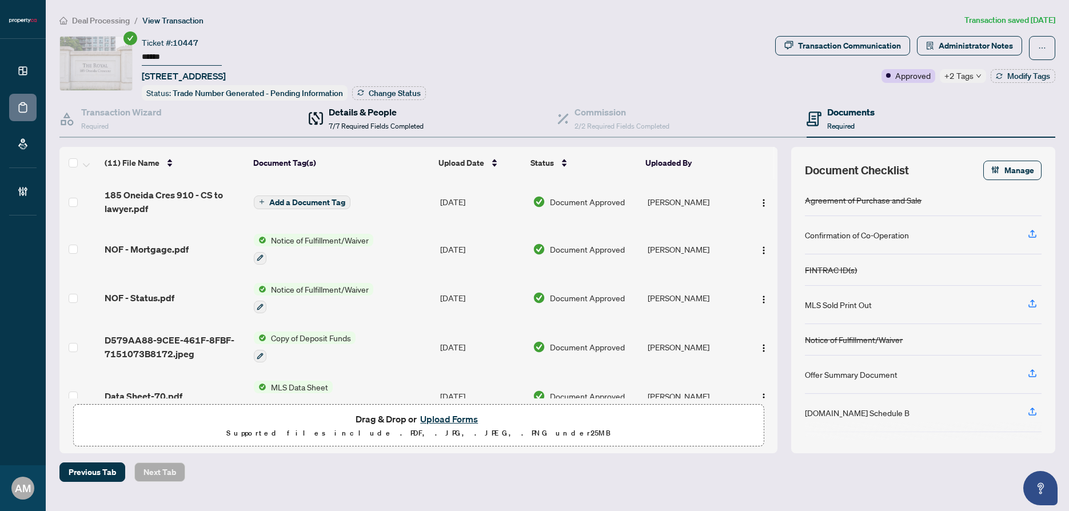
click at [393, 118] on div "Details & People 7/7 Required Fields Completed" at bounding box center [376, 118] width 95 height 27
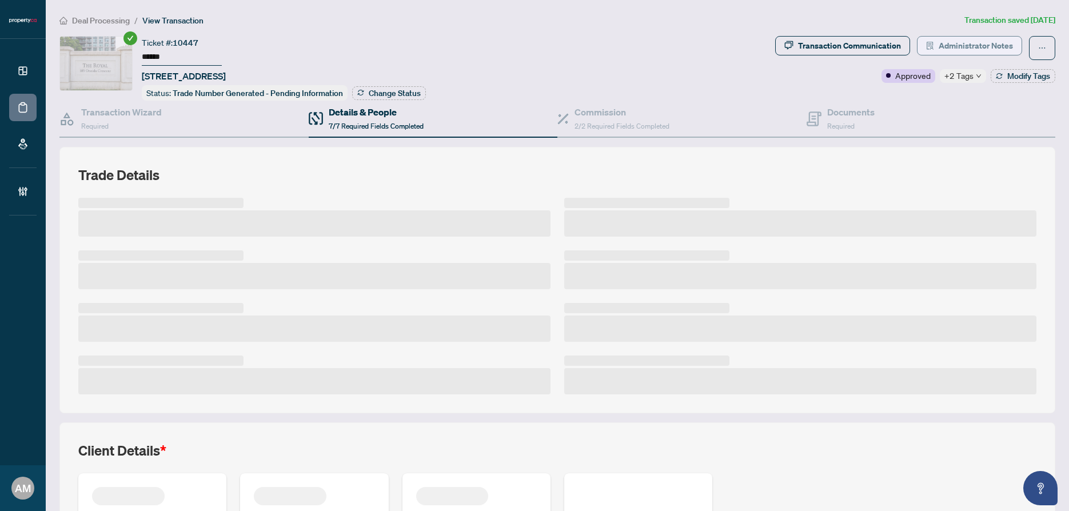
click at [978, 49] on span "Administrator Notes" at bounding box center [976, 46] width 74 height 18
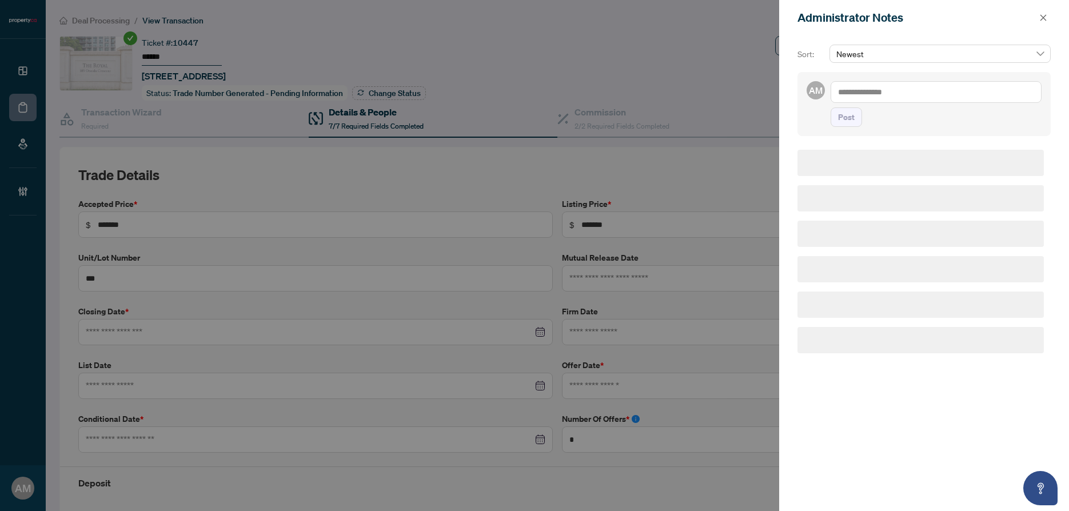
type input "**********"
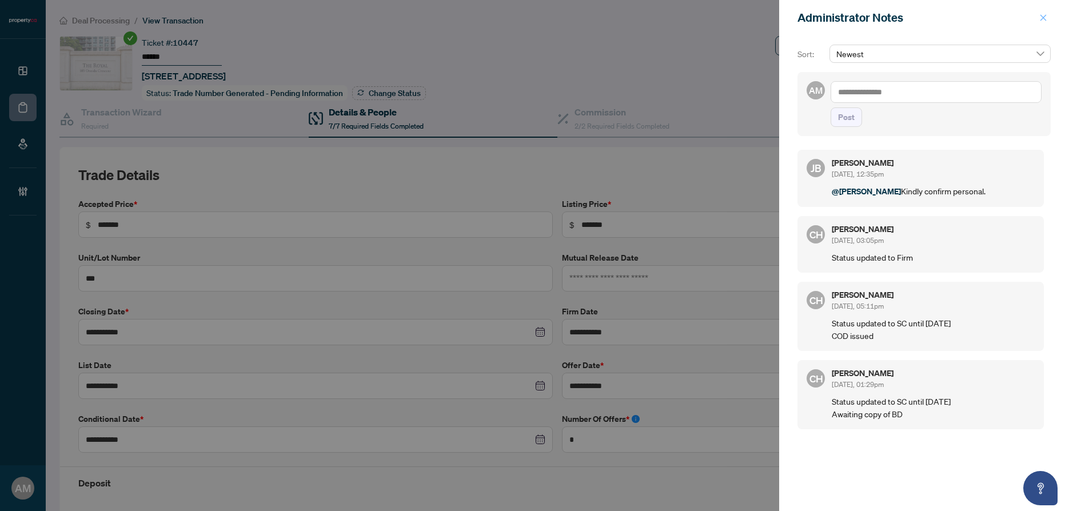
click at [1040, 19] on icon "close" at bounding box center [1043, 18] width 8 height 8
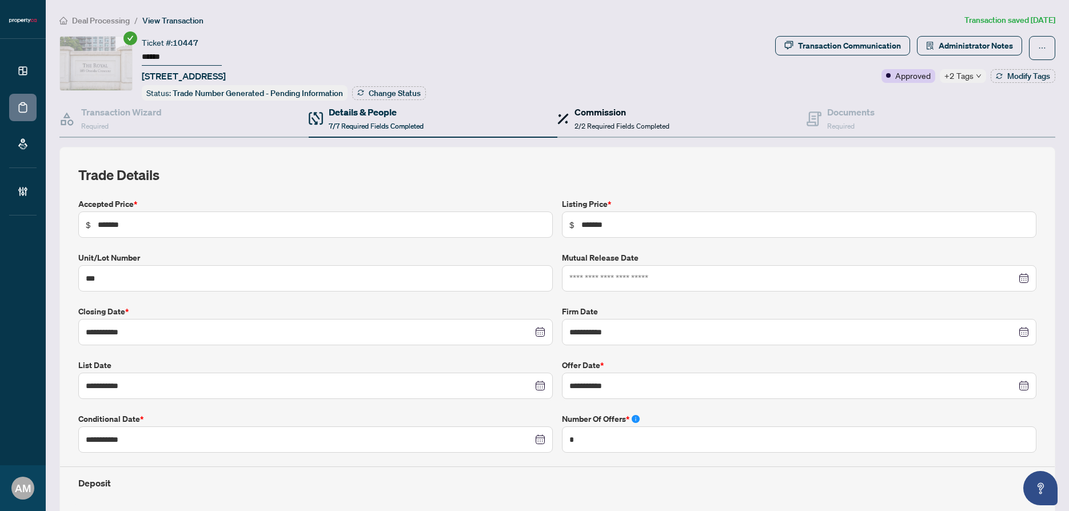
click at [597, 125] on span "2/2 Required Fields Completed" at bounding box center [621, 126] width 95 height 9
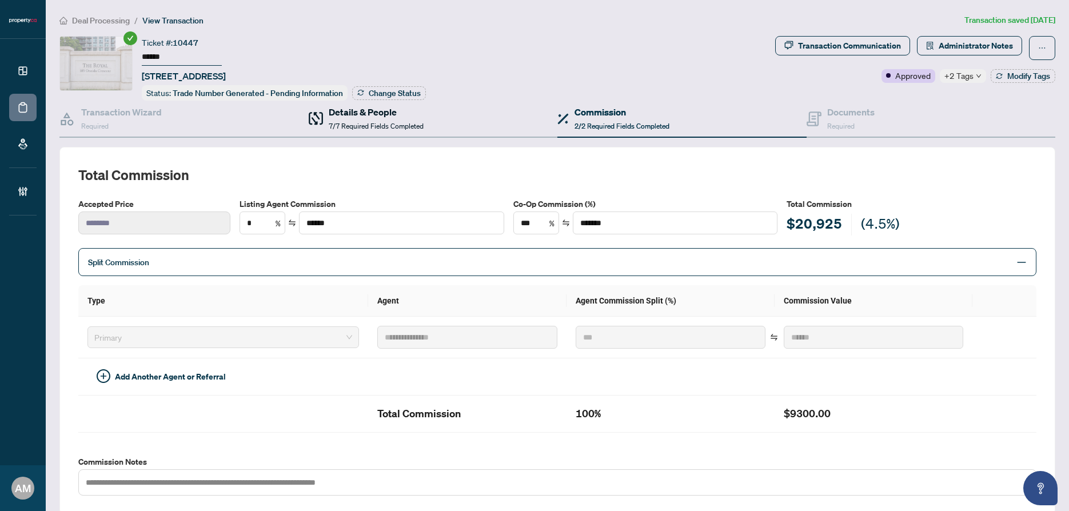
click at [341, 122] on span "7/7 Required Fields Completed" at bounding box center [376, 126] width 95 height 9
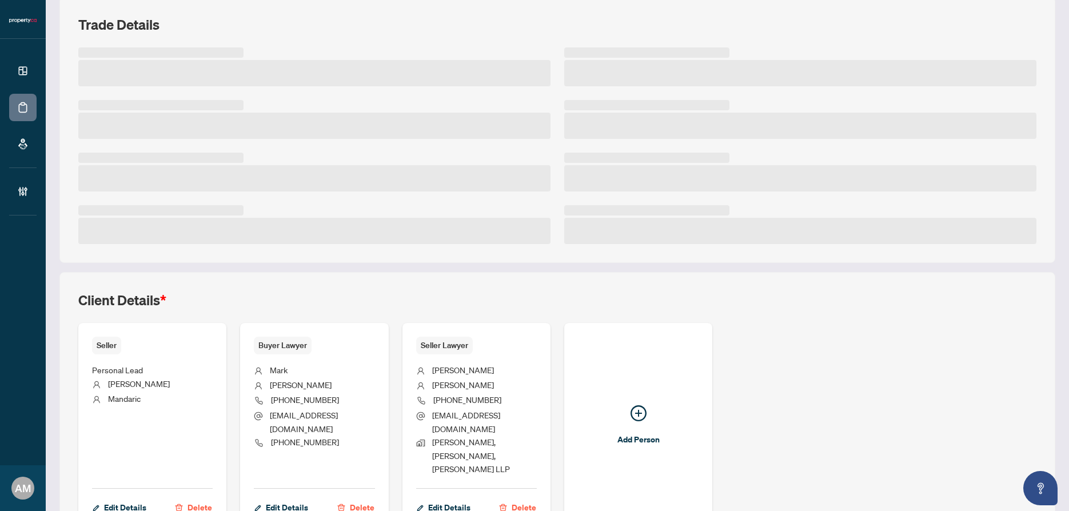
scroll to position [193, 0]
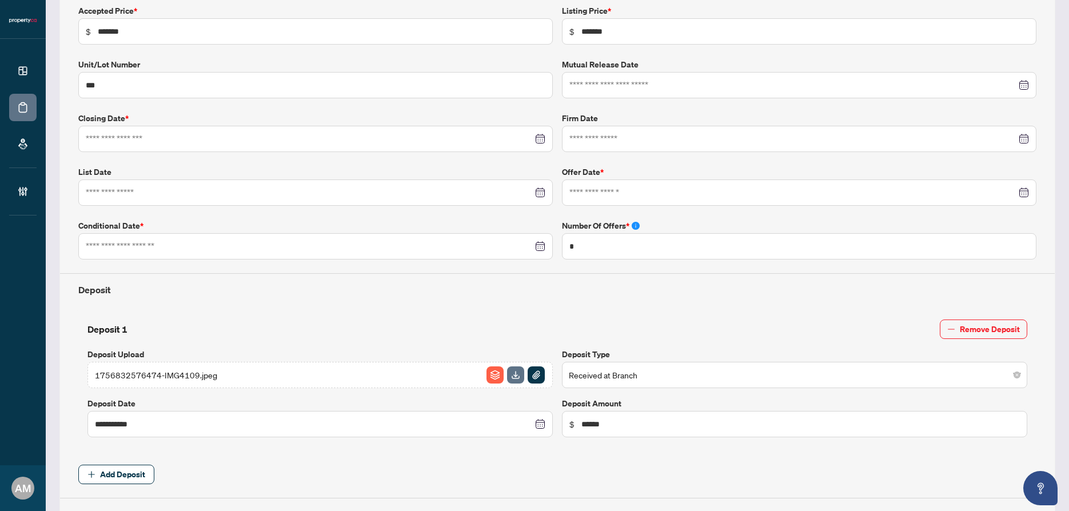
type input "**********"
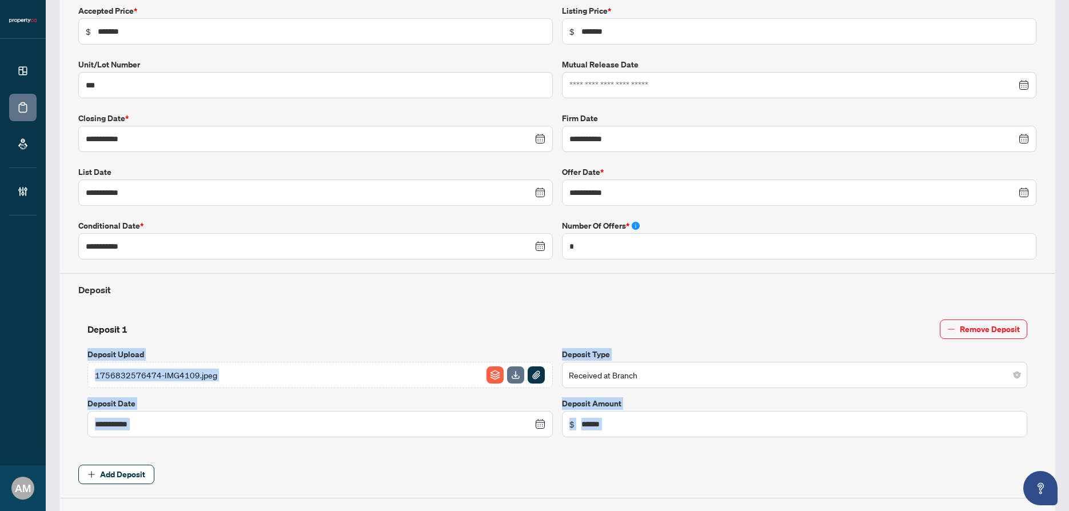
drag, startPoint x: 143, startPoint y: 354, endPoint x: 109, endPoint y: 342, distance: 37.1
click at [109, 342] on div "**********" at bounding box center [557, 379] width 1005 height 851
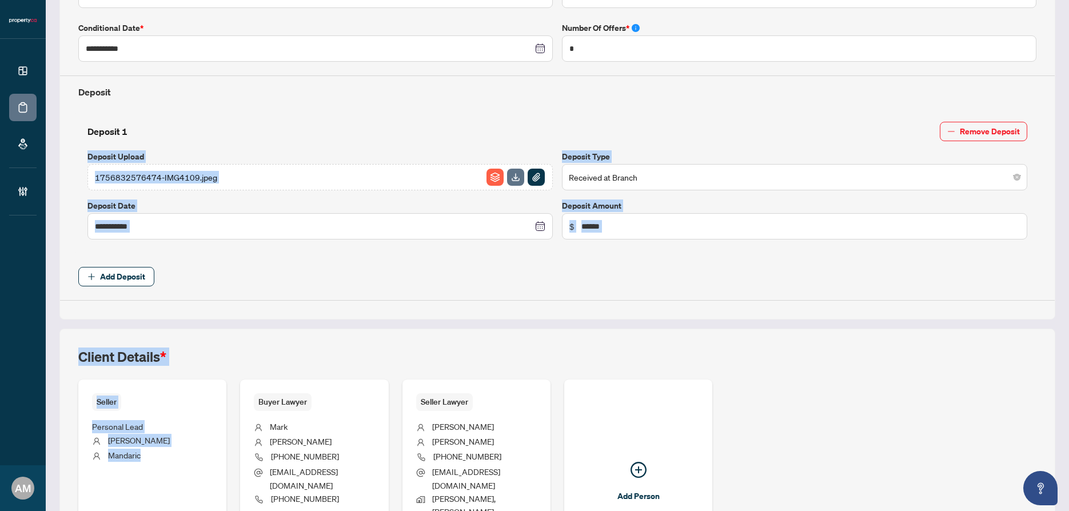
scroll to position [490, 0]
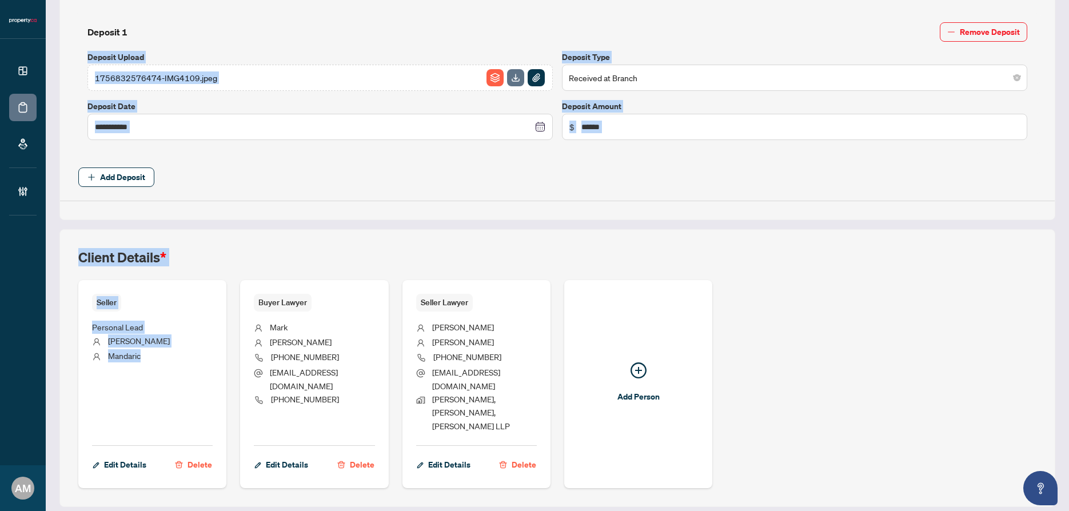
click at [142, 350] on li "Mandaric" at bounding box center [152, 356] width 121 height 15
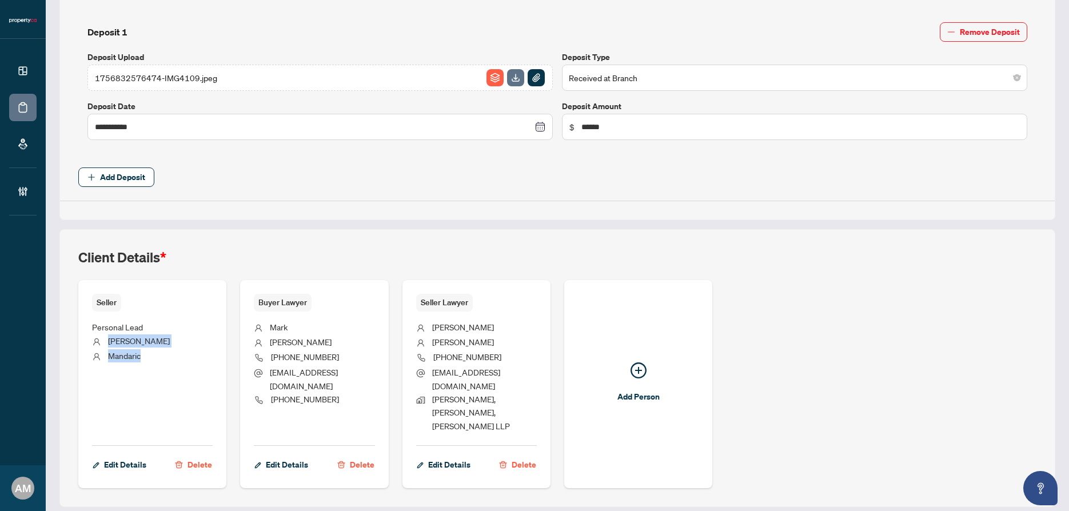
drag, startPoint x: 153, startPoint y: 356, endPoint x: 103, endPoint y: 334, distance: 54.3
click at [103, 334] on ul "Personal Lead Anthony Mandaric" at bounding box center [152, 375] width 121 height 126
copy ul "Anthony Mandaric"
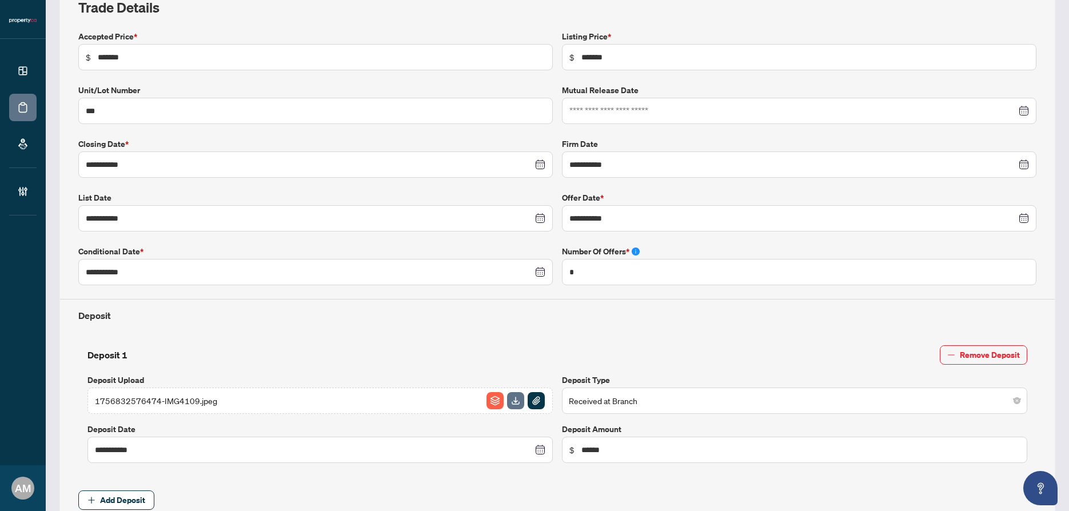
scroll to position [0, 0]
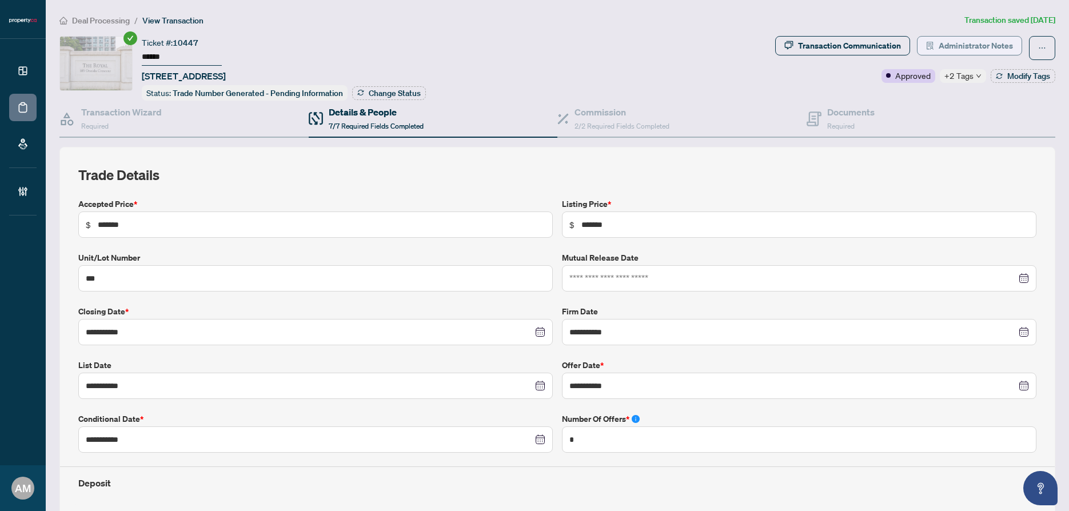
click at [945, 47] on span "Administrator Notes" at bounding box center [976, 46] width 74 height 18
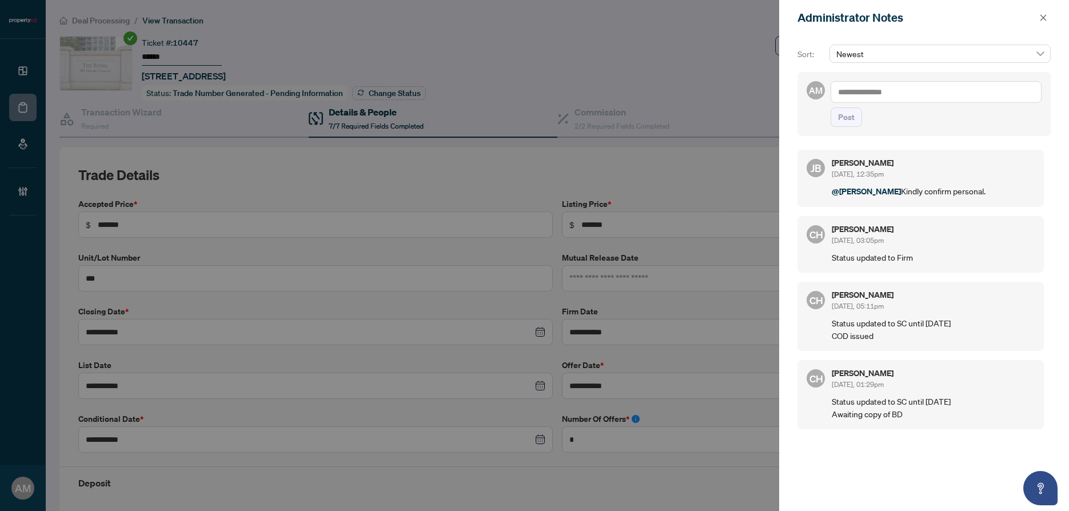
click at [897, 93] on textarea at bounding box center [936, 92] width 211 height 22
click at [877, 101] on span "Jean Belarde" at bounding box center [922, 100] width 123 height 10
type textarea "**********"
click at [841, 113] on span "Post" at bounding box center [846, 117] width 17 height 18
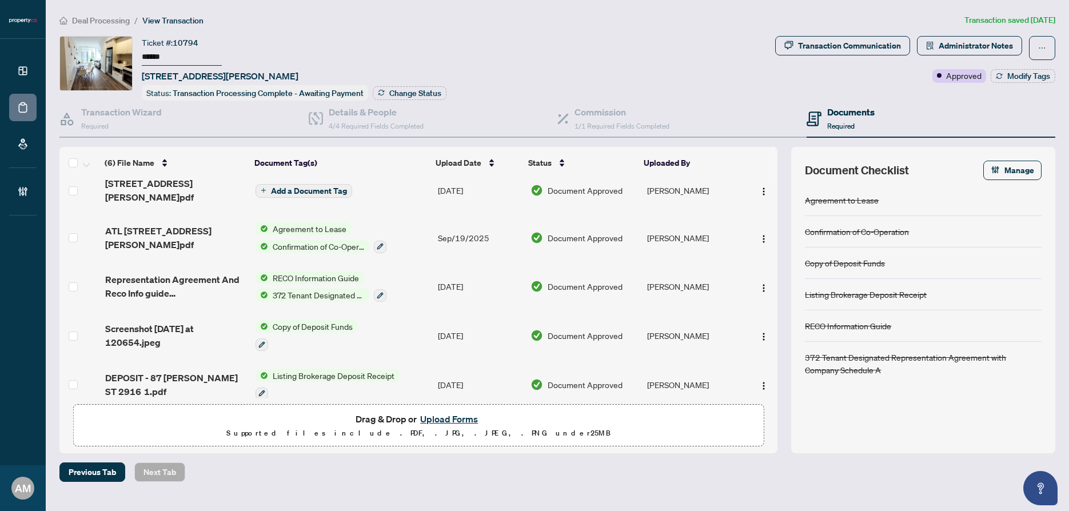
scroll to position [15, 0]
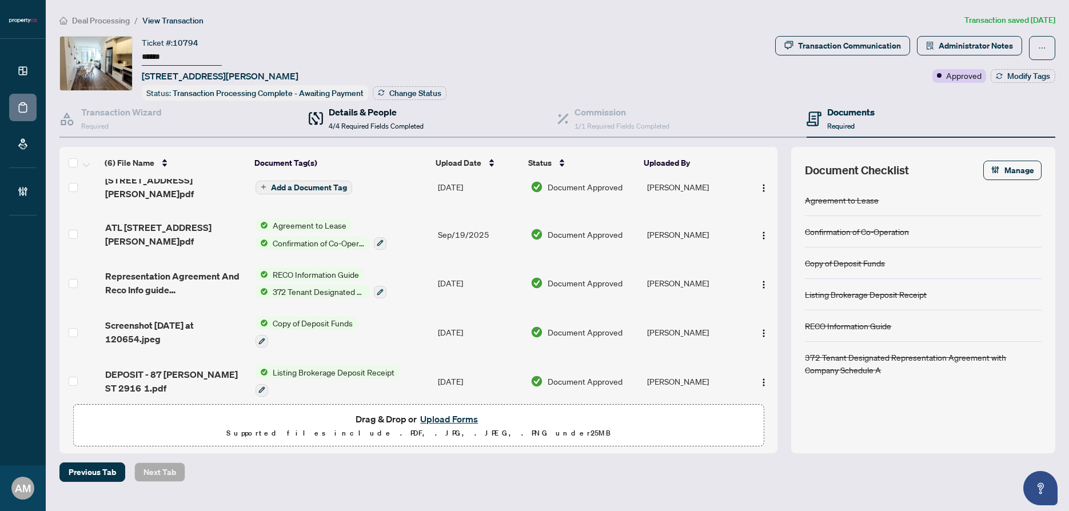
click at [390, 113] on h4 "Details & People" at bounding box center [376, 112] width 95 height 14
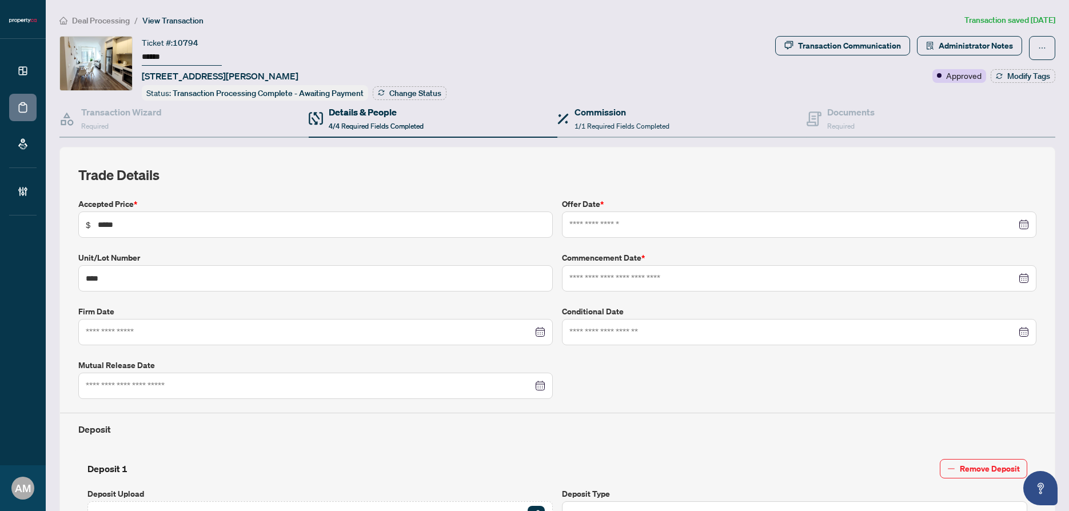
type input "**********"
click at [641, 126] on span "1/1 Required Fields Completed" at bounding box center [621, 126] width 95 height 9
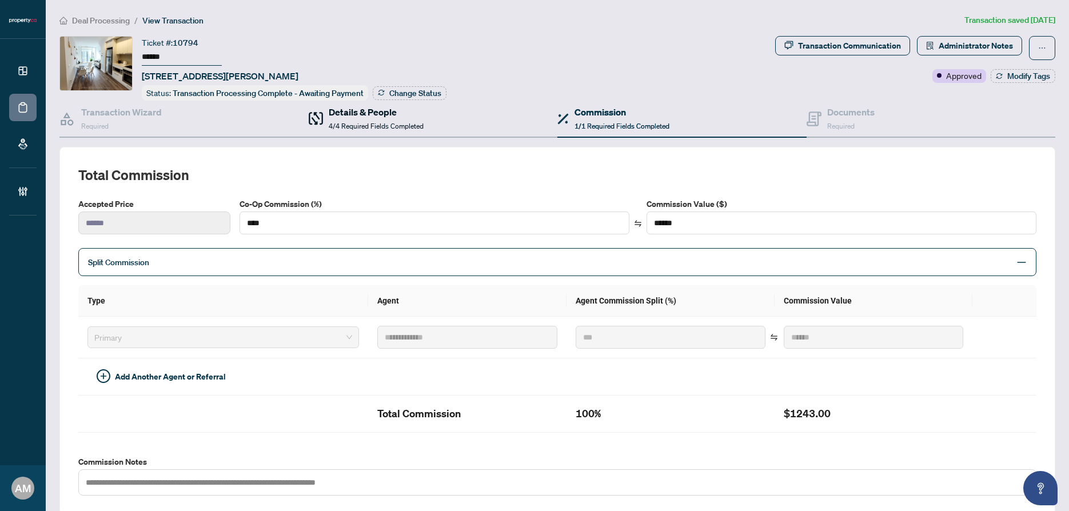
click at [362, 107] on h4 "Details & People" at bounding box center [376, 112] width 95 height 14
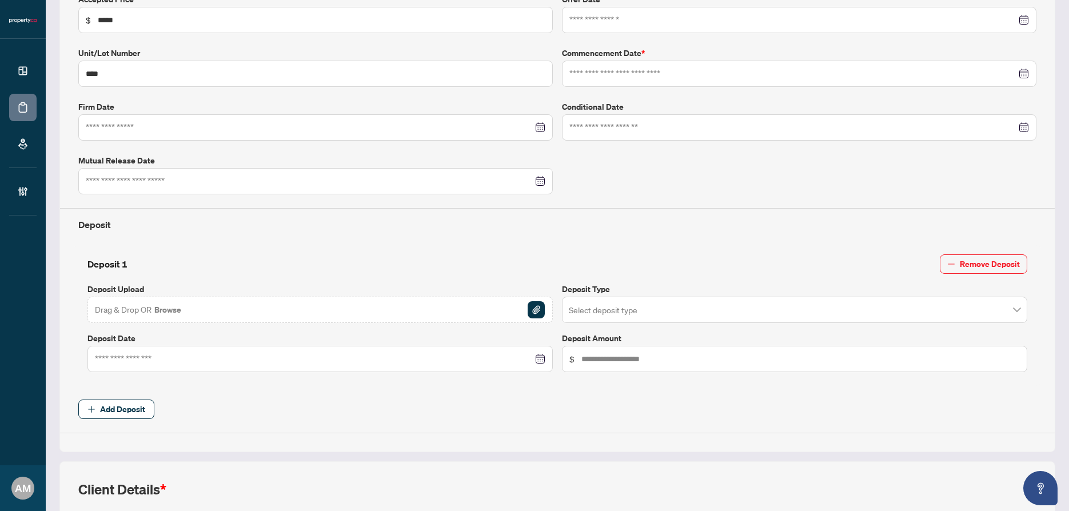
type input "**********"
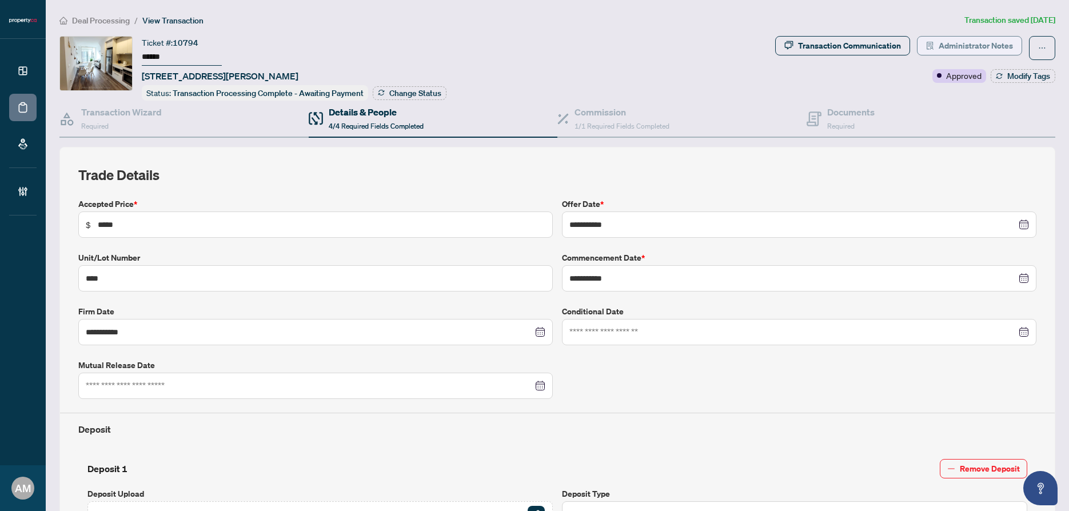
click at [981, 49] on span "Administrator Notes" at bounding box center [976, 46] width 74 height 18
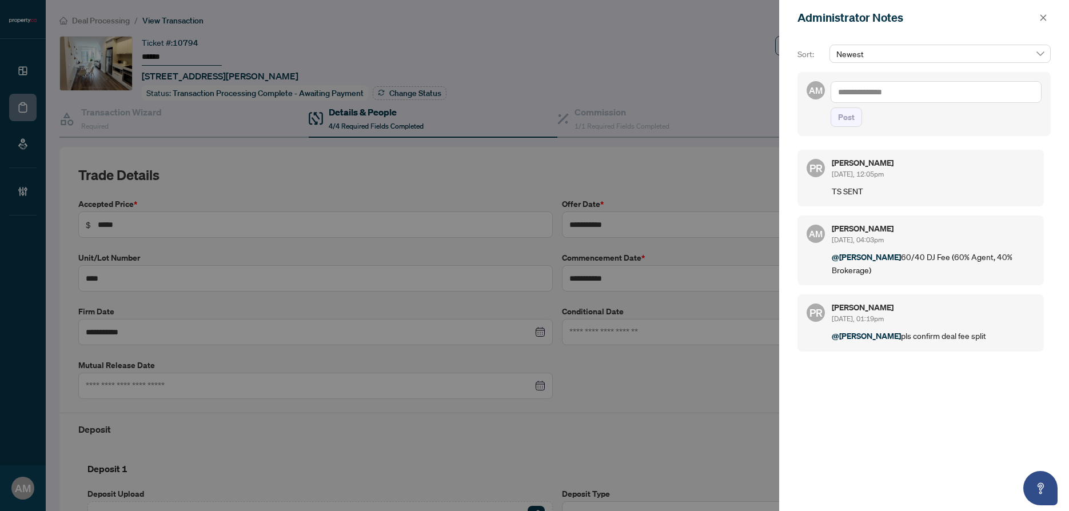
click at [881, 95] on textarea at bounding box center [936, 92] width 211 height 22
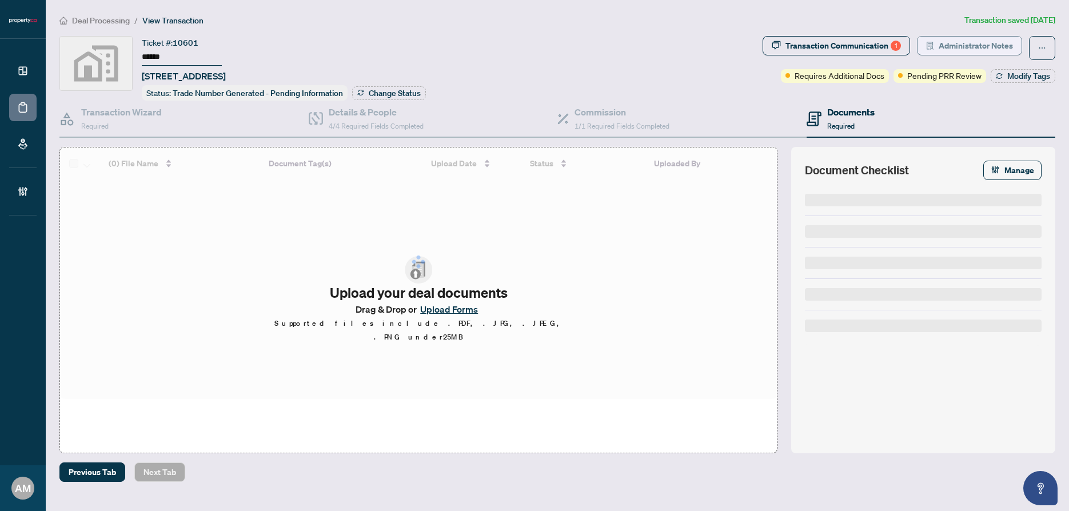
click at [963, 44] on span "Administrator Notes" at bounding box center [976, 46] width 74 height 18
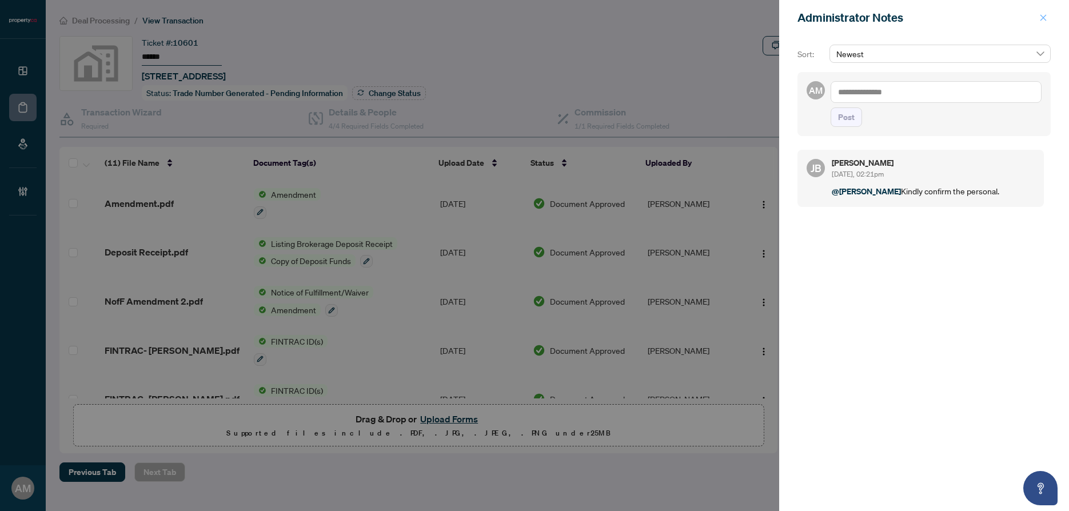
click at [1040, 16] on icon "close" at bounding box center [1043, 18] width 8 height 8
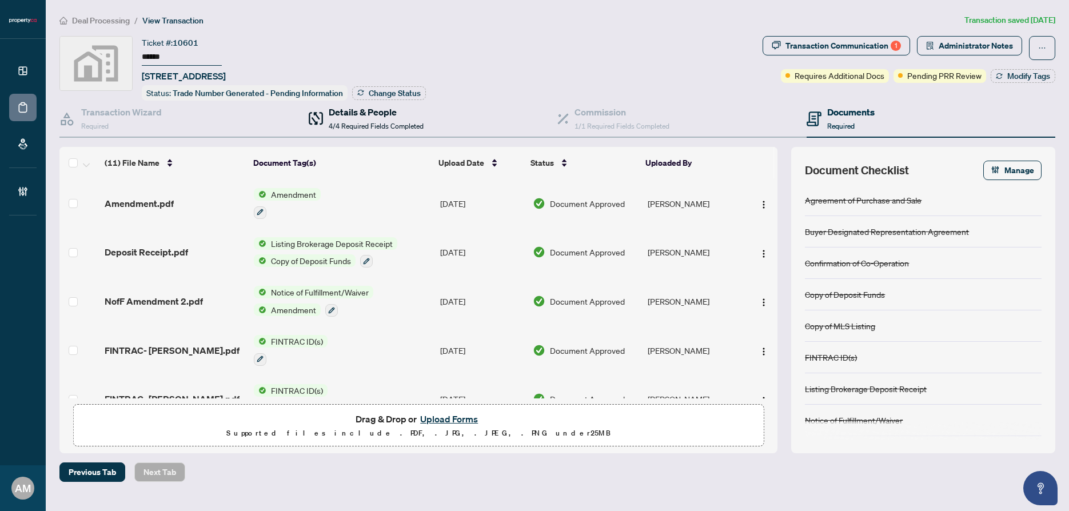
click at [353, 117] on div "Details & People 4/4 Required Fields Completed" at bounding box center [376, 118] width 95 height 27
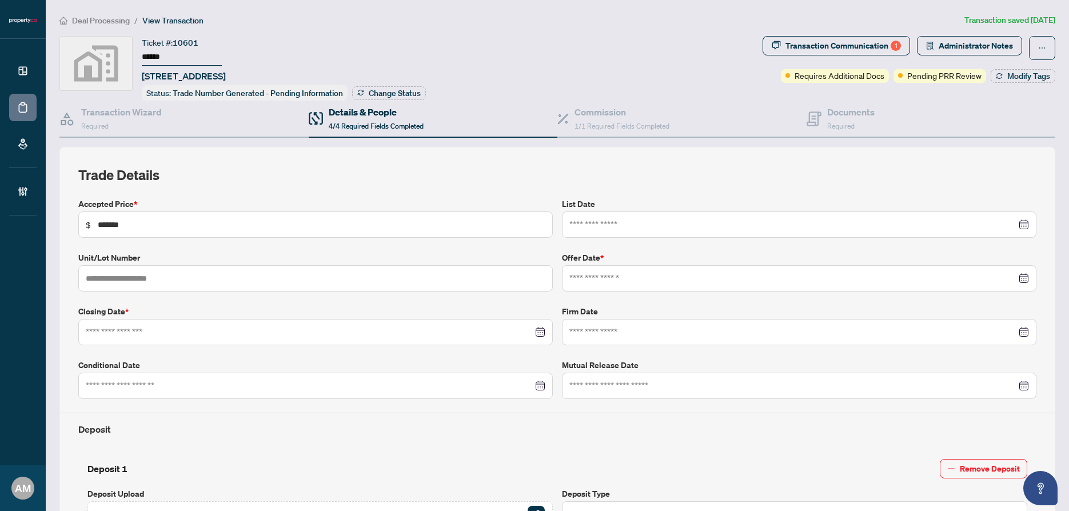
type input "**********"
click at [596, 111] on h4 "Commission" at bounding box center [621, 112] width 95 height 14
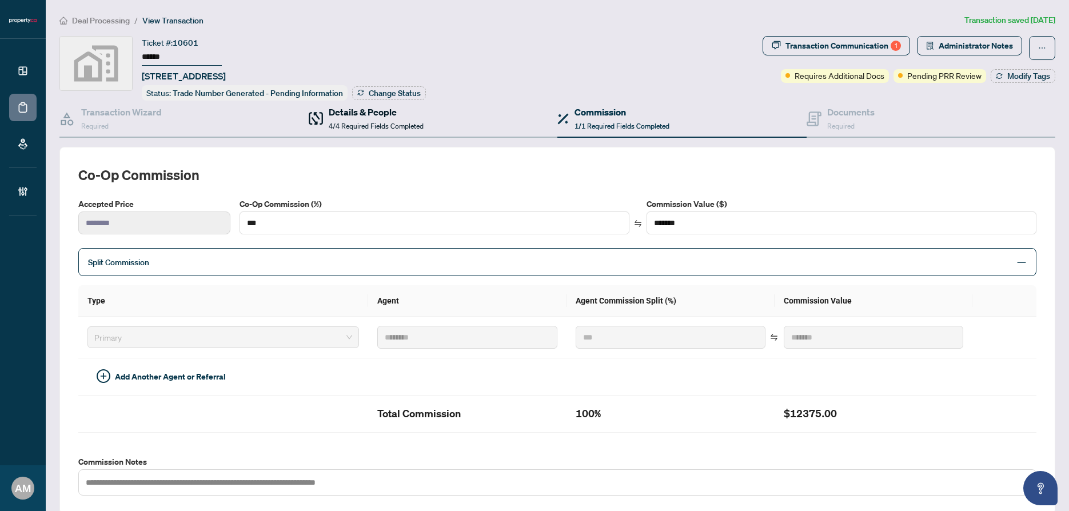
click at [329, 122] on span "4/4 Required Fields Completed" at bounding box center [376, 126] width 95 height 9
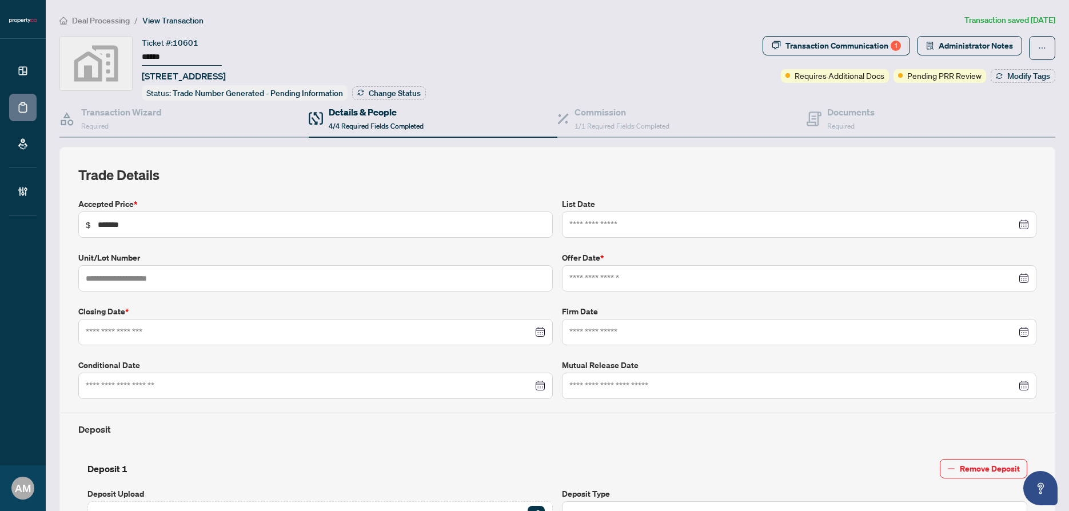
type input "**********"
click at [949, 46] on span "Administrator Notes" at bounding box center [976, 46] width 74 height 18
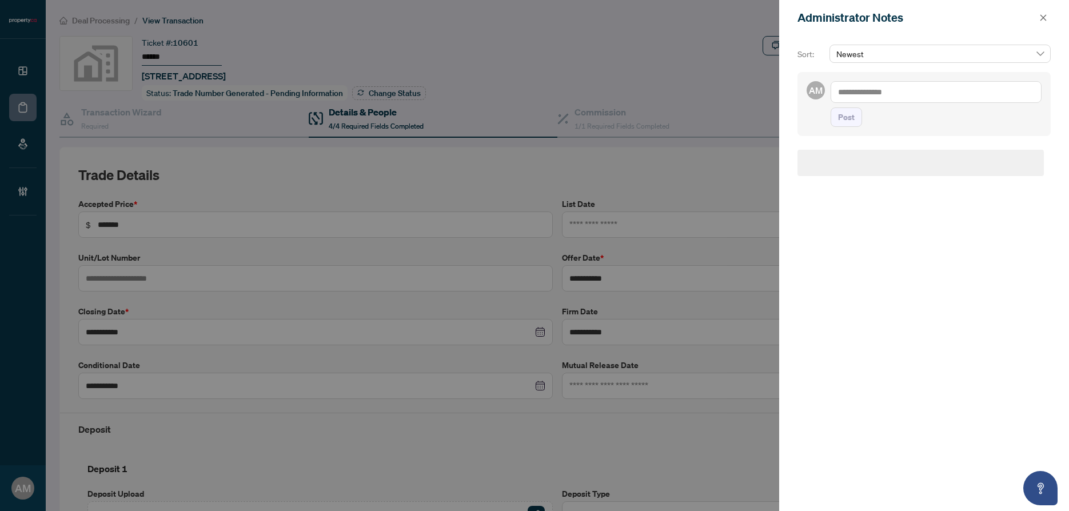
click at [871, 97] on textarea at bounding box center [936, 92] width 211 height 22
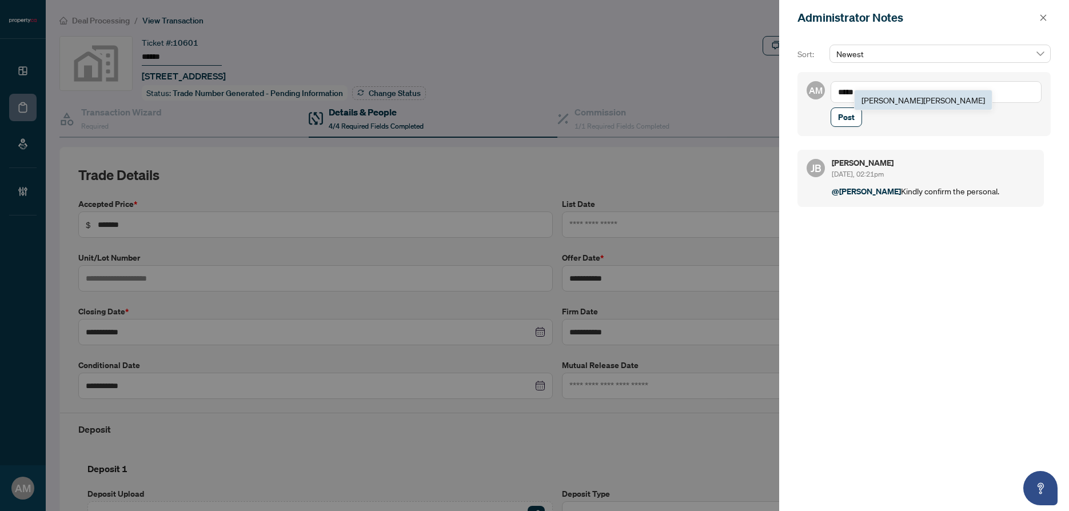
click at [888, 101] on span "[PERSON_NAME]" at bounding box center [922, 100] width 123 height 10
type textarea "**********"
click at [849, 126] on span "Post" at bounding box center [846, 117] width 17 height 18
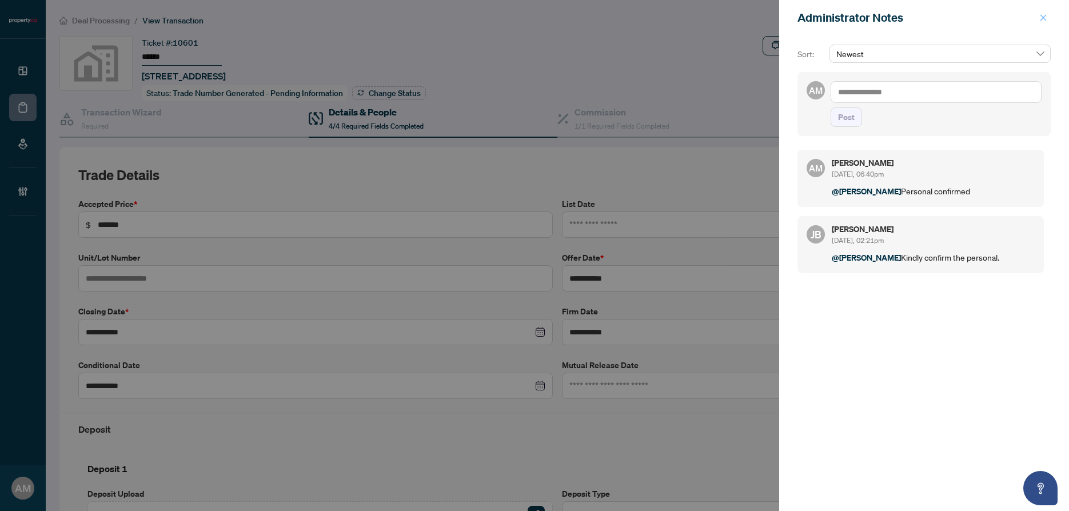
click at [1043, 19] on icon "close" at bounding box center [1043, 17] width 6 height 6
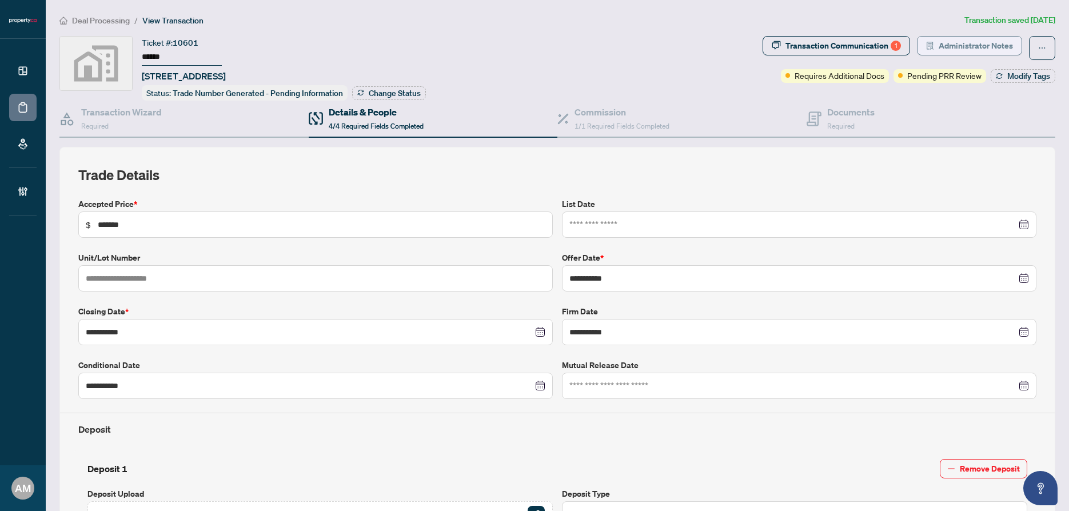
click at [974, 48] on span "Administrator Notes" at bounding box center [976, 46] width 74 height 18
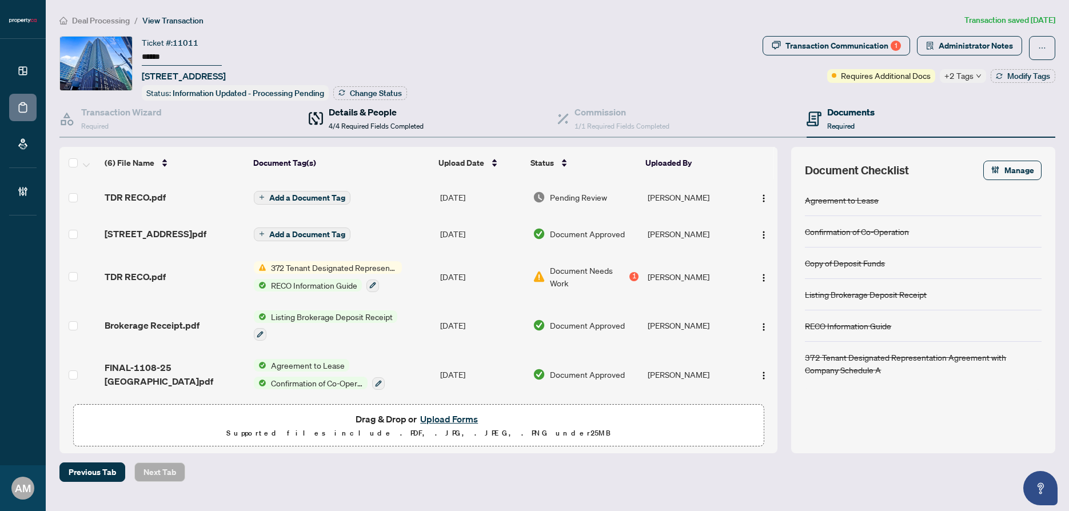
click at [398, 127] on span "4/4 Required Fields Completed" at bounding box center [376, 126] width 95 height 9
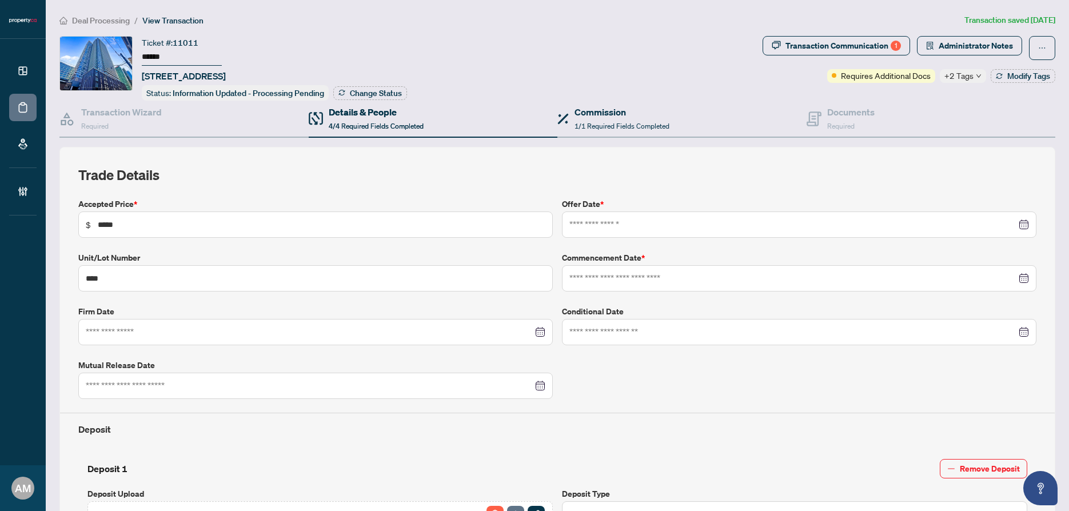
type input "**********"
click at [589, 122] on span "1/1 Required Fields Completed" at bounding box center [621, 126] width 95 height 9
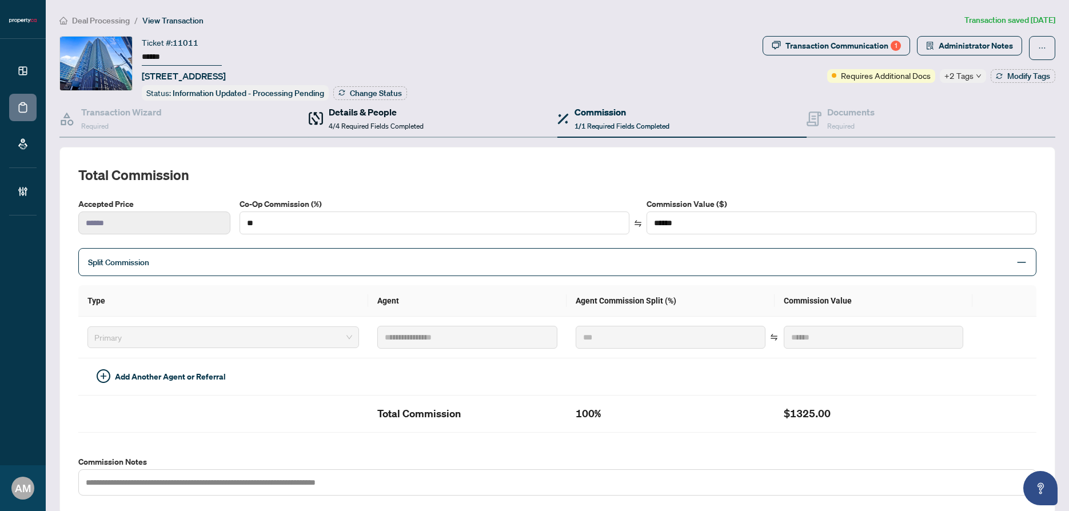
click at [350, 119] on div "Details & People 4/4 Required Fields Completed" at bounding box center [376, 118] width 95 height 27
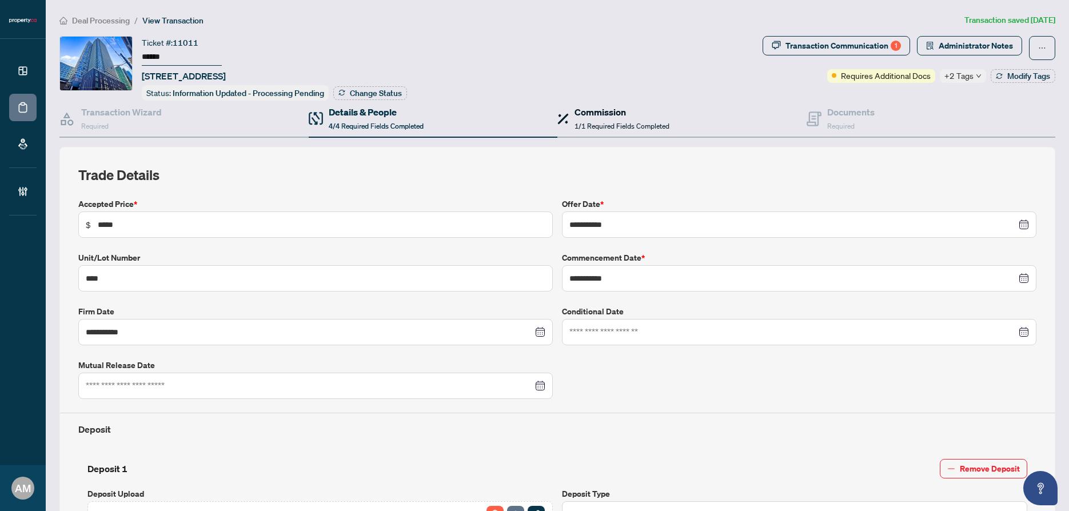
click at [604, 122] on span "1/1 Required Fields Completed" at bounding box center [621, 126] width 95 height 9
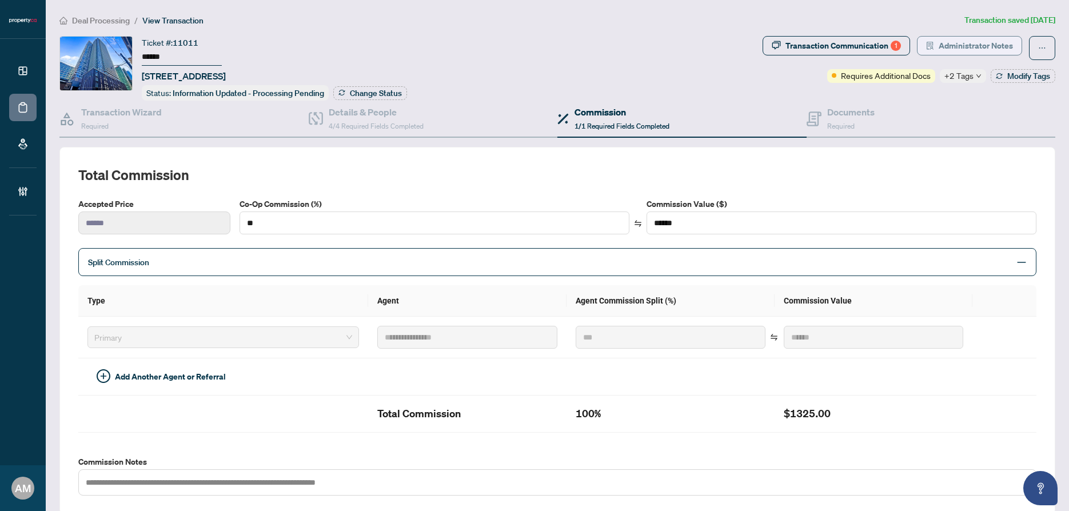
click at [982, 46] on span "Administrator Notes" at bounding box center [976, 46] width 74 height 18
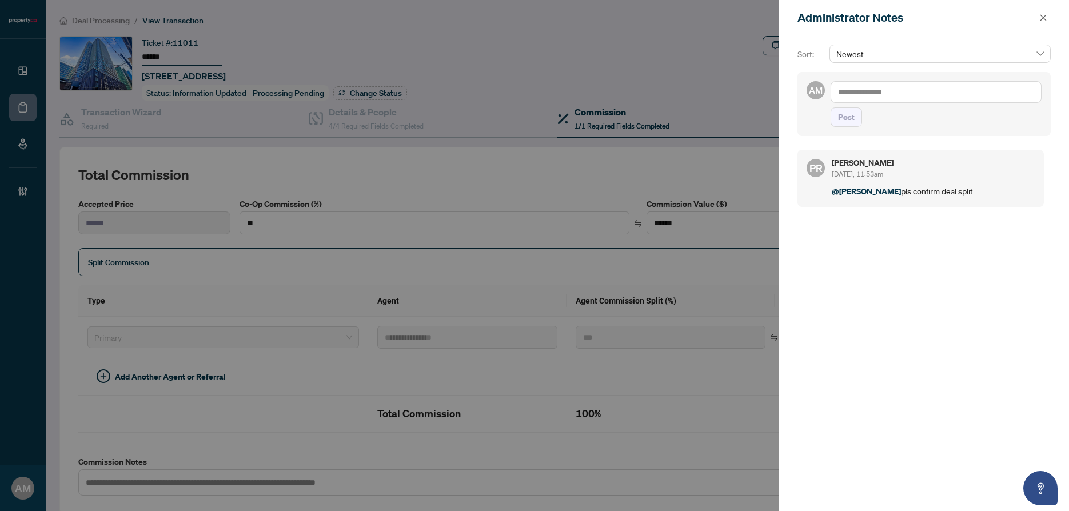
click at [908, 89] on textarea at bounding box center [936, 92] width 211 height 22
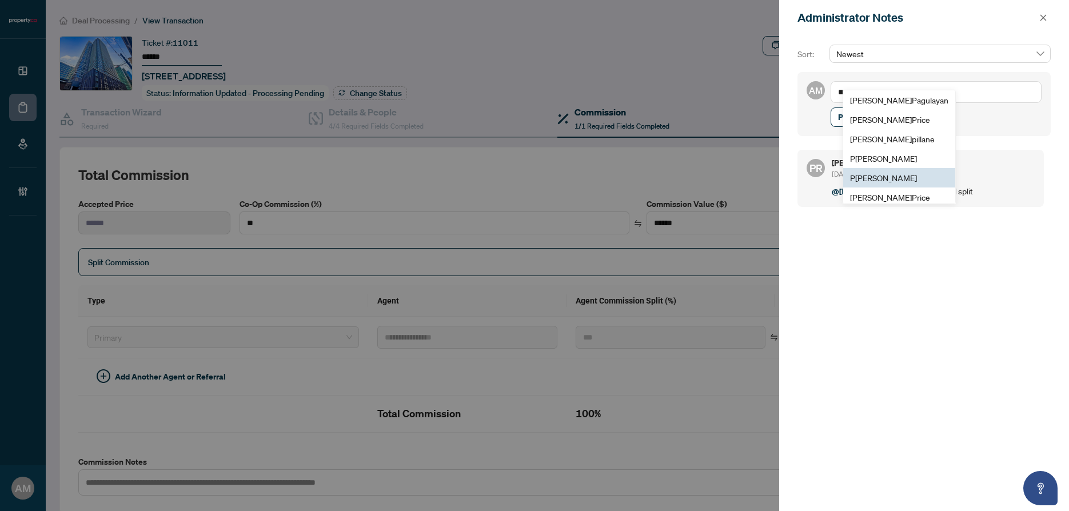
click at [892, 173] on span "P uvitha Ramachandran" at bounding box center [883, 178] width 67 height 10
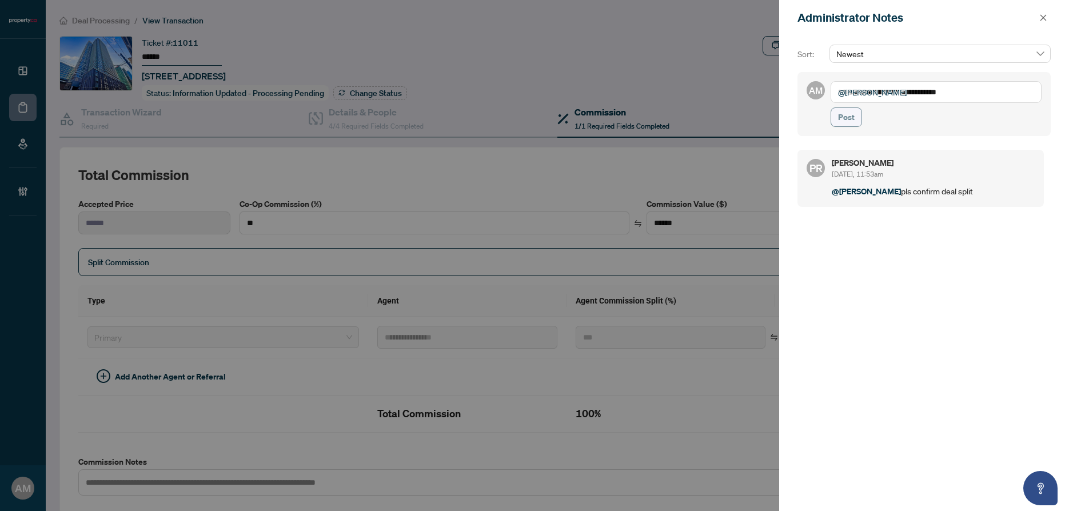
type textarea "**********"
click at [855, 121] on button "Post" at bounding box center [846, 116] width 31 height 19
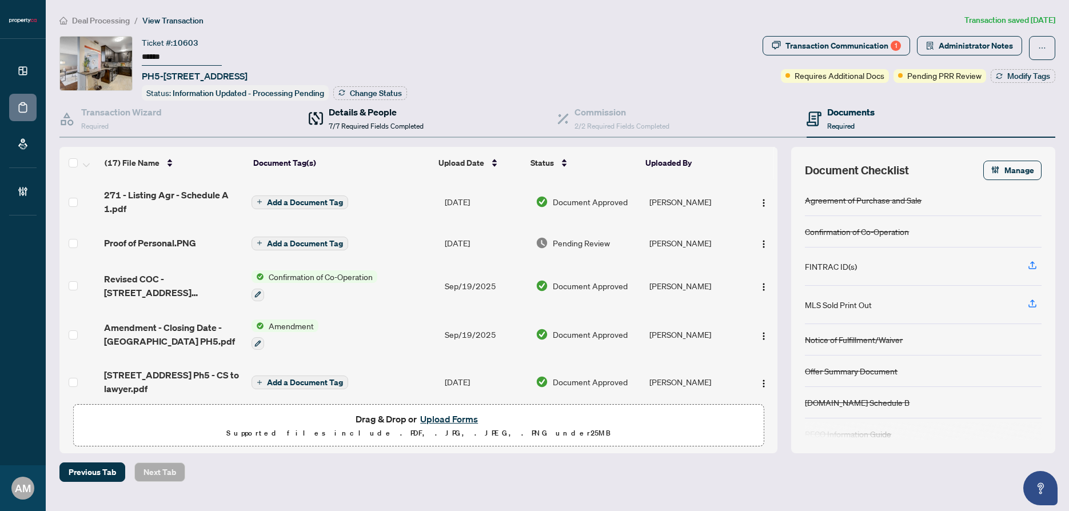
click at [341, 108] on h4 "Details & People" at bounding box center [376, 112] width 95 height 14
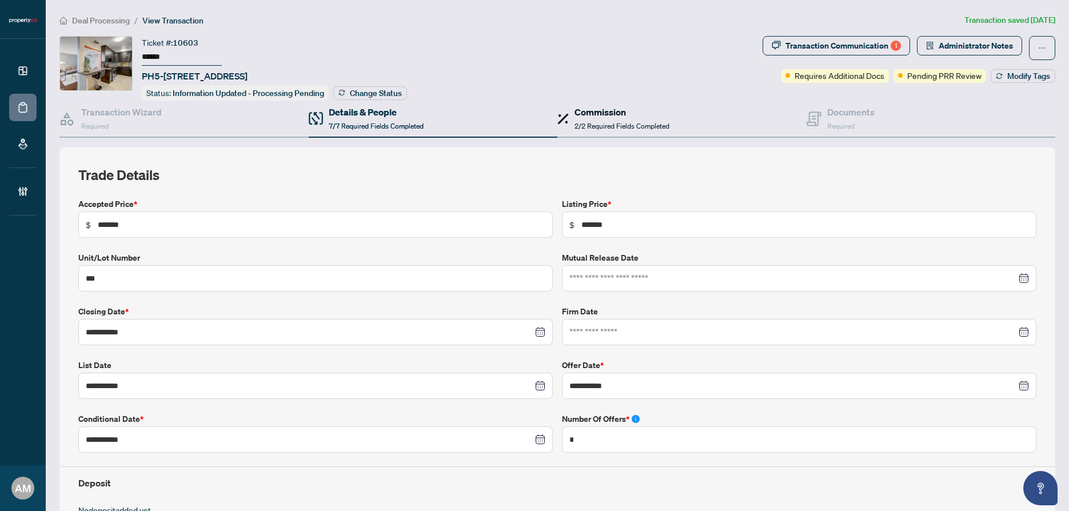
click at [577, 114] on h4 "Commission" at bounding box center [621, 112] width 95 height 14
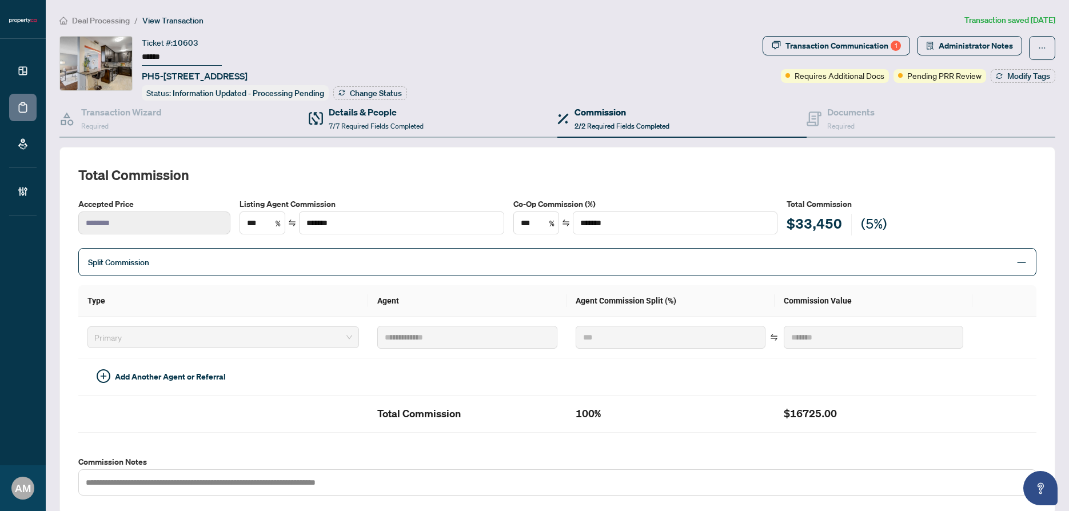
click at [381, 130] on div "Details & People 7/7 Required Fields Completed" at bounding box center [433, 119] width 249 height 37
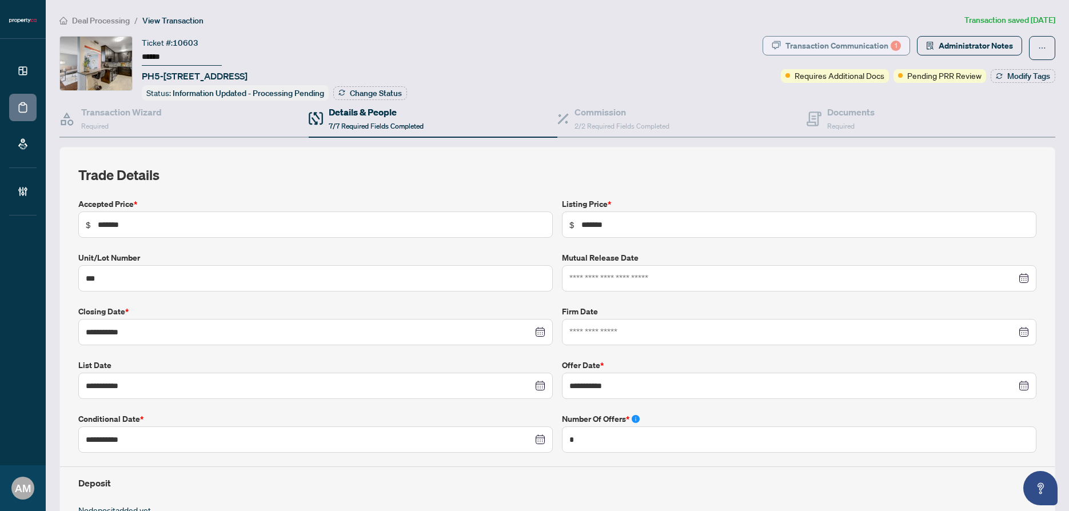
click at [852, 45] on div "Transaction Communication 1" at bounding box center [842, 46] width 115 height 18
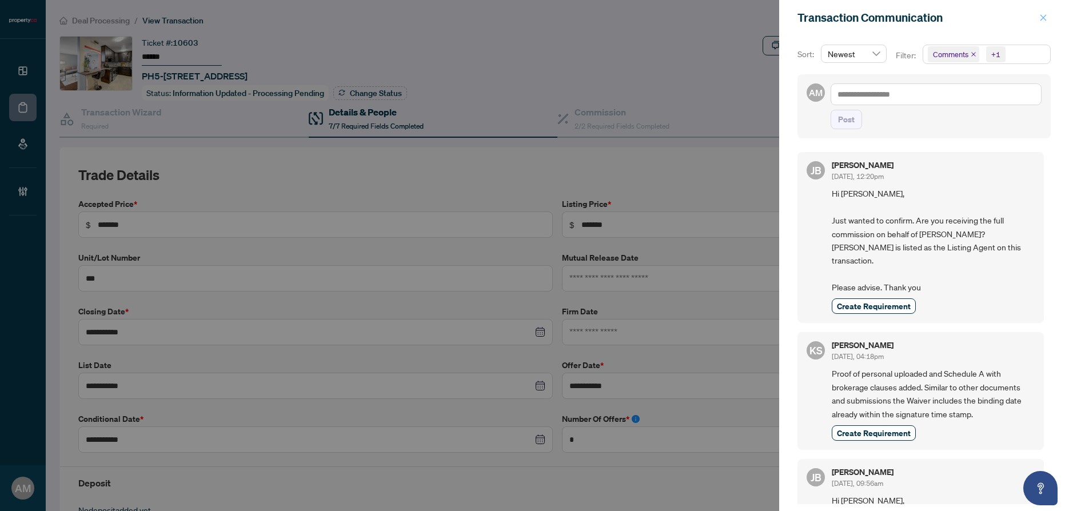
click at [1041, 19] on icon "close" at bounding box center [1043, 18] width 8 height 8
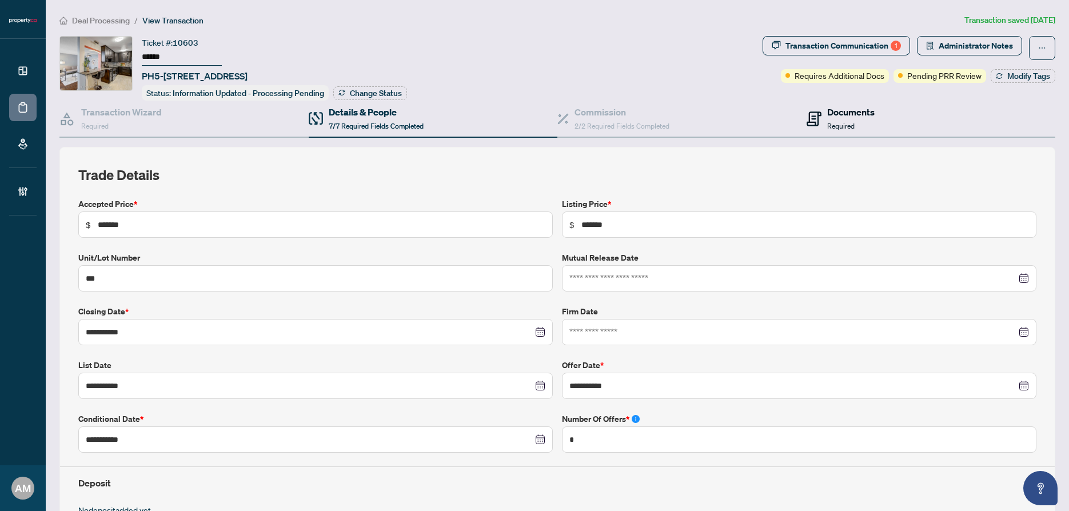
click at [844, 117] on div "Documents Required" at bounding box center [850, 118] width 47 height 27
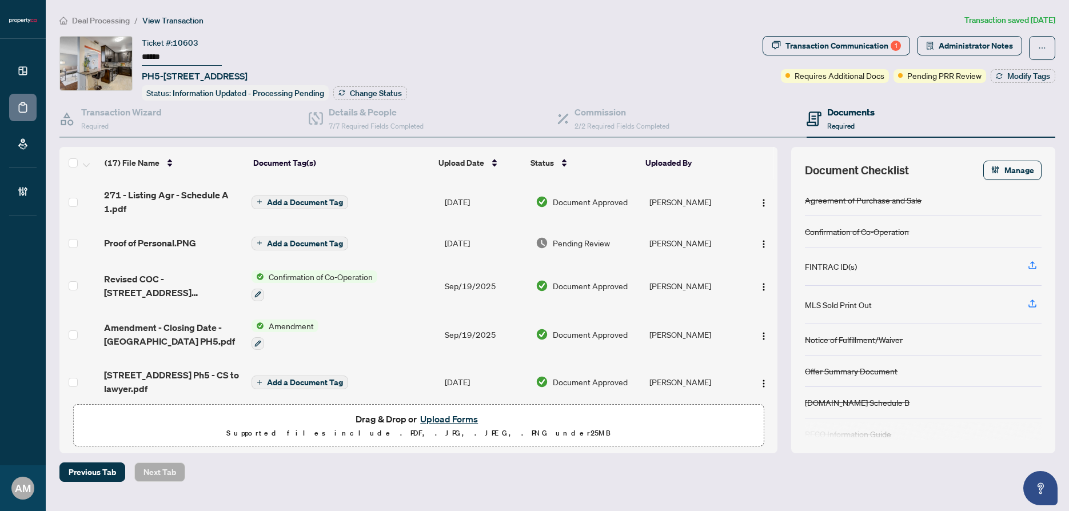
click at [167, 248] on td "Proof of Personal.PNG" at bounding box center [172, 243] width 147 height 37
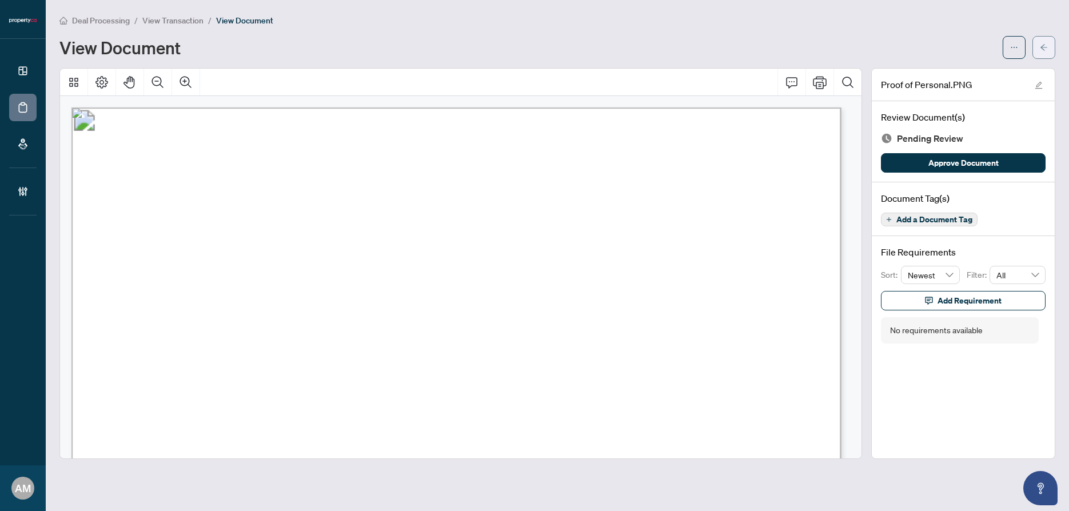
click at [1039, 49] on button "button" at bounding box center [1043, 47] width 23 height 23
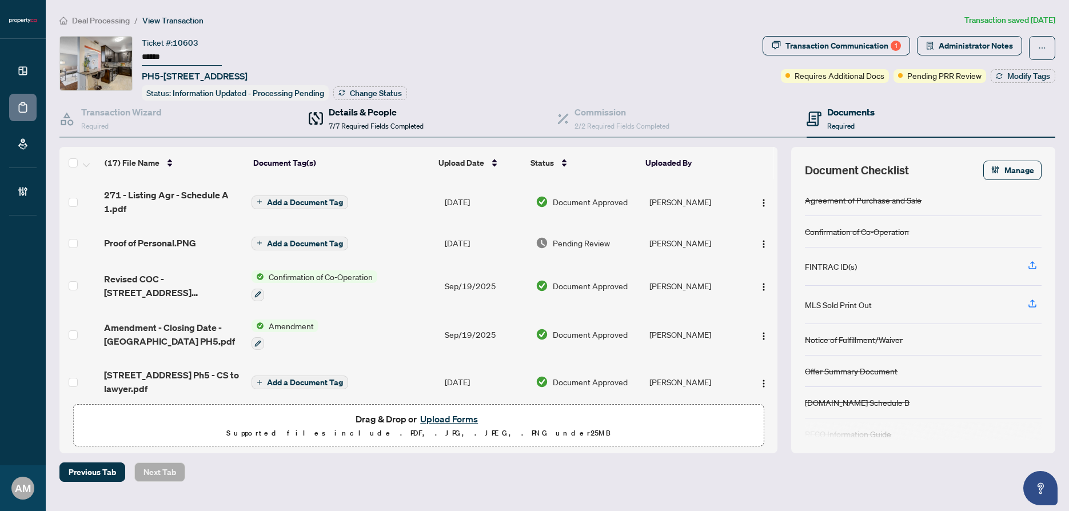
click at [352, 111] on h4 "Details & People" at bounding box center [376, 112] width 95 height 14
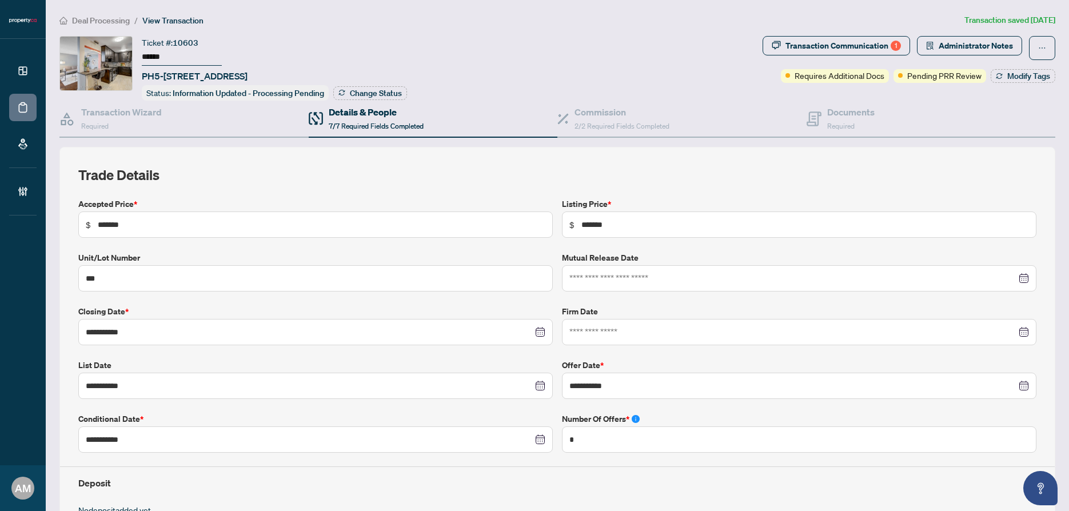
scroll to position [2, 0]
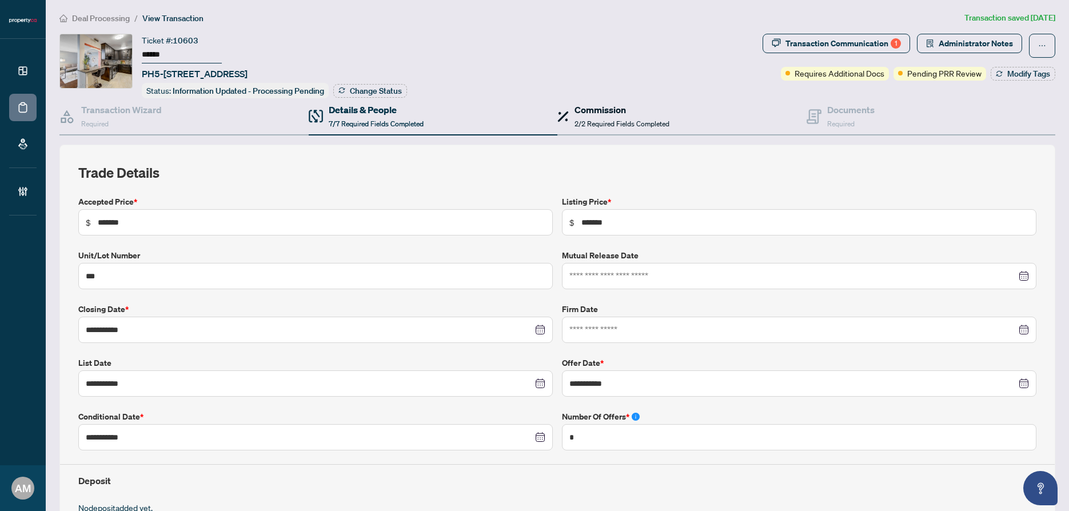
click at [621, 113] on h4 "Commission" at bounding box center [621, 110] width 95 height 14
type textarea "**********"
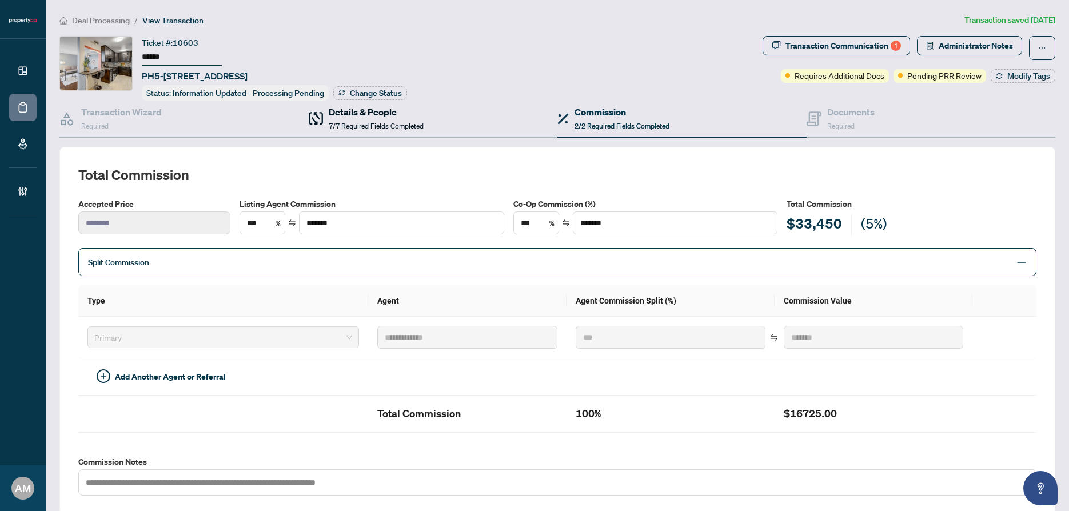
click at [387, 117] on div "Details & People 7/7 Required Fields Completed" at bounding box center [376, 118] width 95 height 27
